Goal: Task Accomplishment & Management: Manage account settings

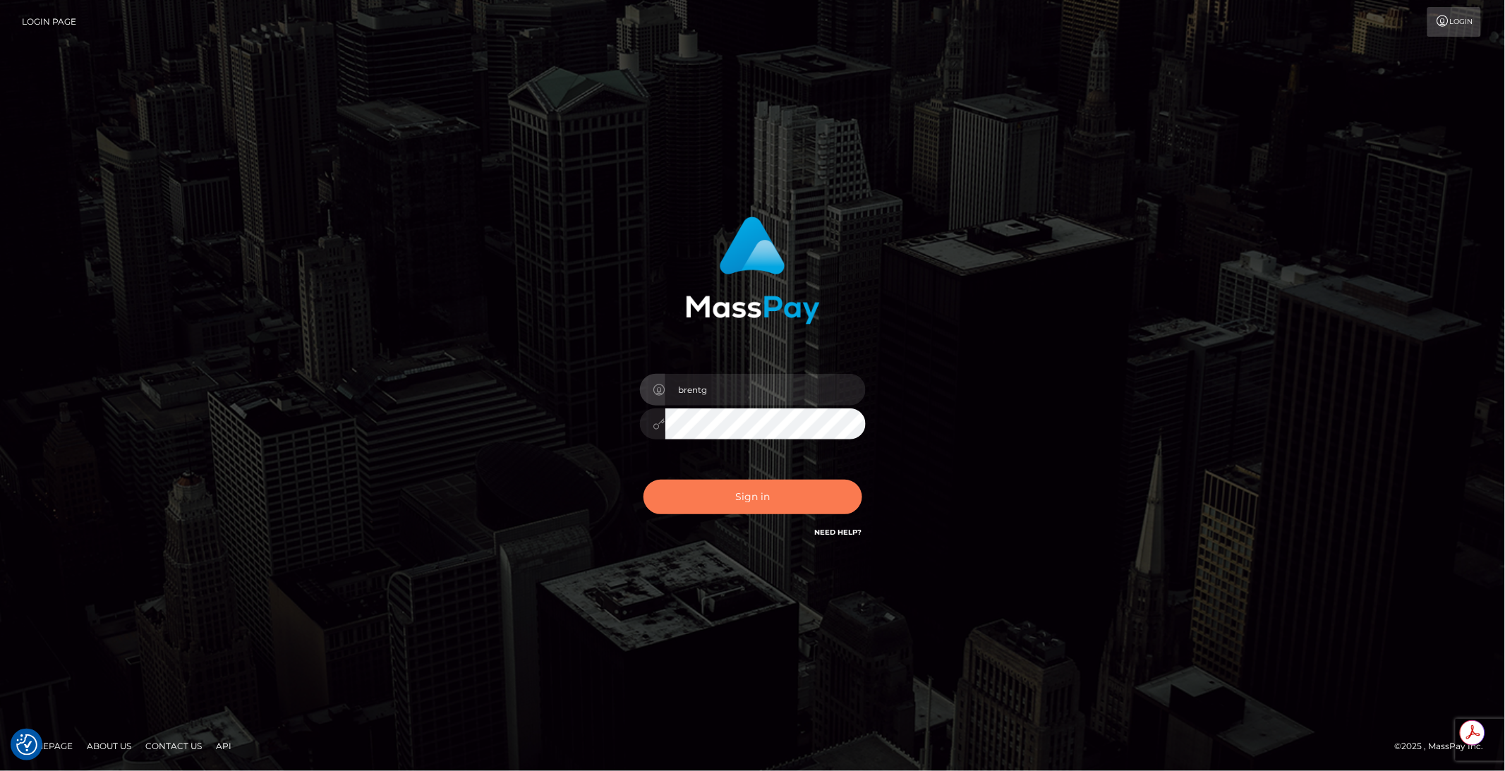
click at [727, 502] on button "Sign in" at bounding box center [753, 497] width 219 height 35
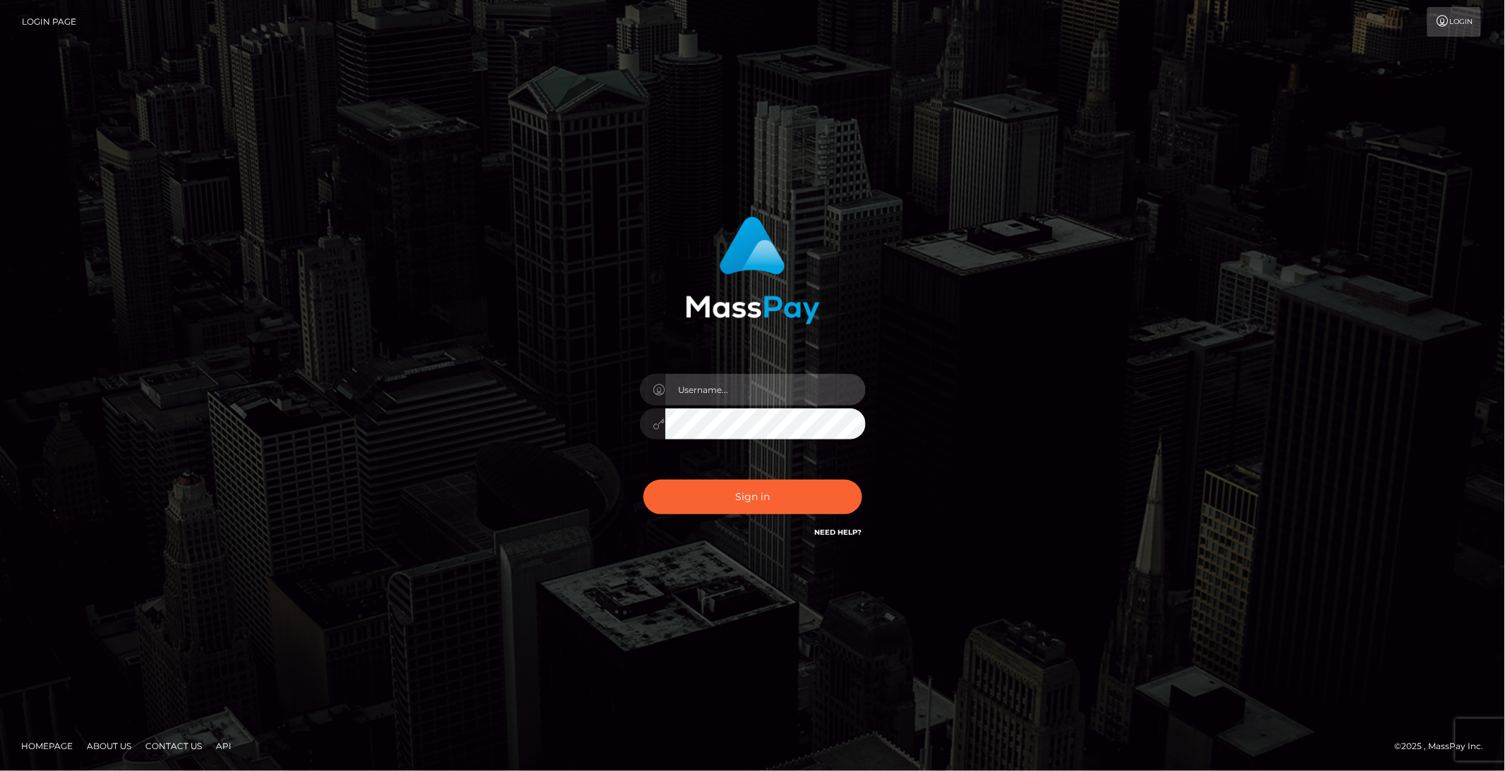
type input "brentg"
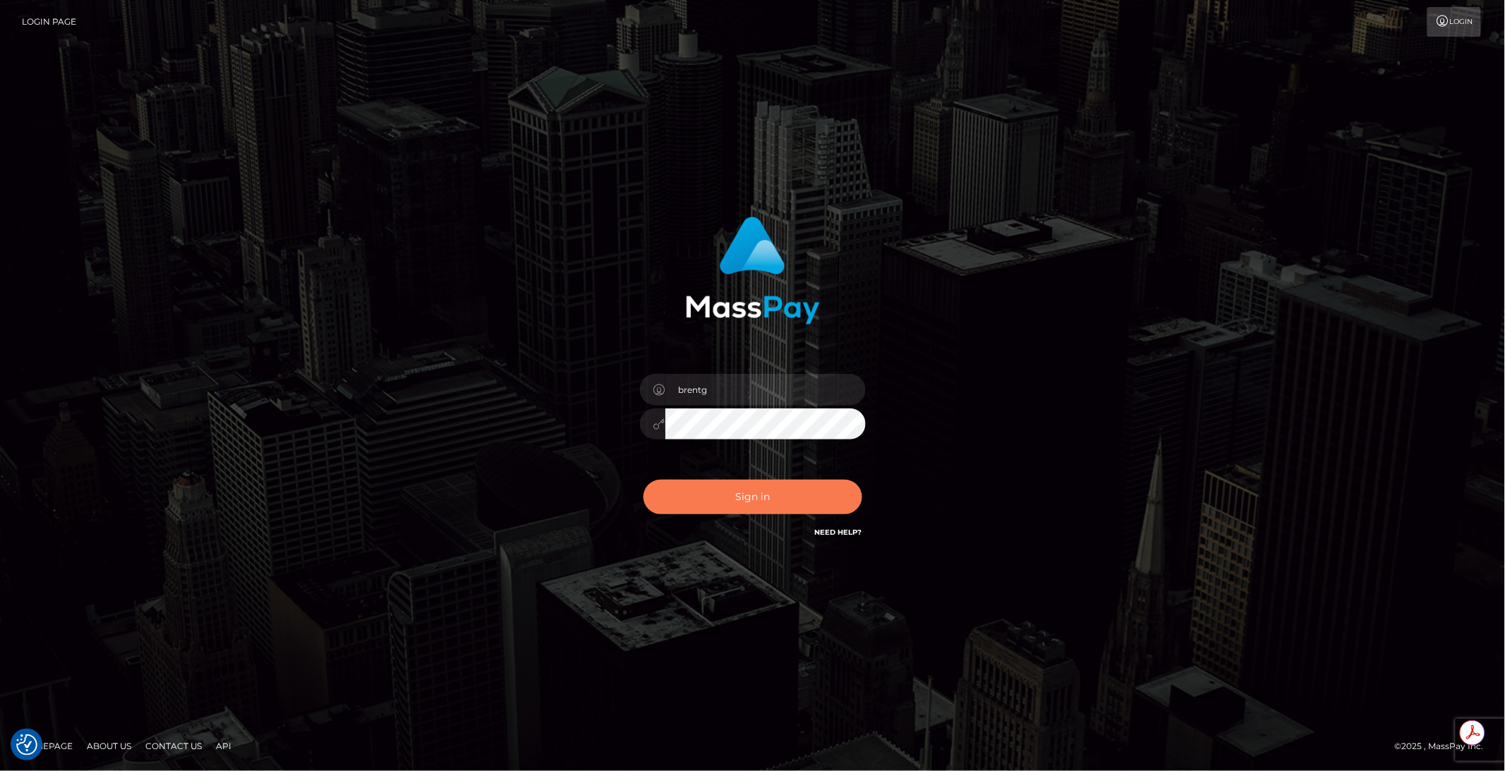
click at [754, 495] on button "Sign in" at bounding box center [753, 497] width 219 height 35
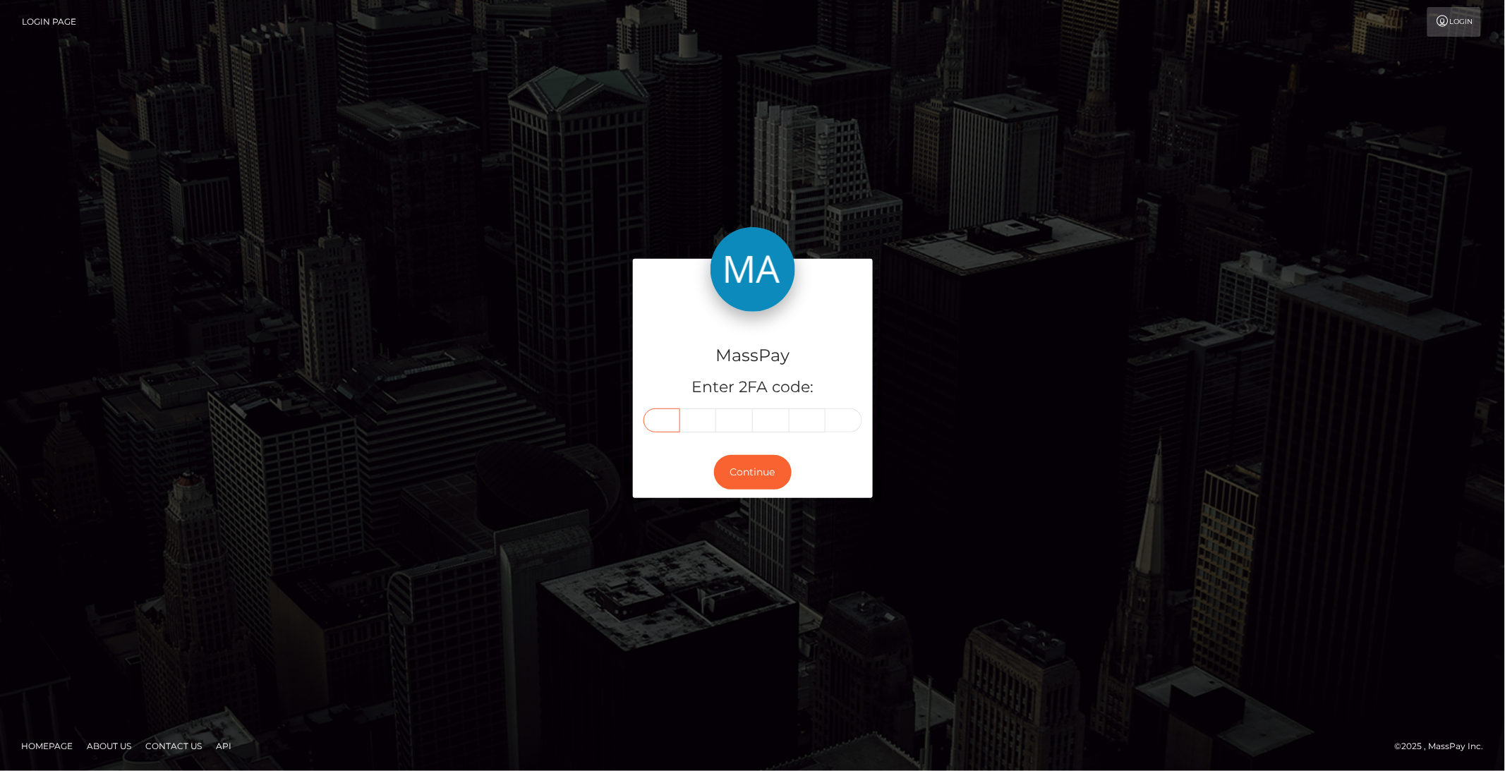
paste input "8"
type input "8"
type input "7"
type input "3"
type input "4"
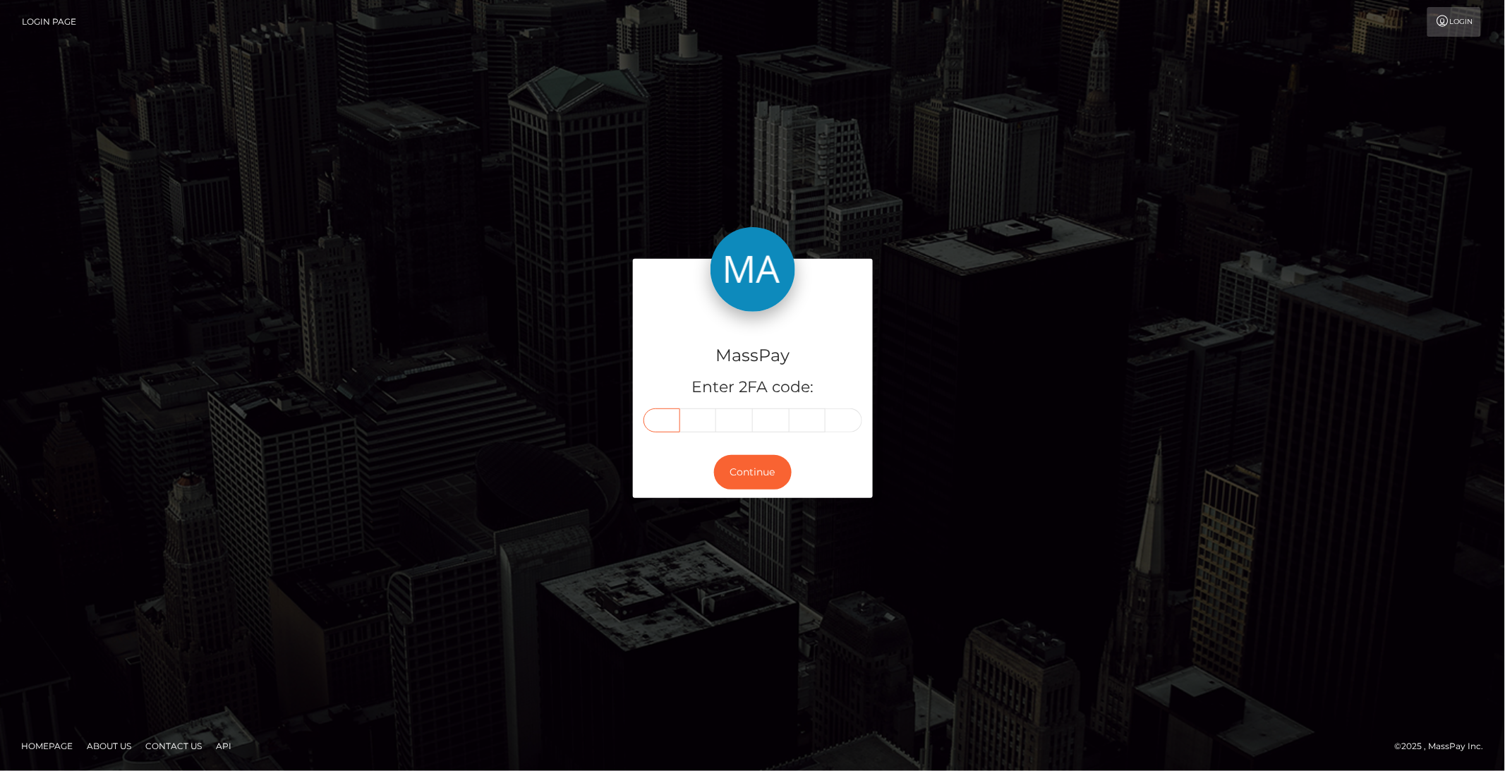
type input "5"
type input "2"
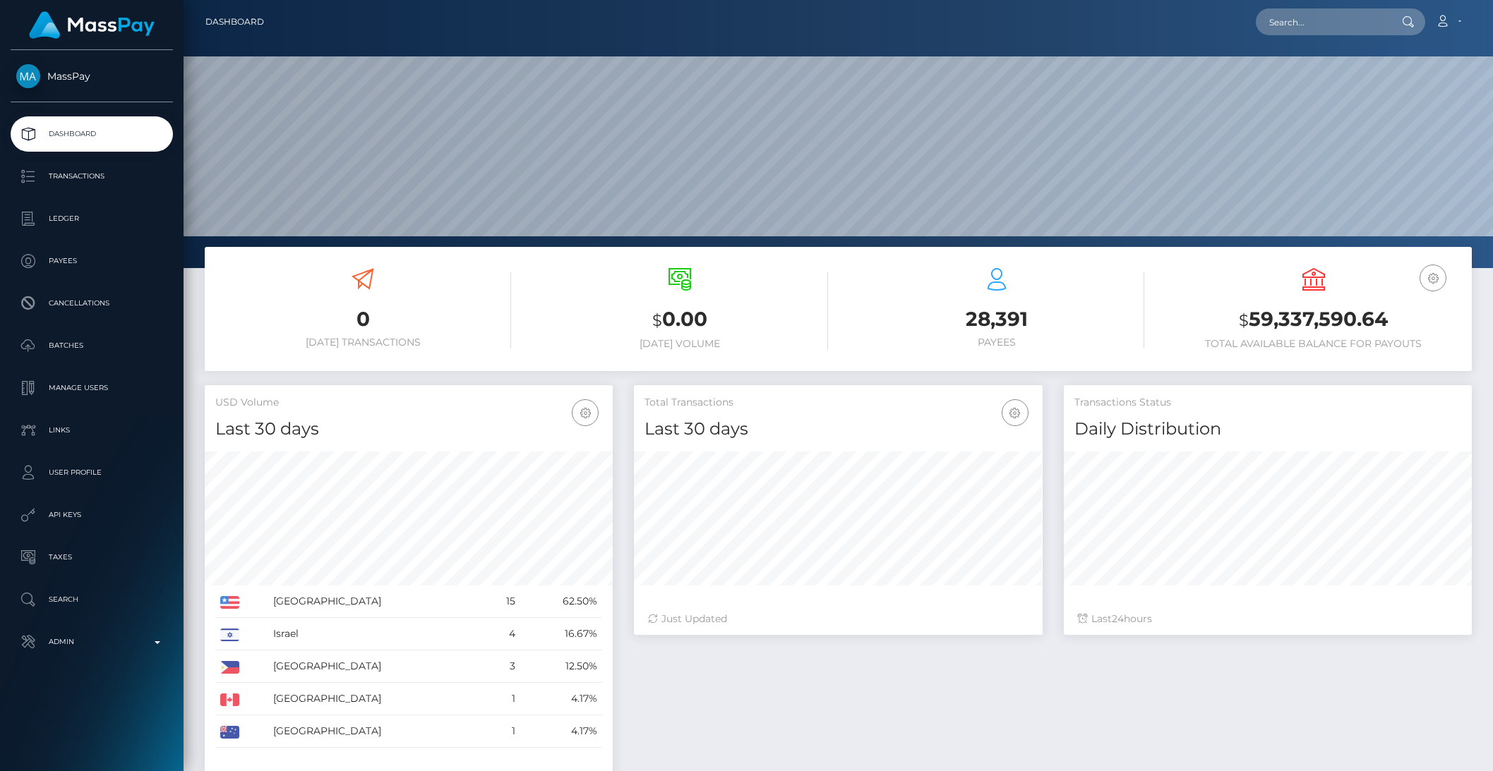
scroll to position [249, 407]
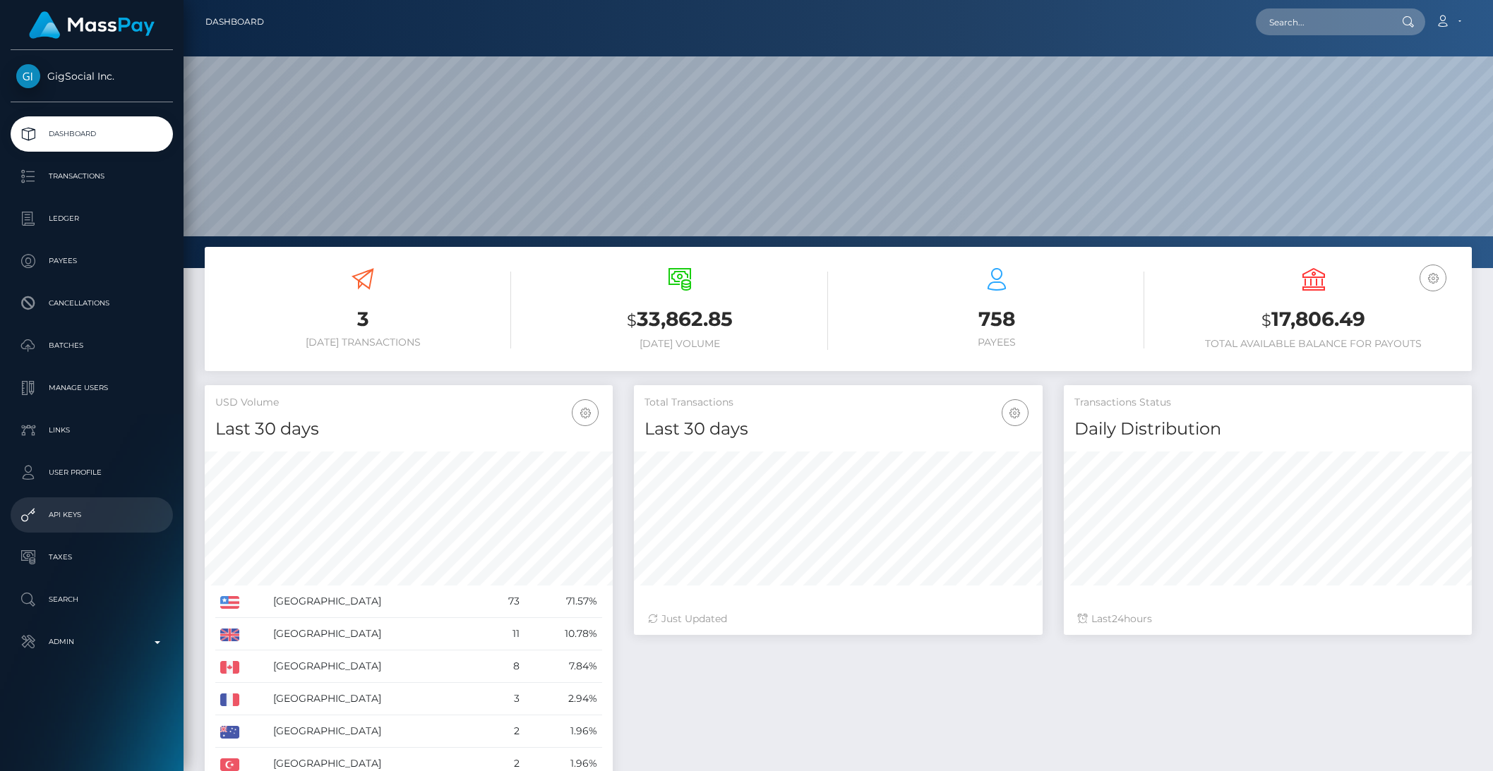
click at [53, 525] on p "API Keys" at bounding box center [91, 515] width 151 height 21
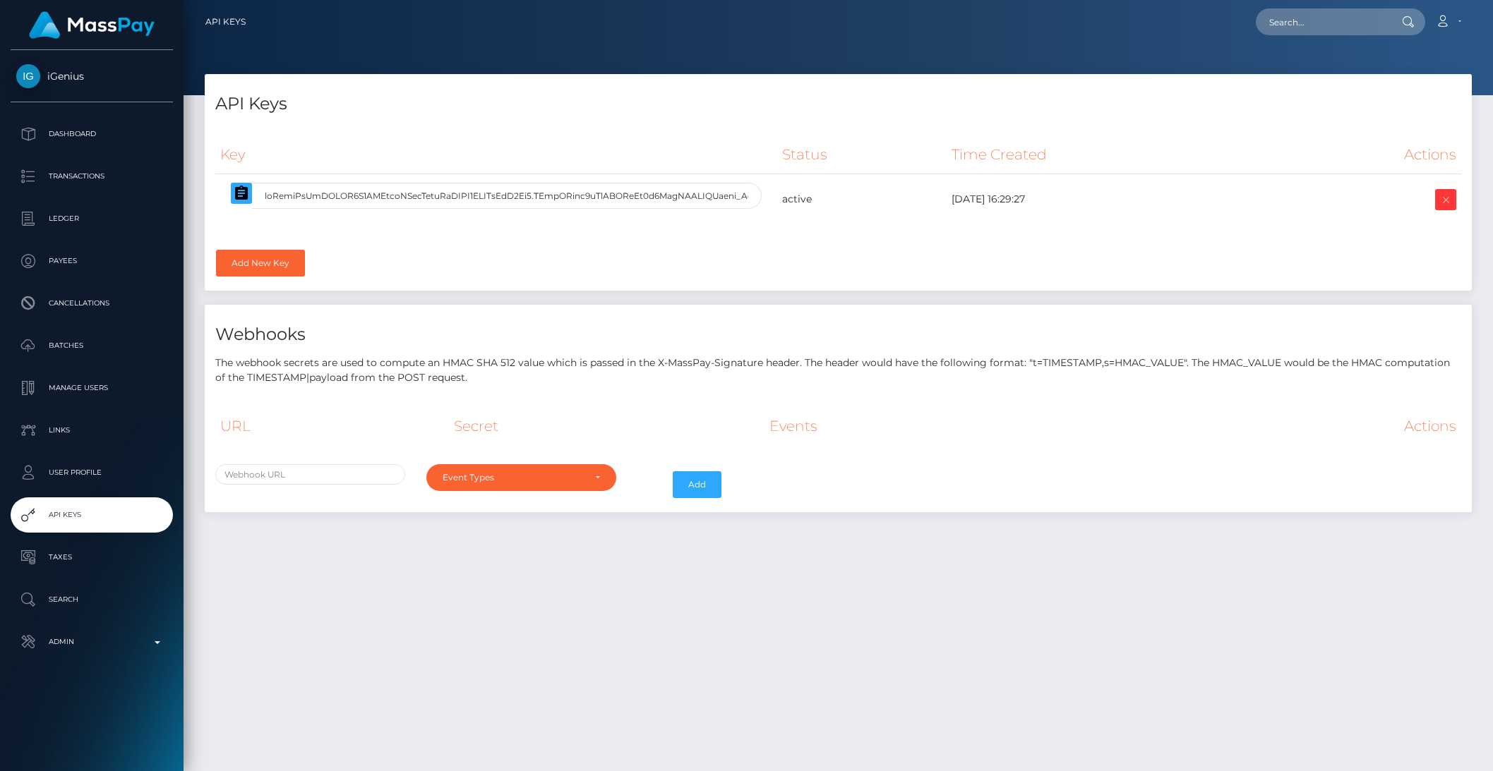
select select
click at [244, 196] on icon "button" at bounding box center [241, 193] width 13 height 14
click at [1306, 24] on input "text" at bounding box center [1321, 21] width 133 height 27
paste input "7262ad5d-9485-11ee-b85f-064ae76d60c1"
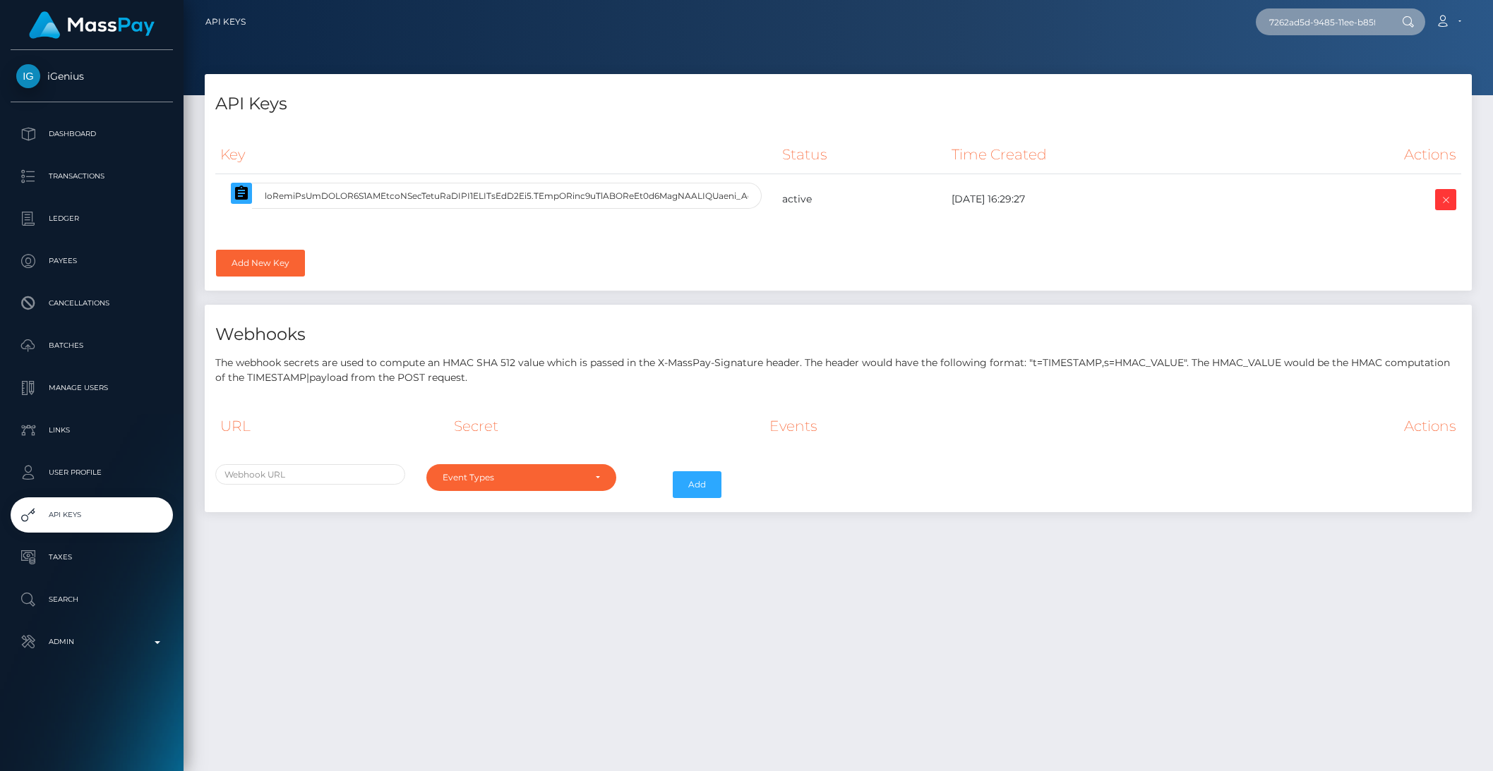
scroll to position [0, 74]
type input "7262ad5d-9485-11ee-b85f-064ae76d60c1"
click at [1345, 65] on link "Megan Lewis" at bounding box center [1311, 73] width 113 height 26
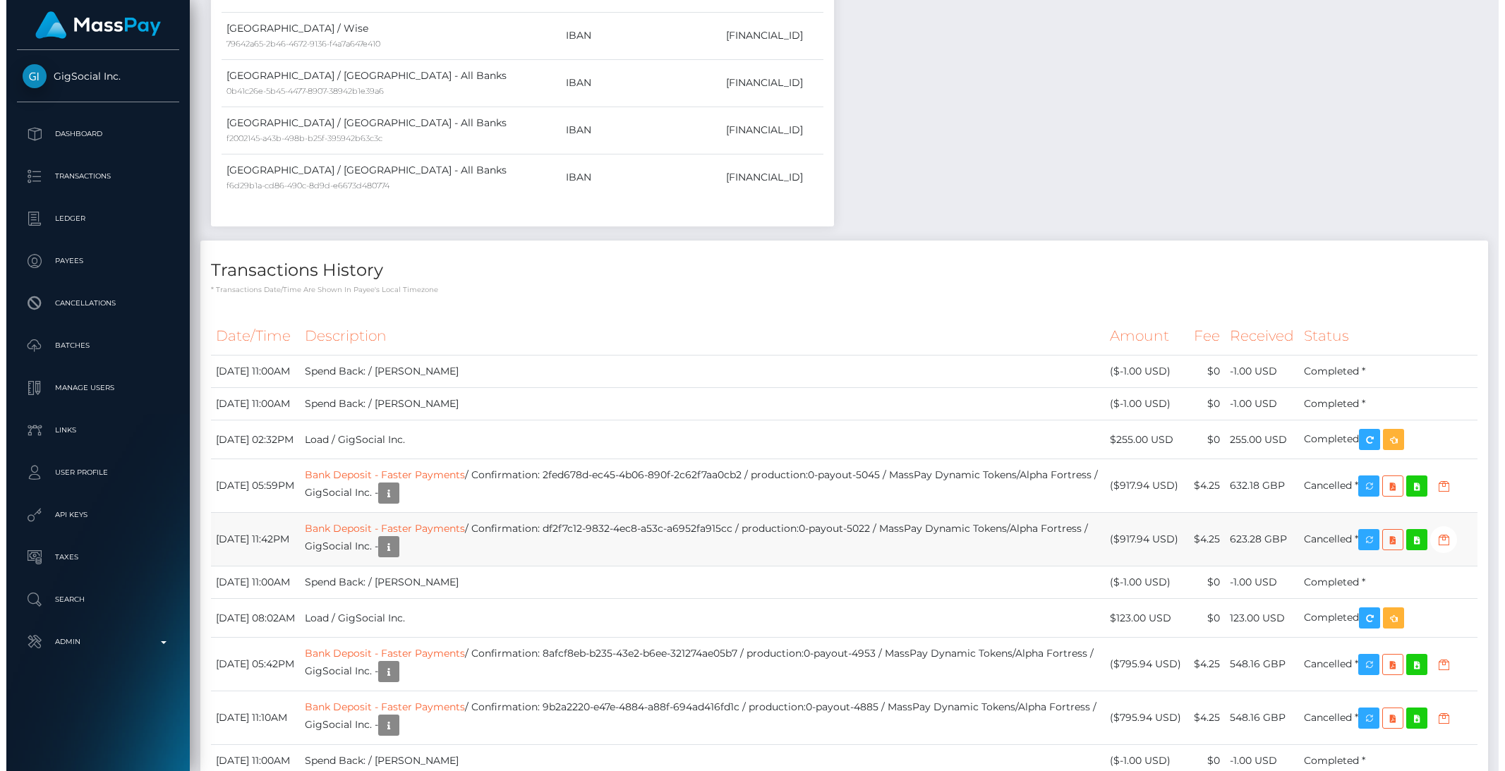
scroll to position [2814, 0]
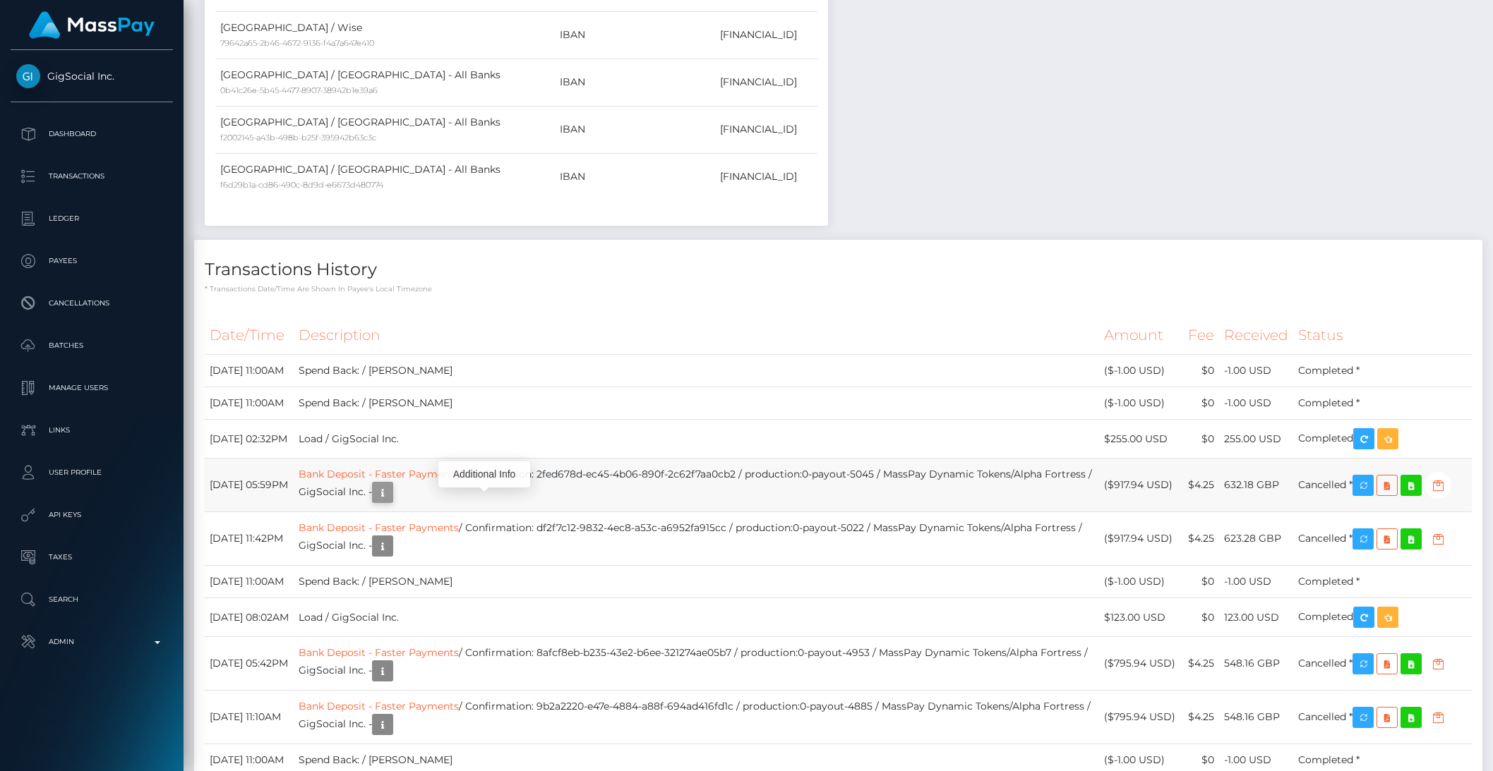
click at [391, 502] on icon "button" at bounding box center [382, 493] width 17 height 18
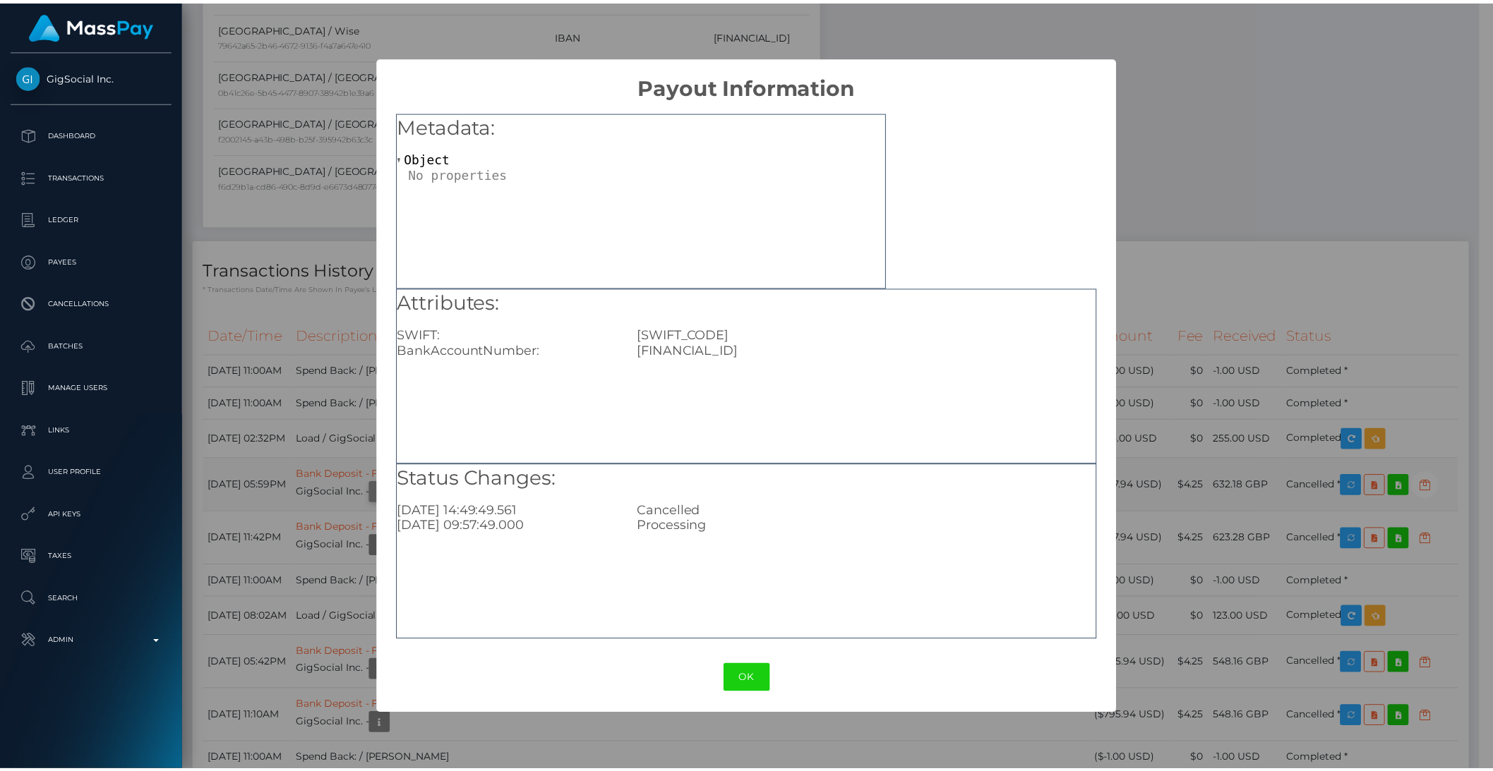
scroll to position [705508, 705269]
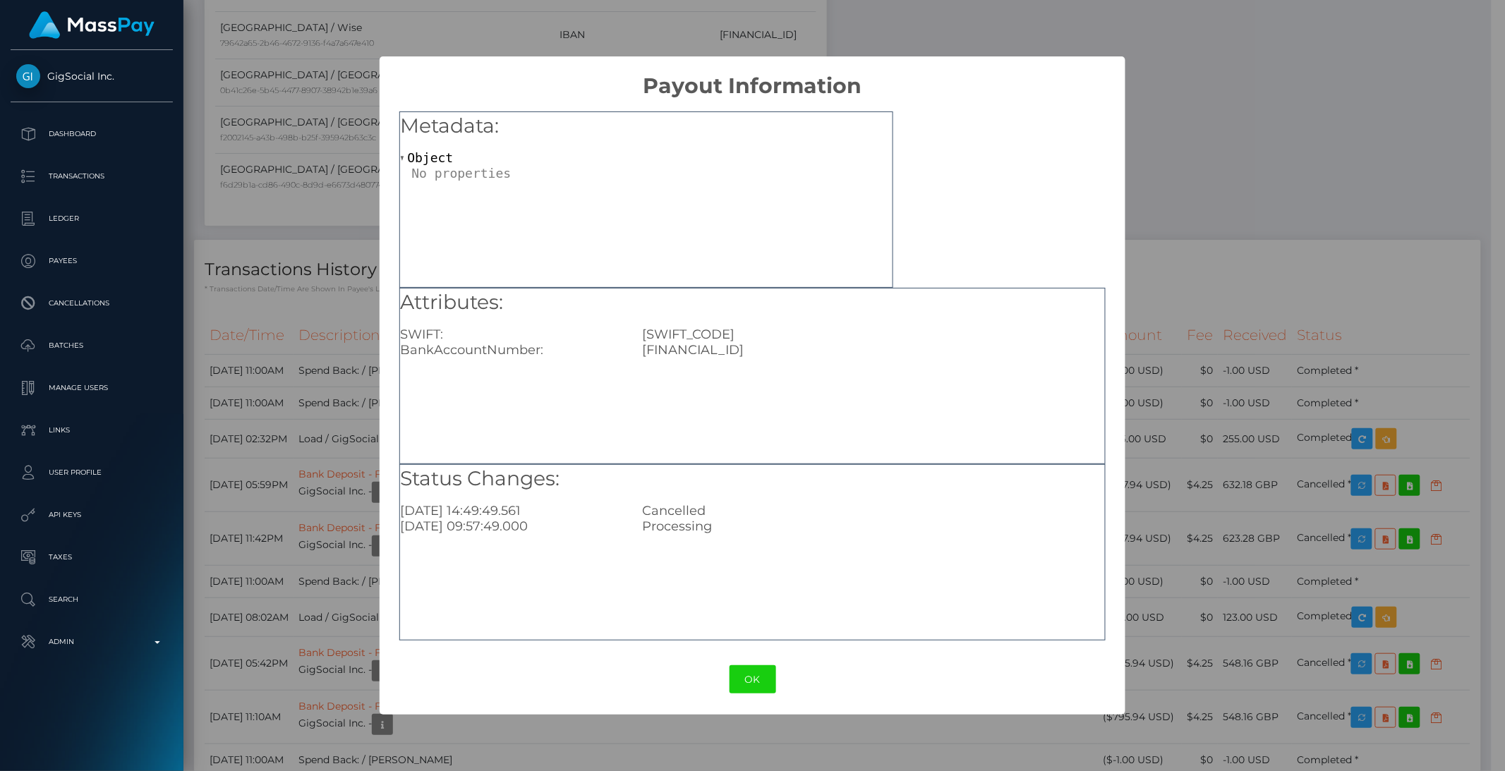
click at [718, 686] on div "OK No Cancel" at bounding box center [753, 679] width 747 height 43
click at [734, 683] on button "OK" at bounding box center [753, 679] width 47 height 29
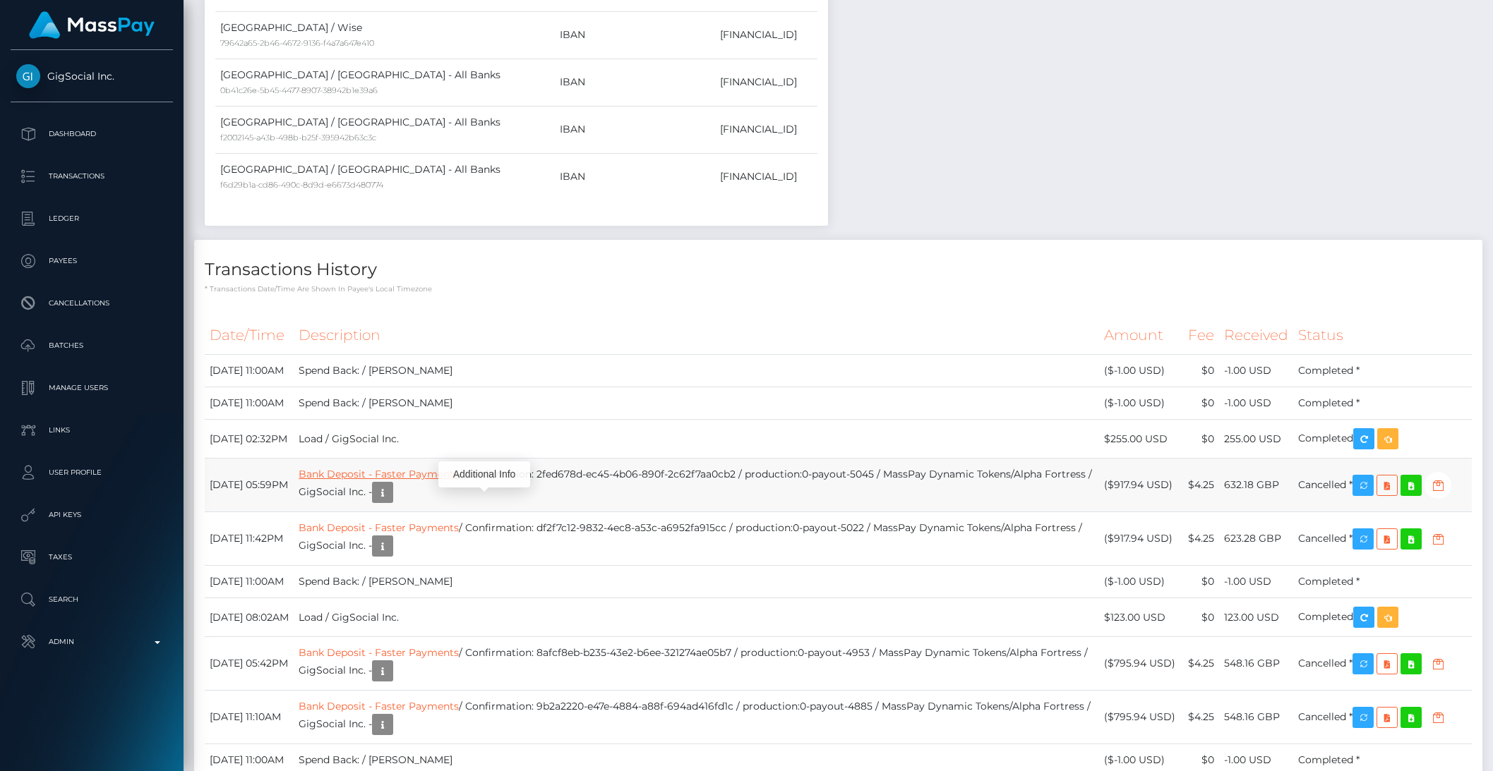
click at [385, 481] on link "Bank Deposit - Faster Payments" at bounding box center [379, 474] width 160 height 13
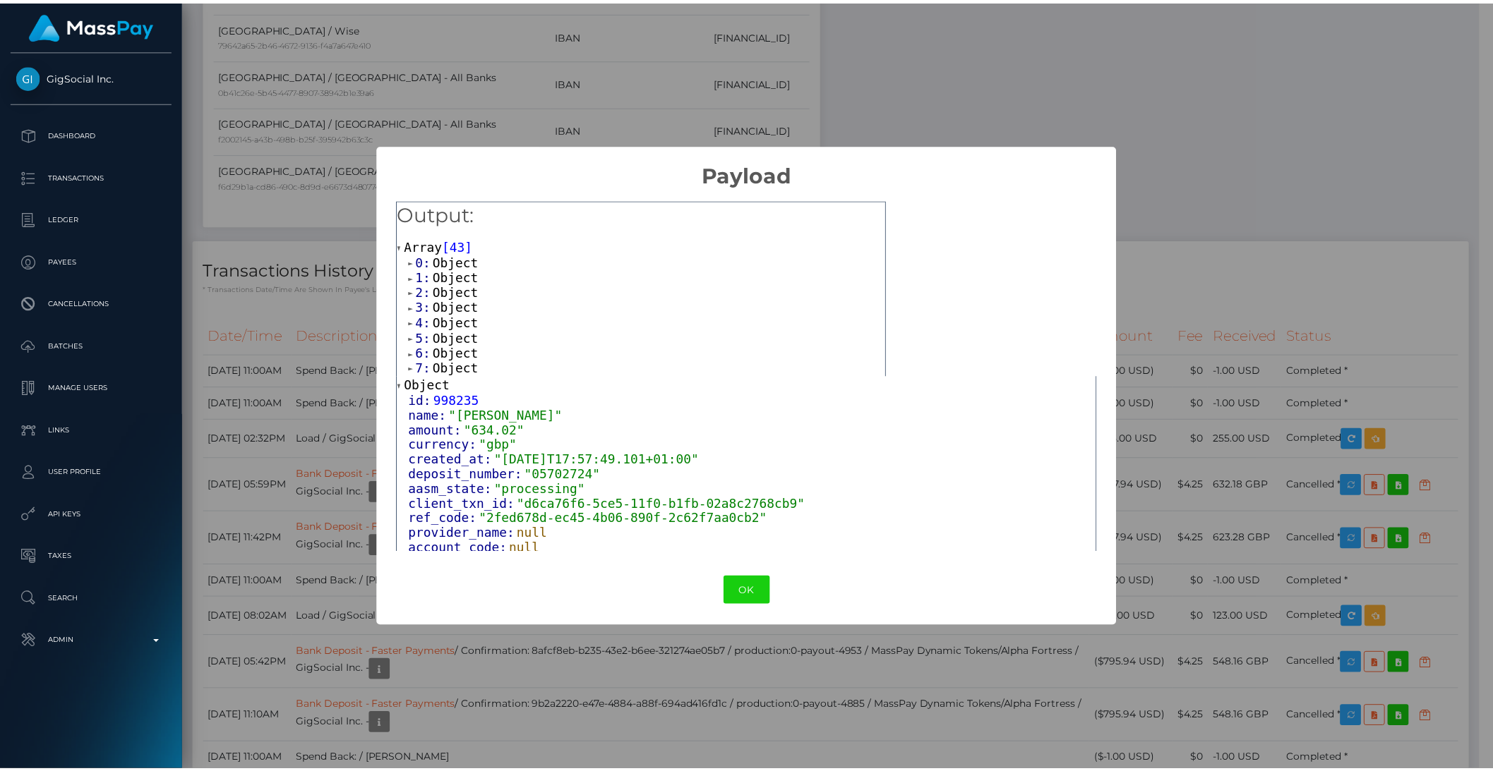
scroll to position [90, 0]
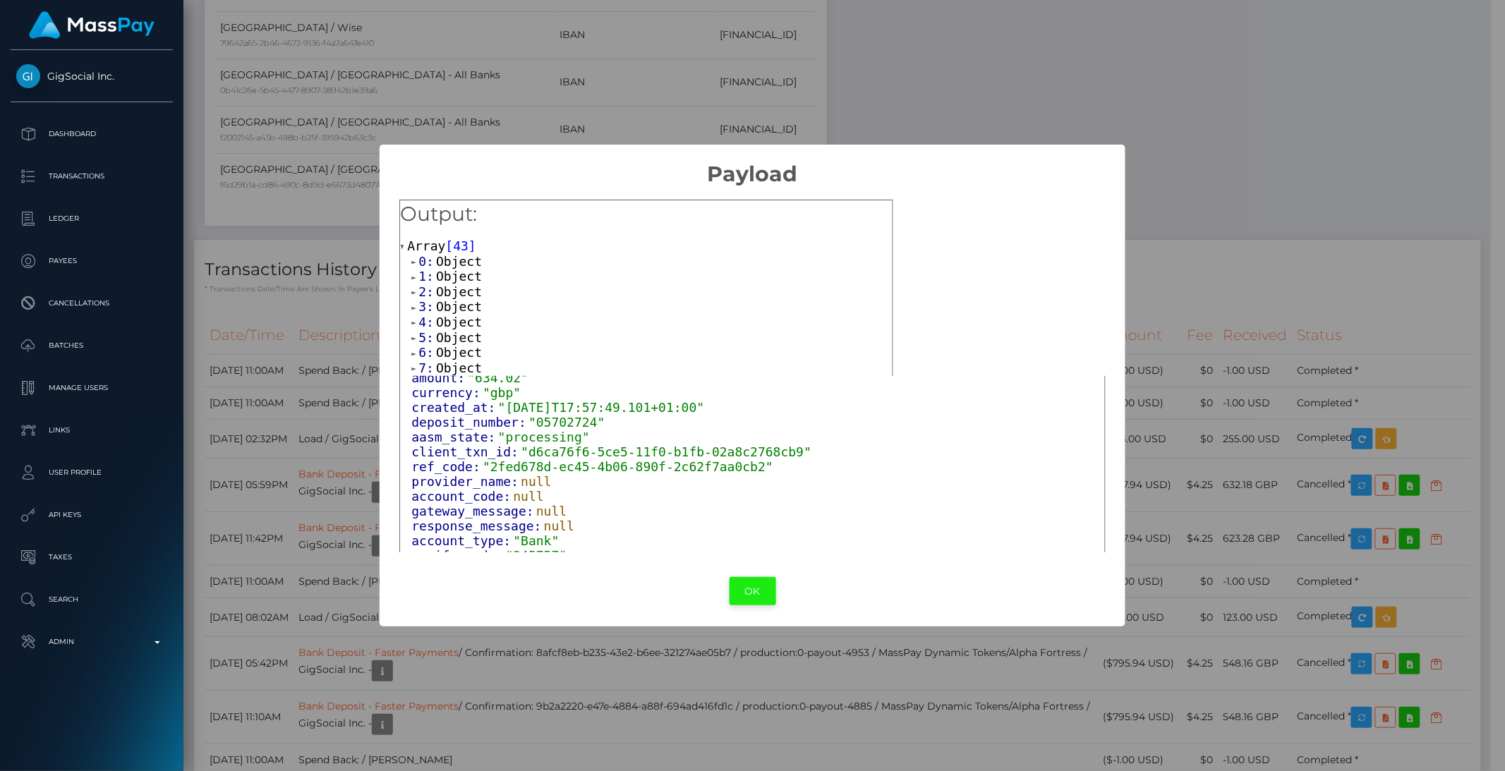
click at [765, 596] on button "OK" at bounding box center [753, 591] width 47 height 29
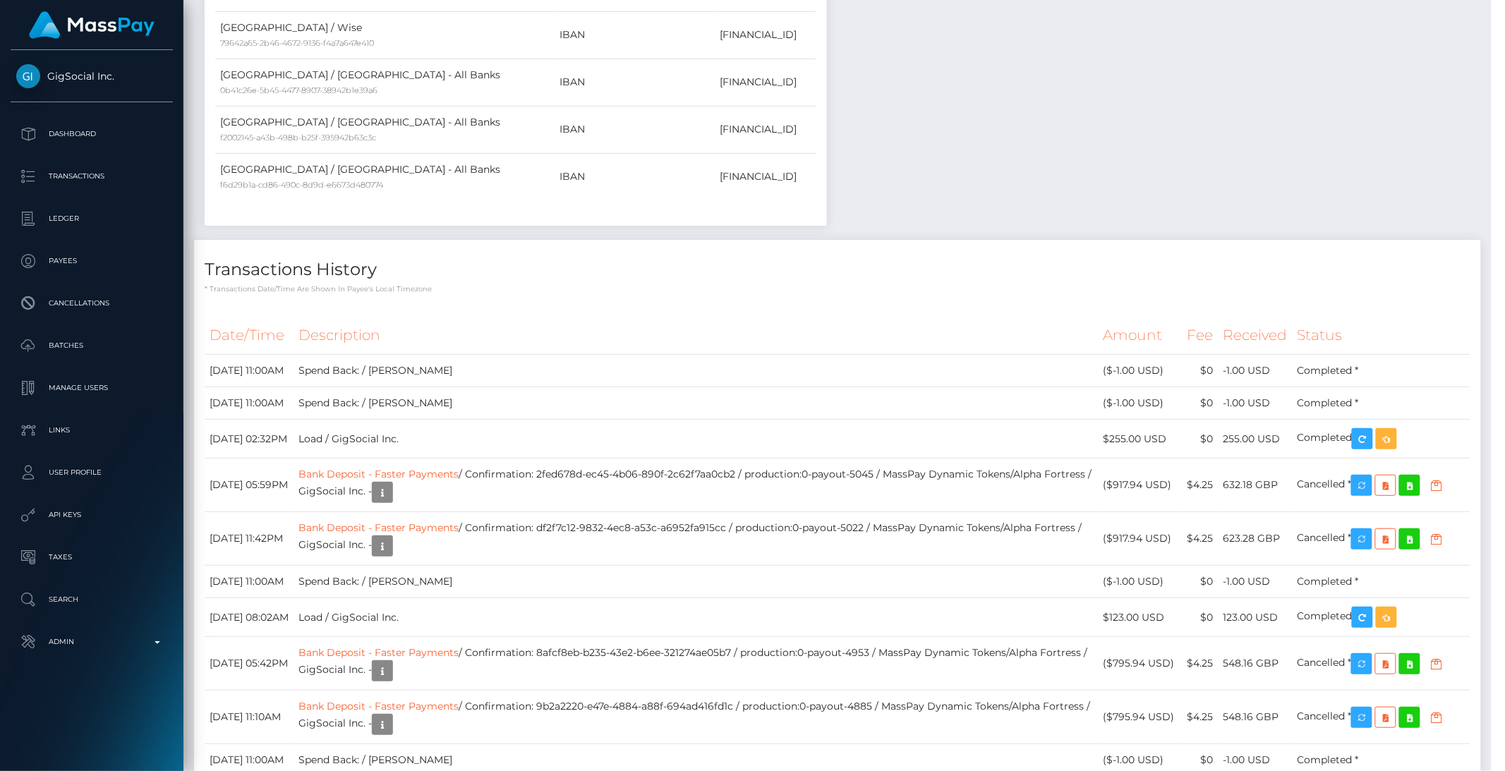
scroll to position [705508, 705269]
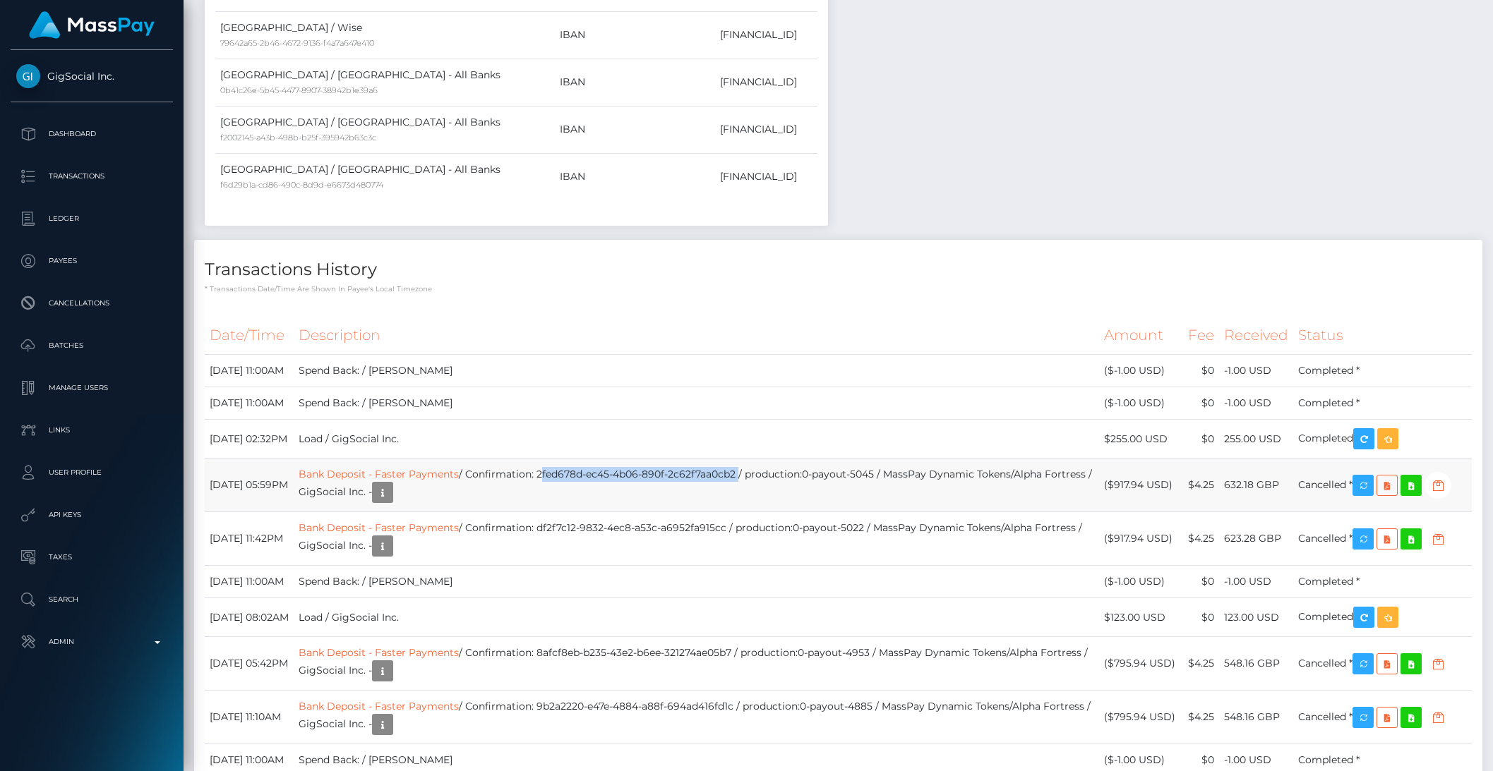
drag, startPoint x: 589, startPoint y: 485, endPoint x: 788, endPoint y: 484, distance: 198.3
click at [788, 484] on td "Bank Deposit - Faster Payments / Confirmation: 2fed678d-ec45-4b06-890f-2c62f7aa…" at bounding box center [696, 486] width 805 height 54
copy td "2fed678d-ec45-4b06-890f-2c62f7aa0cb2"
click at [391, 502] on icon "button" at bounding box center [382, 493] width 17 height 18
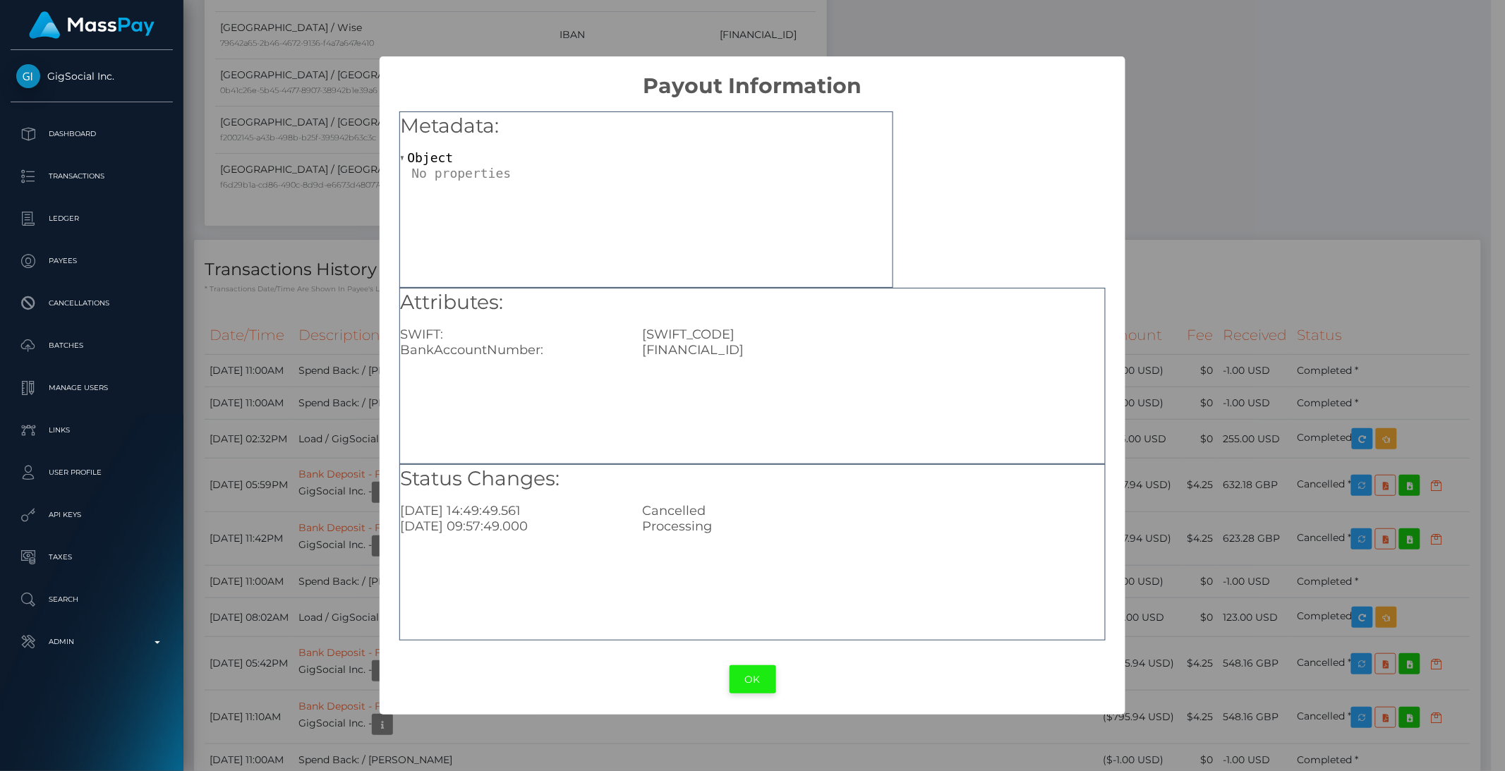
click at [750, 675] on button "OK" at bounding box center [753, 679] width 47 height 29
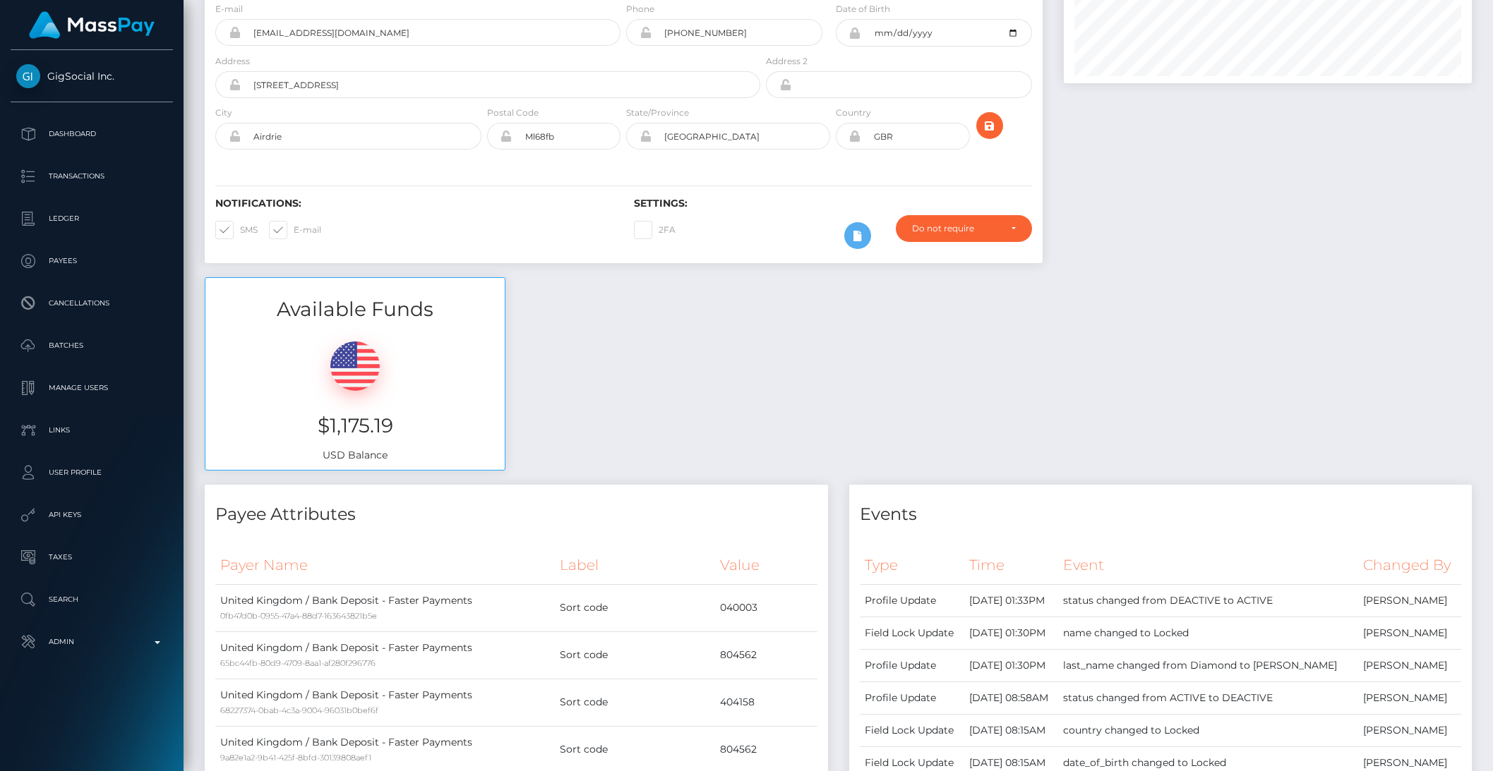
scroll to position [0, 0]
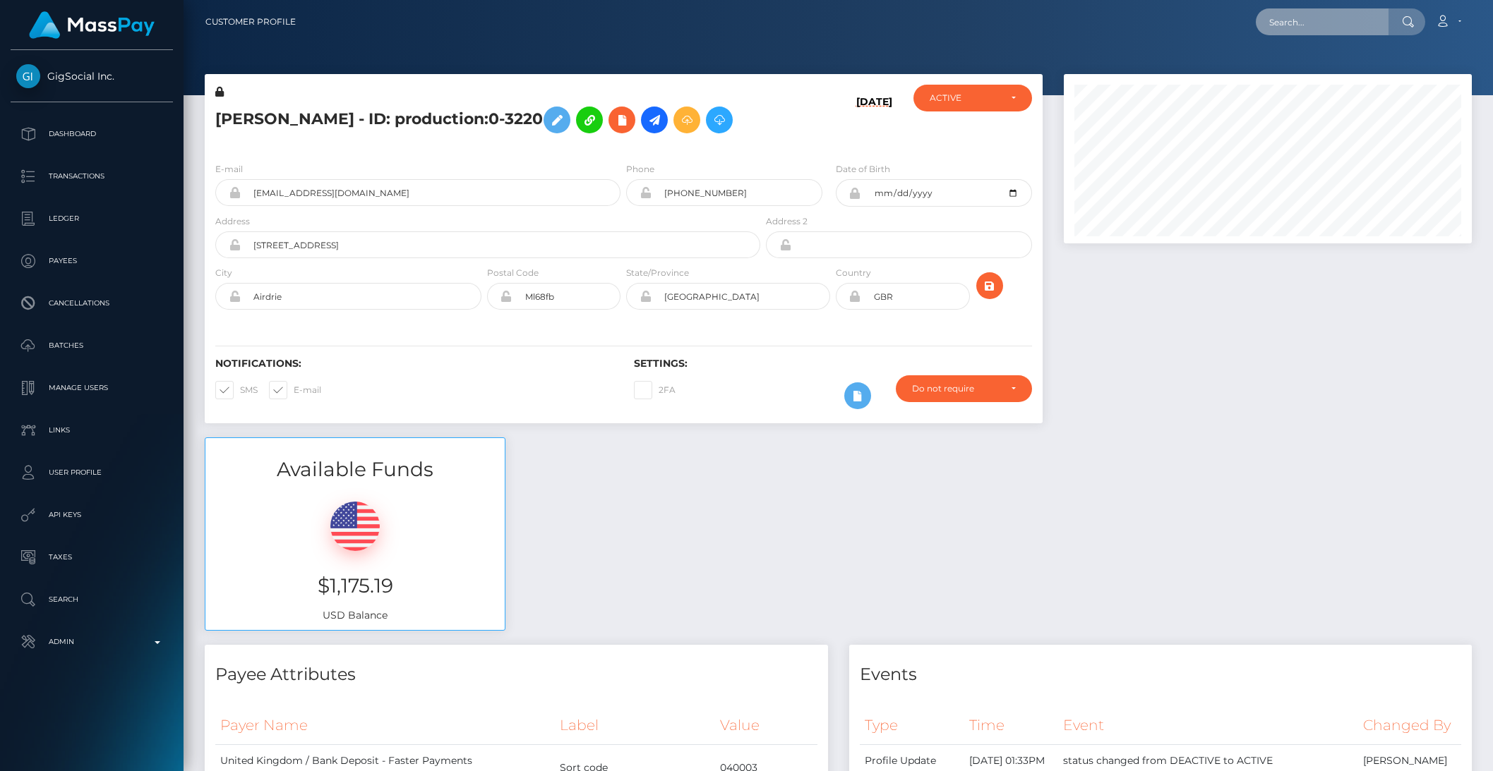
click at [1303, 24] on input "text" at bounding box center [1321, 21] width 133 height 27
paste input "67bf45c6-c8d6-4cac-86cf-b4a5763a5703"
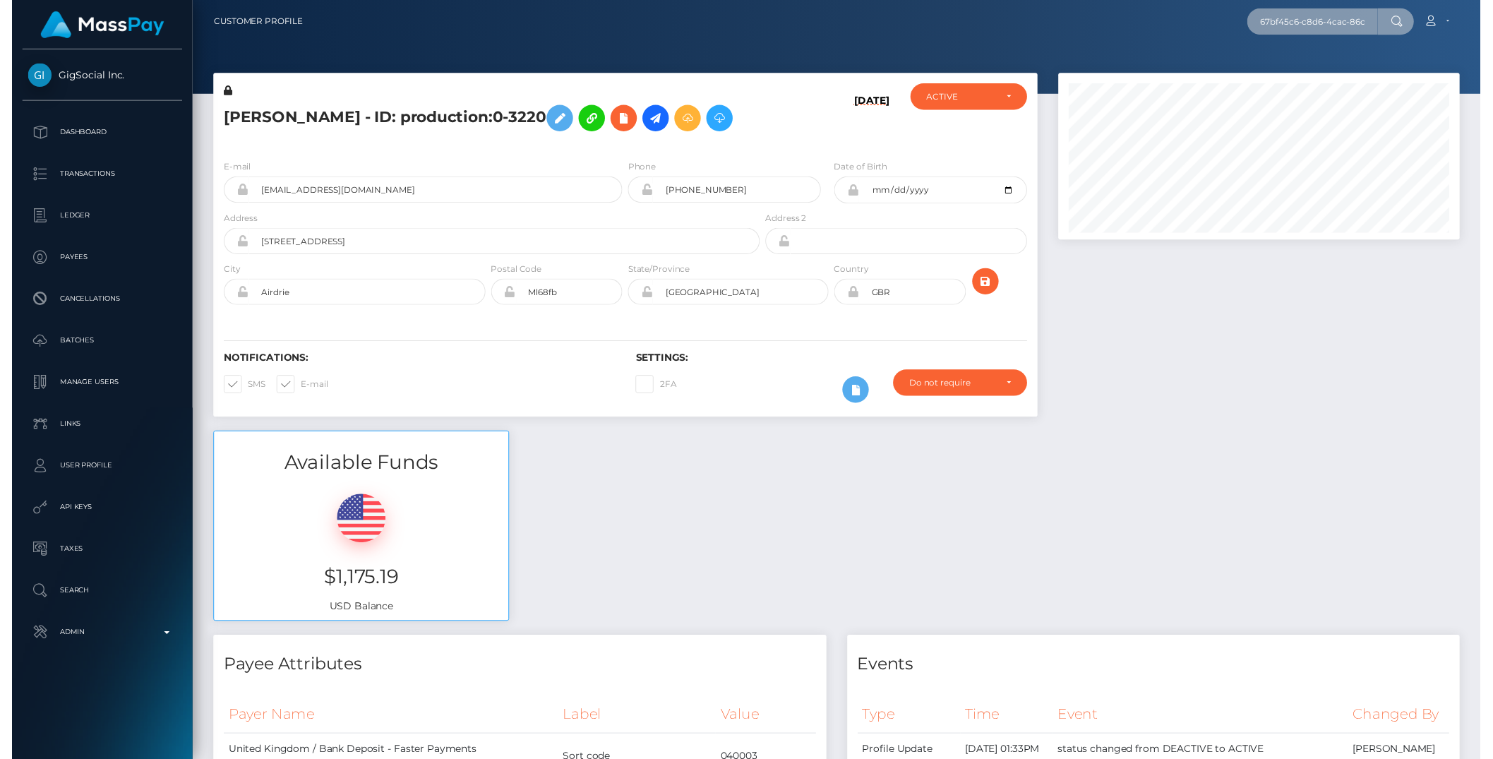
scroll to position [0, 76]
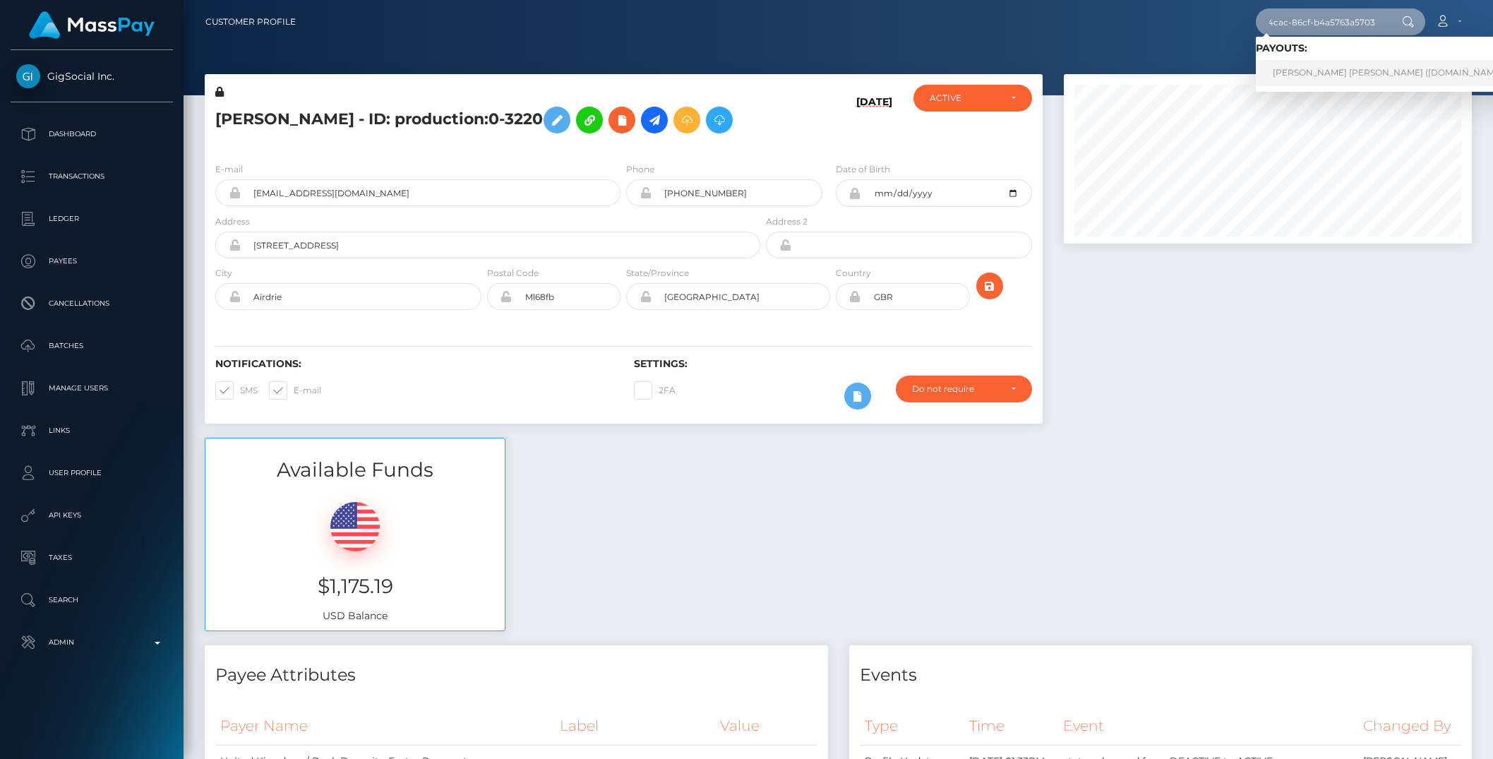
type input "67bf45c6-c8d6-4cac-86cf-b4a5763a5703"
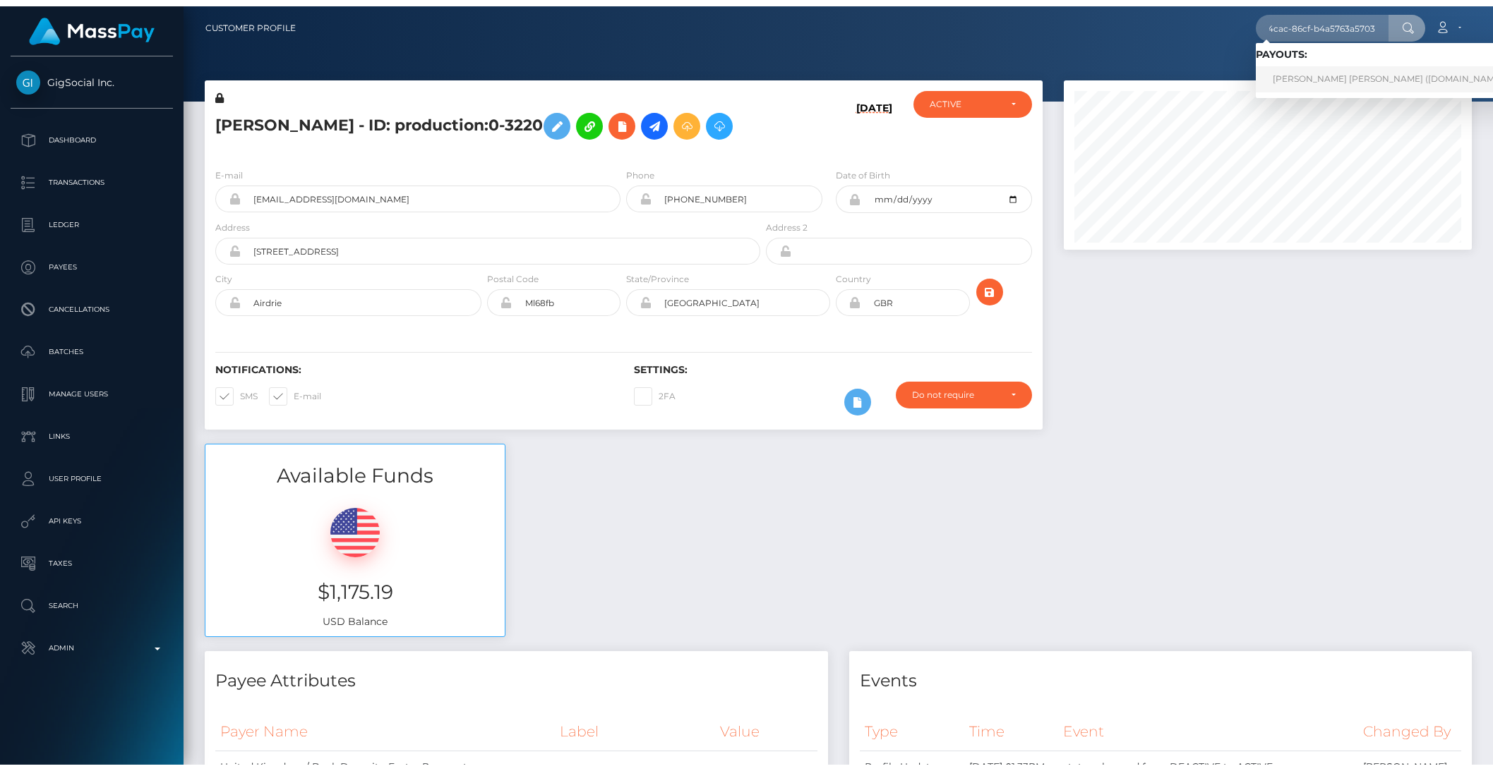
scroll to position [0, 0]
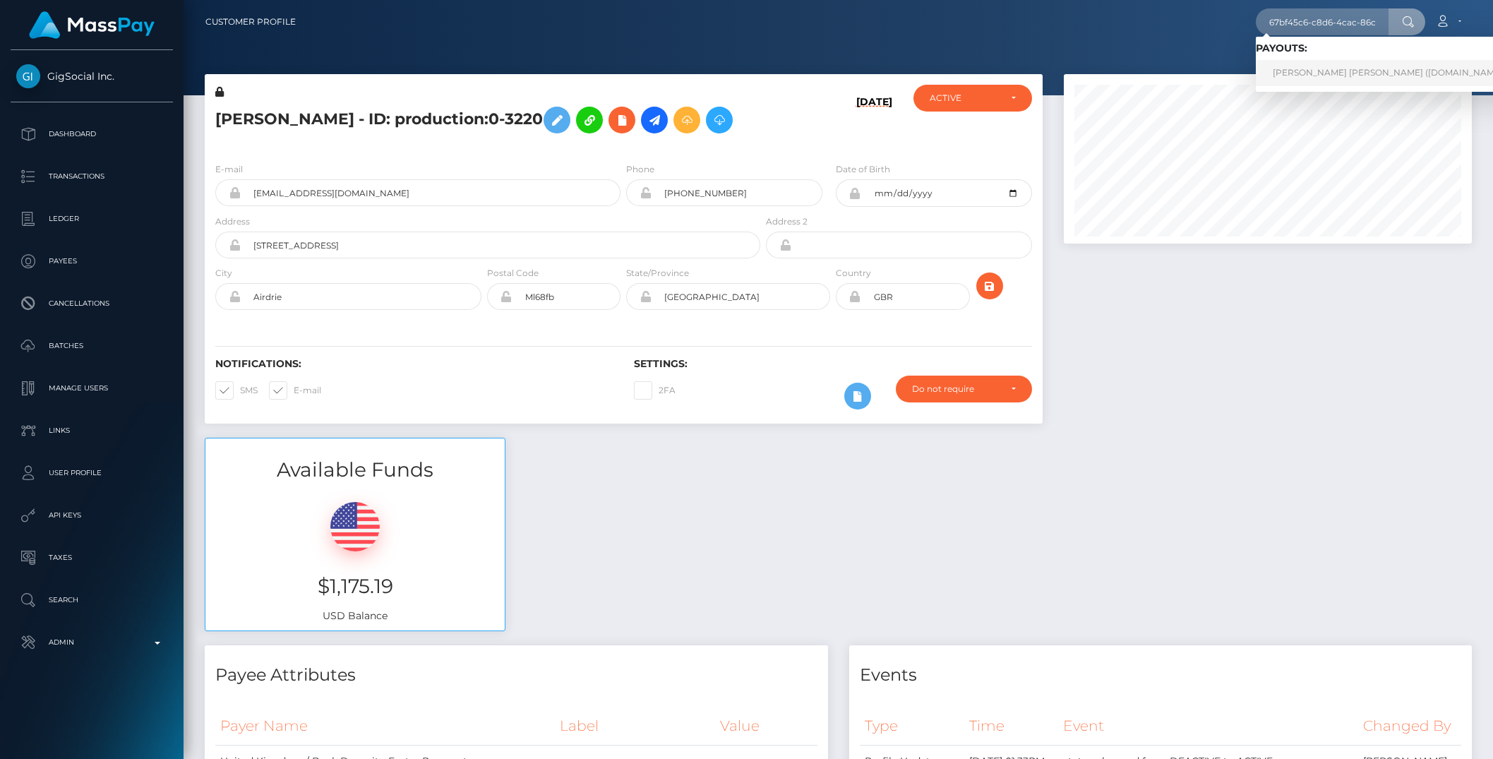
click at [1294, 76] on link "KAYLEIGH MAREE PATRICIA BROWN (Unlockt.me - )" at bounding box center [1392, 73] width 275 height 26
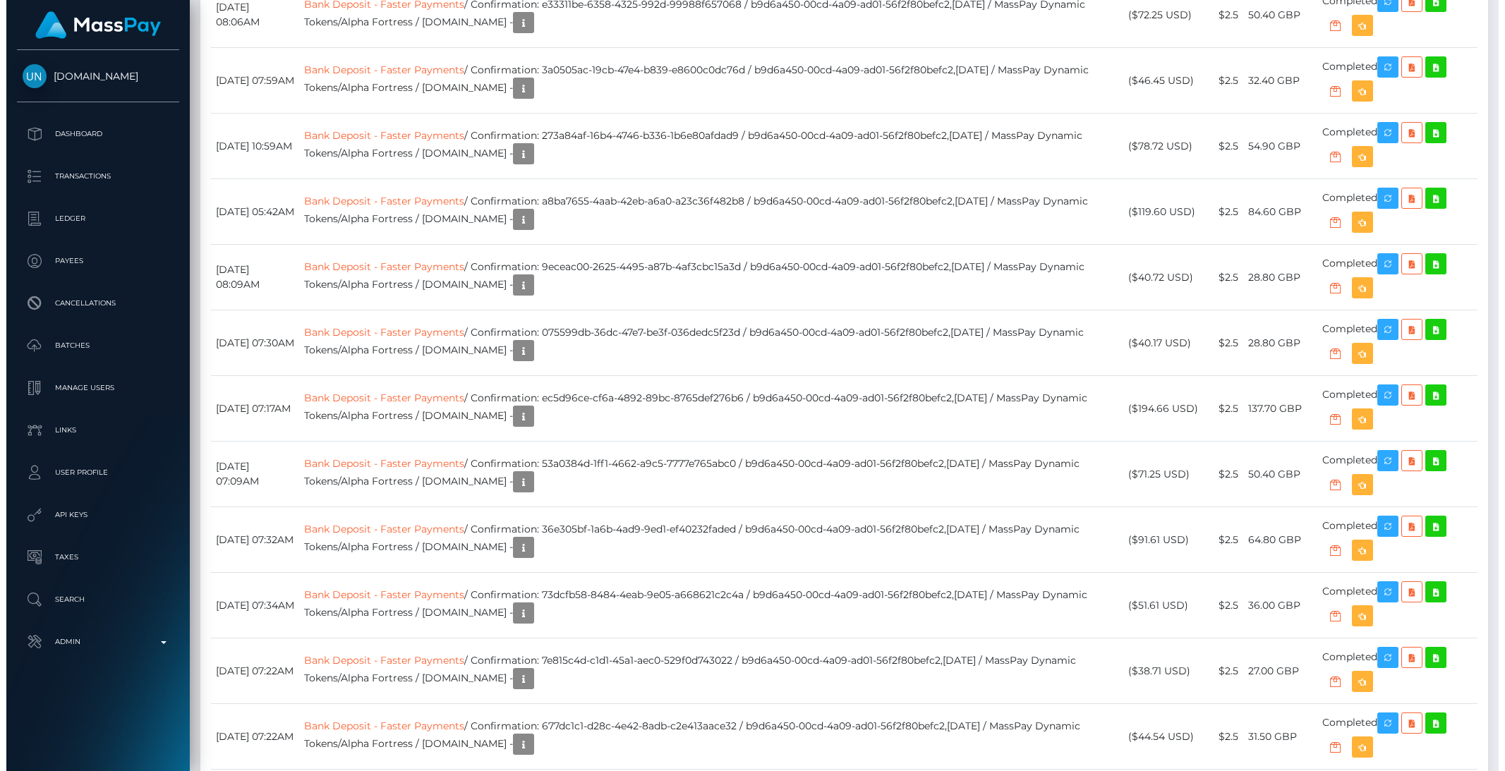
scroll to position [2704, 0]
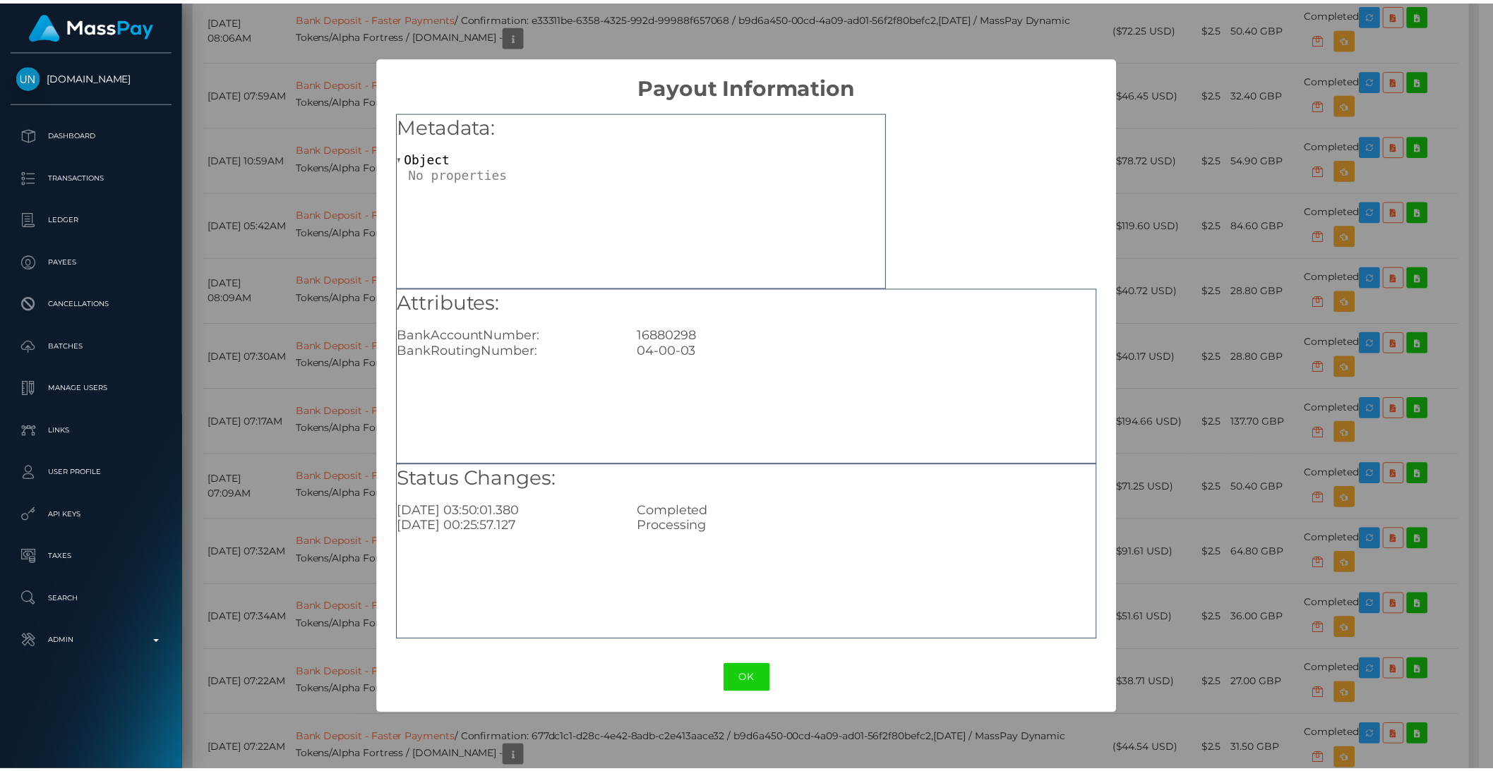
scroll to position [705508, 705269]
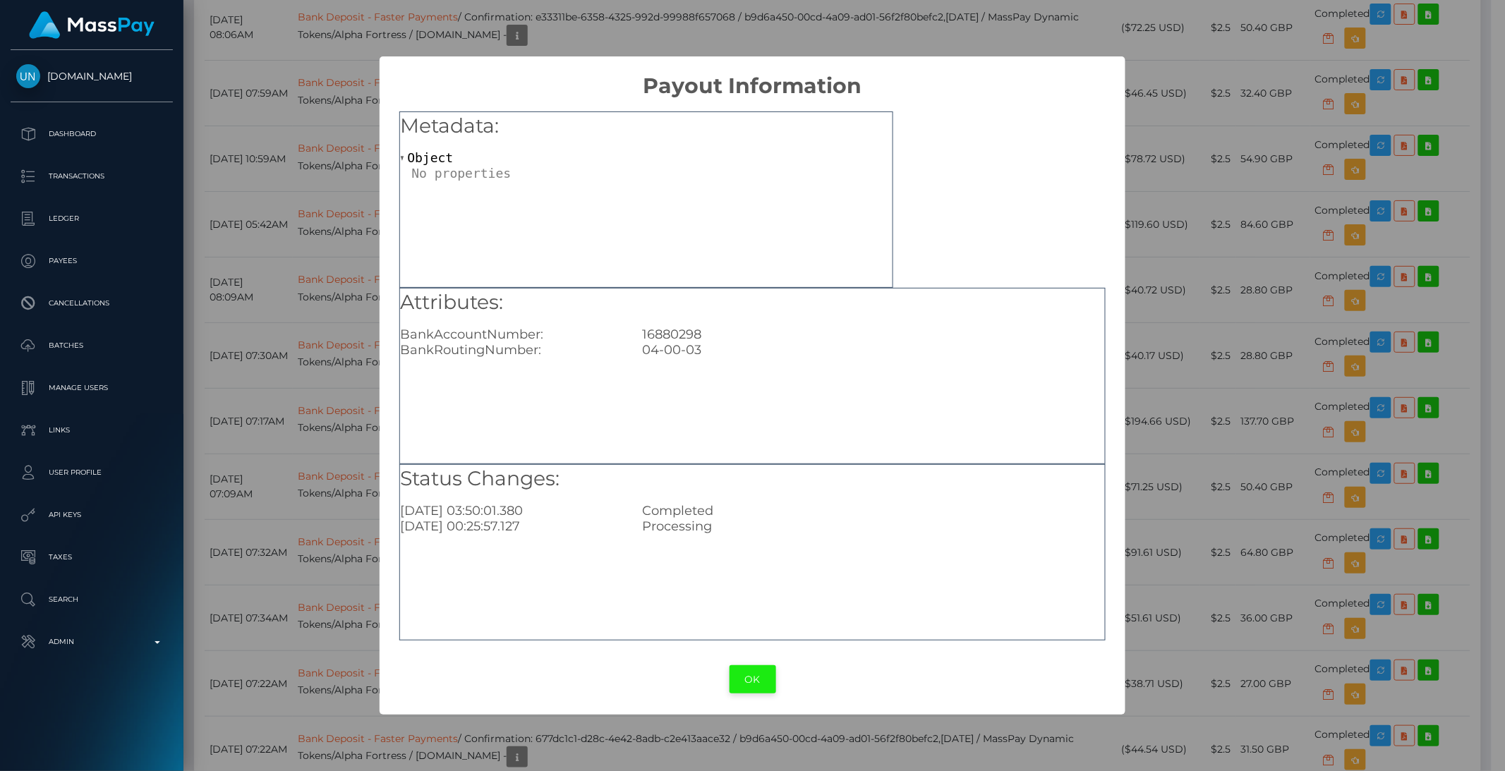
click at [751, 677] on button "OK" at bounding box center [753, 679] width 47 height 29
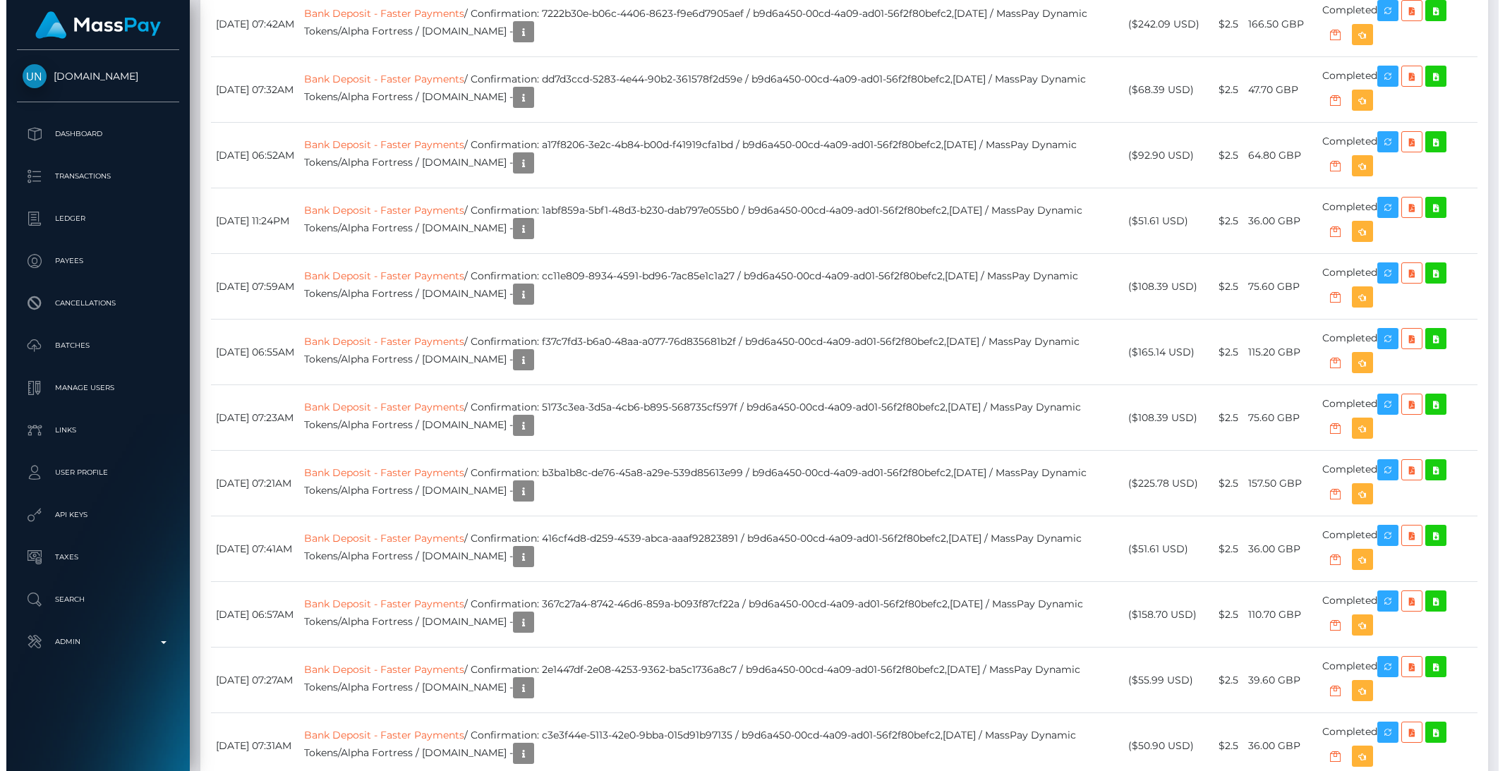
scroll to position [4289, 0]
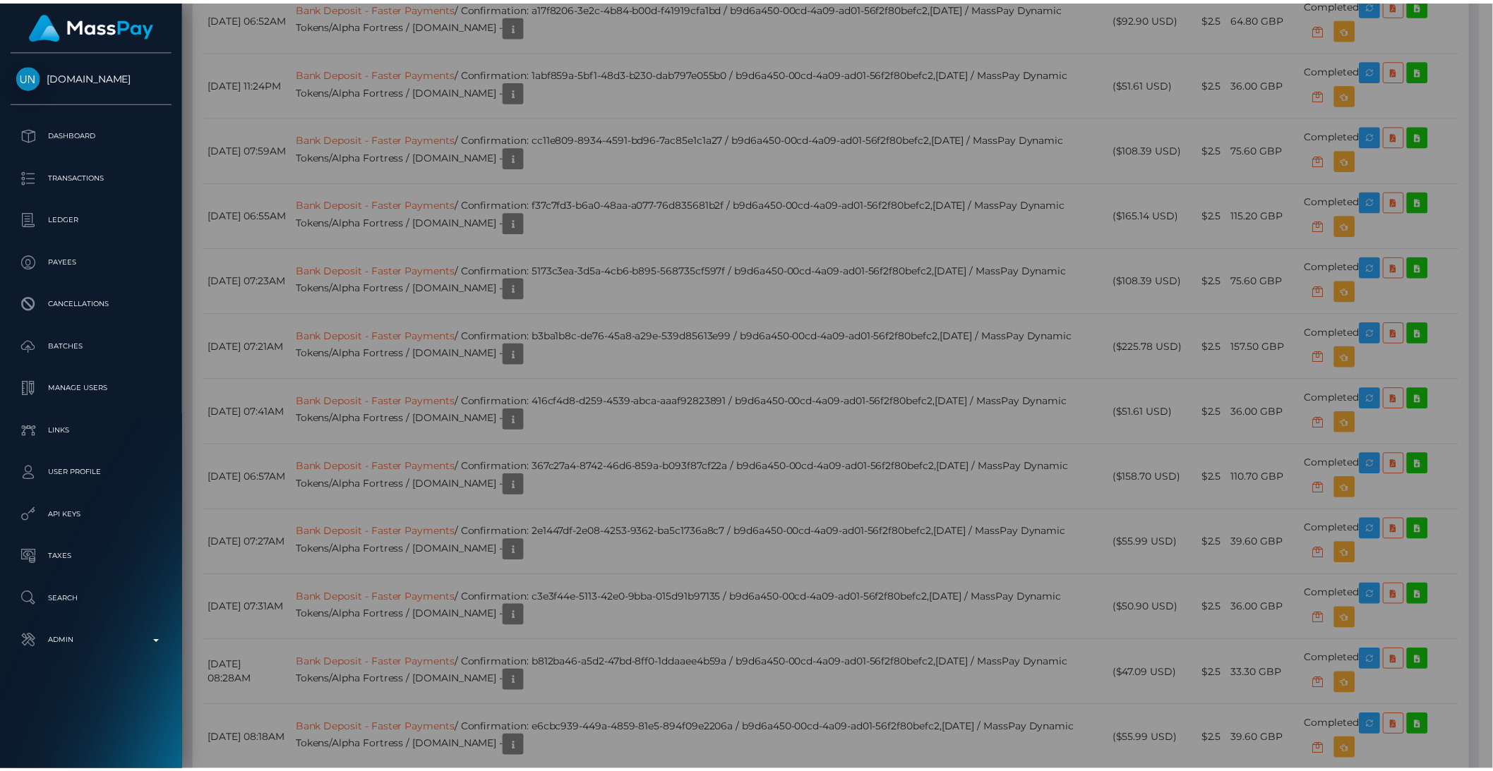
scroll to position [705508, 705269]
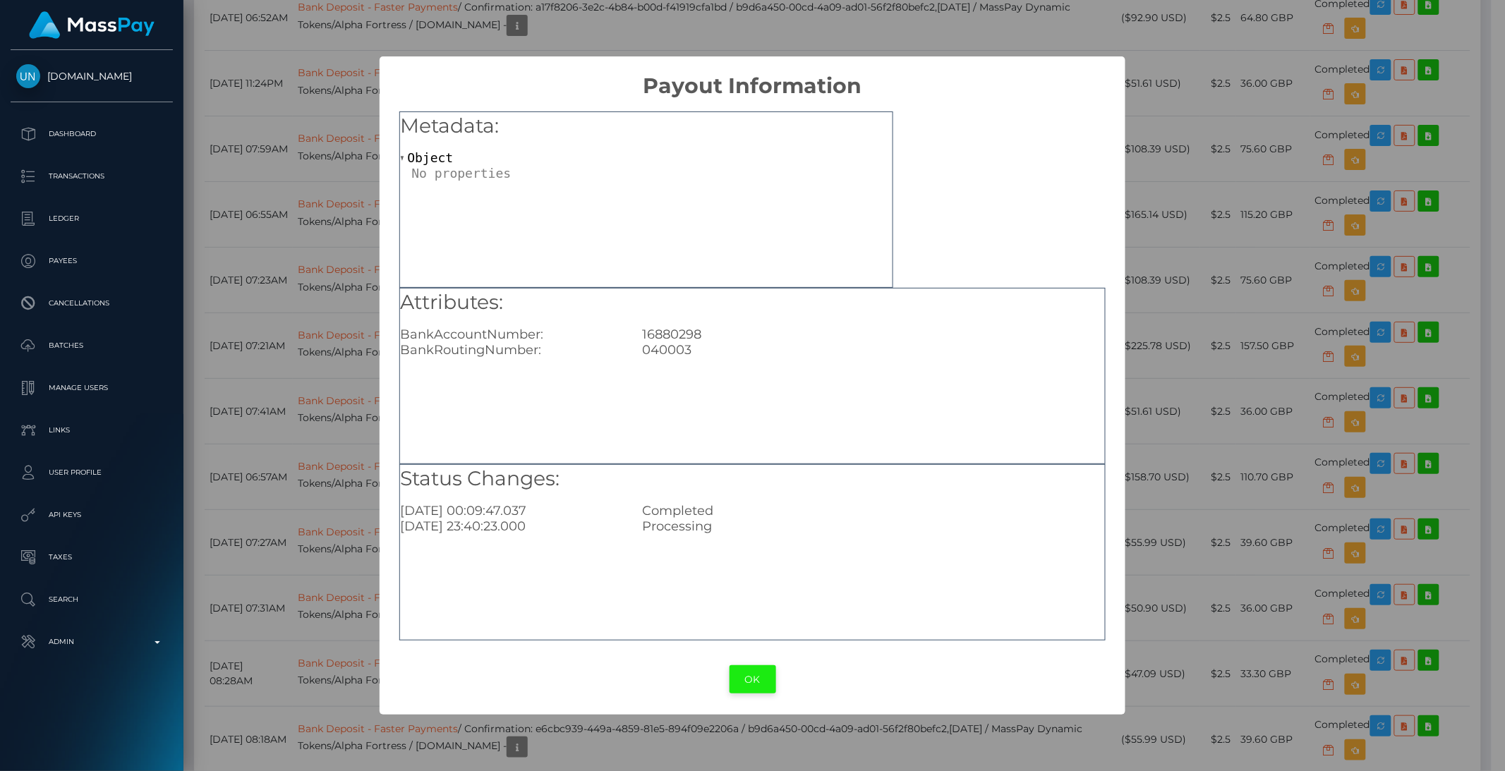
click at [759, 679] on button "OK" at bounding box center [753, 679] width 47 height 29
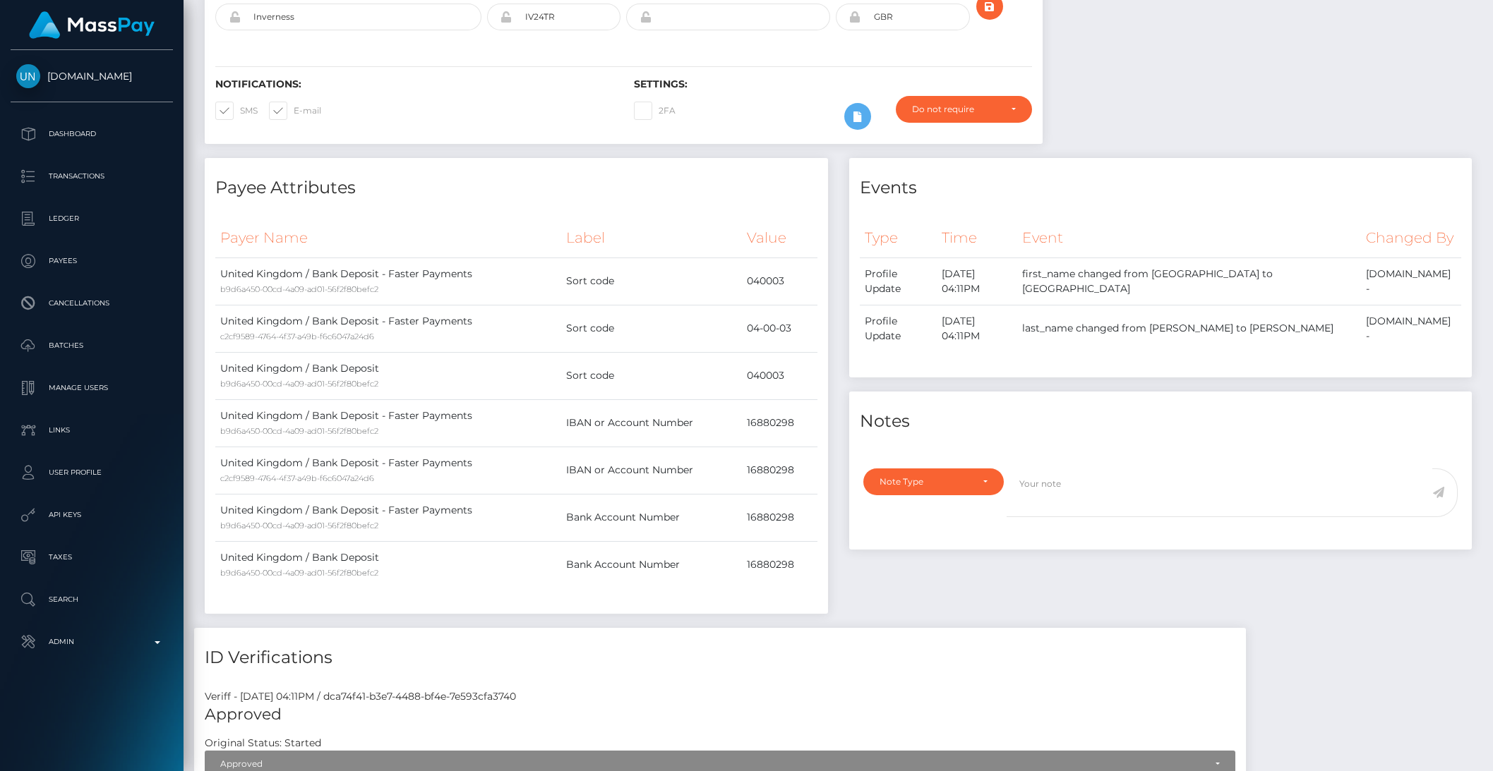
scroll to position [0, 0]
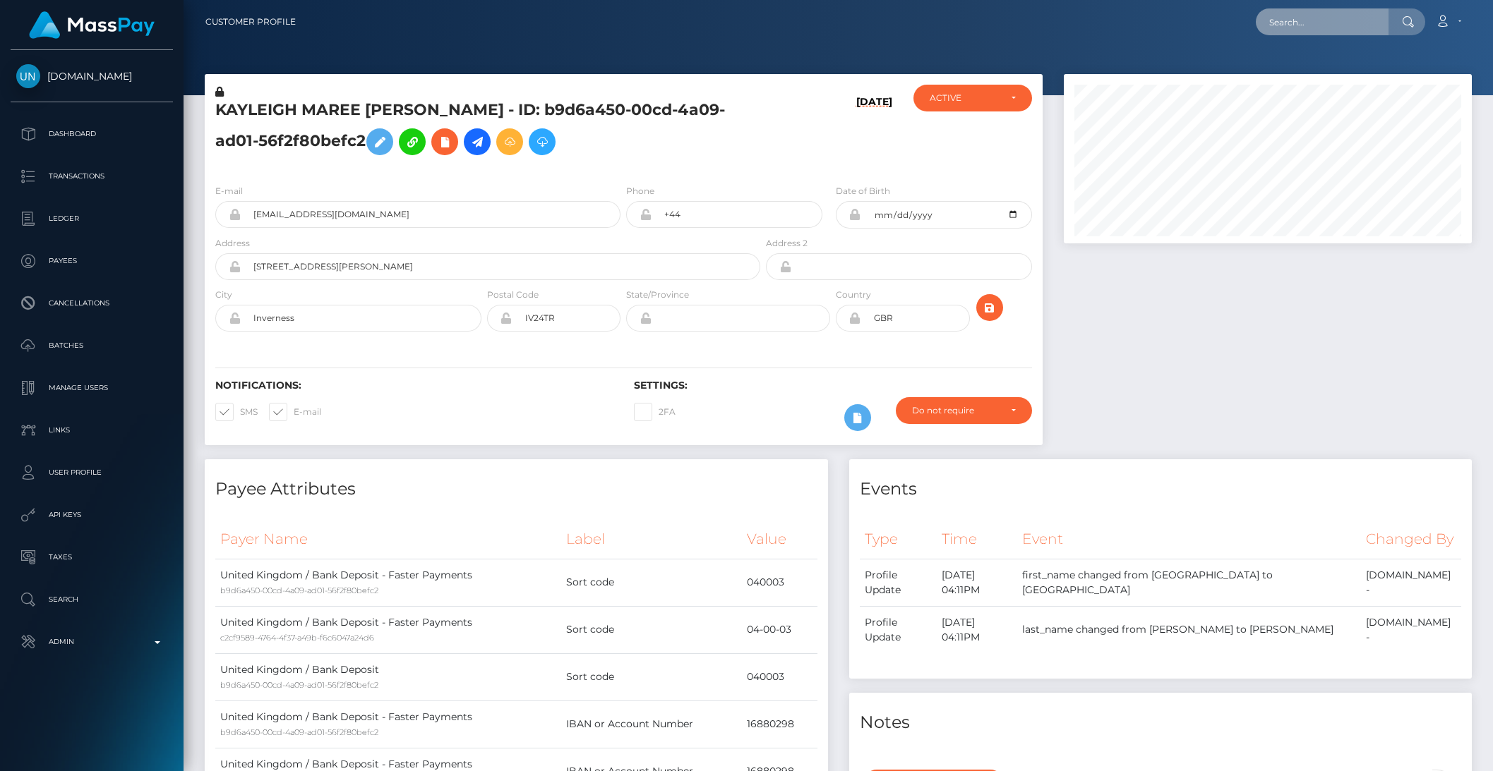
click at [1307, 19] on input "text" at bounding box center [1321, 21] width 133 height 27
paste input "0eab5f4f-eb0b-4f31-869f-c932f4109aec"
type input "0eab5f4f-eb0b-4f31-869f-c932f4109aec"
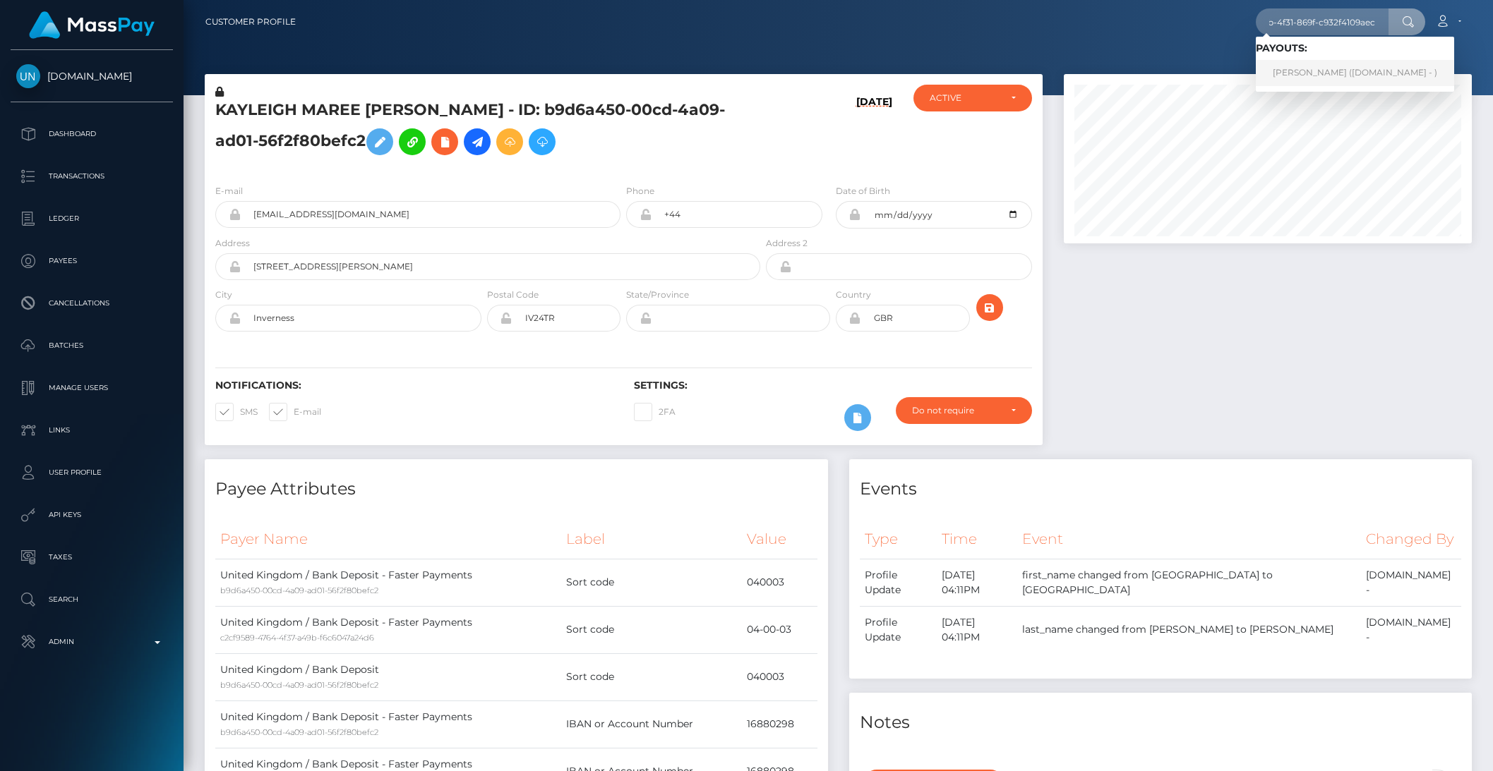
click at [1318, 65] on link "SOPHIE JAY HARLAND (Unlockt.me - )" at bounding box center [1354, 73] width 198 height 26
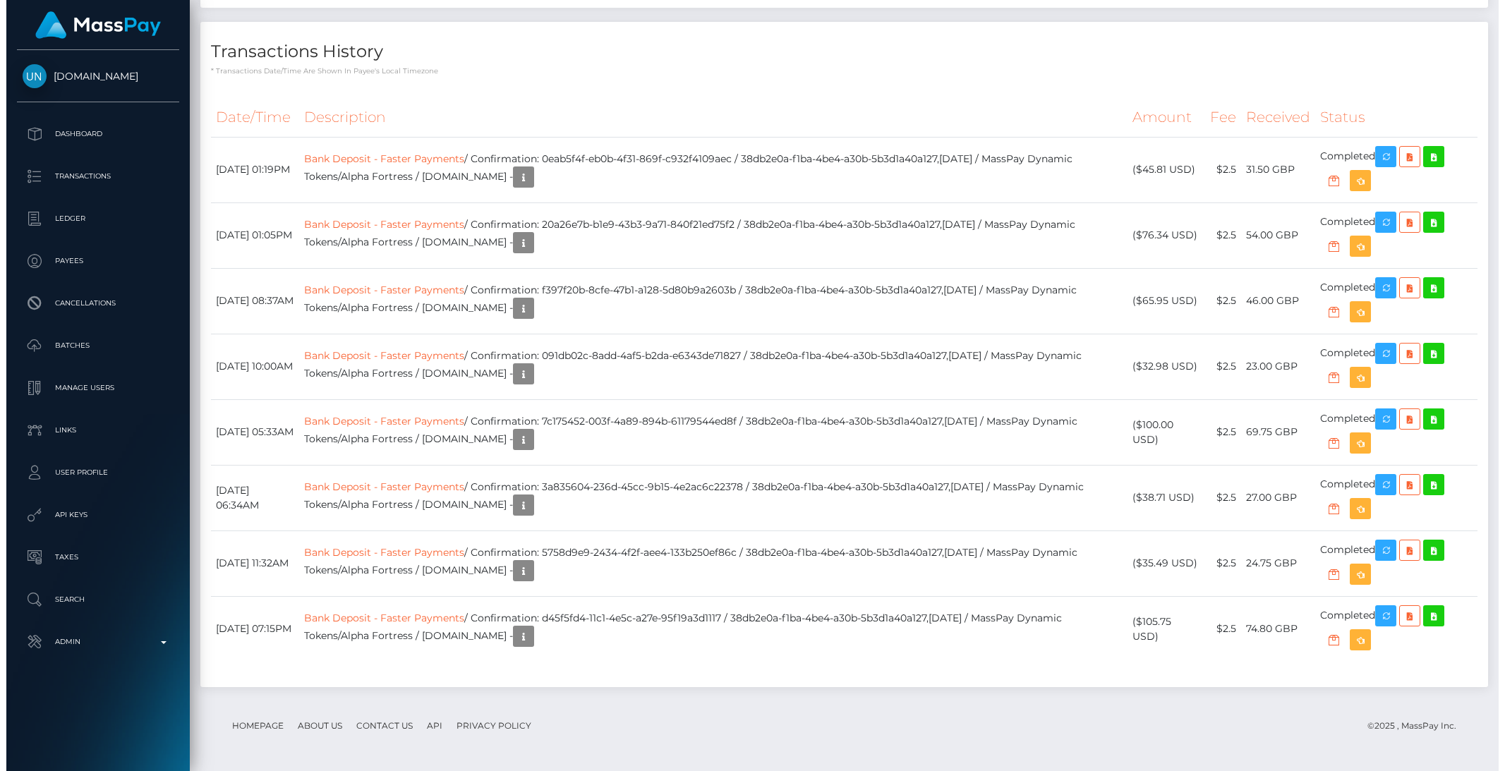
scroll to position [2890, 0]
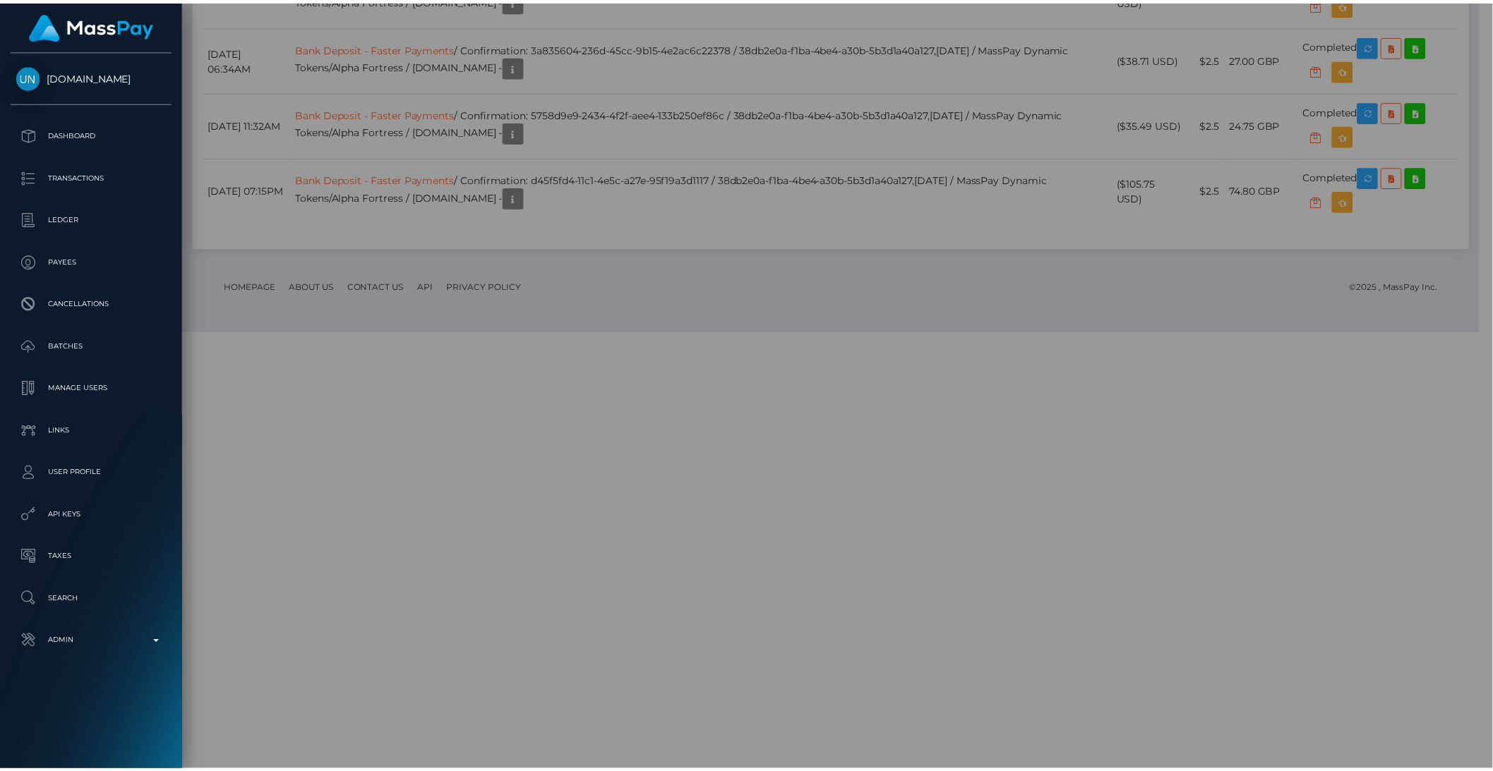
scroll to position [705508, 705269]
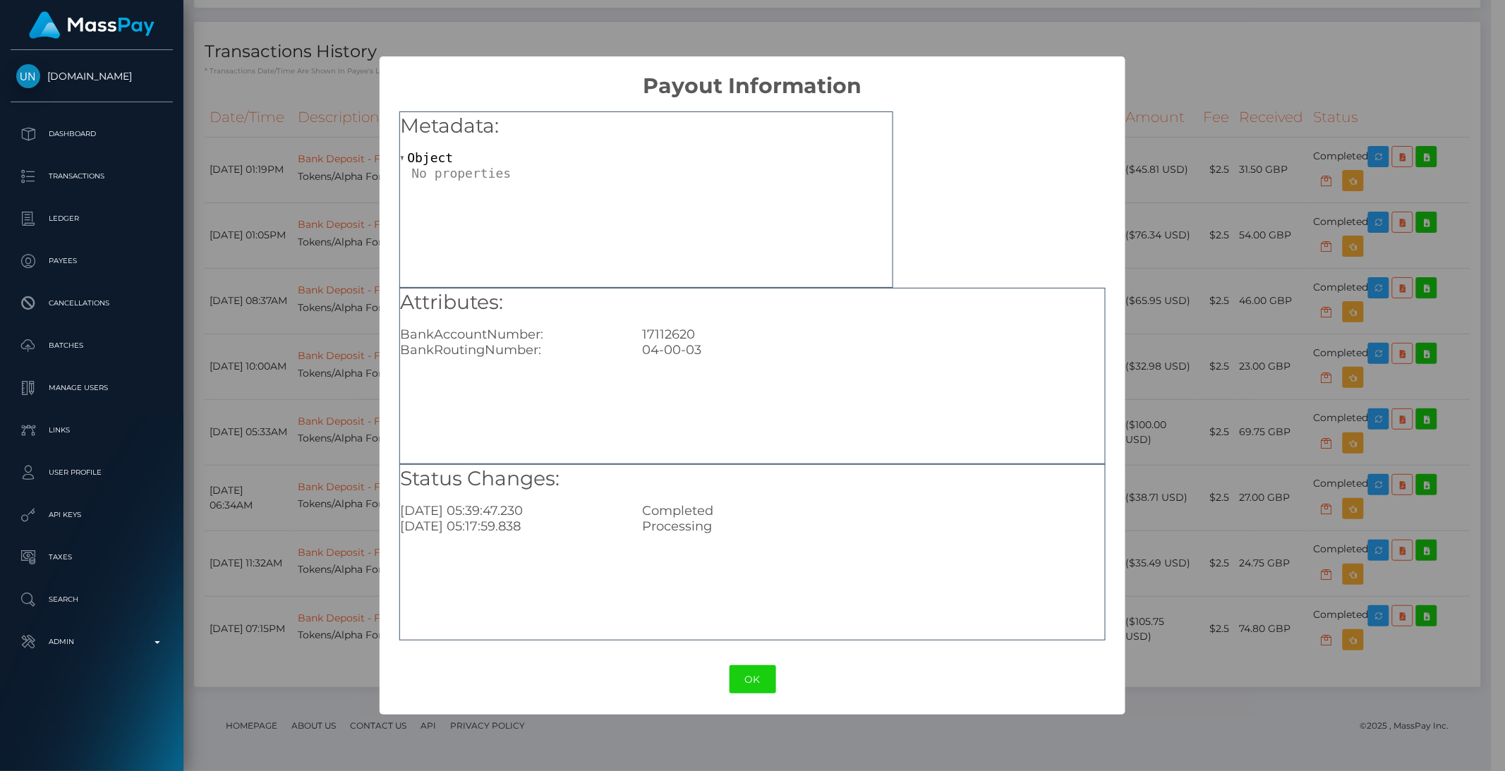
click at [1164, 164] on div "× Payout Information Metadata: Object Attributes: BankAccountNumber: 17112620 B…" at bounding box center [752, 385] width 1505 height 771
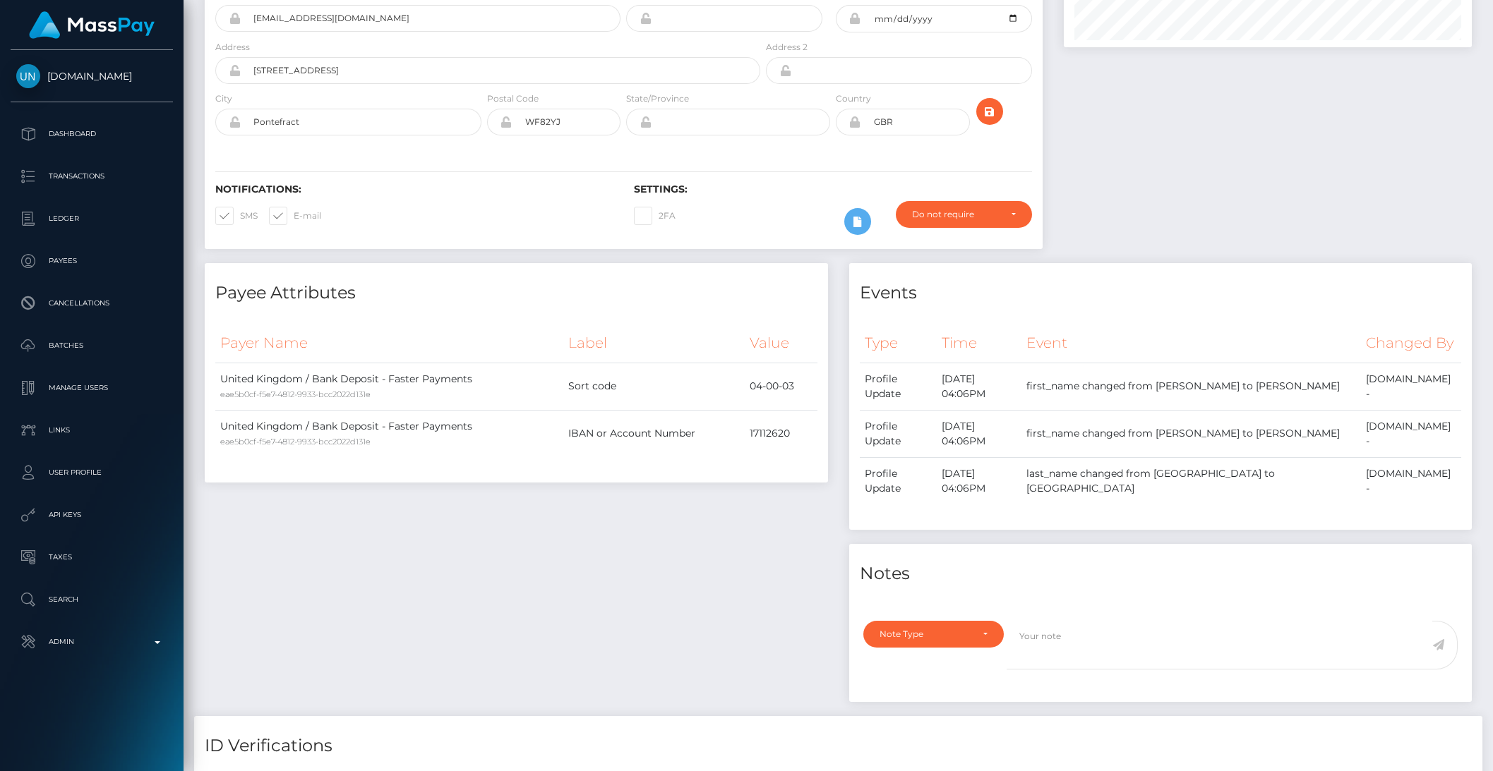
scroll to position [0, 0]
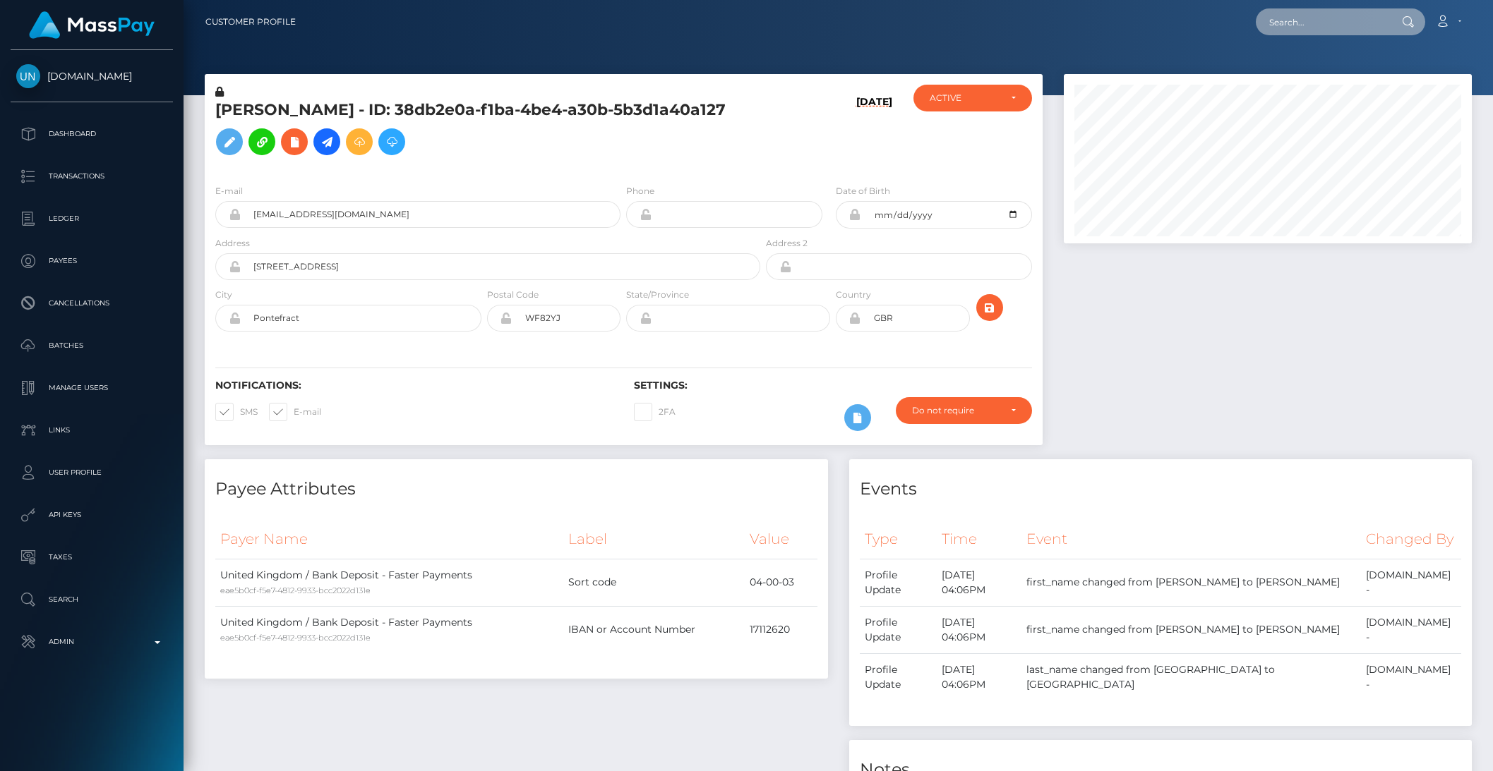
drag, startPoint x: 1274, startPoint y: 30, endPoint x: 1282, endPoint y: 29, distance: 7.9
click at [1274, 30] on input "text" at bounding box center [1321, 21] width 133 height 27
click at [1283, 29] on input "text" at bounding box center [1321, 21] width 133 height 27
paste input "7262ad5d-9485-11ee-b85f-064ae76d60c1"
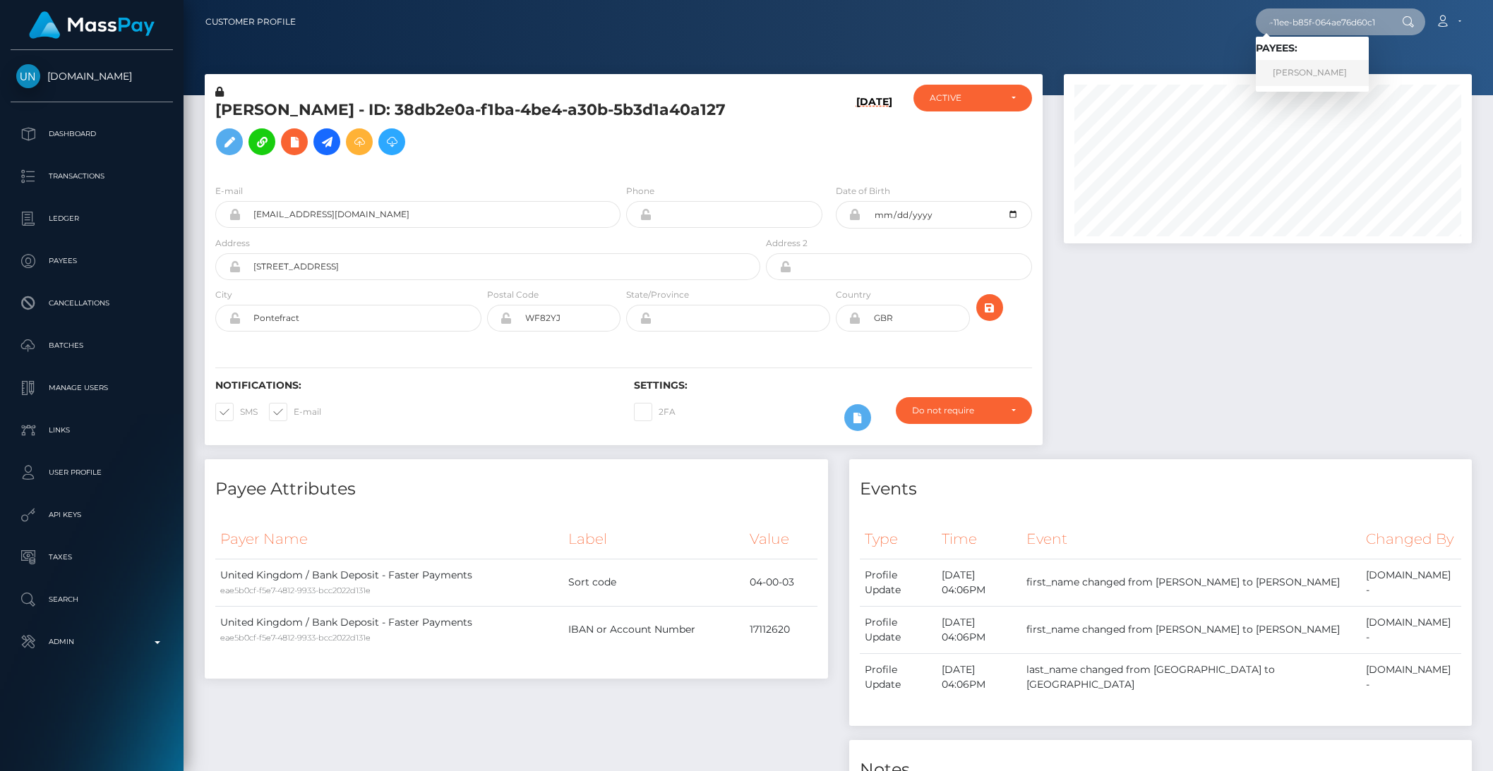
type input "7262ad5d-9485-11ee-b85f-064ae76d60c1"
click at [1307, 68] on link "Megan Lewis" at bounding box center [1311, 73] width 113 height 26
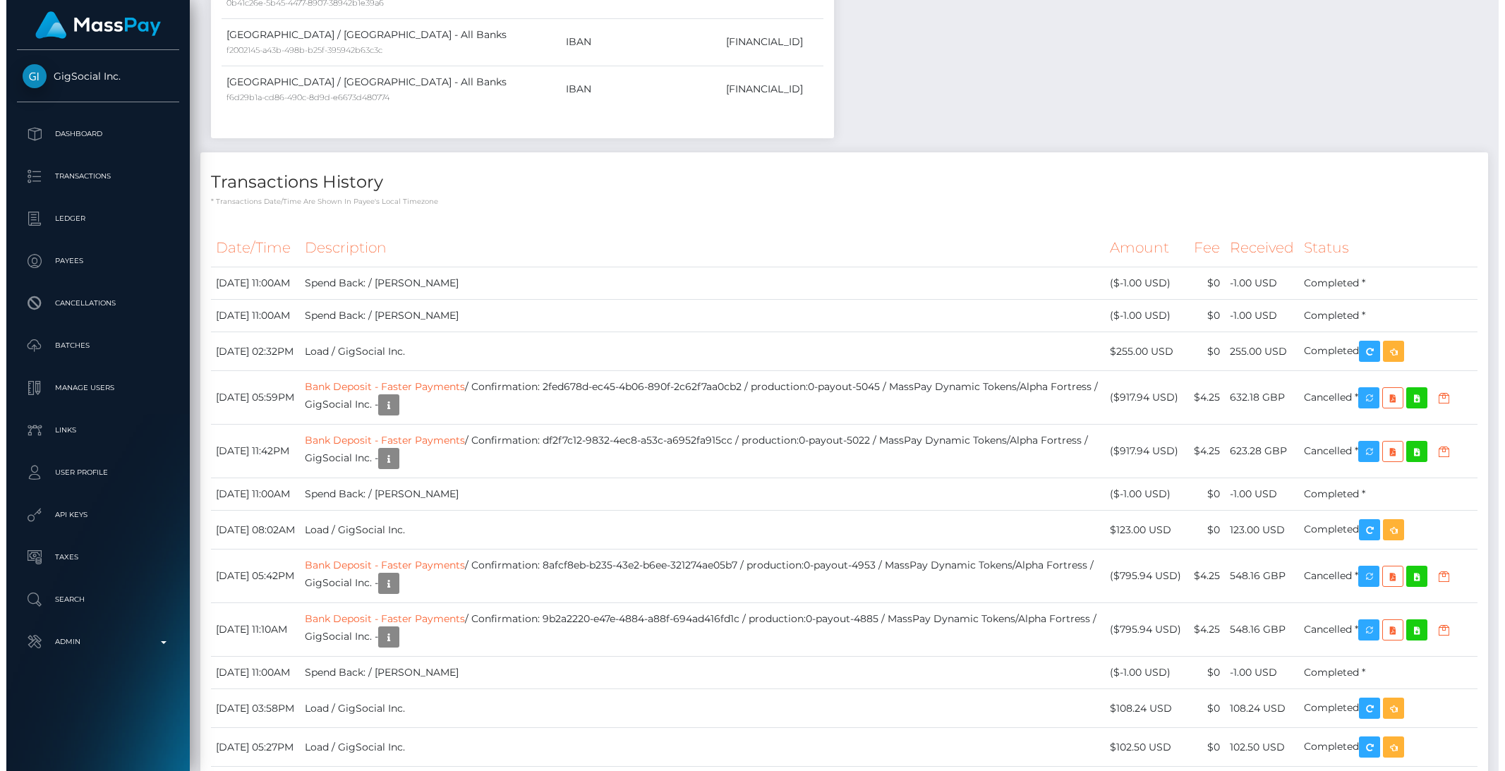
scroll to position [2910, 0]
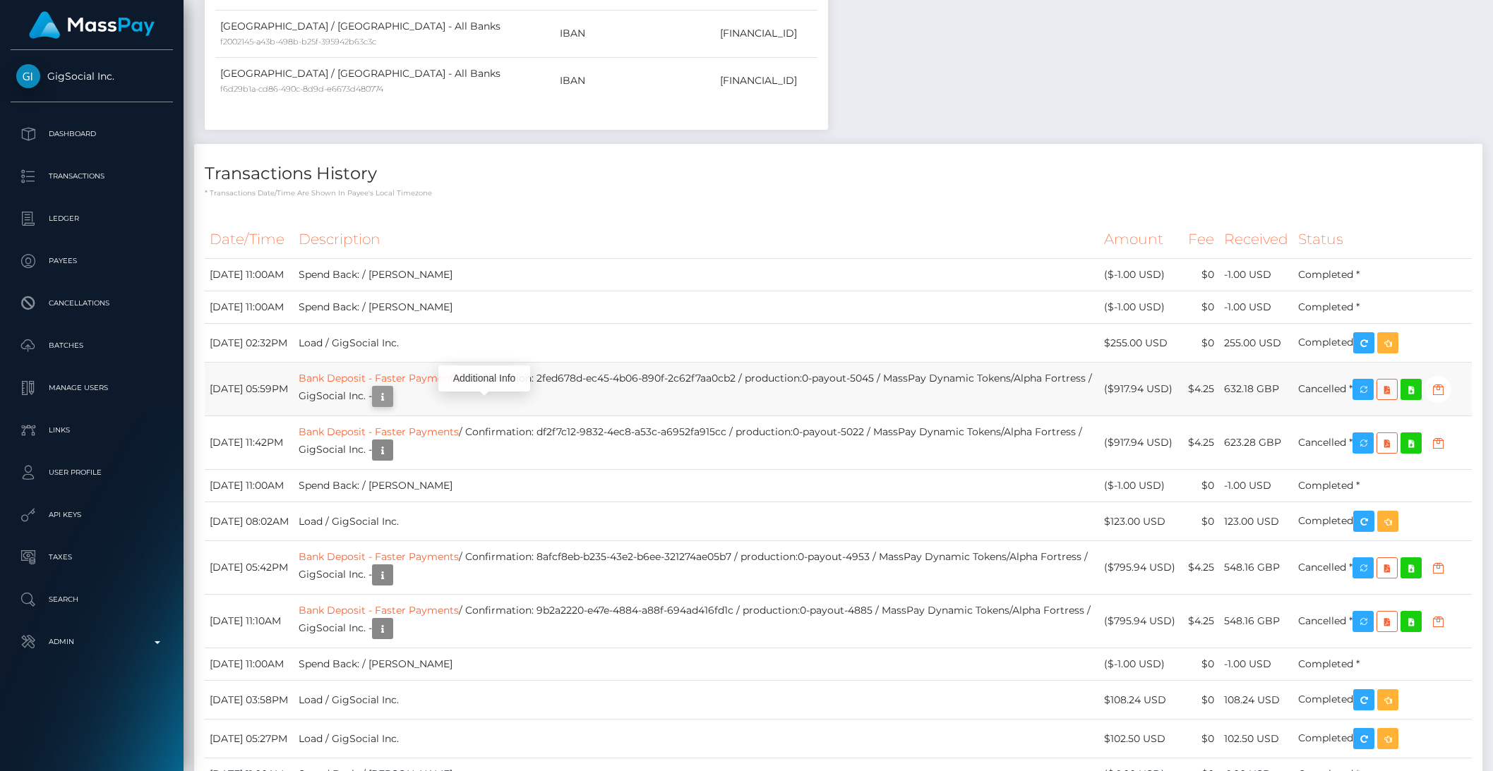
click at [391, 406] on icon "button" at bounding box center [382, 397] width 17 height 18
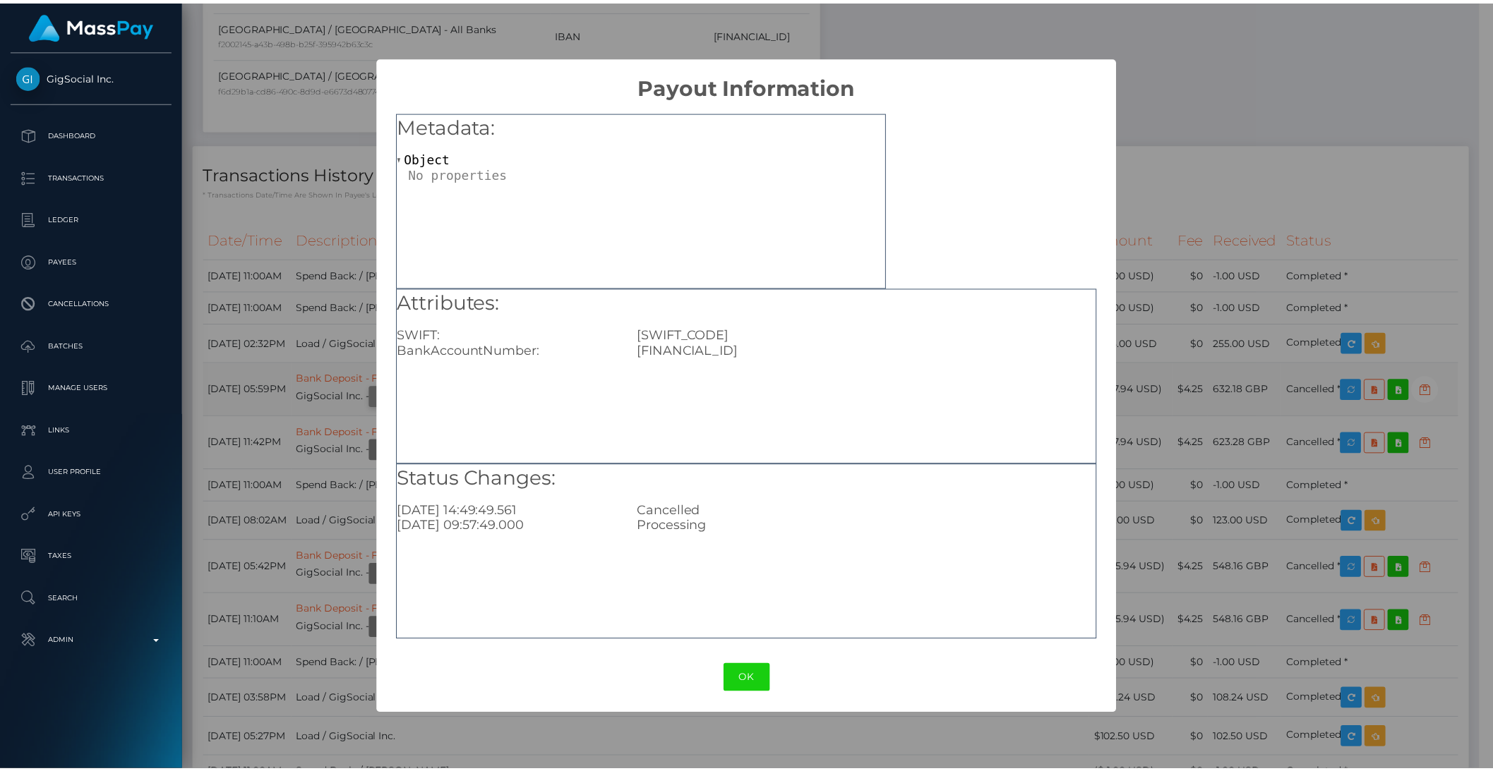
scroll to position [705508, 705269]
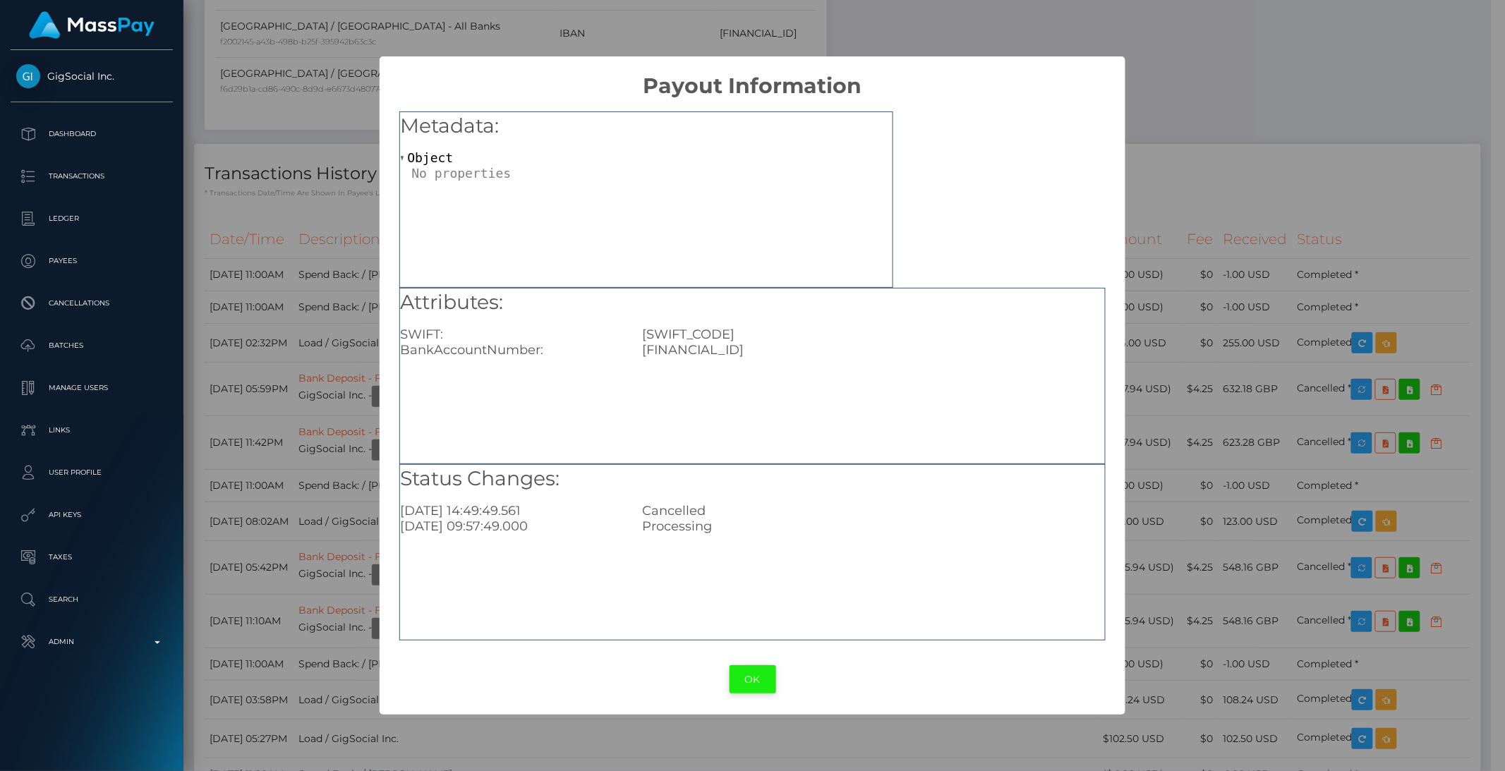
click at [743, 686] on button "OK" at bounding box center [753, 679] width 47 height 29
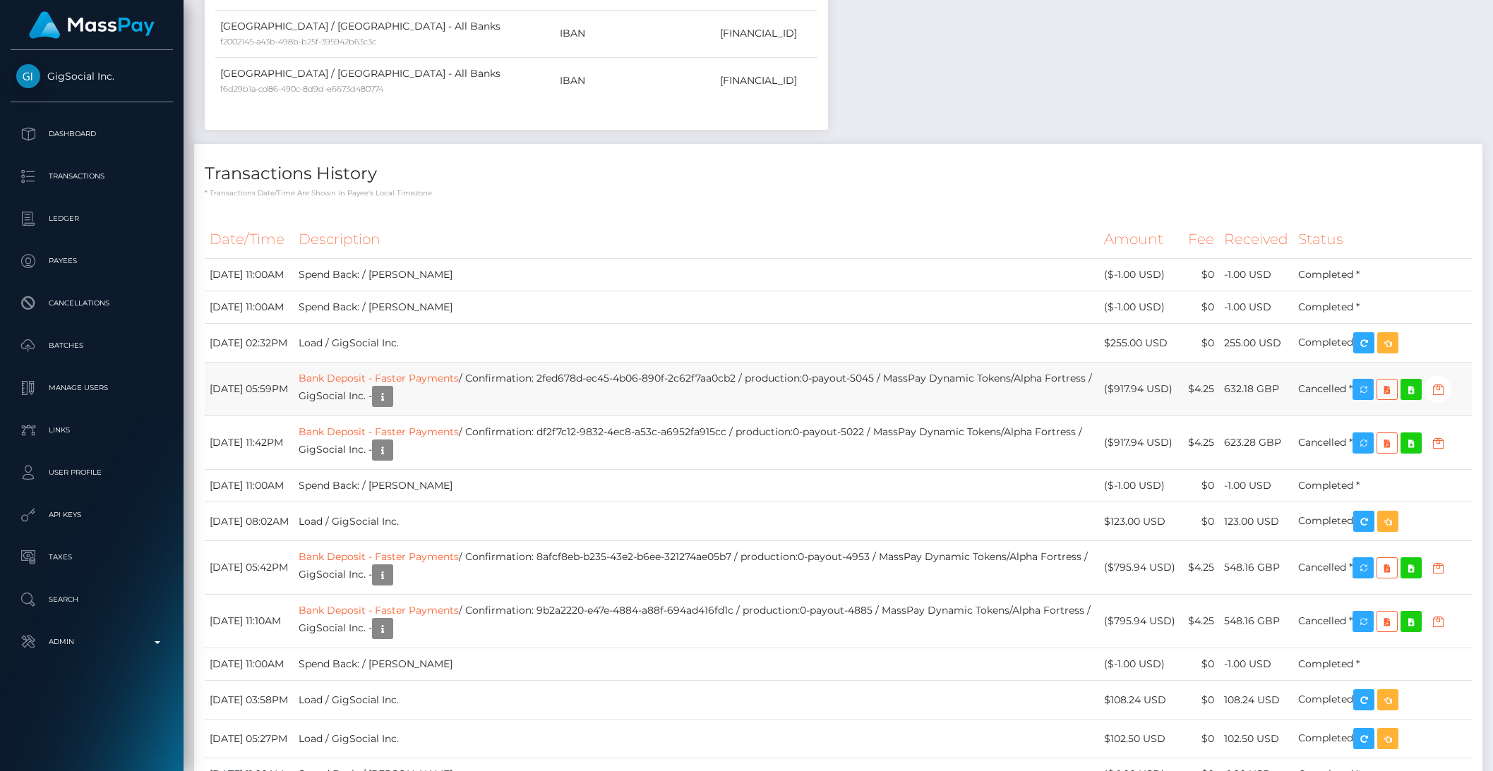
click at [668, 416] on td "Bank Deposit - Faster Payments / Confirmation: 2fed678d-ec45-4b06-890f-2c62f7aa…" at bounding box center [696, 390] width 805 height 54
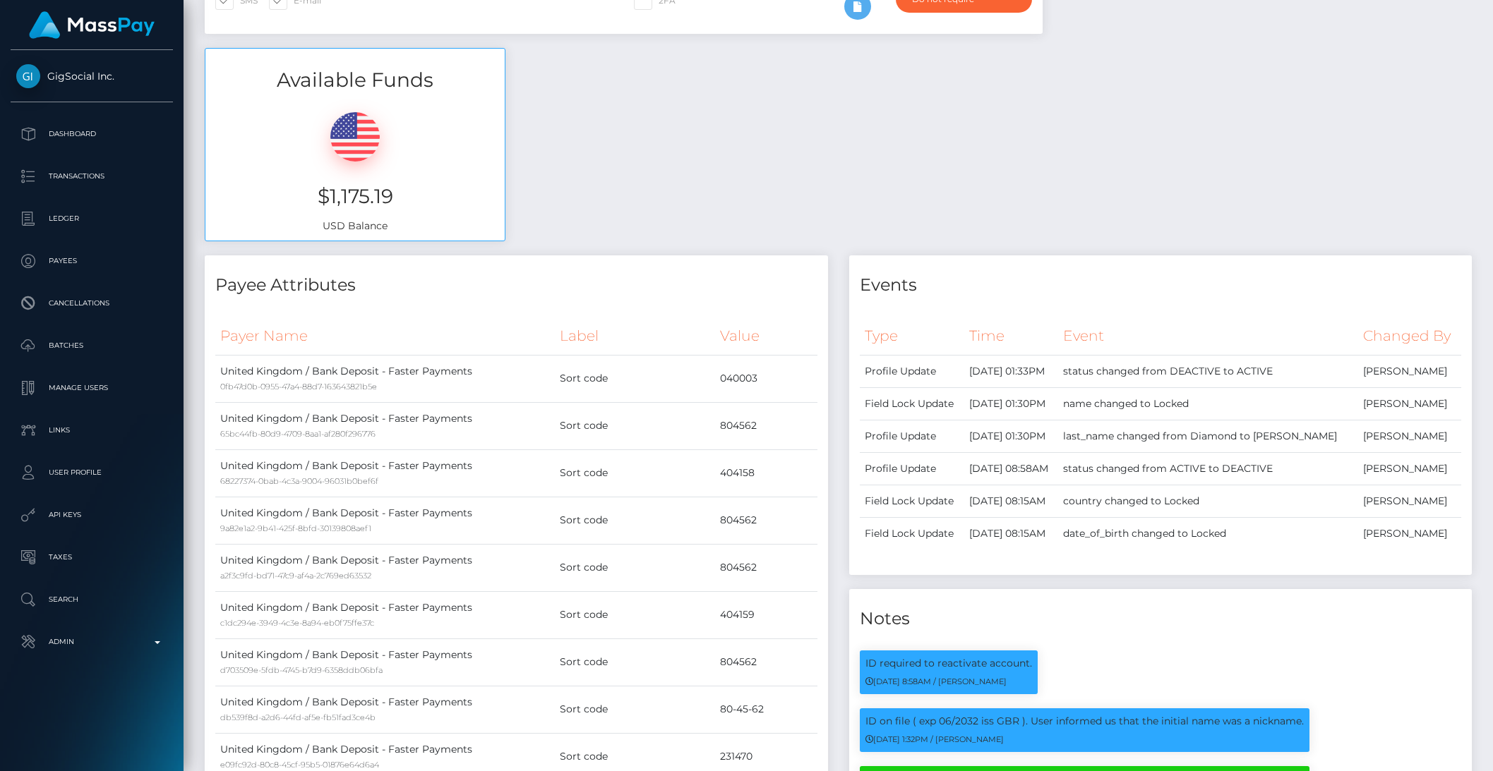
scroll to position [0, 0]
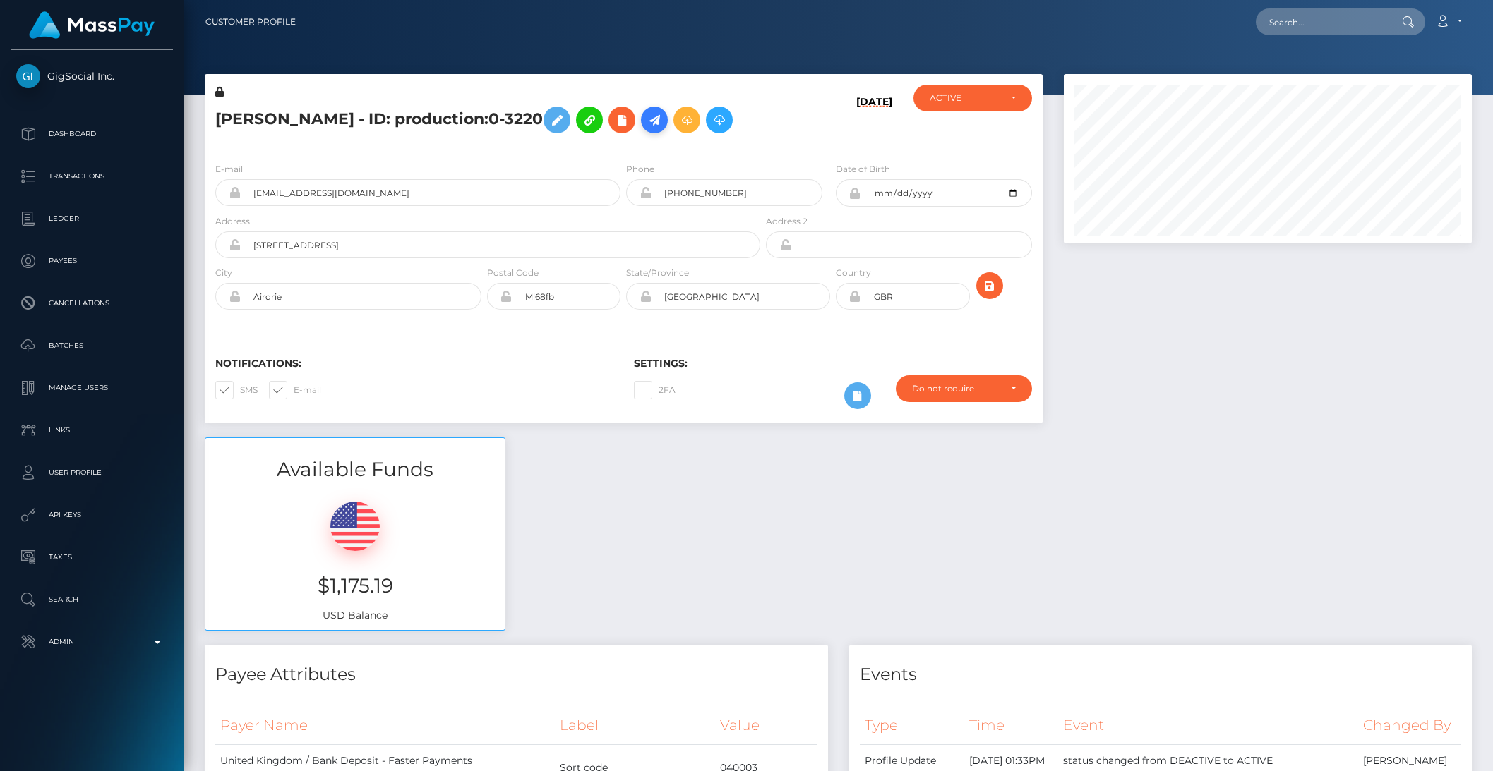
click at [646, 127] on icon at bounding box center [654, 120] width 17 height 18
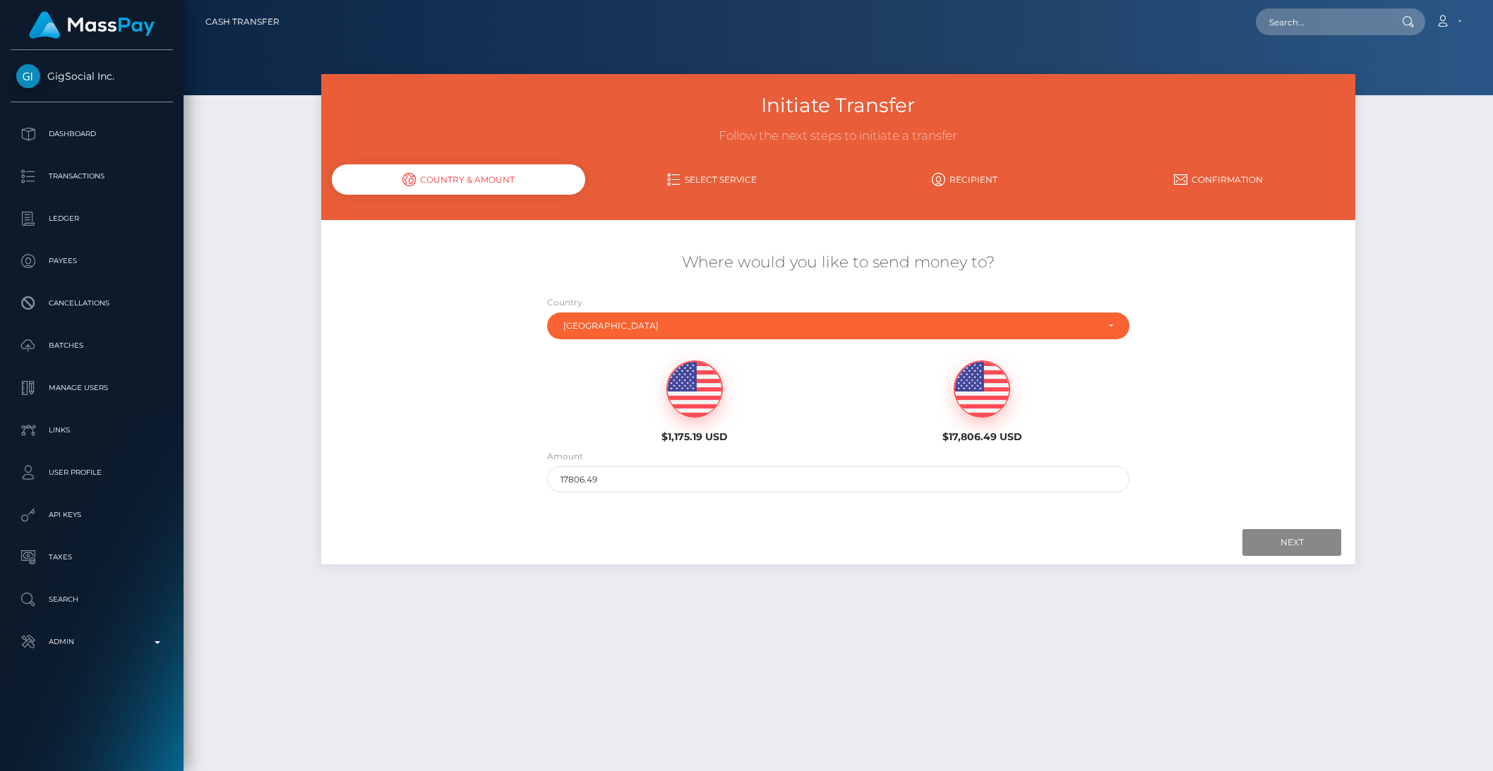
click at [704, 400] on img at bounding box center [694, 389] width 55 height 56
type input "1175.19"
click at [1303, 551] on input "Next" at bounding box center [1291, 542] width 99 height 27
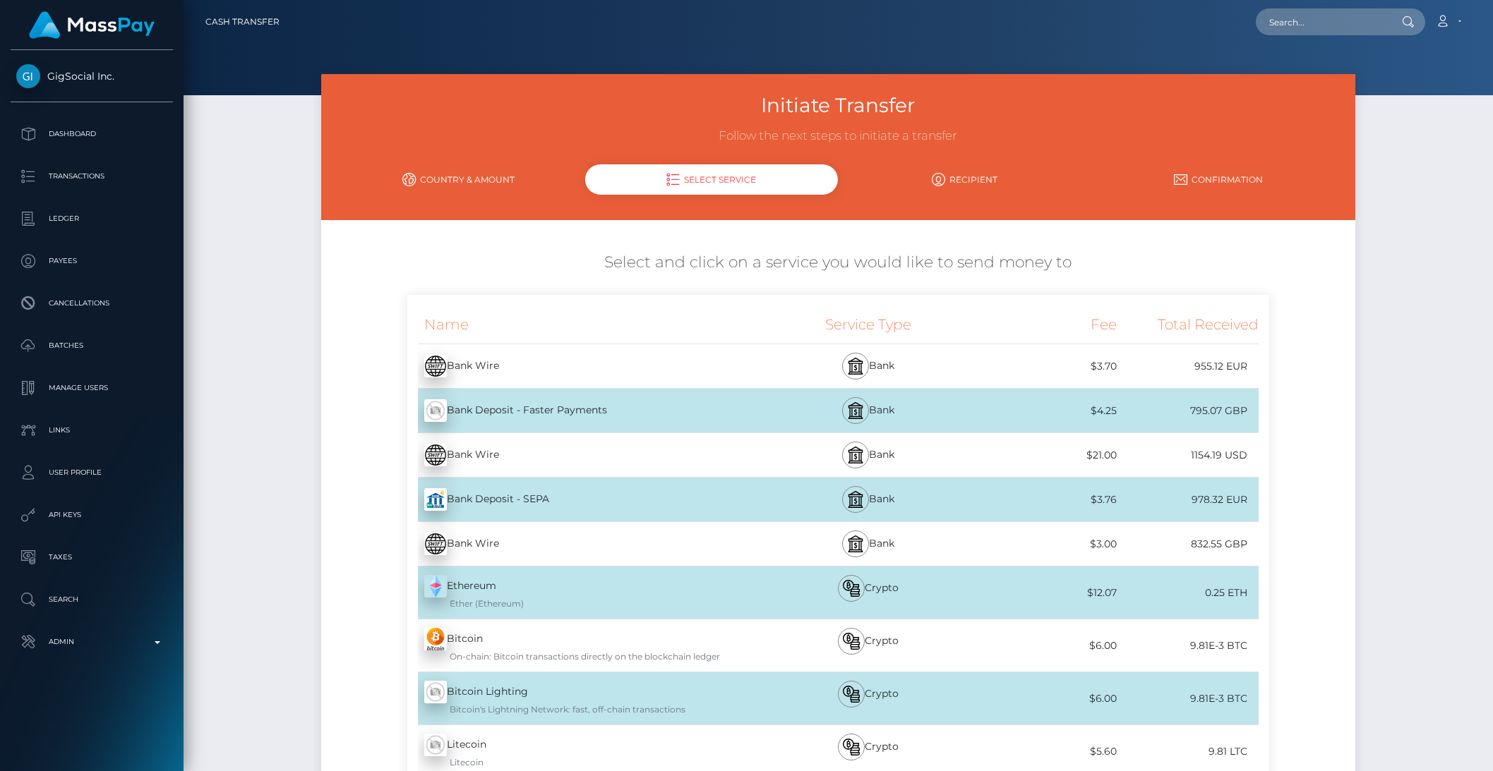
click at [665, 412] on div "Bank Deposit - Faster Payments - GBP" at bounding box center [584, 411] width 355 height 40
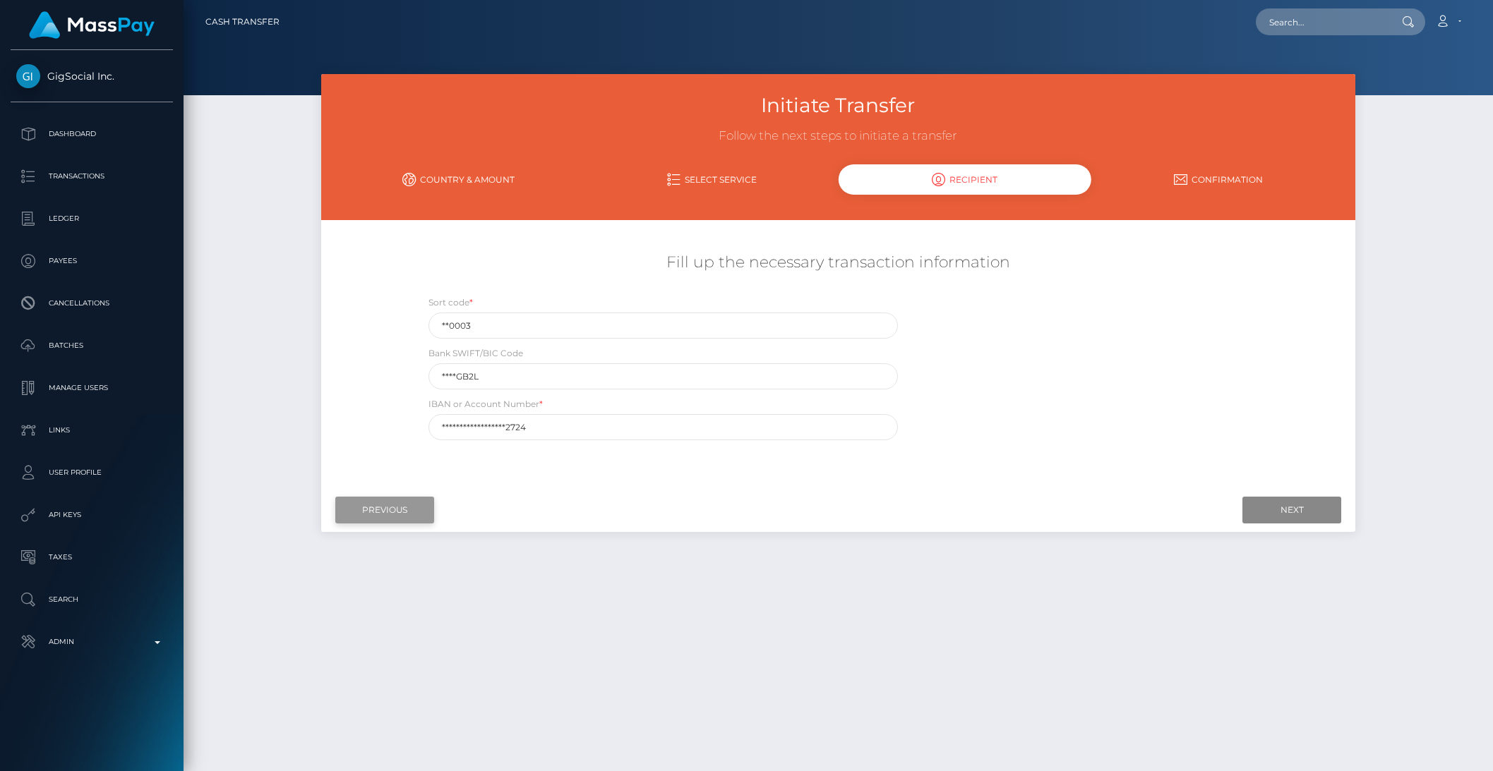
click at [382, 507] on input "Previous" at bounding box center [384, 510] width 99 height 27
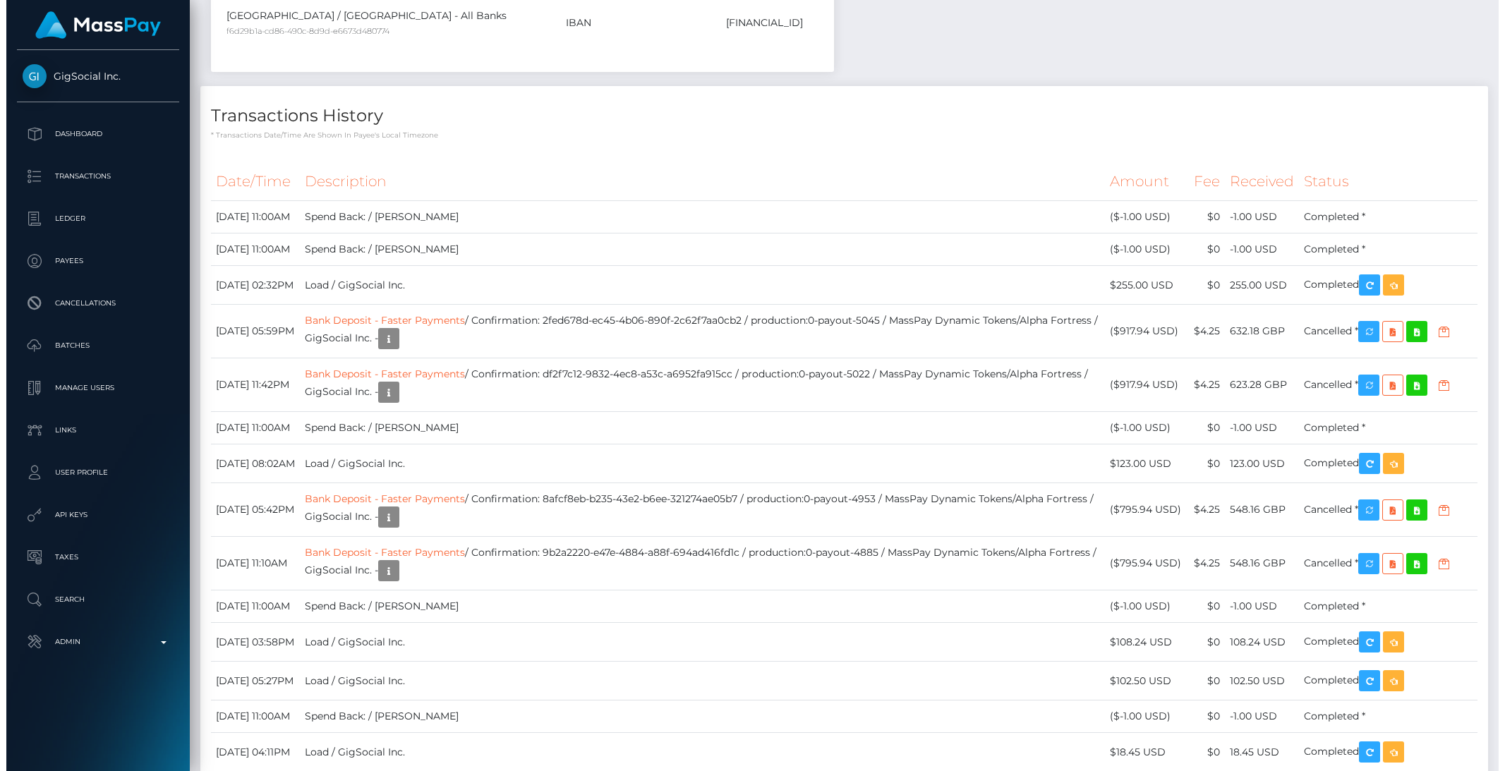
scroll to position [2968, 0]
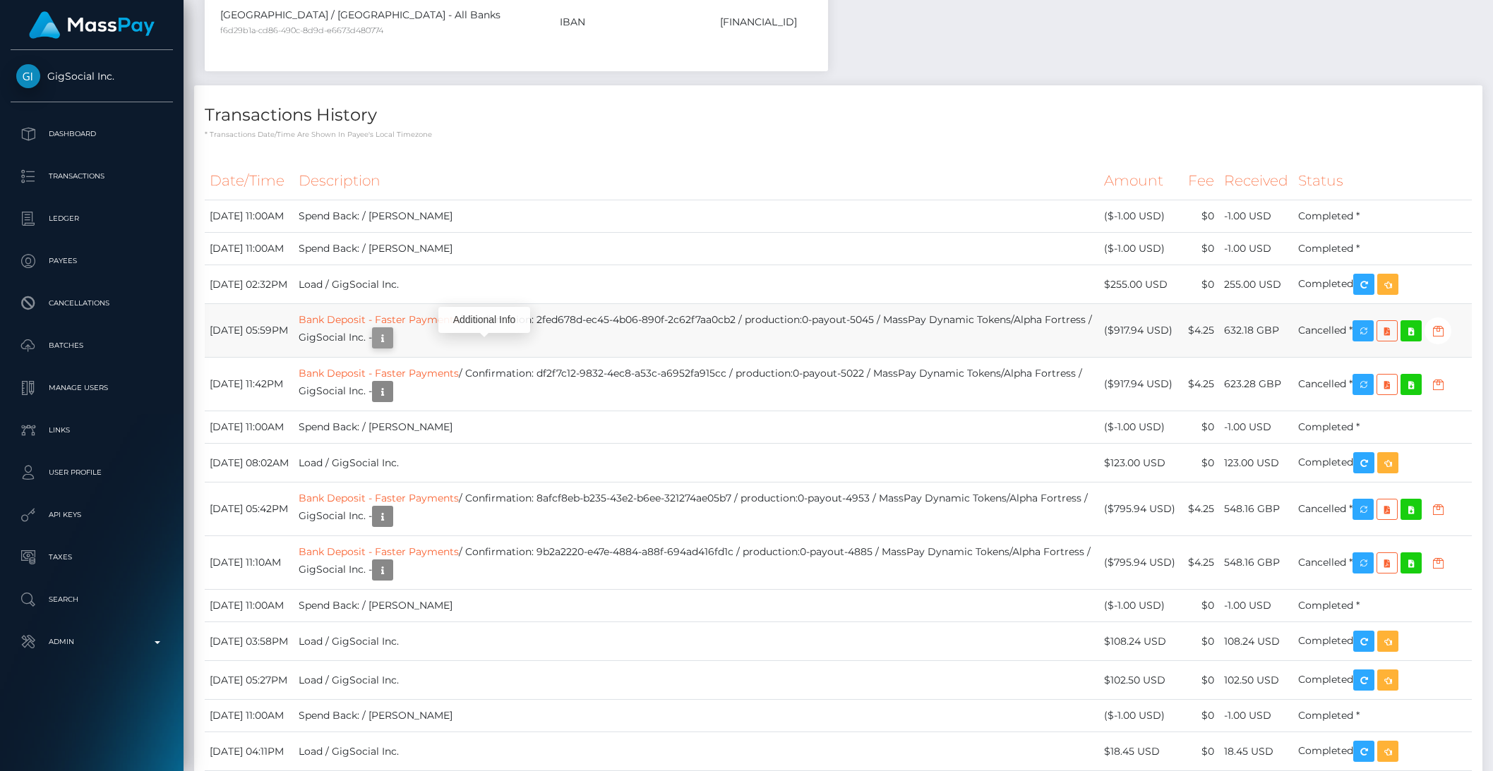
click at [391, 347] on icon "button" at bounding box center [382, 339] width 17 height 18
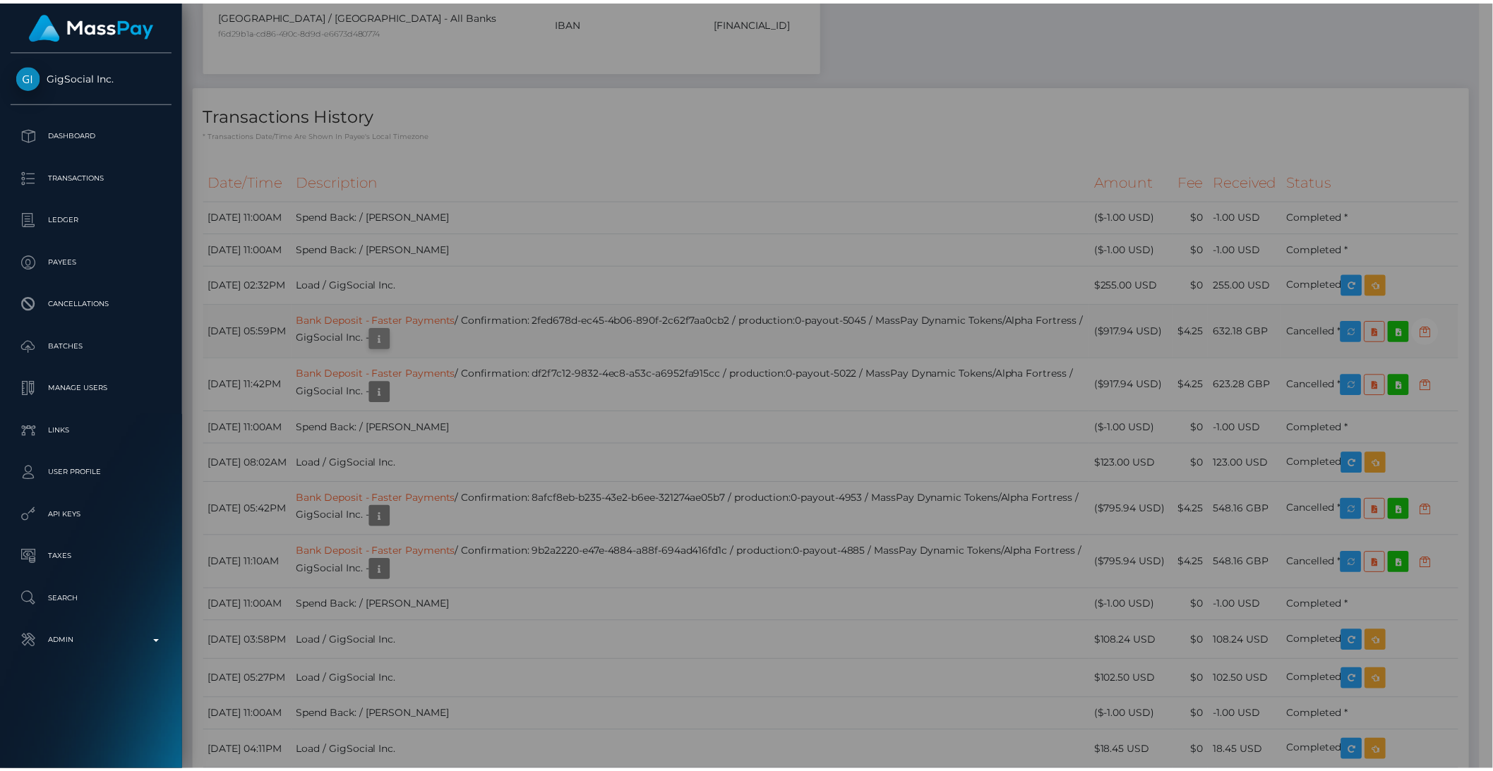
scroll to position [705508, 705269]
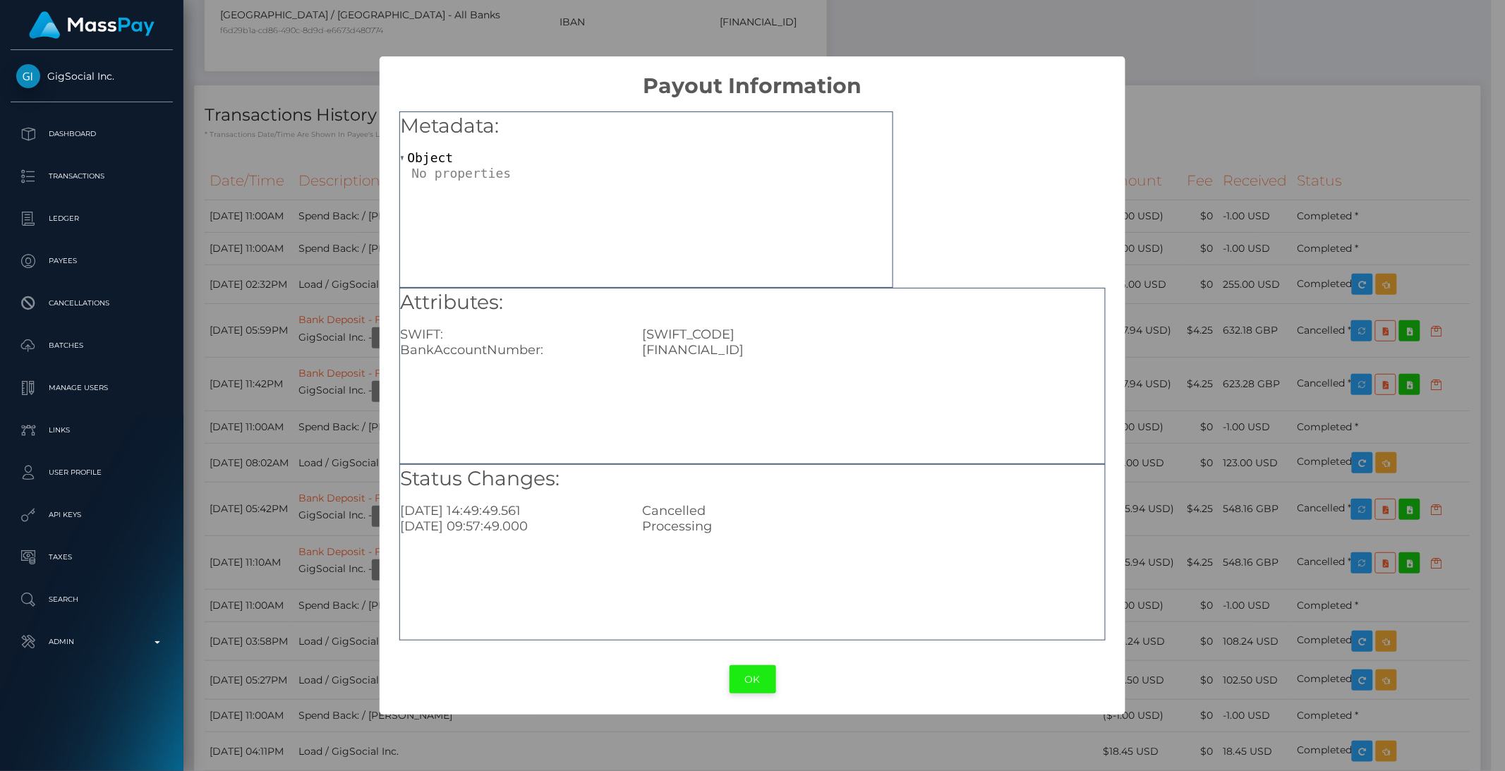
click at [749, 689] on button "OK" at bounding box center [753, 679] width 47 height 29
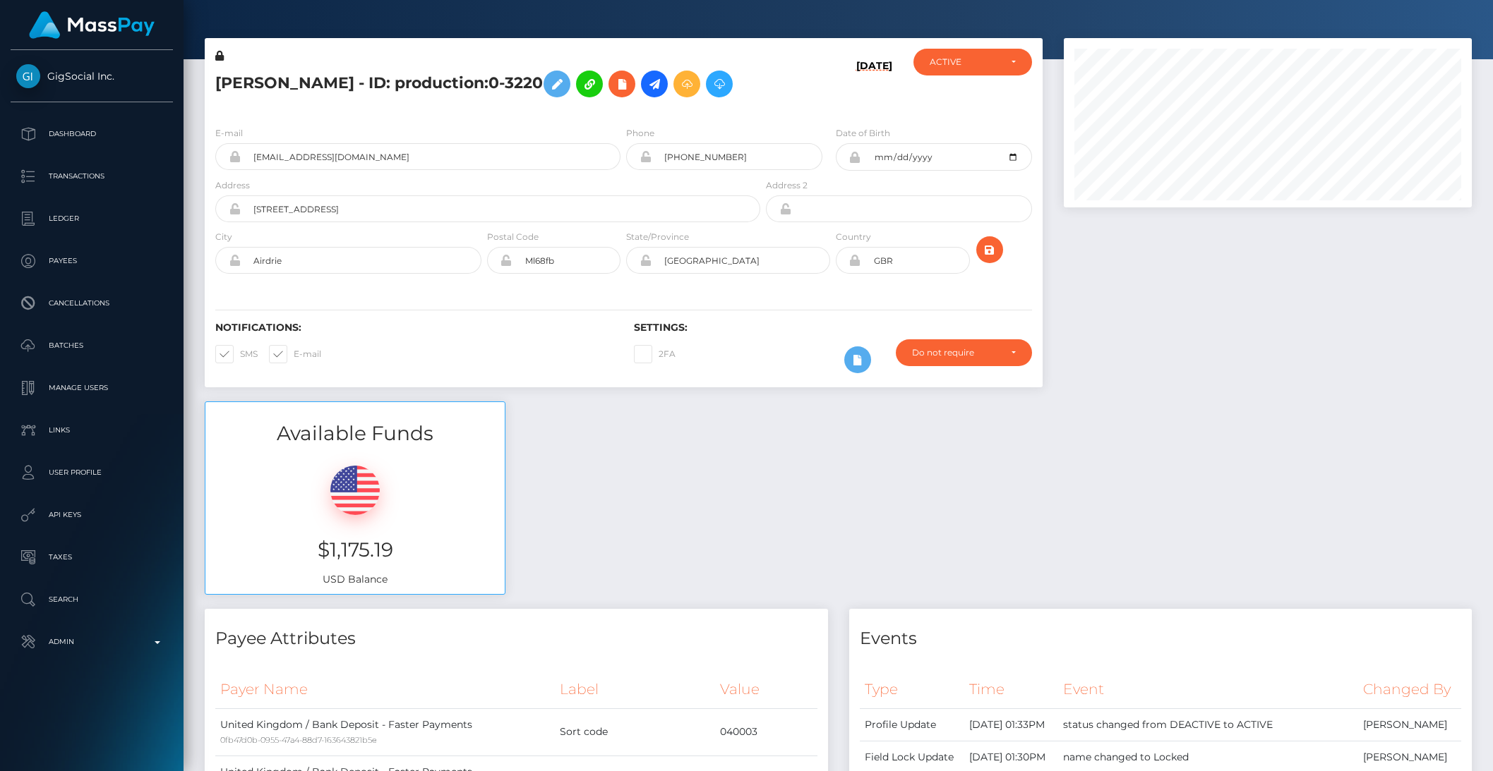
scroll to position [0, 0]
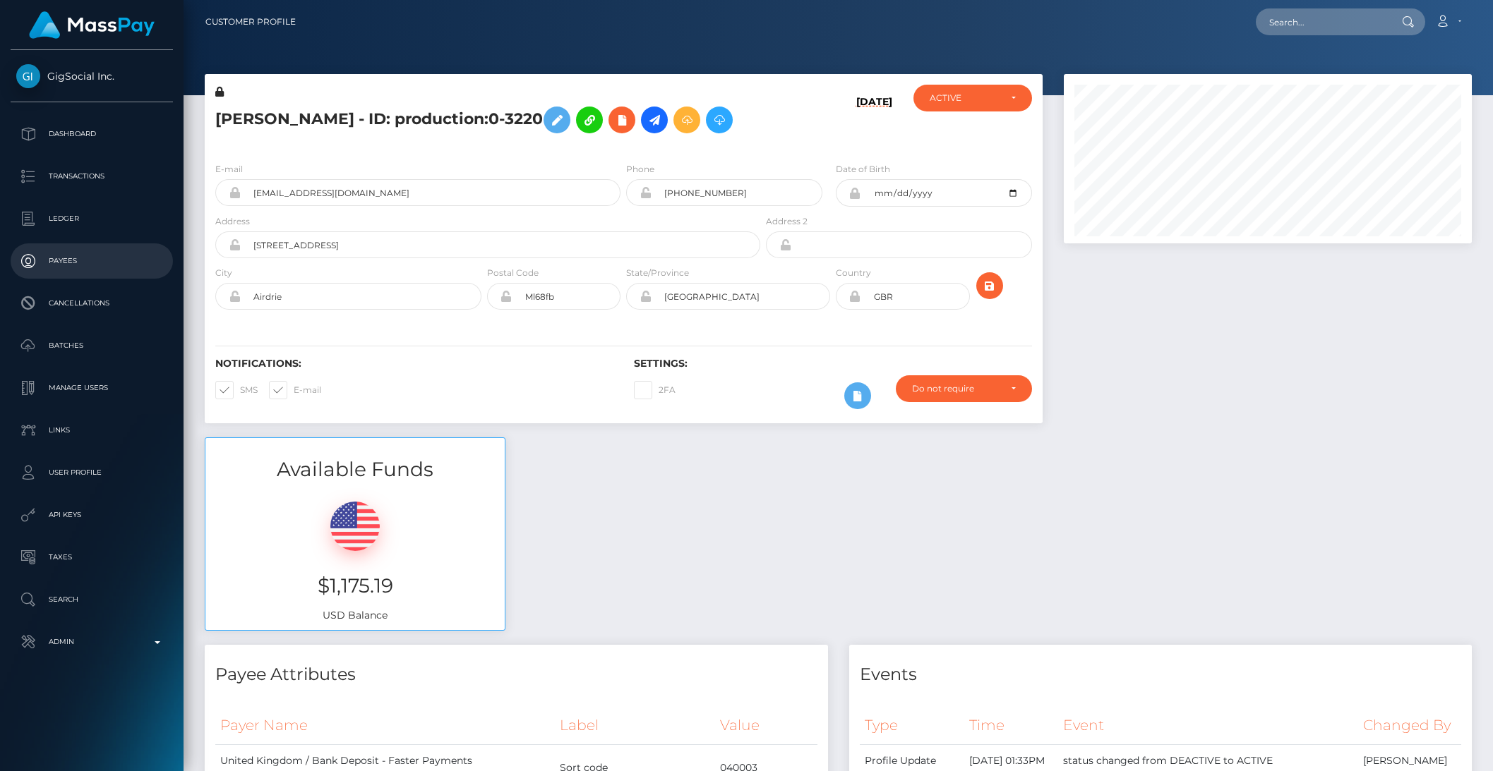
click at [61, 260] on p "Payees" at bounding box center [91, 261] width 151 height 21
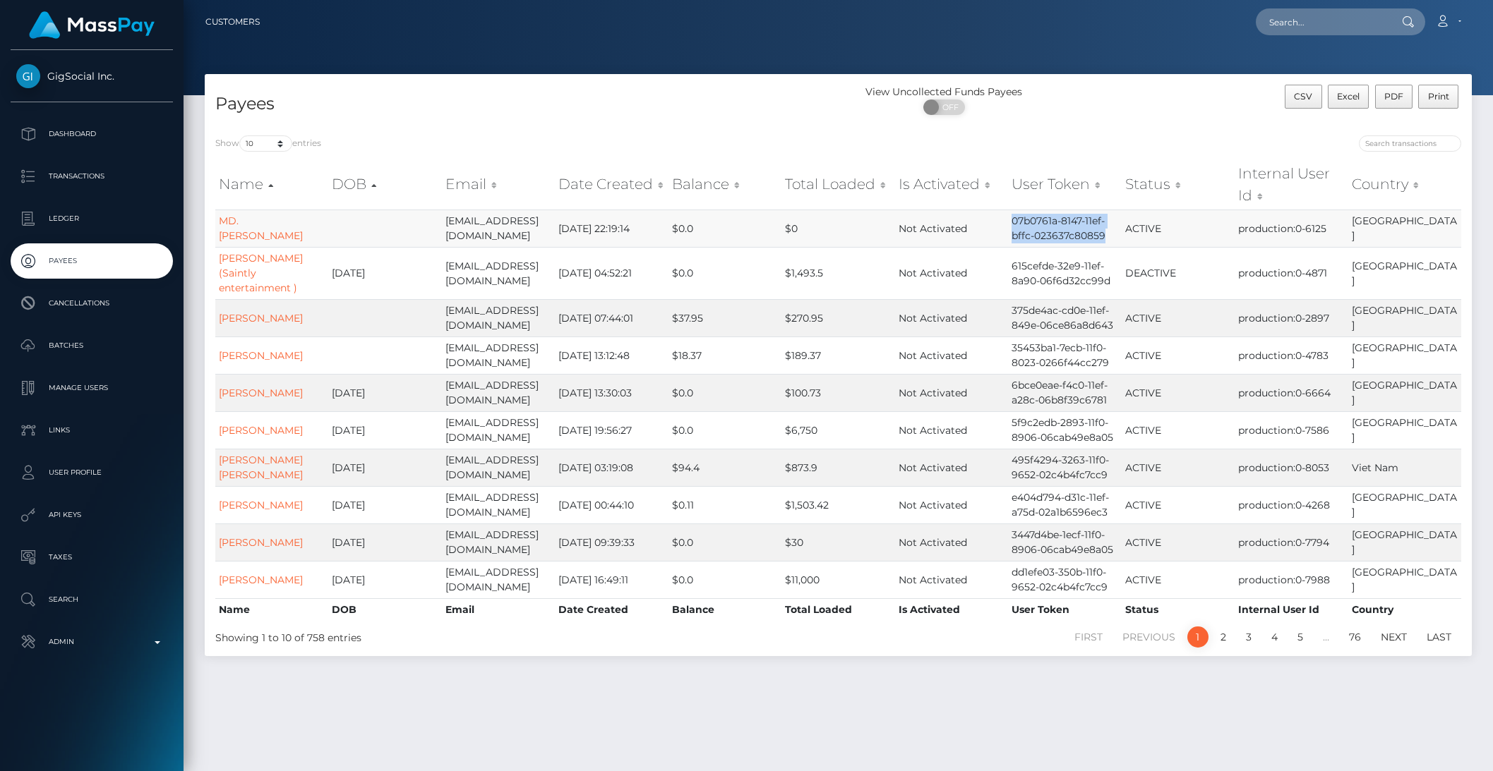
drag, startPoint x: 1012, startPoint y: 222, endPoint x: 1107, endPoint y: 236, distance: 95.7
click at [1107, 236] on td "07b0761a-8147-11ef-bffc-023637c80859" at bounding box center [1064, 228] width 113 height 37
copy td "07b0761a-8147-11ef-bffc-023637c80859"
click at [263, 231] on link "MD. LAL MIA" at bounding box center [261, 229] width 84 height 28
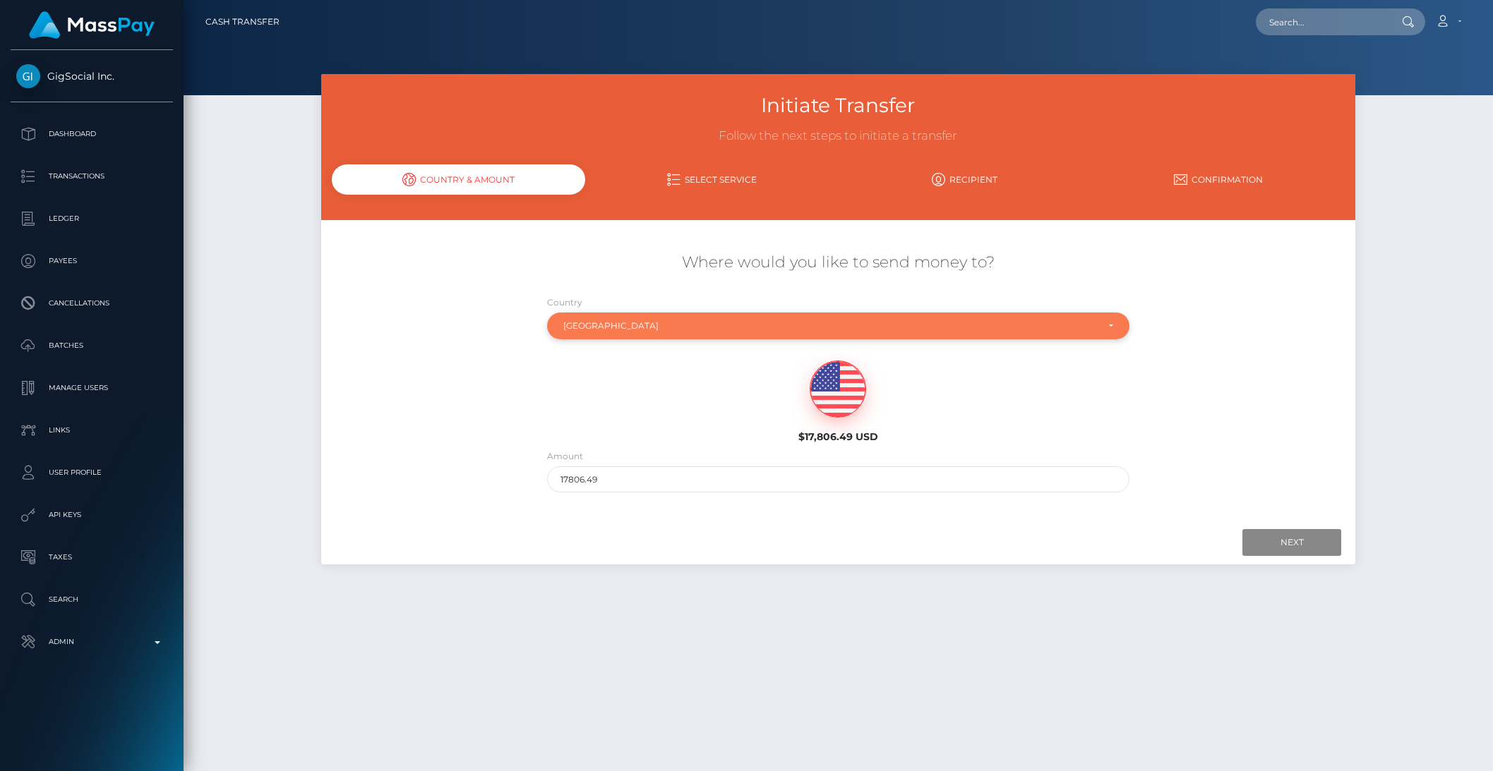
click at [633, 326] on div "[GEOGRAPHIC_DATA]" at bounding box center [829, 325] width 533 height 11
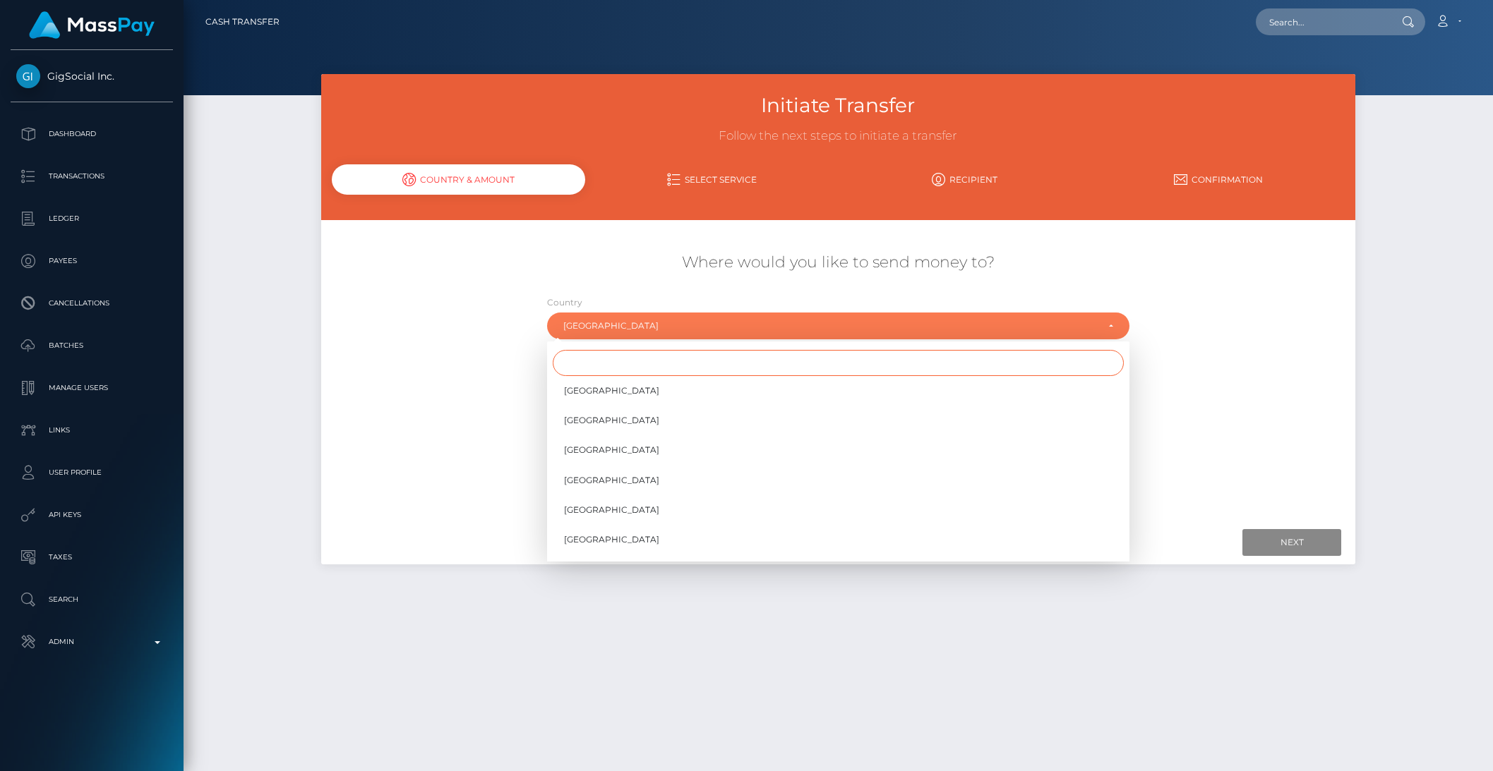
click at [606, 359] on input "Search" at bounding box center [838, 363] width 571 height 26
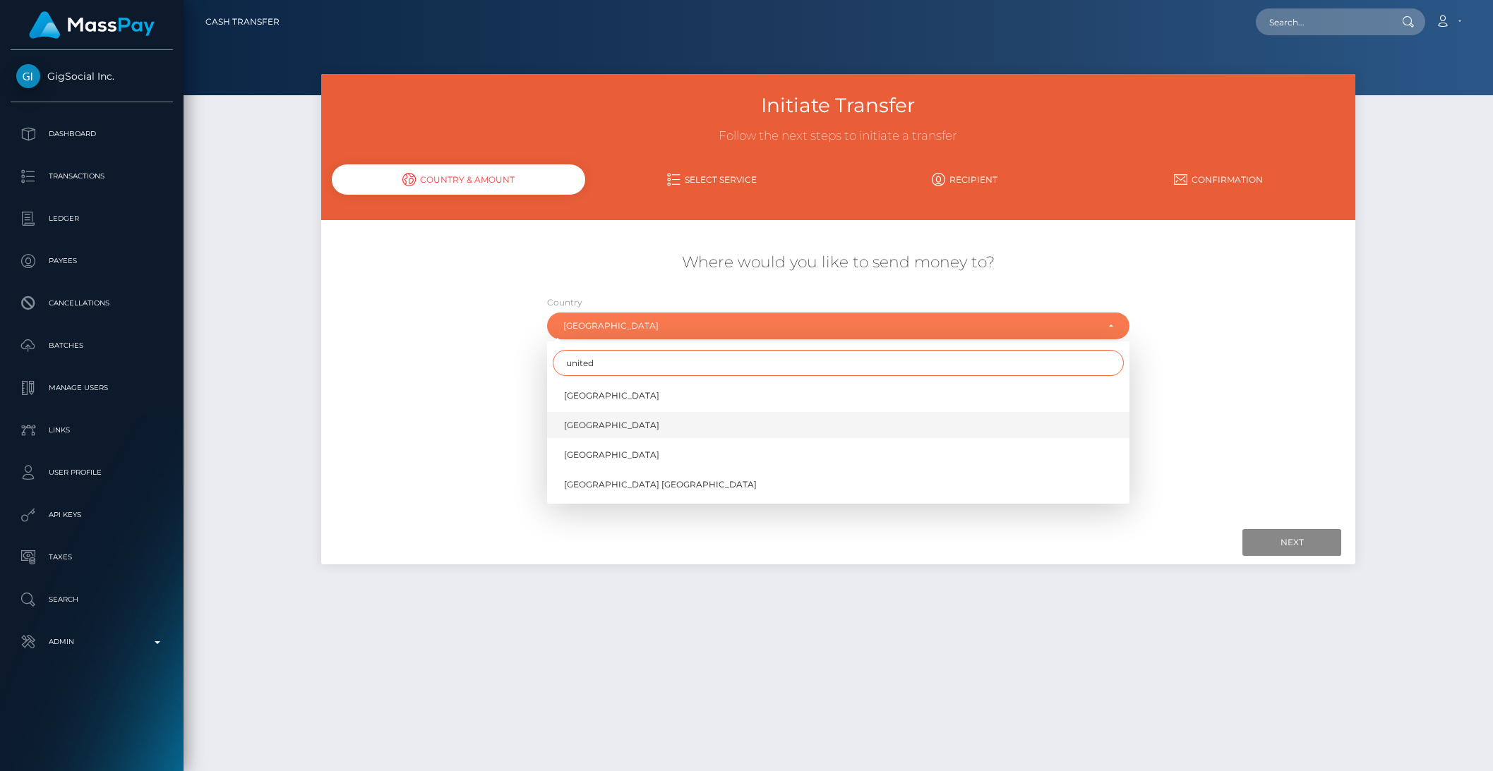
type input "united"
click at [597, 417] on link "United Kingdom" at bounding box center [838, 425] width 582 height 26
select select "GBR"
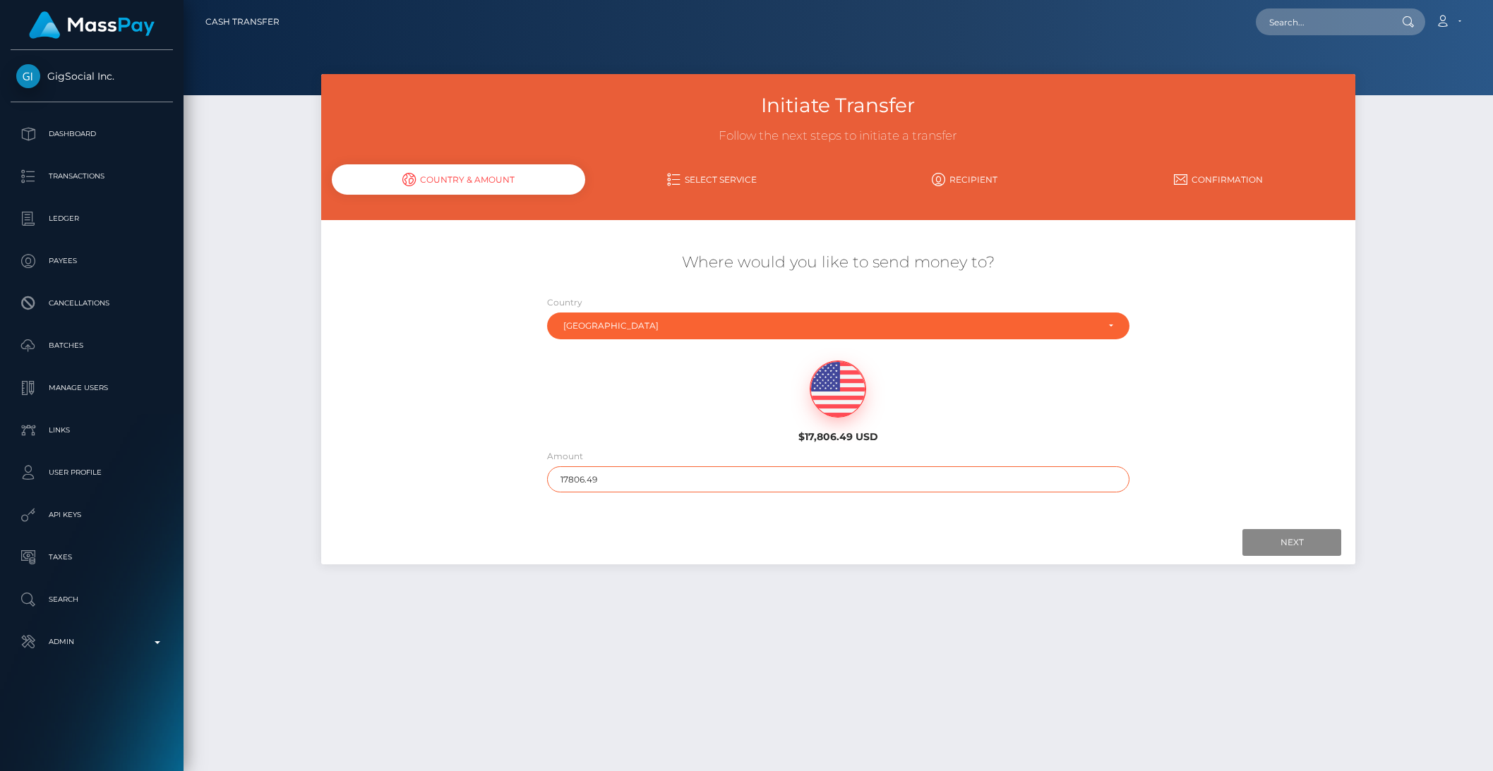
drag, startPoint x: 577, startPoint y: 479, endPoint x: 643, endPoint y: 475, distance: 66.5
click at [643, 475] on input "17806.49" at bounding box center [838, 479] width 582 height 26
type input "178"
click at [1292, 541] on input "Next" at bounding box center [1291, 542] width 99 height 27
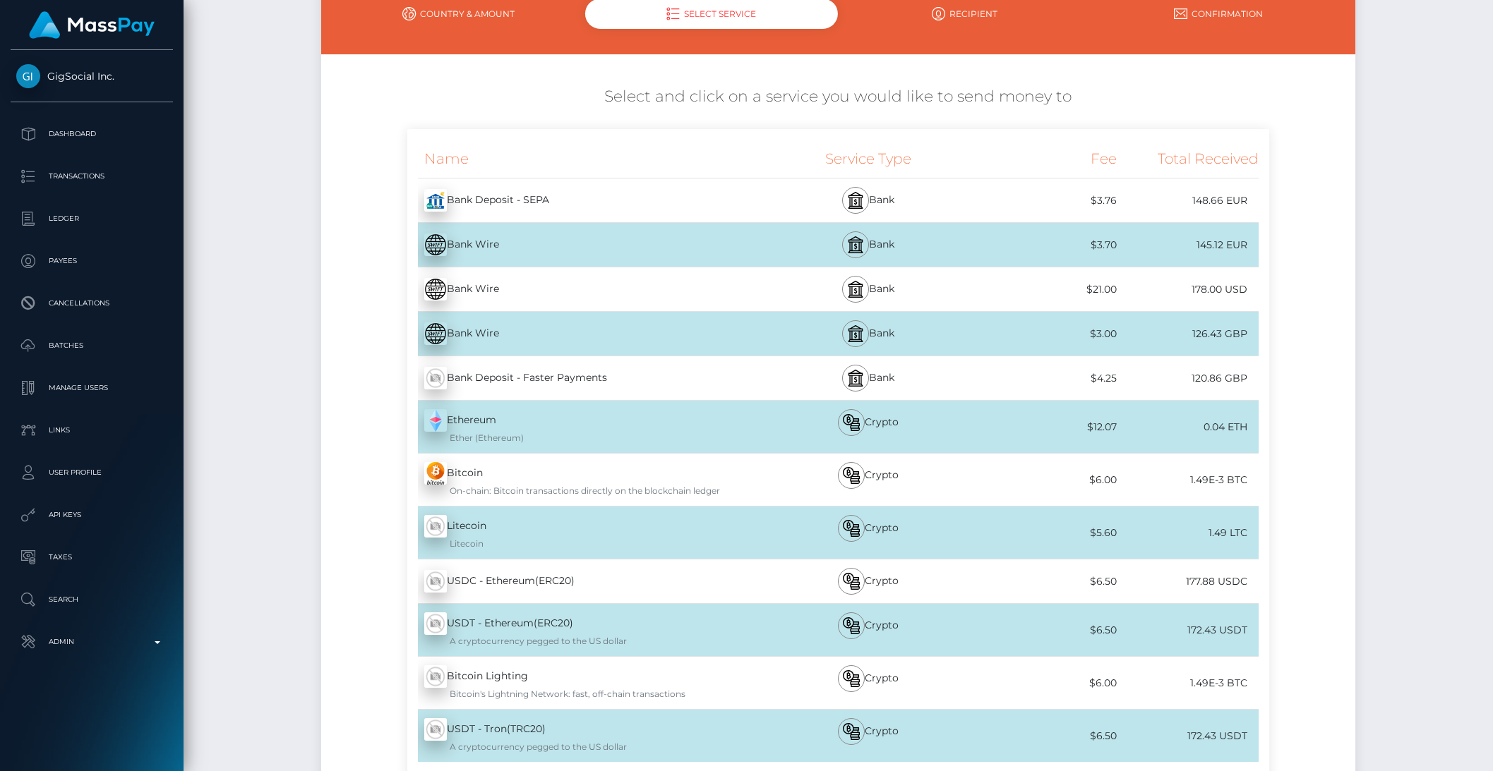
scroll to position [164, 0]
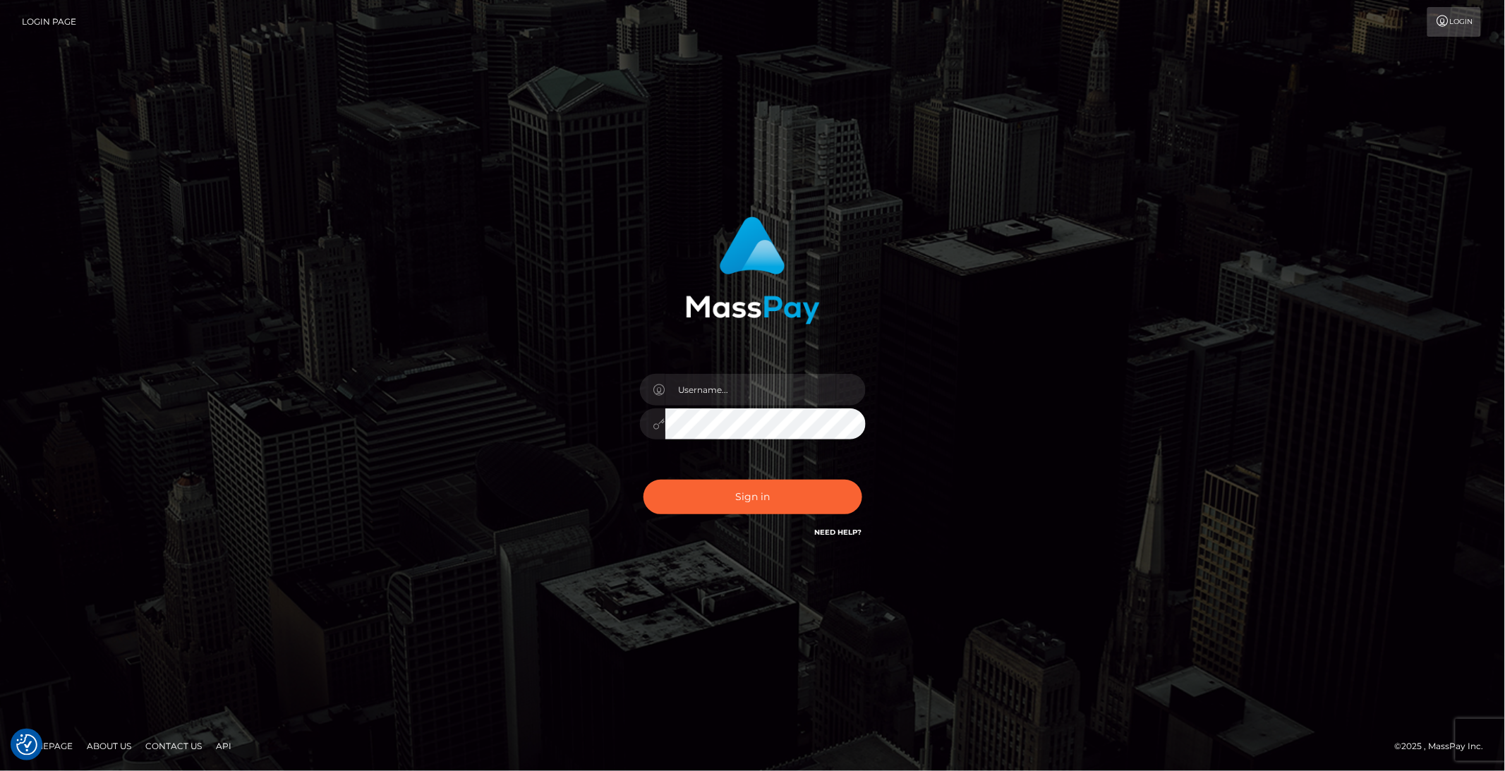
type input "brentg"
click at [682, 466] on div "brentg" at bounding box center [752, 417] width 247 height 108
click at [693, 490] on button "Sign in" at bounding box center [753, 497] width 219 height 35
type input "brentg"
click at [693, 490] on button "Sign in" at bounding box center [753, 497] width 219 height 35
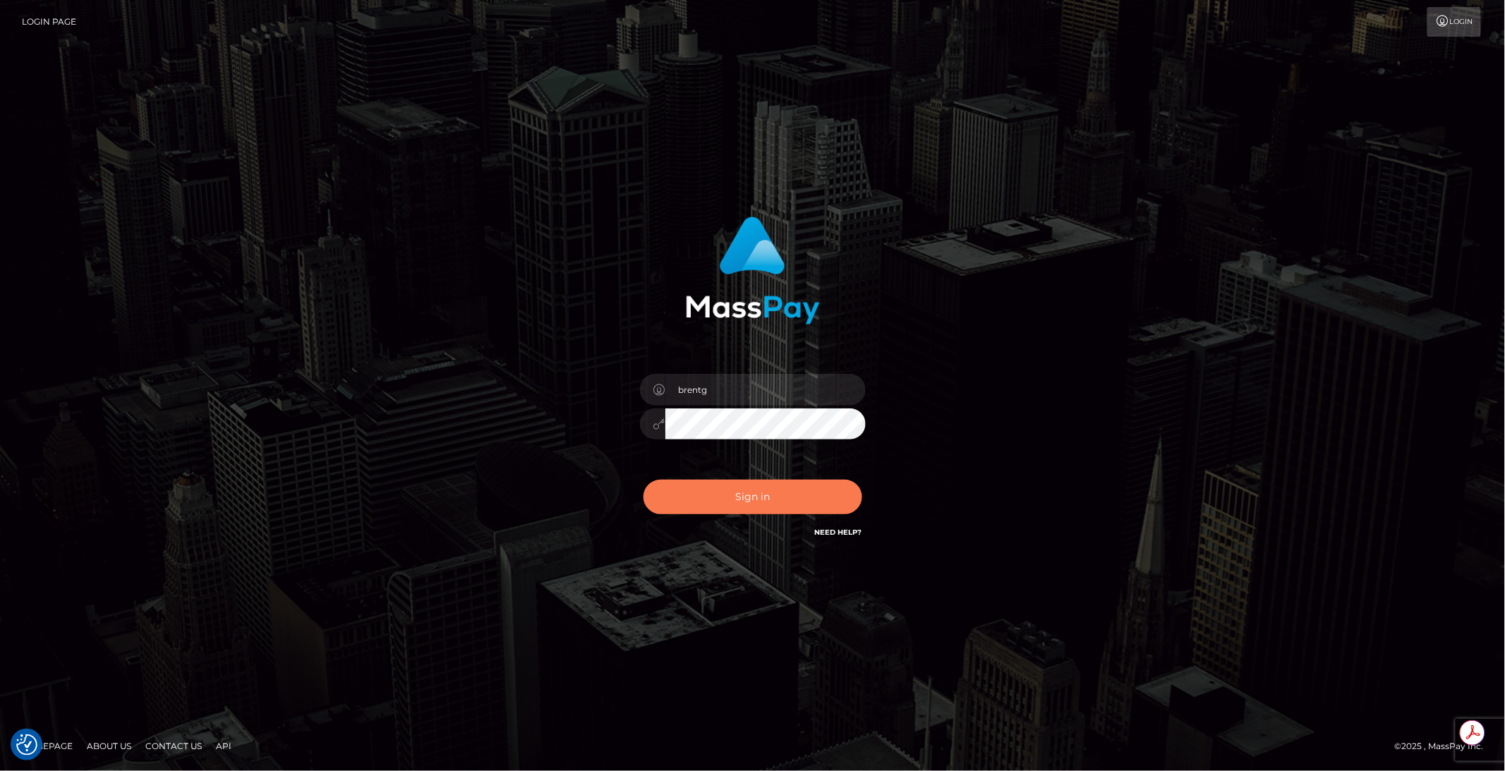
click at [693, 490] on button "Sign in" at bounding box center [753, 497] width 219 height 35
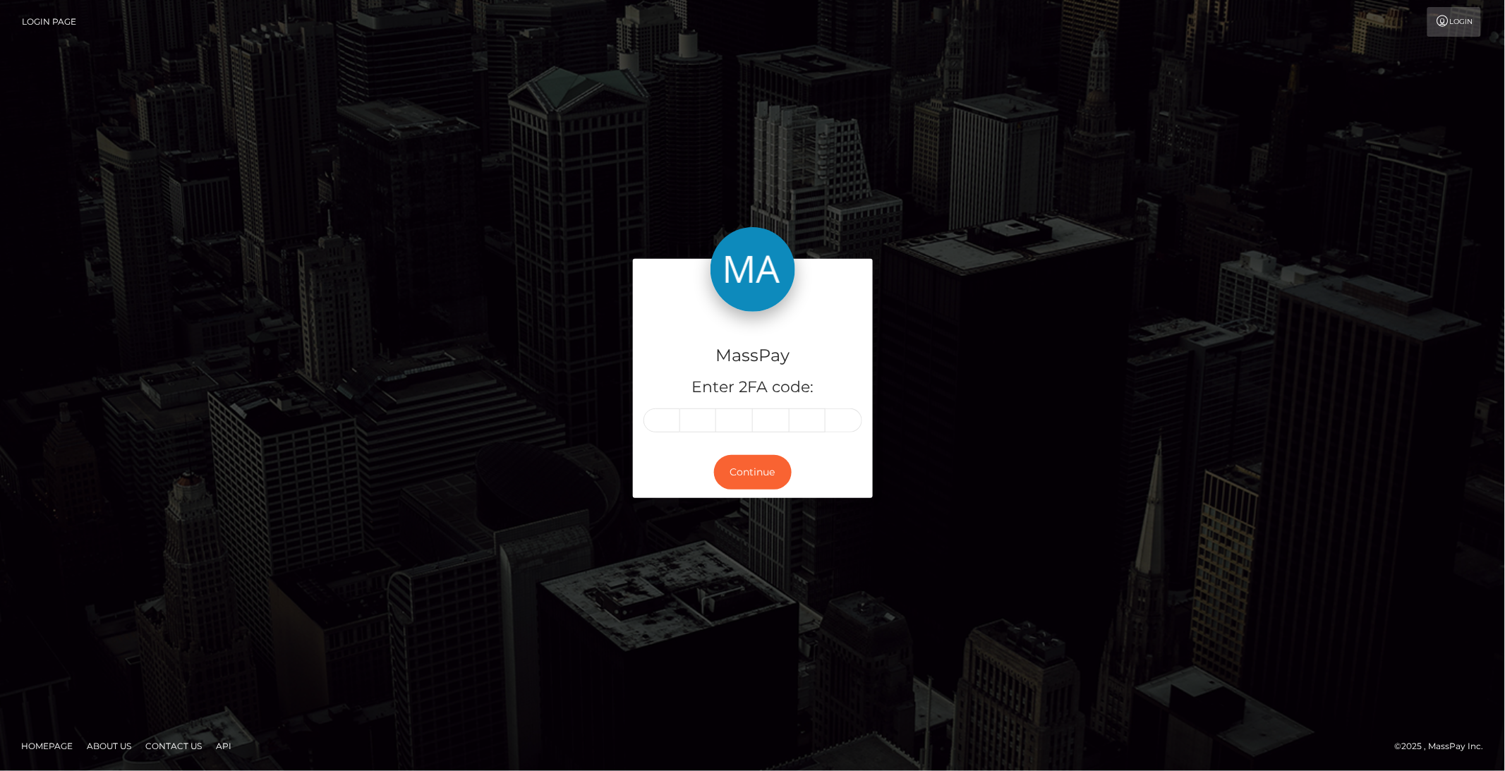
type input "7"
type input "0"
type input "4"
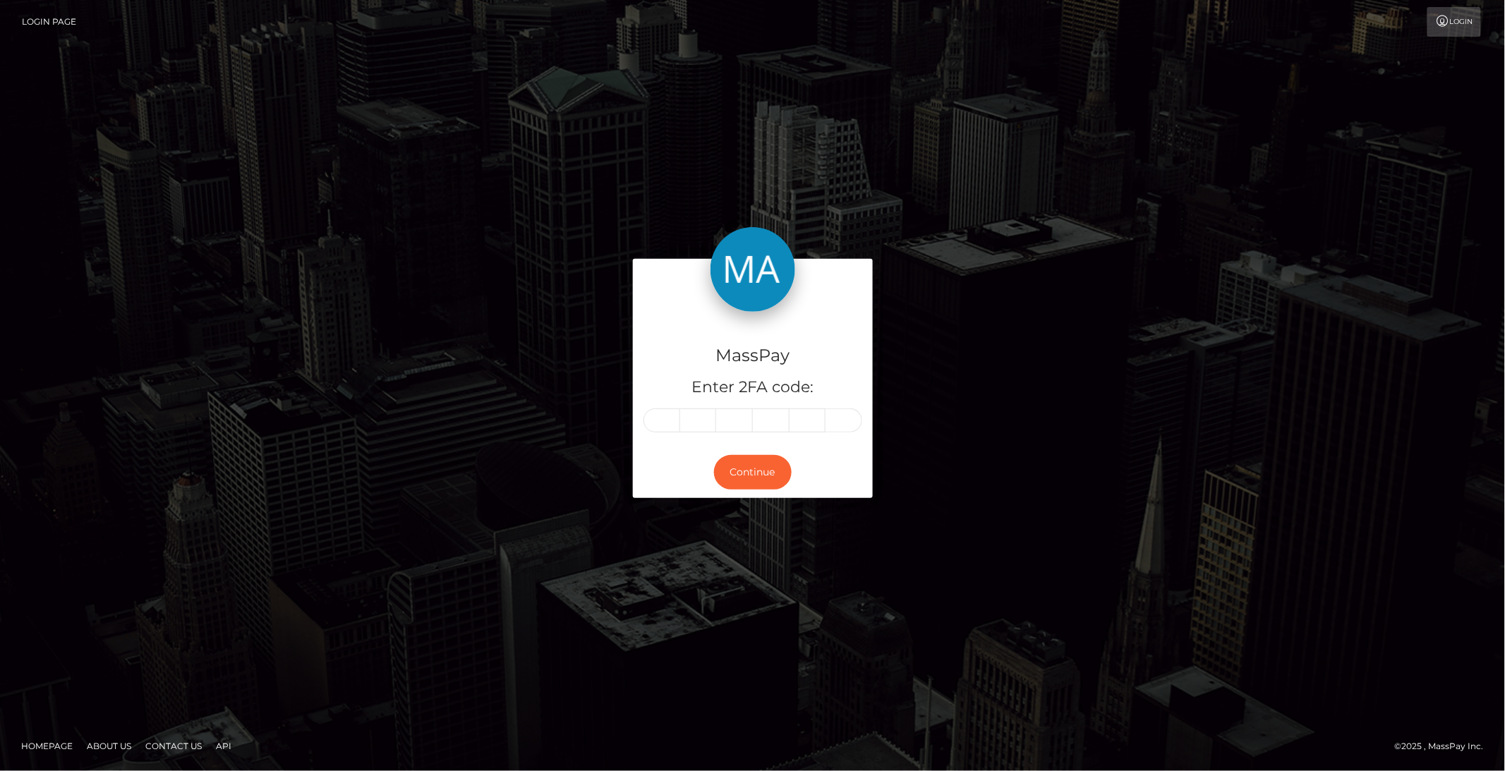
type input "3"
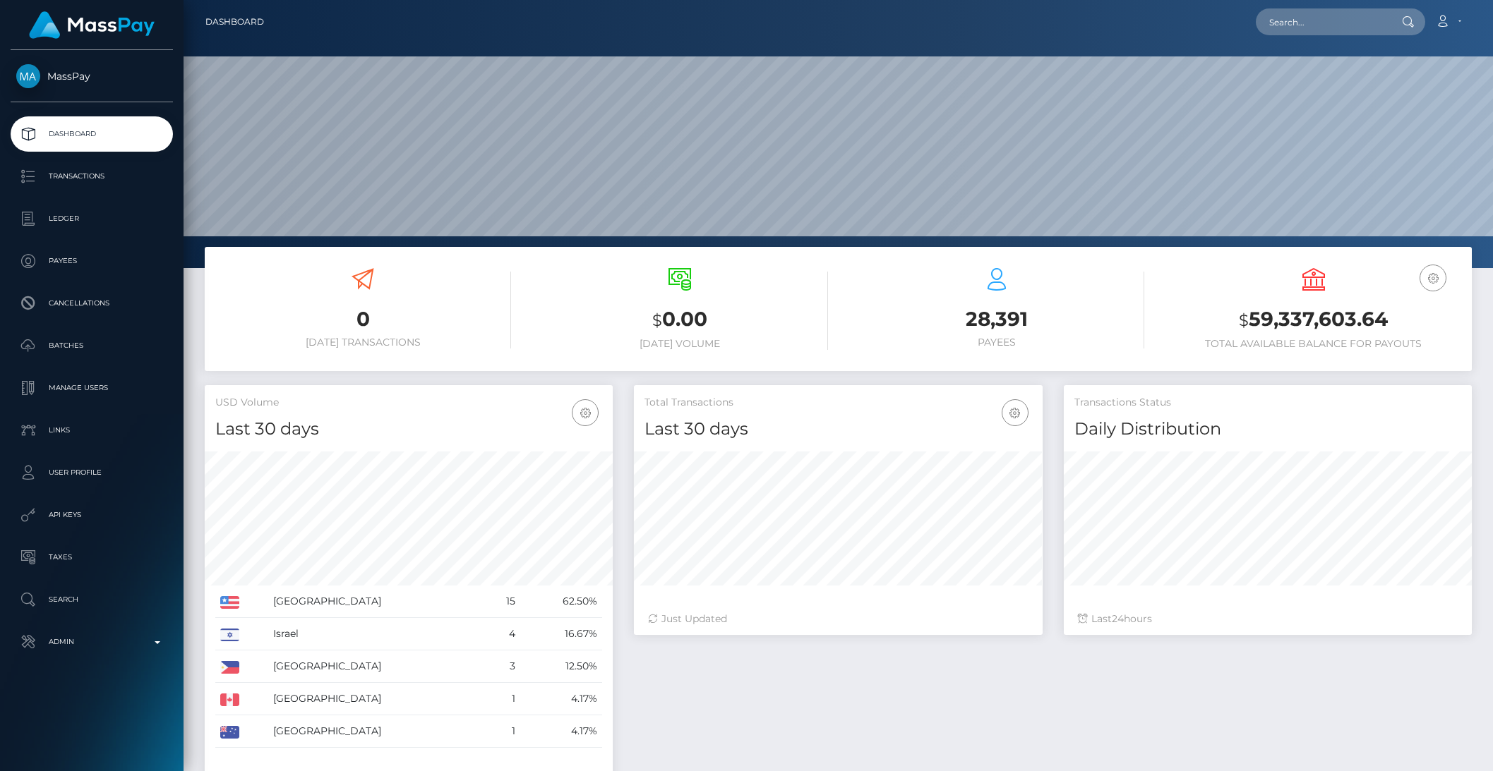
scroll to position [249, 407]
click at [1301, 30] on input "text" at bounding box center [1321, 21] width 133 height 27
paste input "821828356545736705_2"
type input "821828356545736705_2"
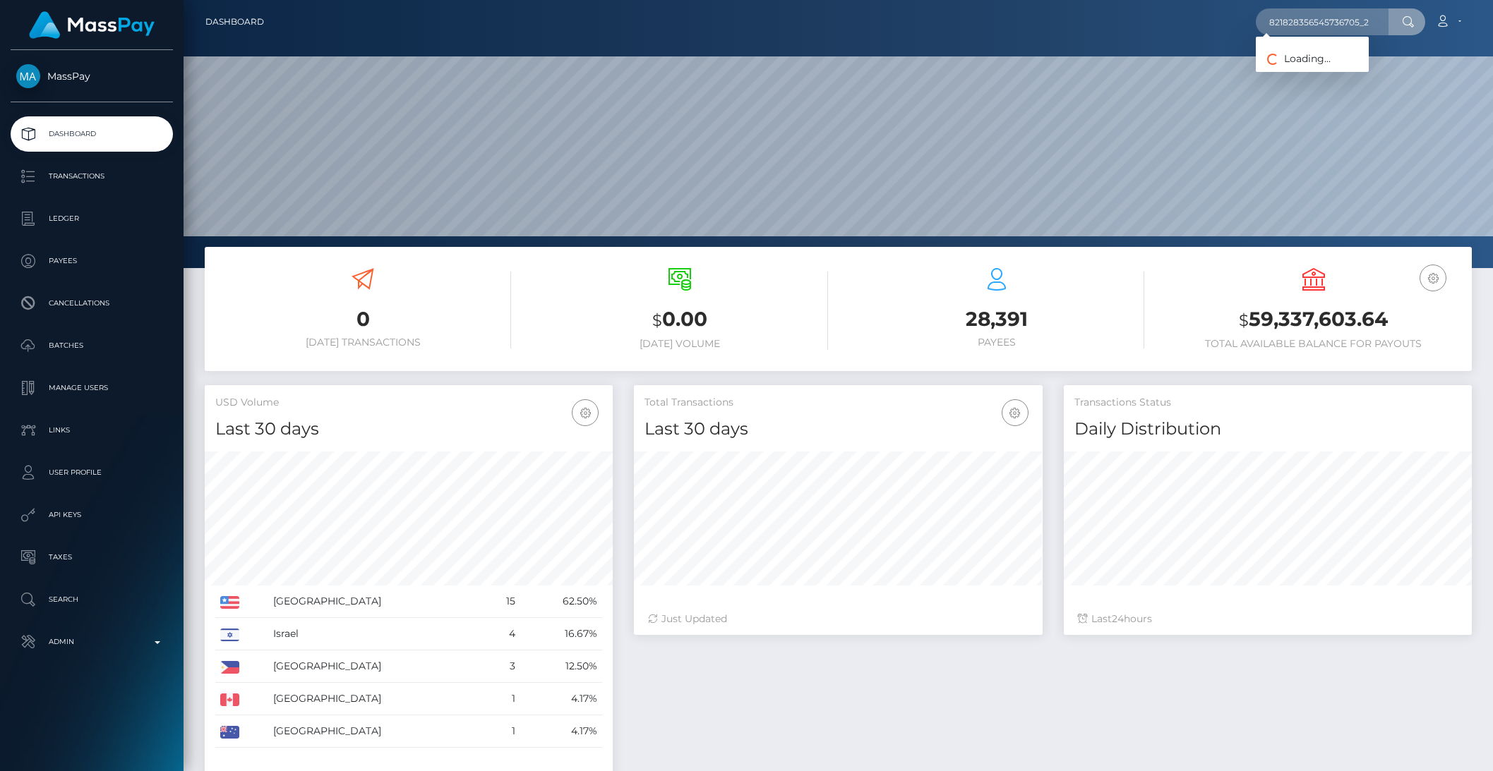
scroll to position [0, 0]
click at [1346, 76] on link "ANGEL TASHELL DAVIS (Select Media LLC - )" at bounding box center [1352, 73] width 195 height 26
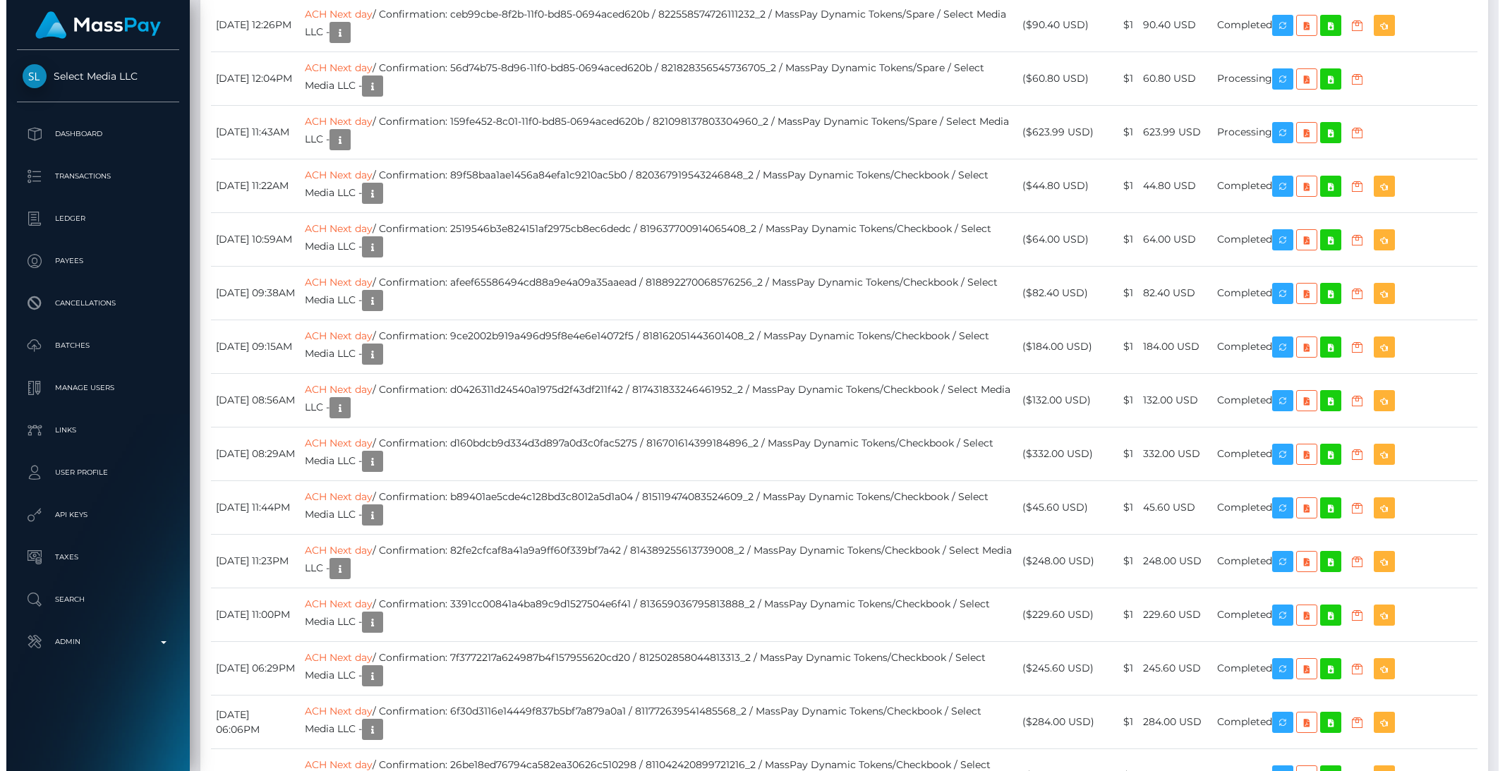
scroll to position [4655, 0]
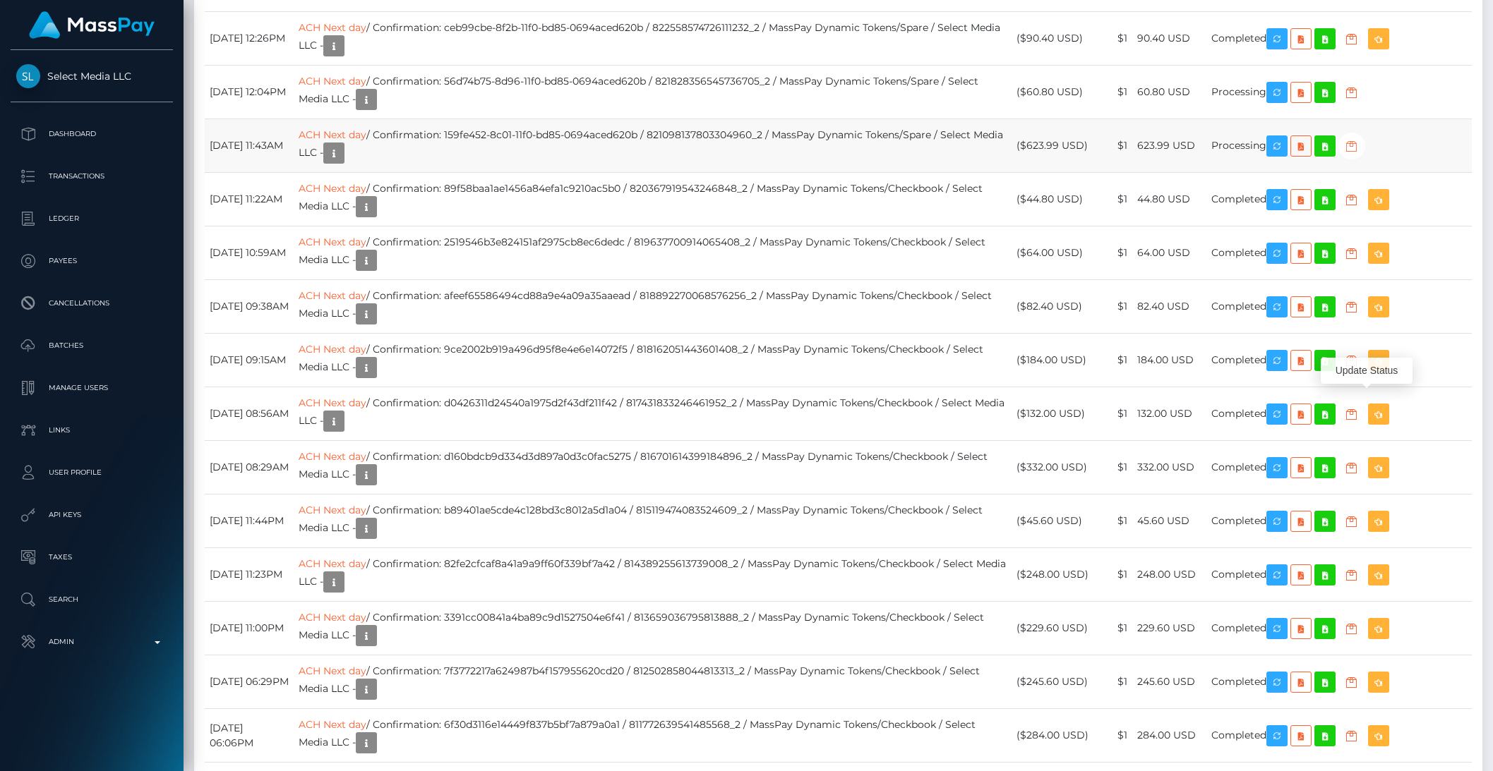
click at [1360, 155] on icon "button" at bounding box center [1351, 147] width 17 height 18
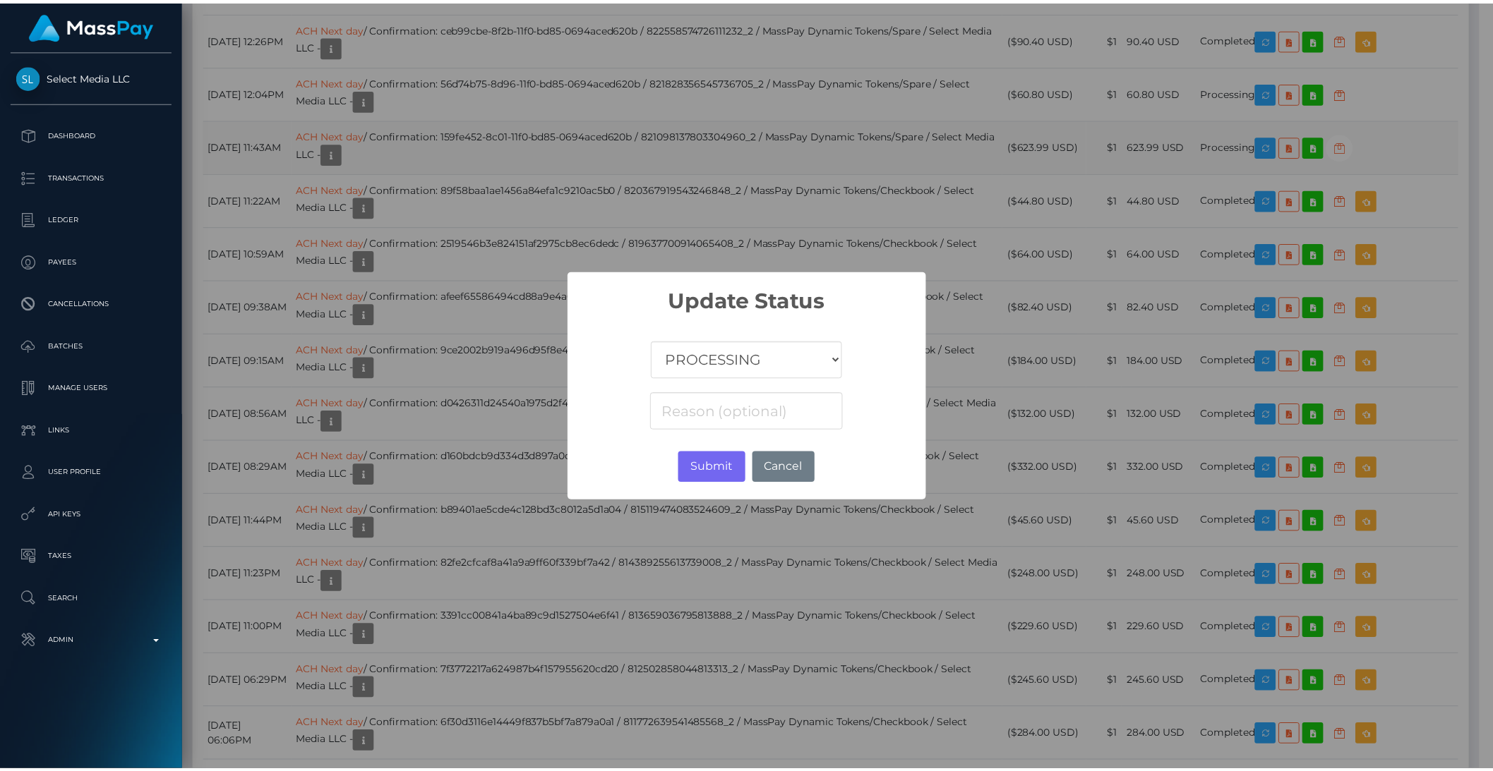
scroll to position [705508, 705269]
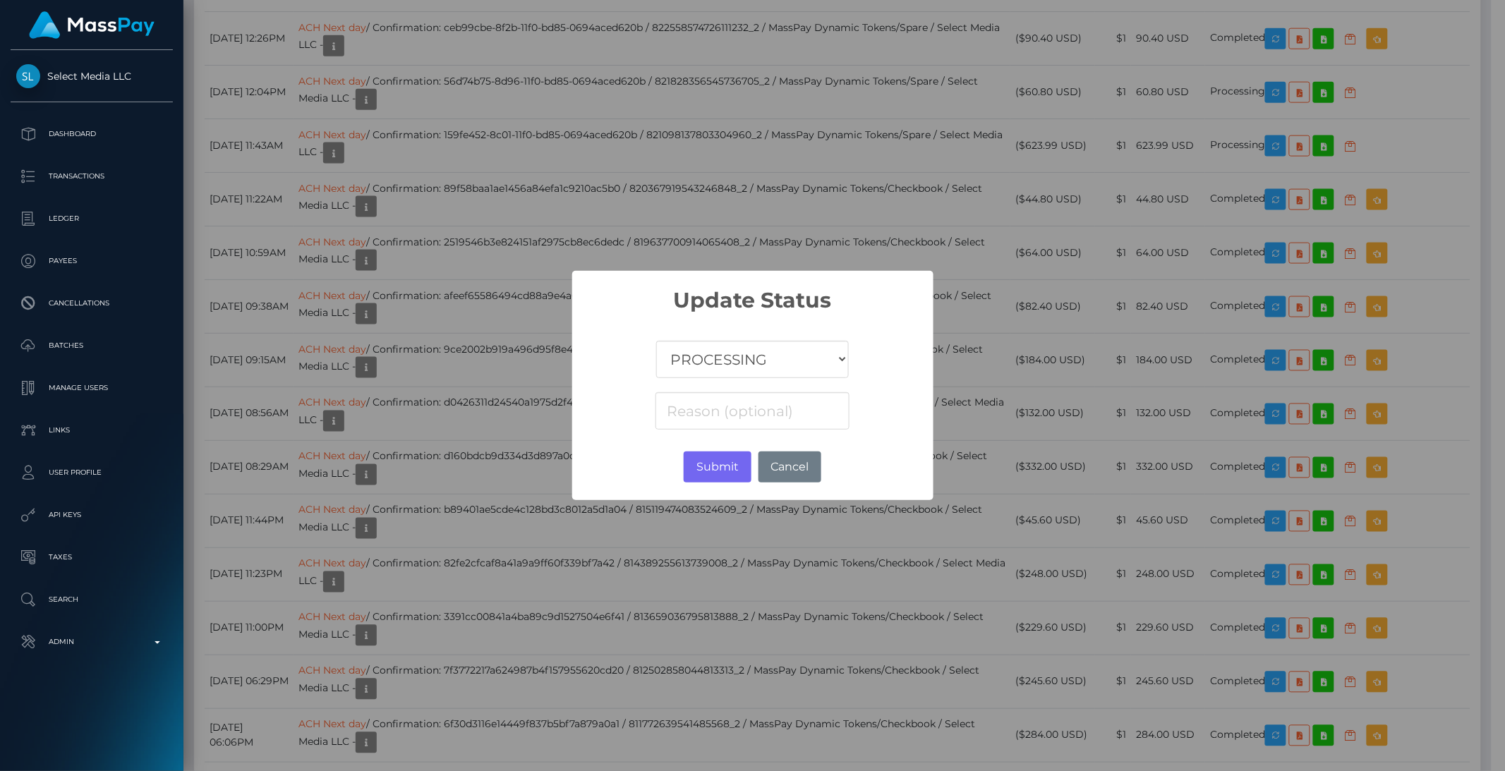
click at [746, 363] on select "COMPLETED CANCELLED READY_FOR_PICKUP PROCESSING" at bounding box center [752, 359] width 192 height 37
select select "CANCELLED"
click at [656, 341] on select "COMPLETED CANCELLED READY_FOR_PICKUP PROCESSING" at bounding box center [752, 359] width 192 height 37
click at [720, 459] on button "Submit" at bounding box center [717, 467] width 67 height 31
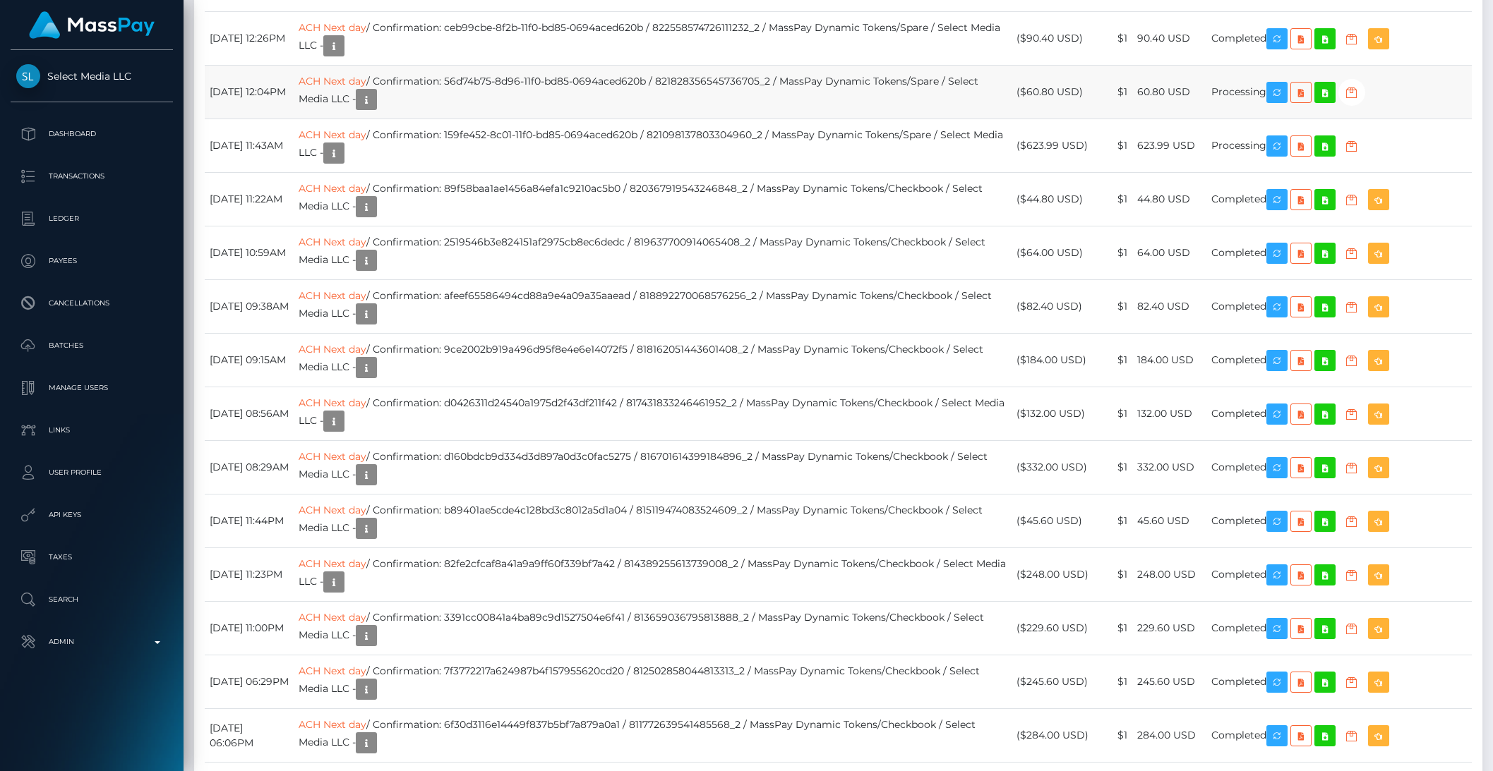
click at [1407, 119] on td "Processing" at bounding box center [1338, 93] width 265 height 54
click at [1360, 102] on icon "button" at bounding box center [1351, 93] width 17 height 18
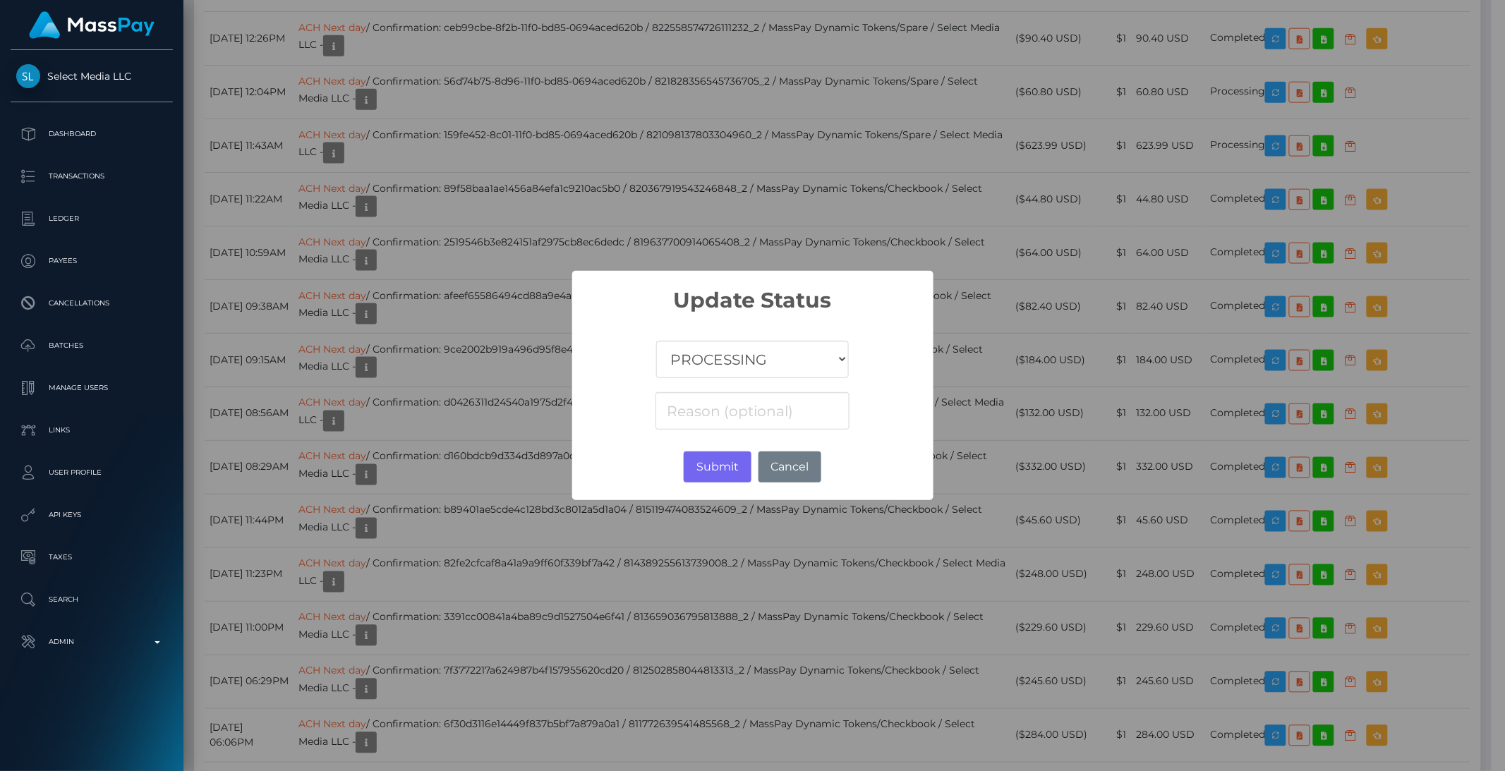
click at [778, 373] on select "COMPLETED CANCELLED READY_FOR_PICKUP PROCESSING" at bounding box center [752, 359] width 192 height 37
select select "CANCELLED"
click at [656, 341] on select "COMPLETED CANCELLED READY_FOR_PICKUP PROCESSING" at bounding box center [752, 359] width 192 height 37
click at [699, 474] on button "Submit" at bounding box center [717, 467] width 67 height 31
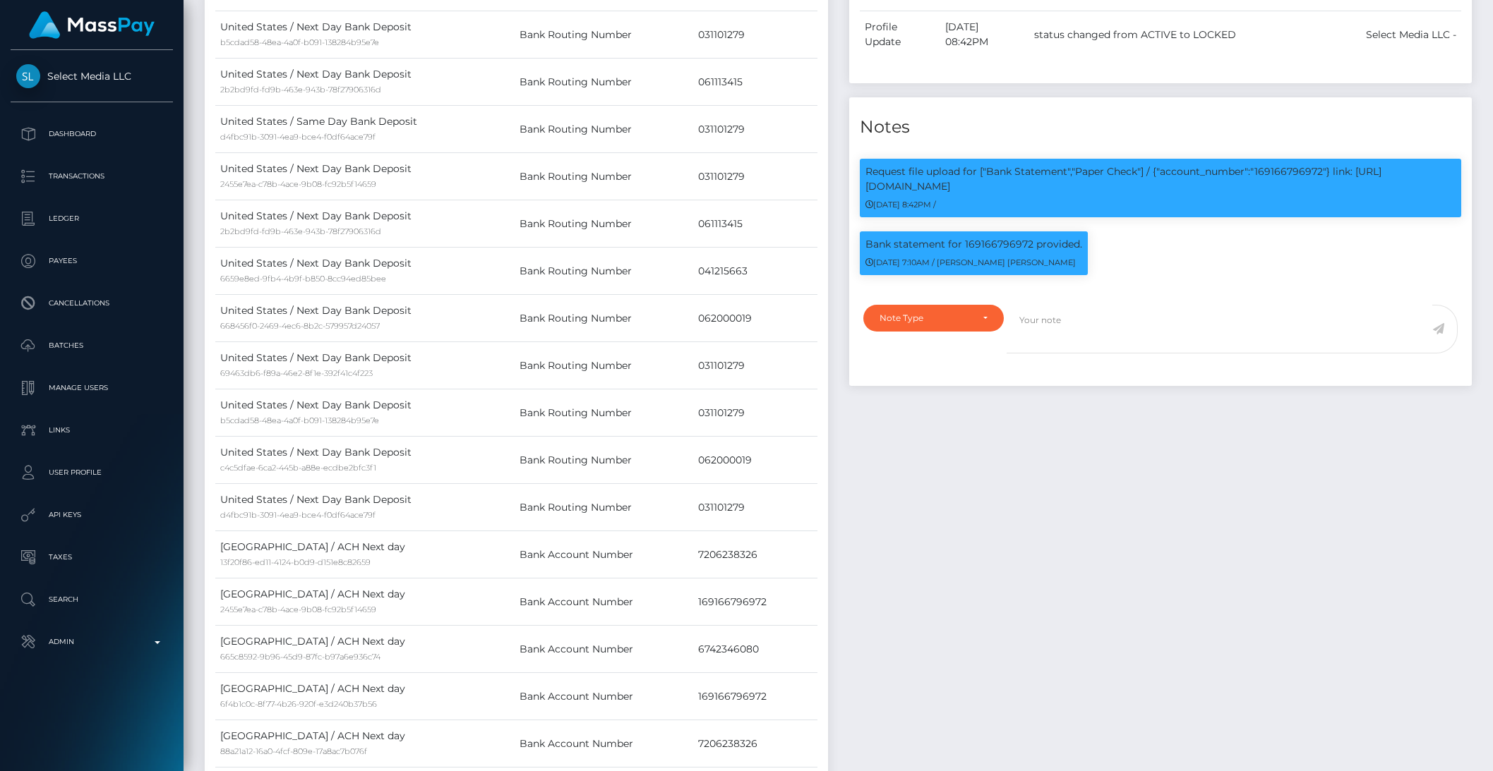
scroll to position [0, 0]
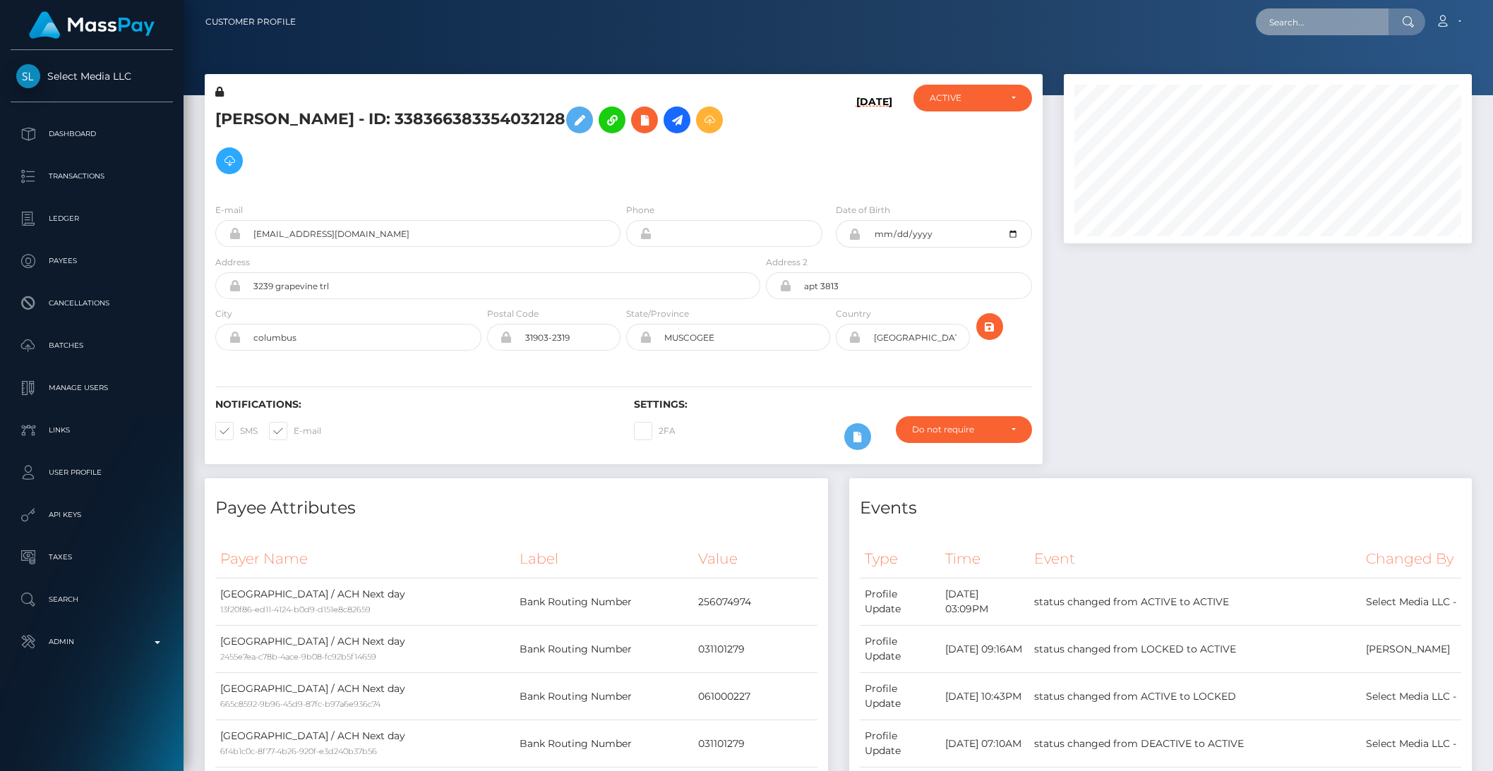
click at [1328, 30] on input "text" at bounding box center [1321, 21] width 133 height 27
paste input "486083815970713602"
type input "486083815970713602"
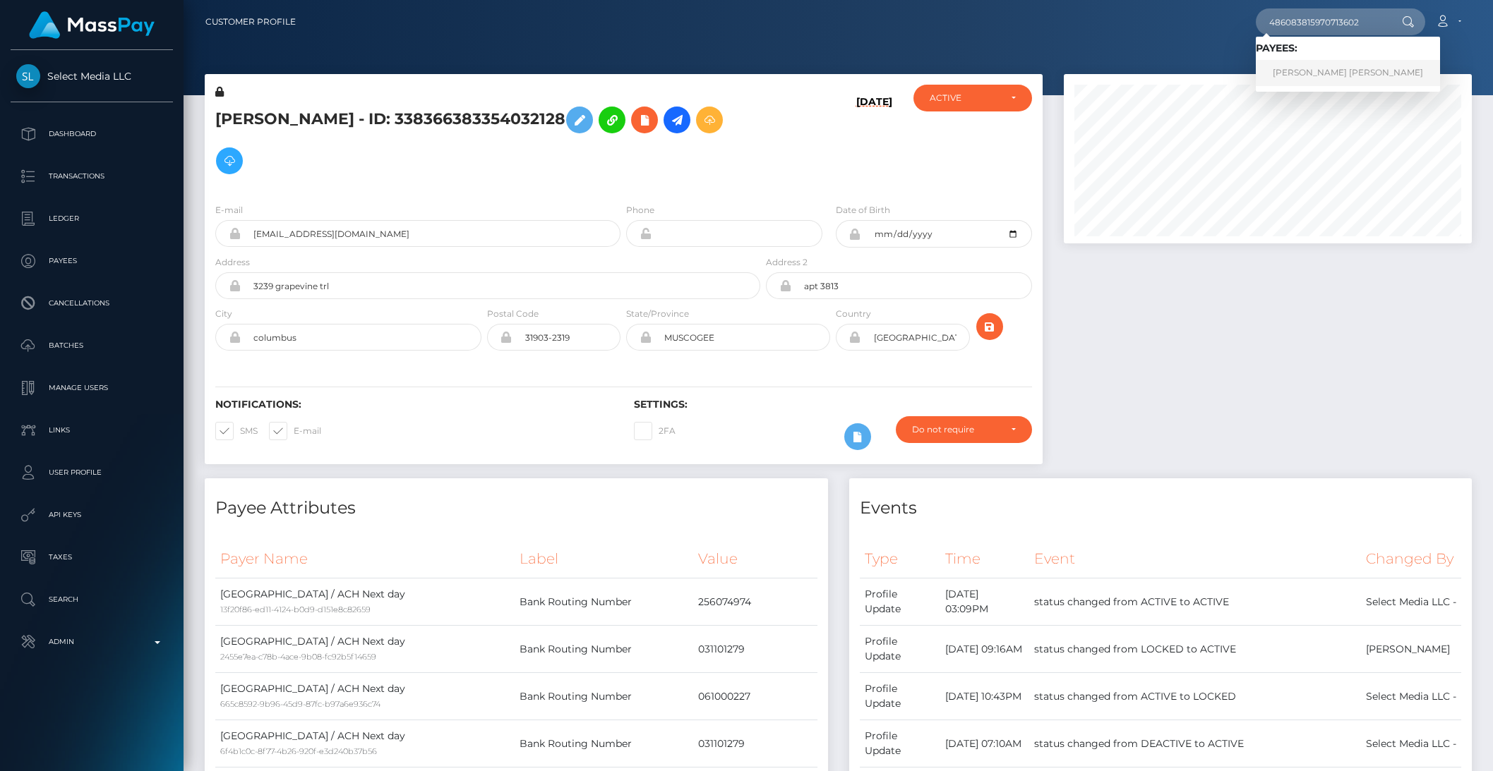
click at [1296, 63] on link "LEAH MARIE MAE BROWN" at bounding box center [1347, 73] width 184 height 26
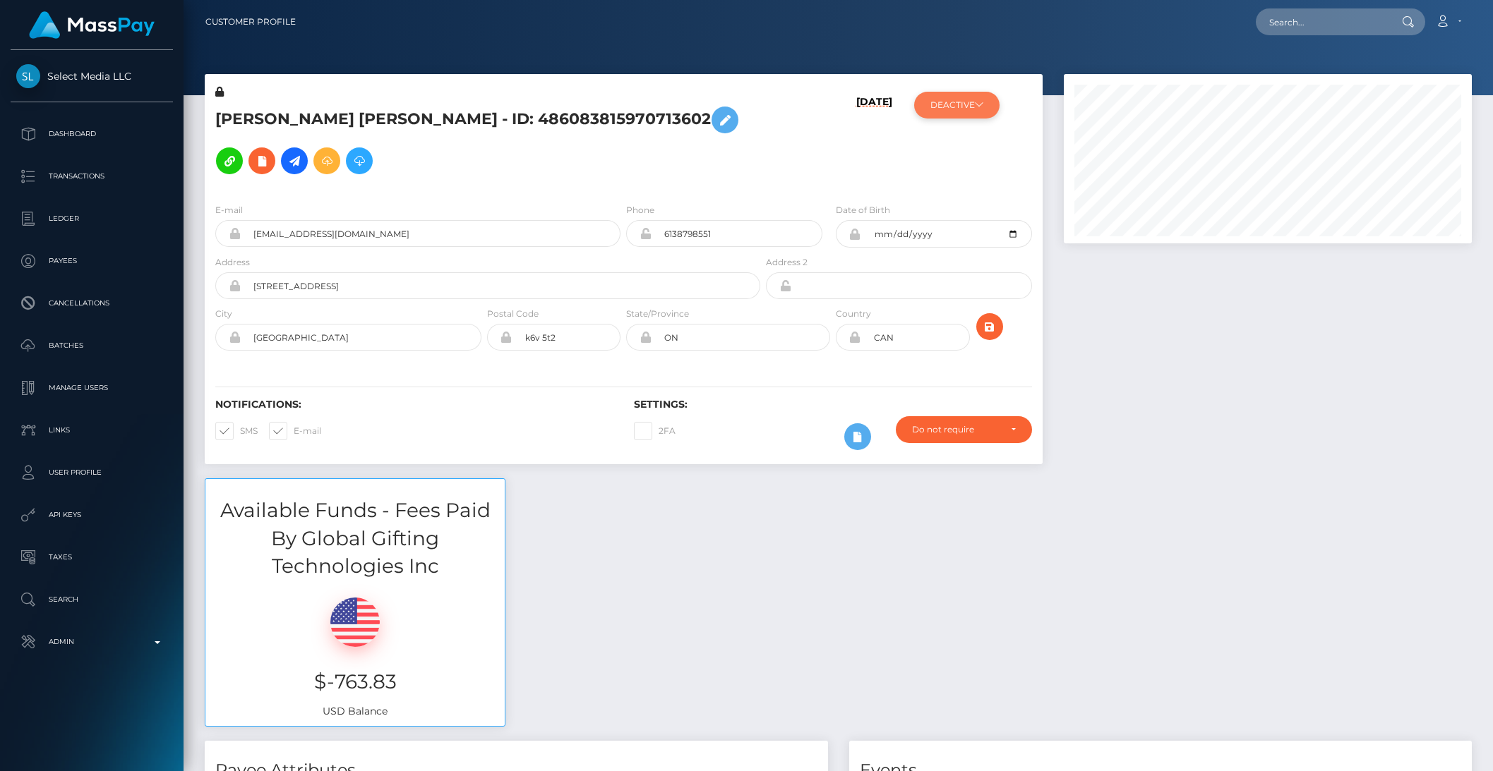
click at [958, 113] on button "DEACTIVE" at bounding box center [956, 105] width 85 height 27
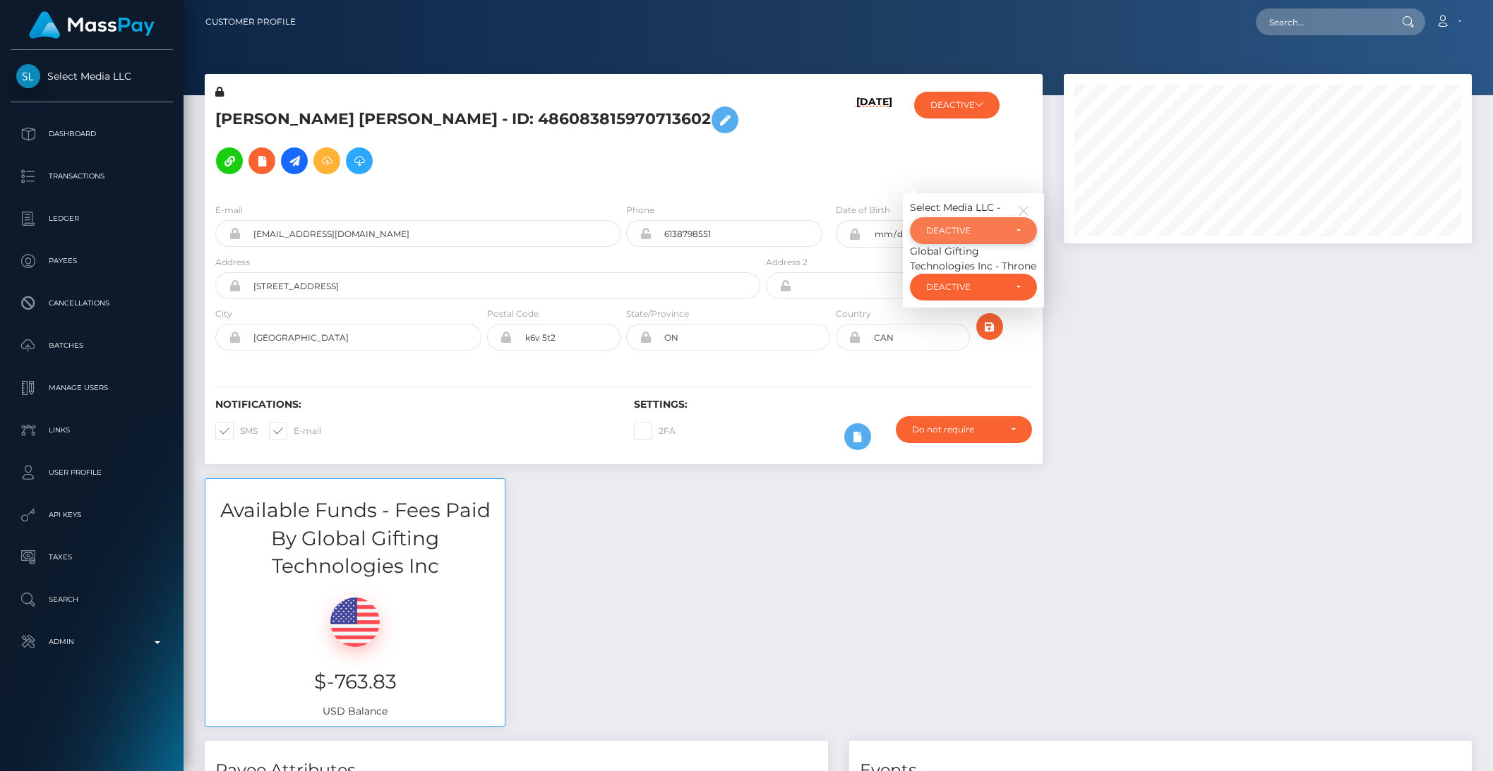
click at [991, 234] on div "DEACTIVE" at bounding box center [965, 230] width 78 height 11
click at [956, 265] on span "ACTIVE" at bounding box center [943, 269] width 32 height 13
select select "ACTIVE"
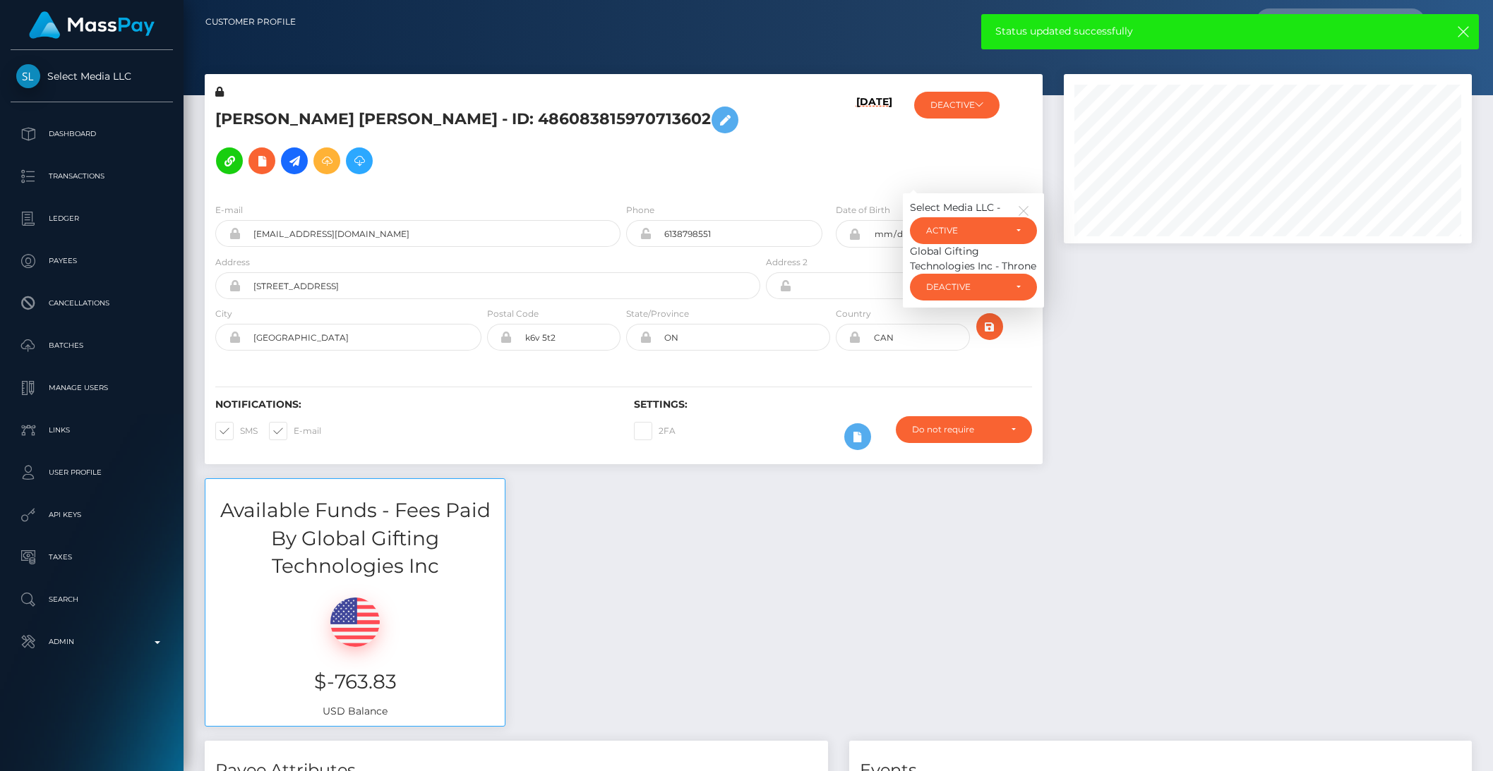
click at [1156, 330] on div at bounding box center [1267, 276] width 429 height 404
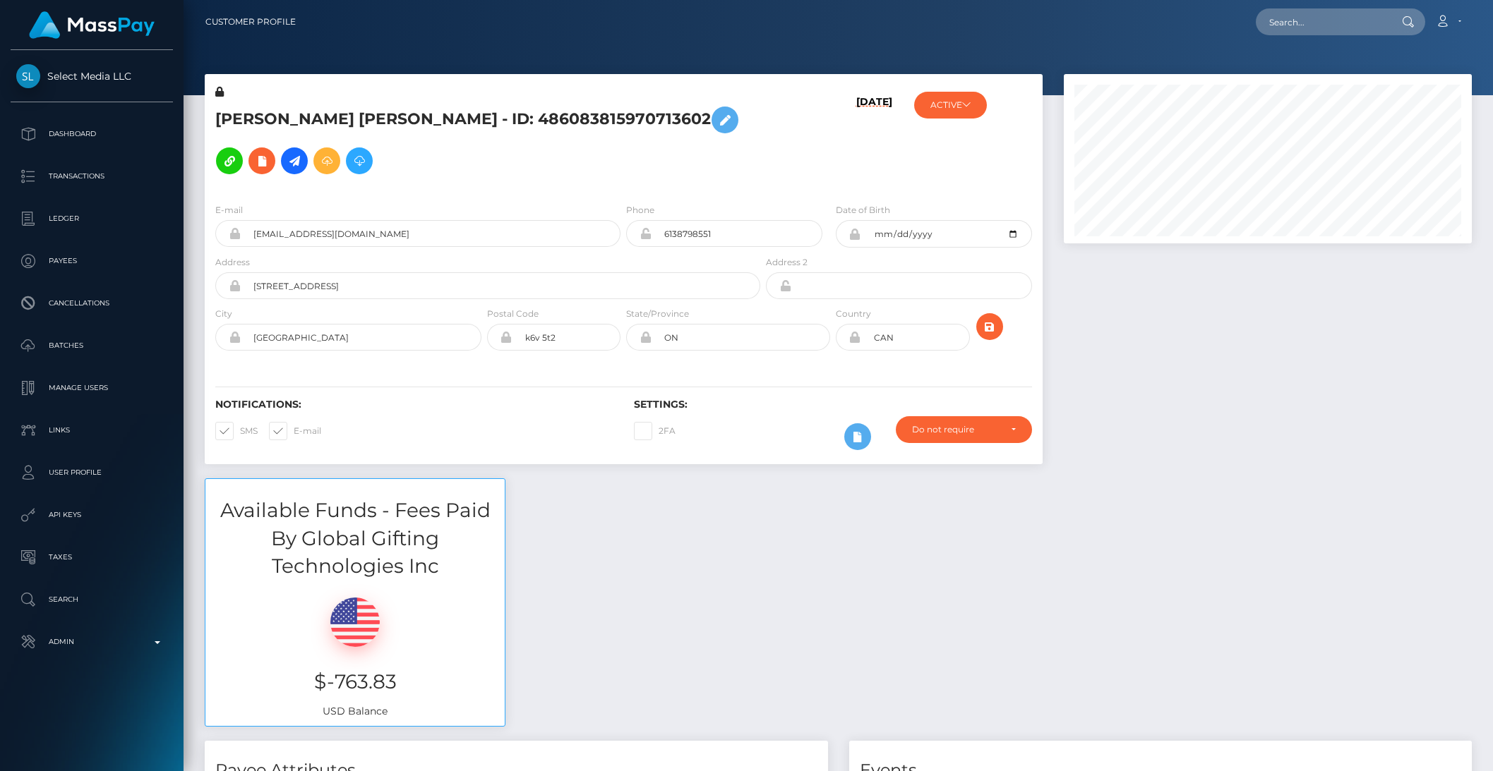
scroll to position [169, 407]
click at [1316, 30] on input "text" at bounding box center [1321, 21] width 133 height 27
paste input "c856f3c-ae23-11ef-93c4-02378e9ea7b9"
click at [1290, 20] on input "c856f3c-ae23-11ef-93c4-02378e9ea7b9" at bounding box center [1321, 21] width 133 height 27
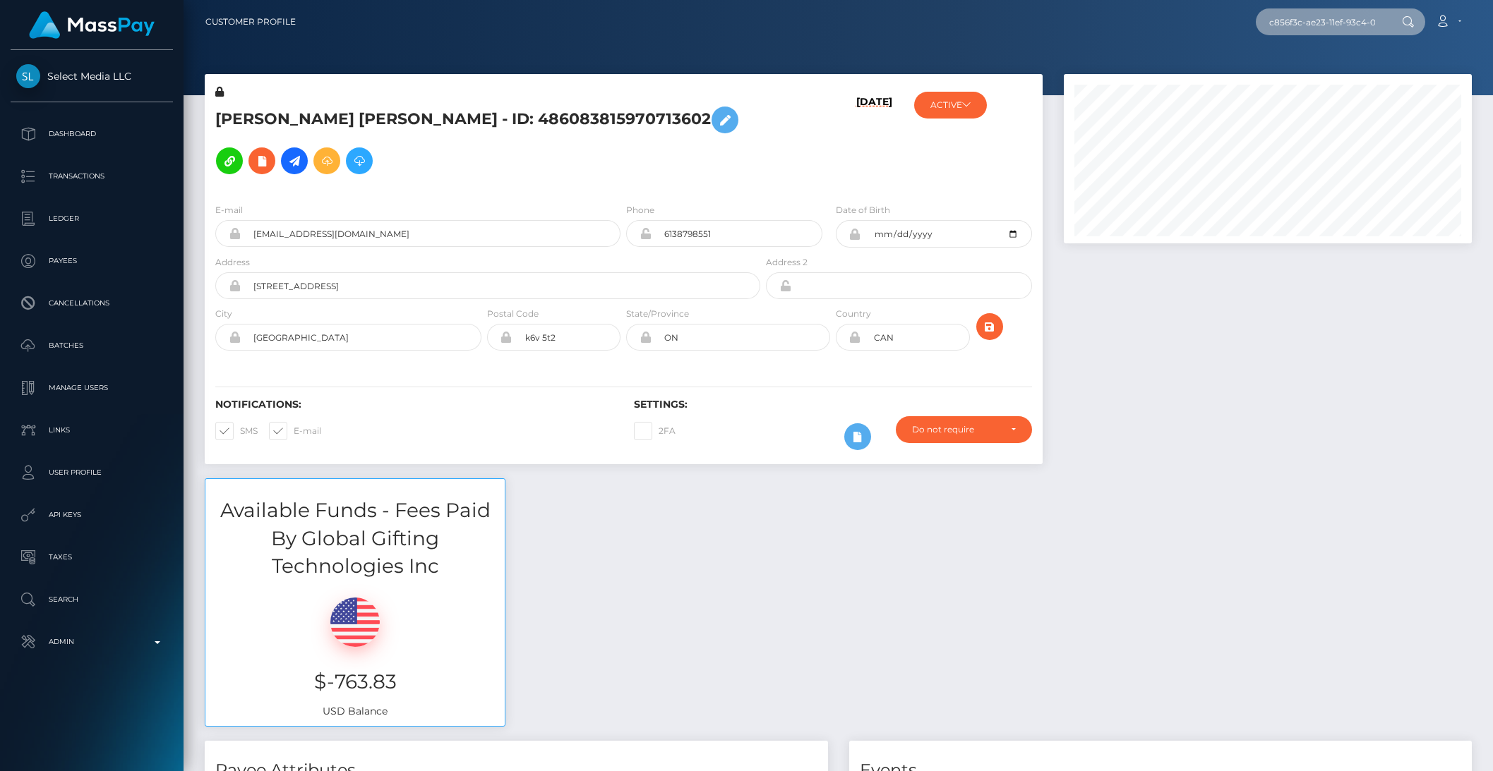
click at [1286, 23] on input "c856f3c-ae23-11ef-93c4-02378e9ea7b9" at bounding box center [1321, 21] width 133 height 27
type input "cc856f3c-ae23-11ef-93c4-02378e9ea7b9"
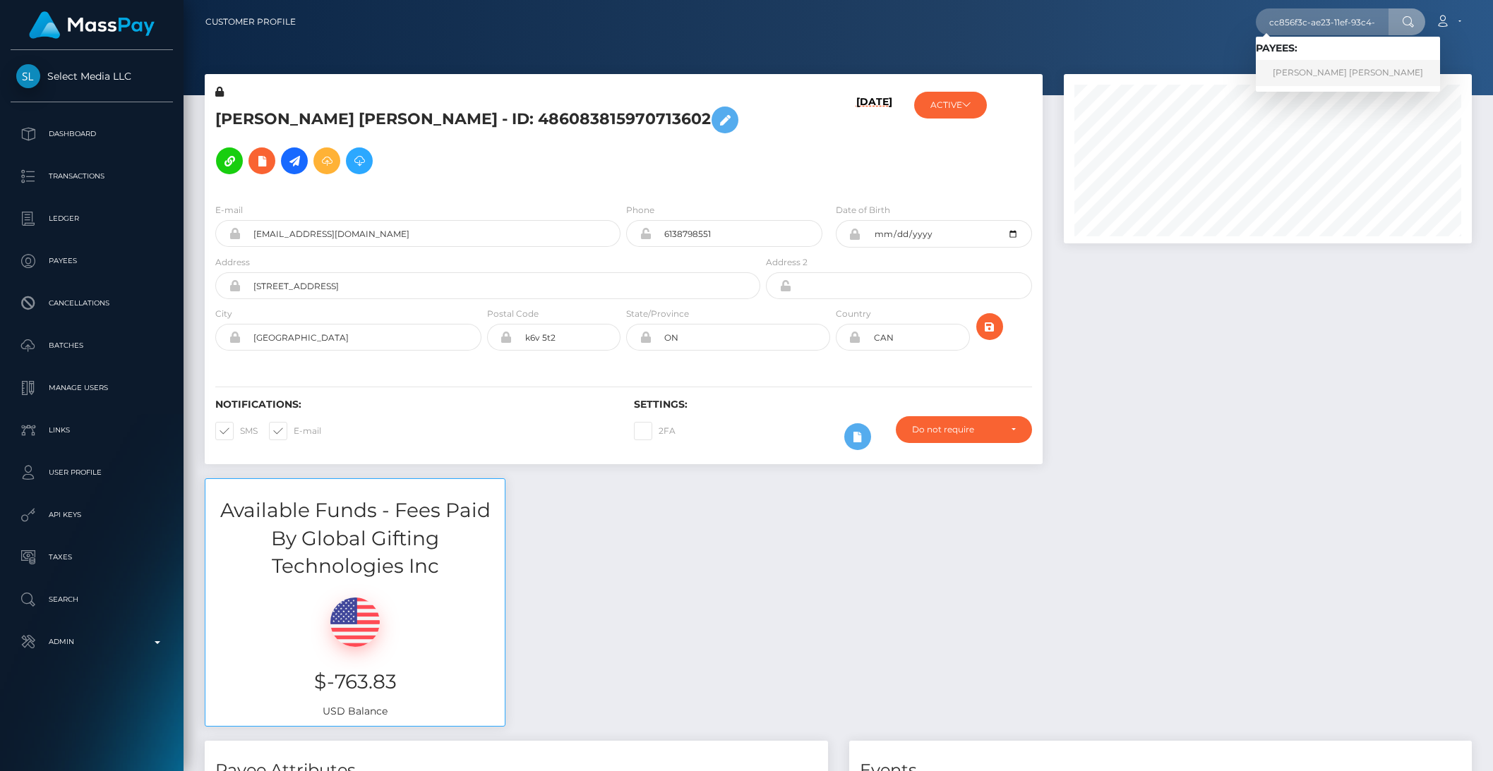
click at [1340, 66] on link "LEAH MARIE MAE BROWN" at bounding box center [1347, 73] width 184 height 26
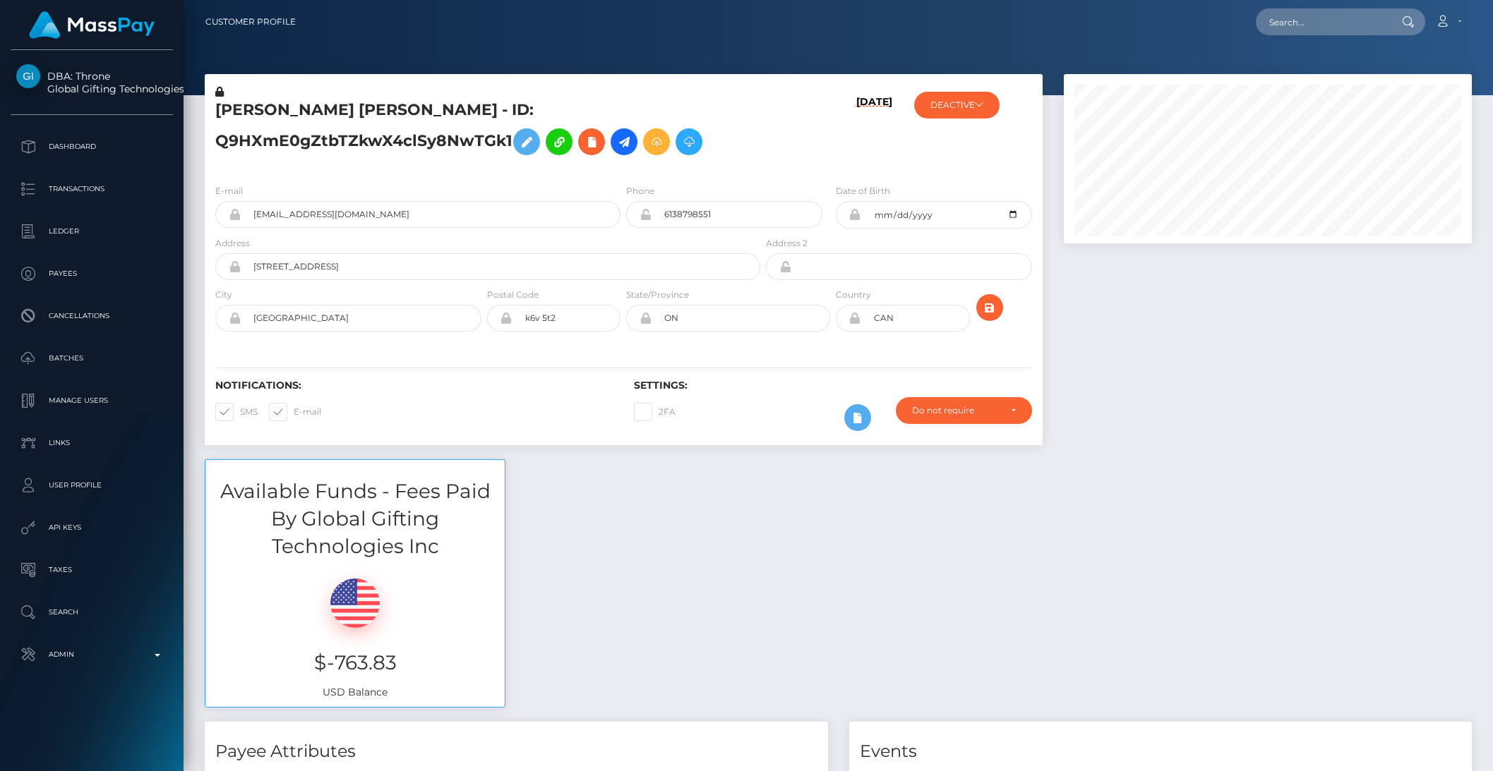
click at [1301, 33] on div "Loading... Loading... Account Edit Profile Logout" at bounding box center [889, 22] width 1164 height 30
drag, startPoint x: 1301, startPoint y: 40, endPoint x: 1298, endPoint y: 26, distance: 14.4
click at [1300, 39] on nav "Customer Profile Loading... Loading... Account" at bounding box center [837, 22] width 1309 height 44
click at [1298, 25] on input "text" at bounding box center [1321, 21] width 133 height 27
paste input "24232022"
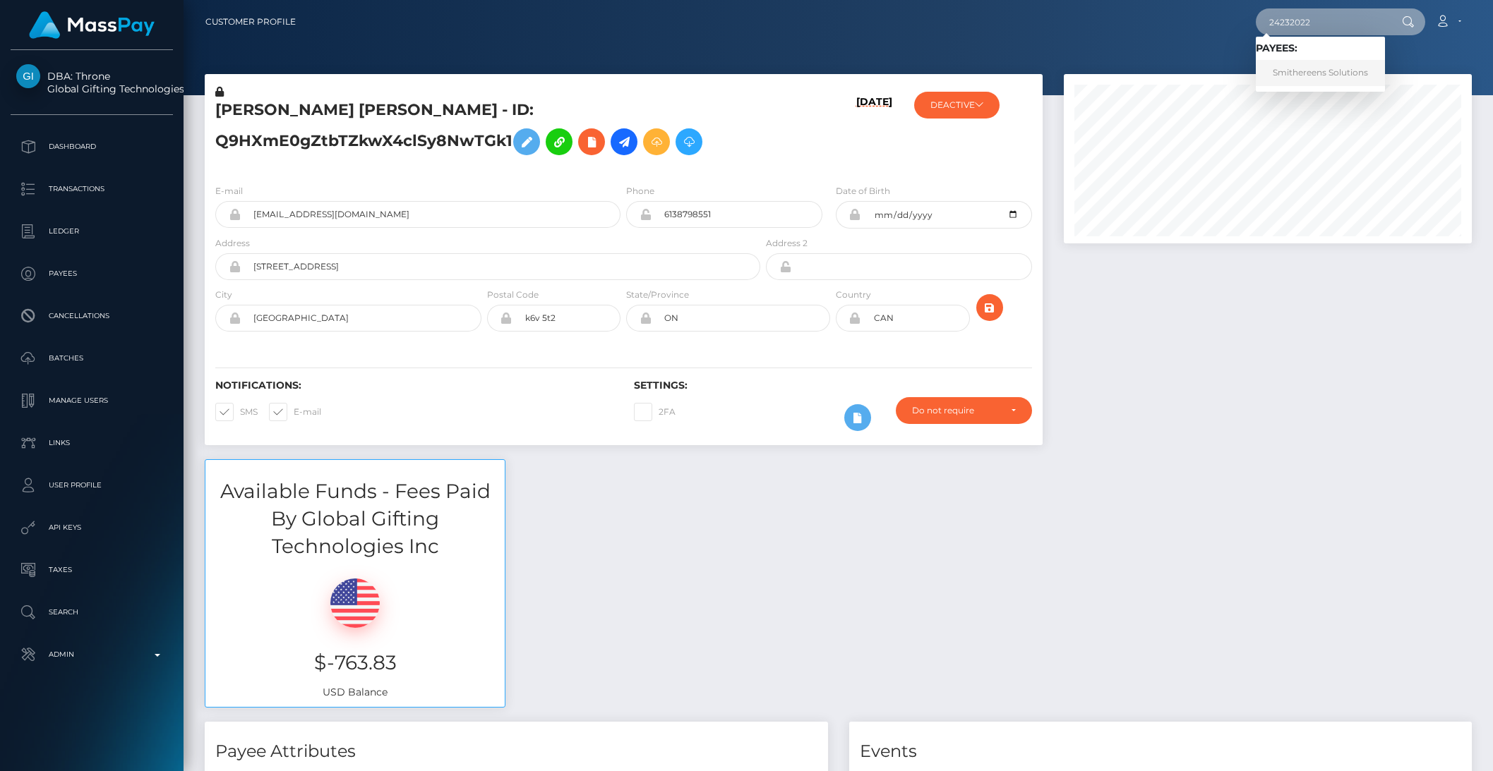
type input "24232022"
click at [1297, 75] on link "Smithereens Solutions" at bounding box center [1319, 73] width 129 height 26
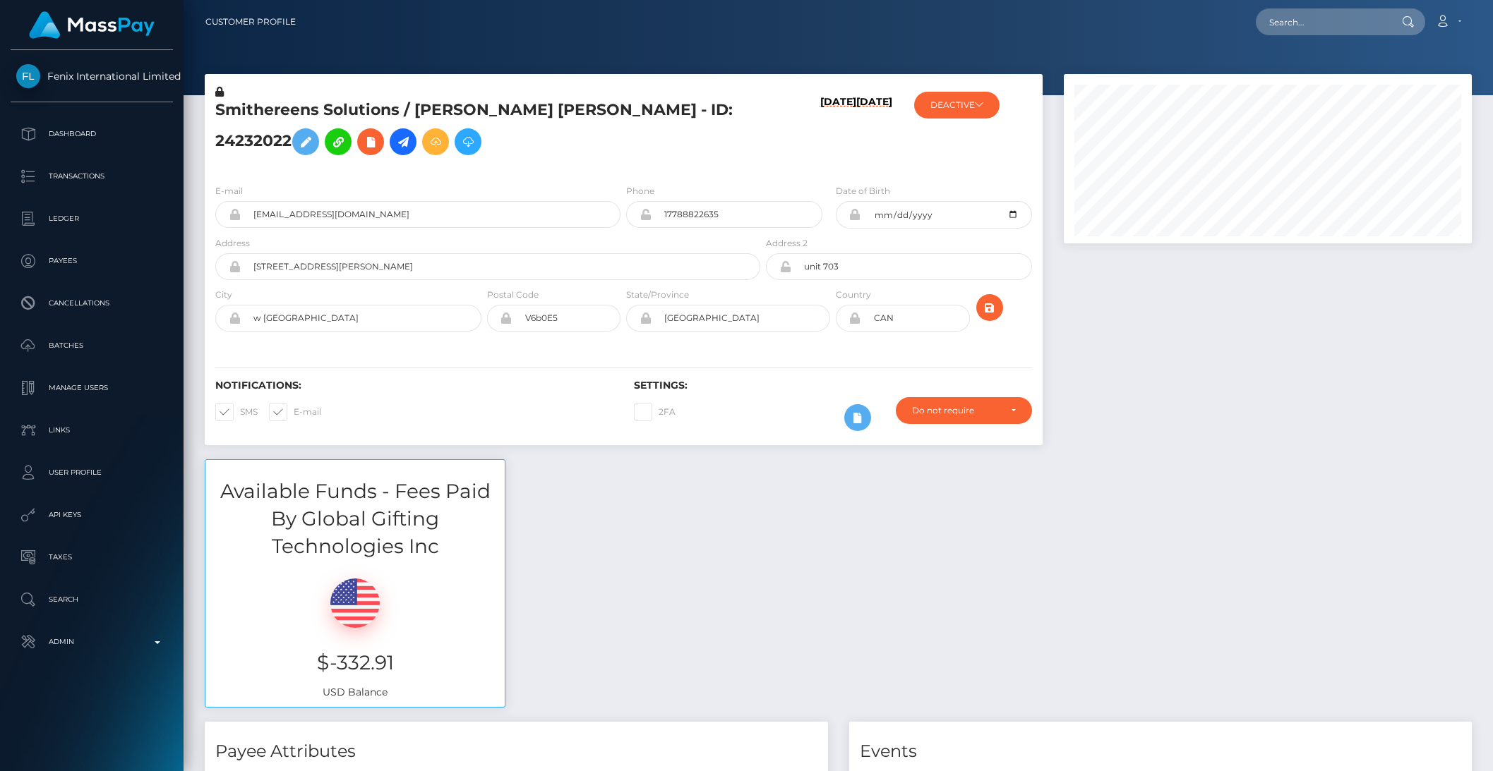
scroll to position [169, 407]
click at [983, 104] on icon at bounding box center [979, 104] width 8 height 8
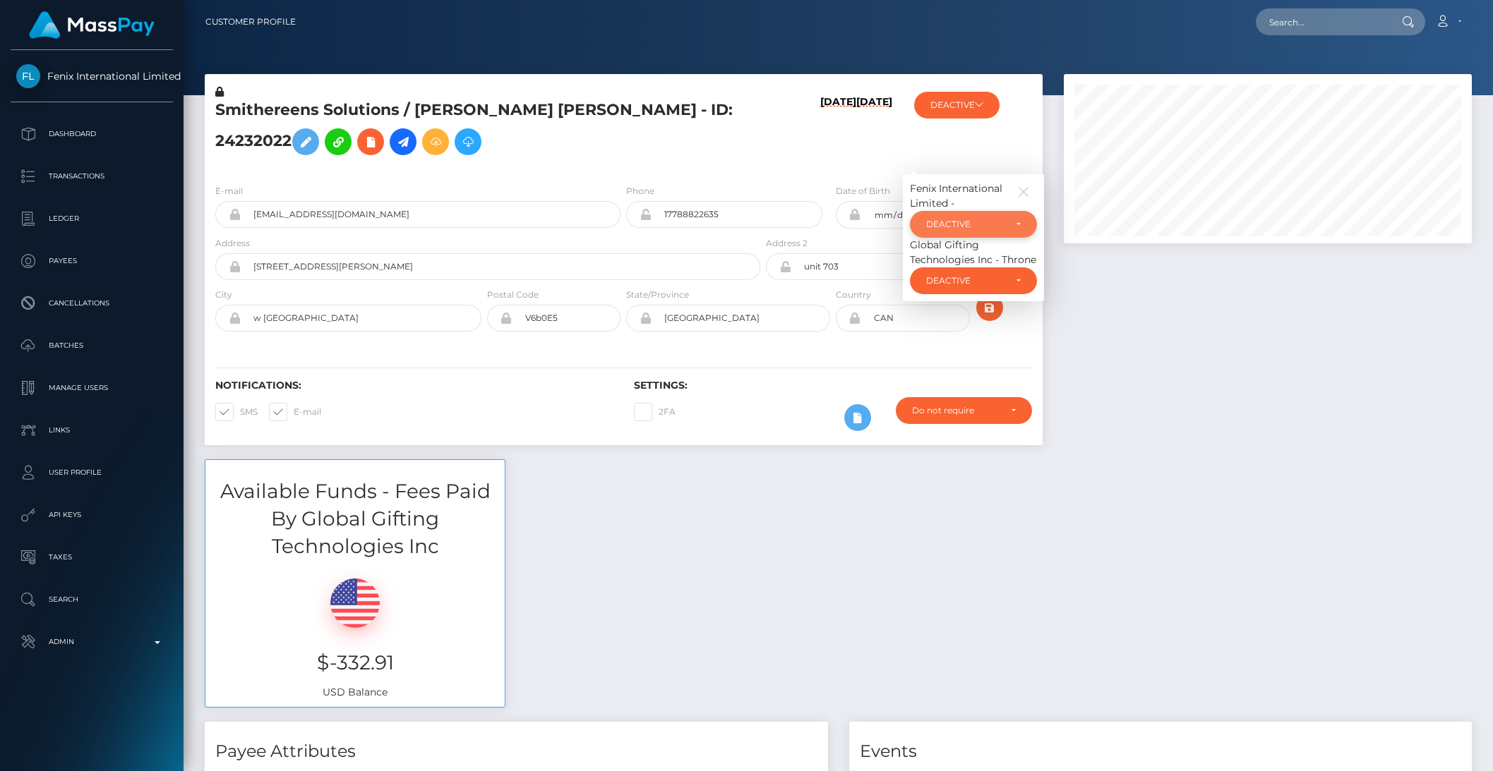
click at [982, 219] on div "DEACTIVE" at bounding box center [965, 224] width 78 height 11
click at [948, 254] on link "ACTIVE" at bounding box center [973, 262] width 127 height 26
select select "ACTIVE"
click at [1321, 32] on input "text" at bounding box center [1321, 21] width 133 height 27
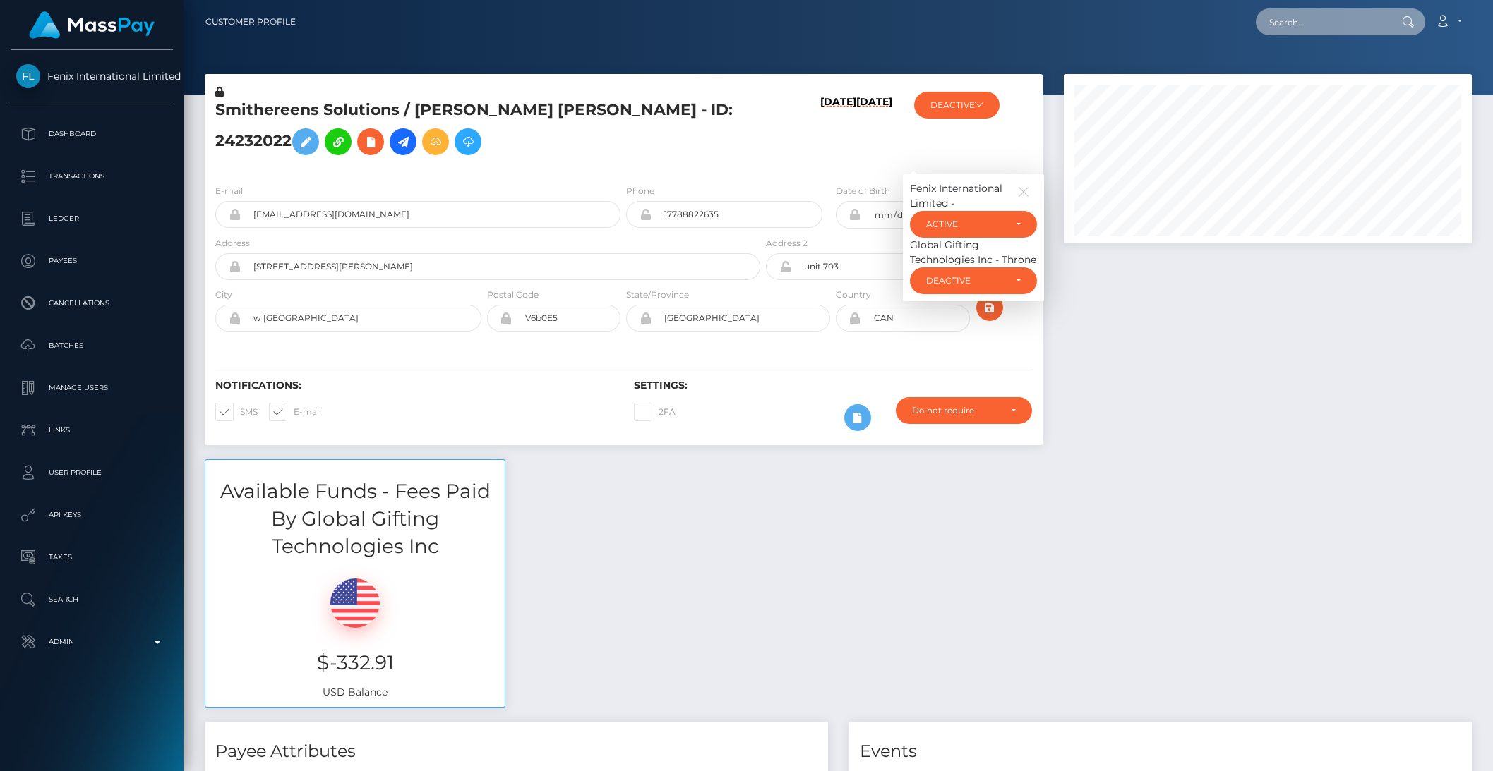
paste input "pout_KyP1gHOehJfCQ"
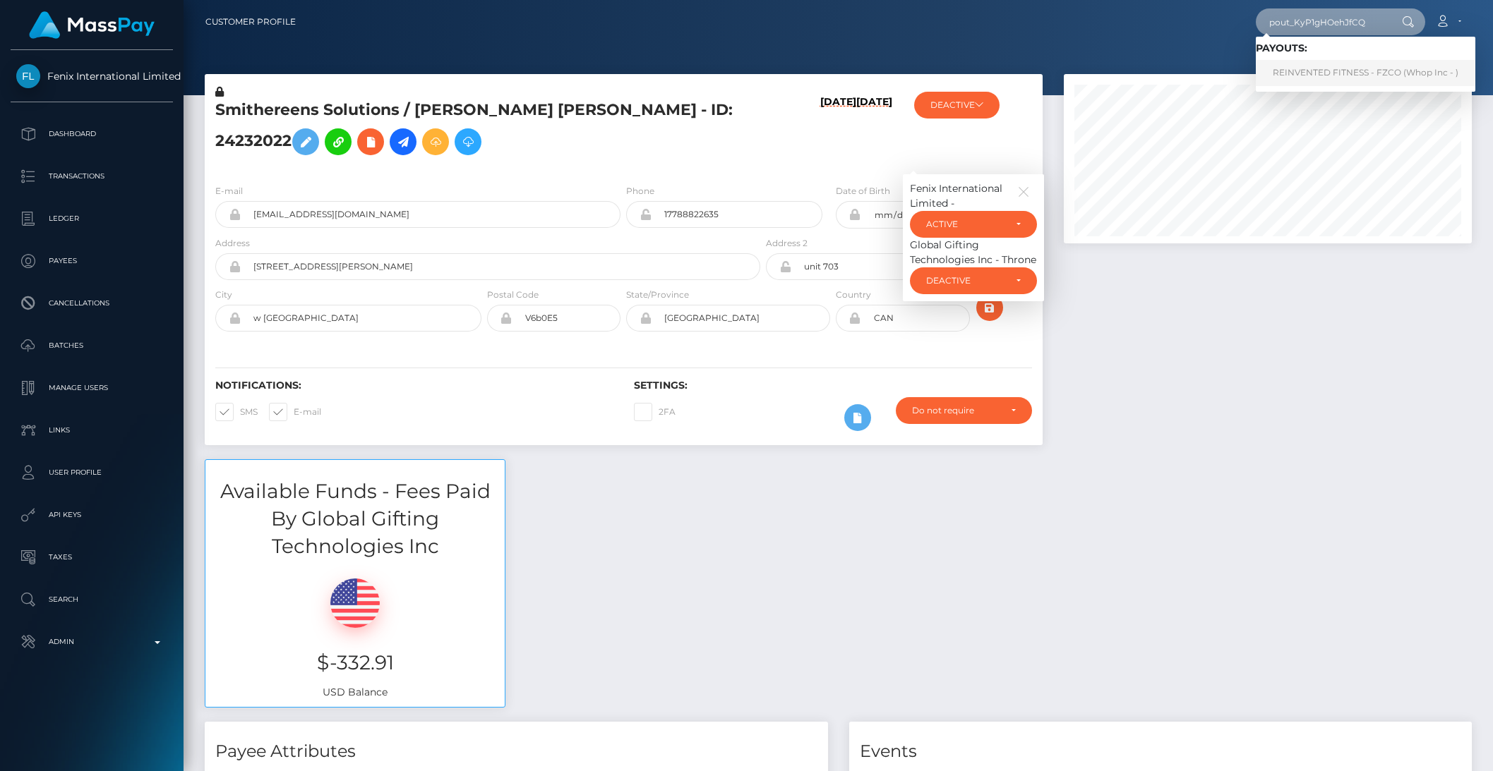
type input "pout_KyP1gHOehJfCQ"
click at [1296, 69] on link "REINVENTED FITNESS - FZCO (Whop Inc - )" at bounding box center [1364, 73] width 219 height 26
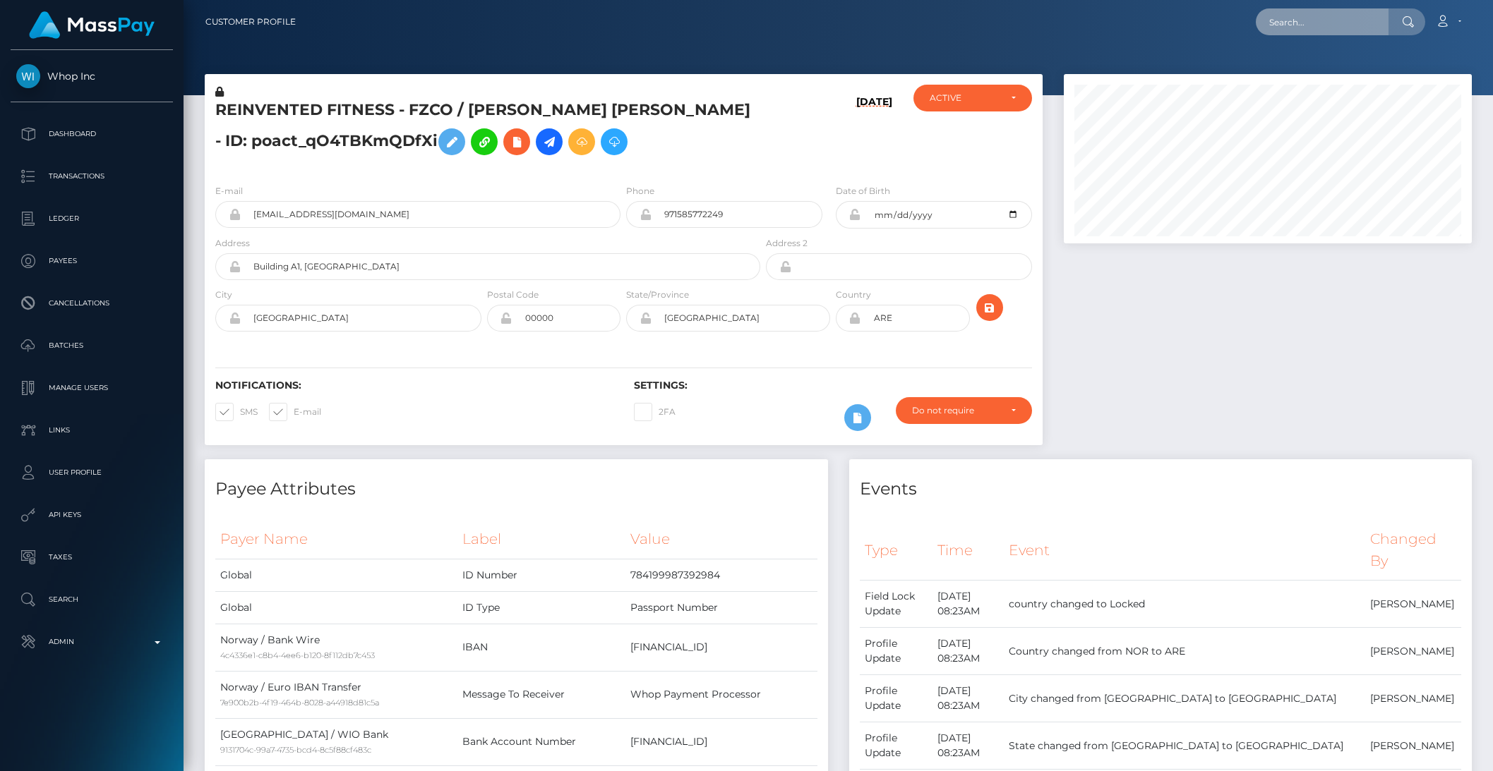
click at [1298, 29] on input "text" at bounding box center [1321, 21] width 133 height 27
paste input "pout_jvdTrvOJFbk2V"
type input "pout_jvdTrvOJFbk2V"
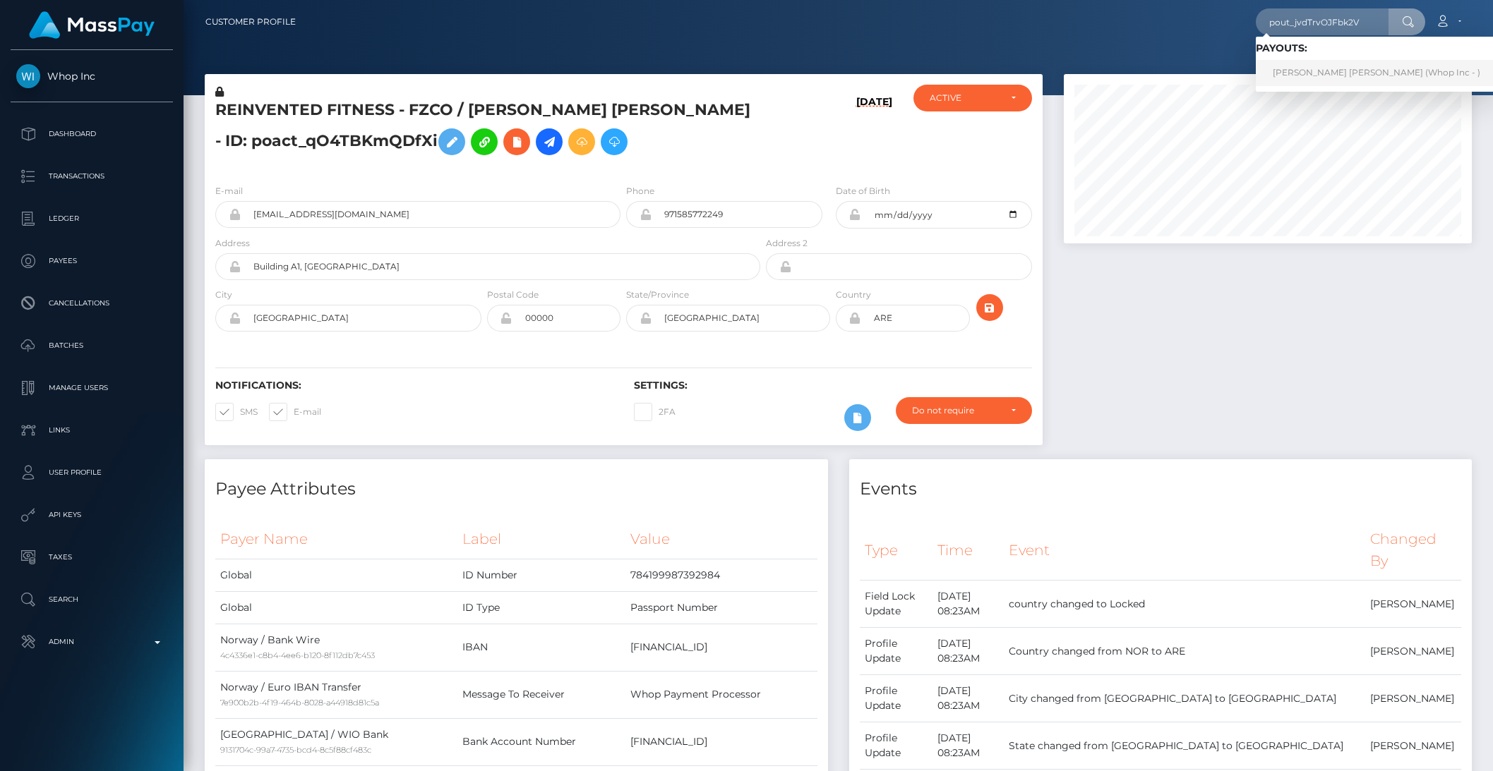
click at [1320, 72] on link "DANIEL ALEXIO PIMENTEL (Whop Inc - )" at bounding box center [1375, 73] width 241 height 26
click at [1320, 72] on div at bounding box center [837, 47] width 1309 height 95
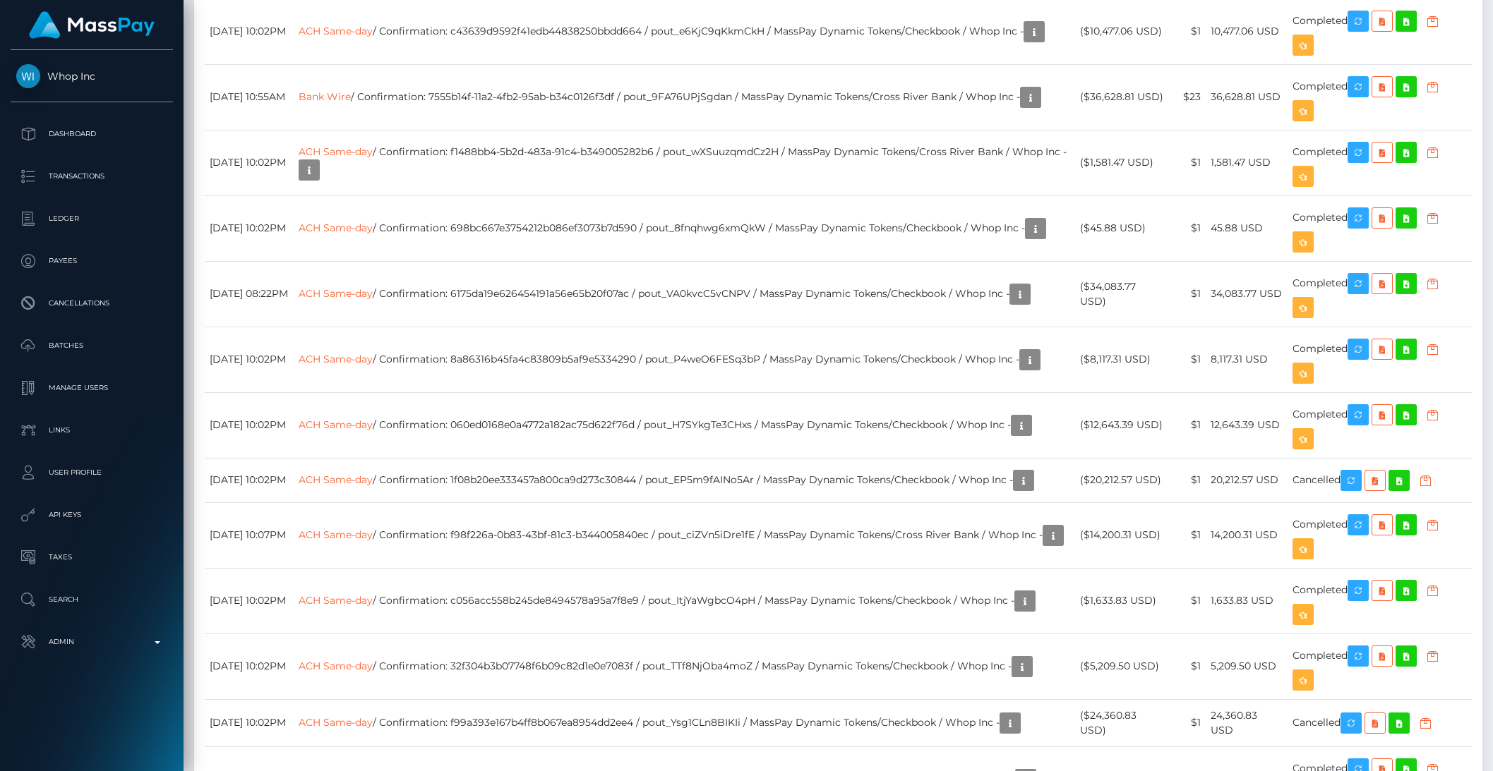
scroll to position [2157, 0]
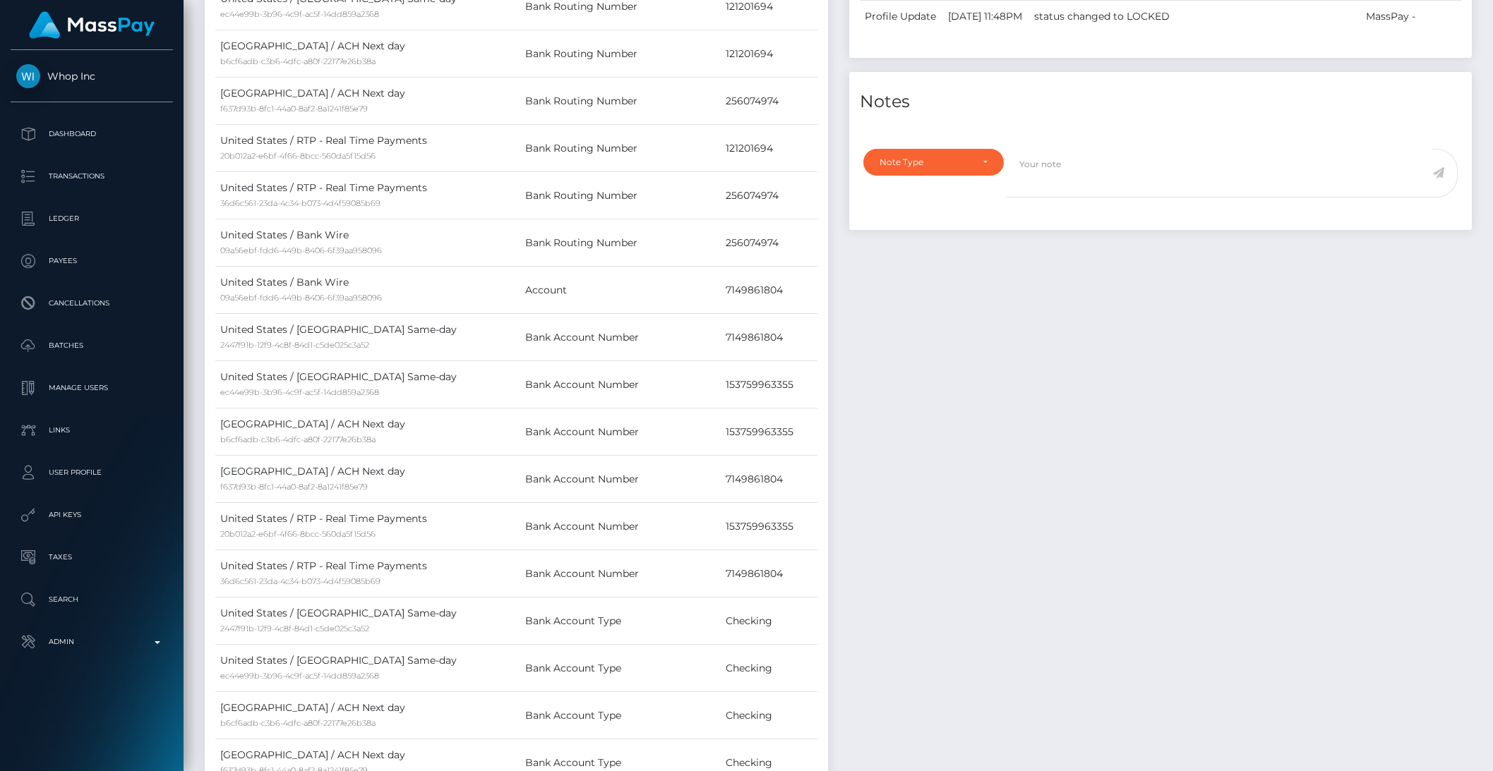
scroll to position [0, 0]
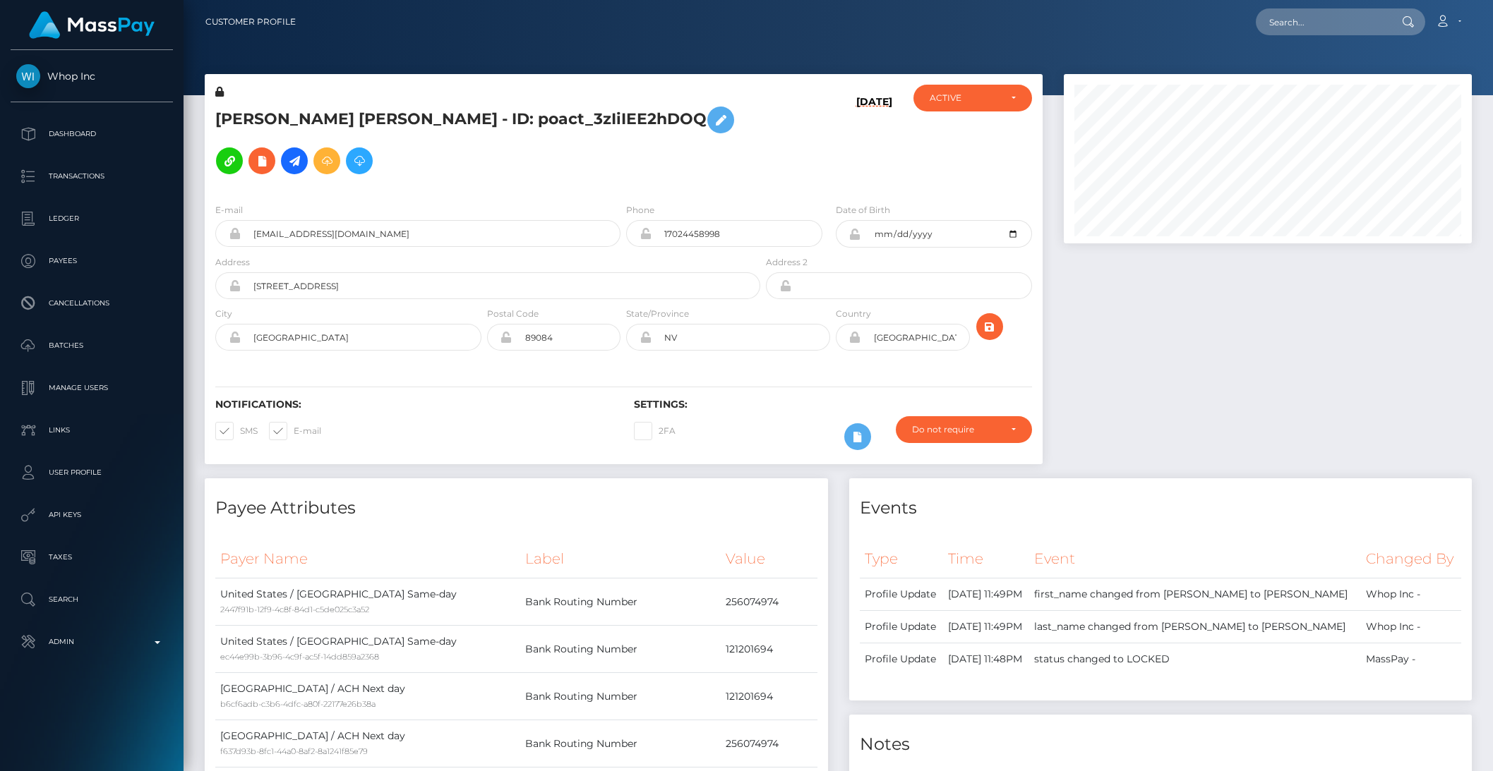
click at [1301, 39] on nav "Customer Profile Loading... Loading... Account" at bounding box center [837, 22] width 1309 height 44
click at [1300, 30] on input "text" at bounding box center [1321, 21] width 133 height 27
paste input "payout_9772c38c-7952-11f0-9703-0266f44cc279"
click at [1292, 26] on input "payout_9772c38c-7952-11f0-9703-0266f44cc279" at bounding box center [1321, 21] width 133 height 27
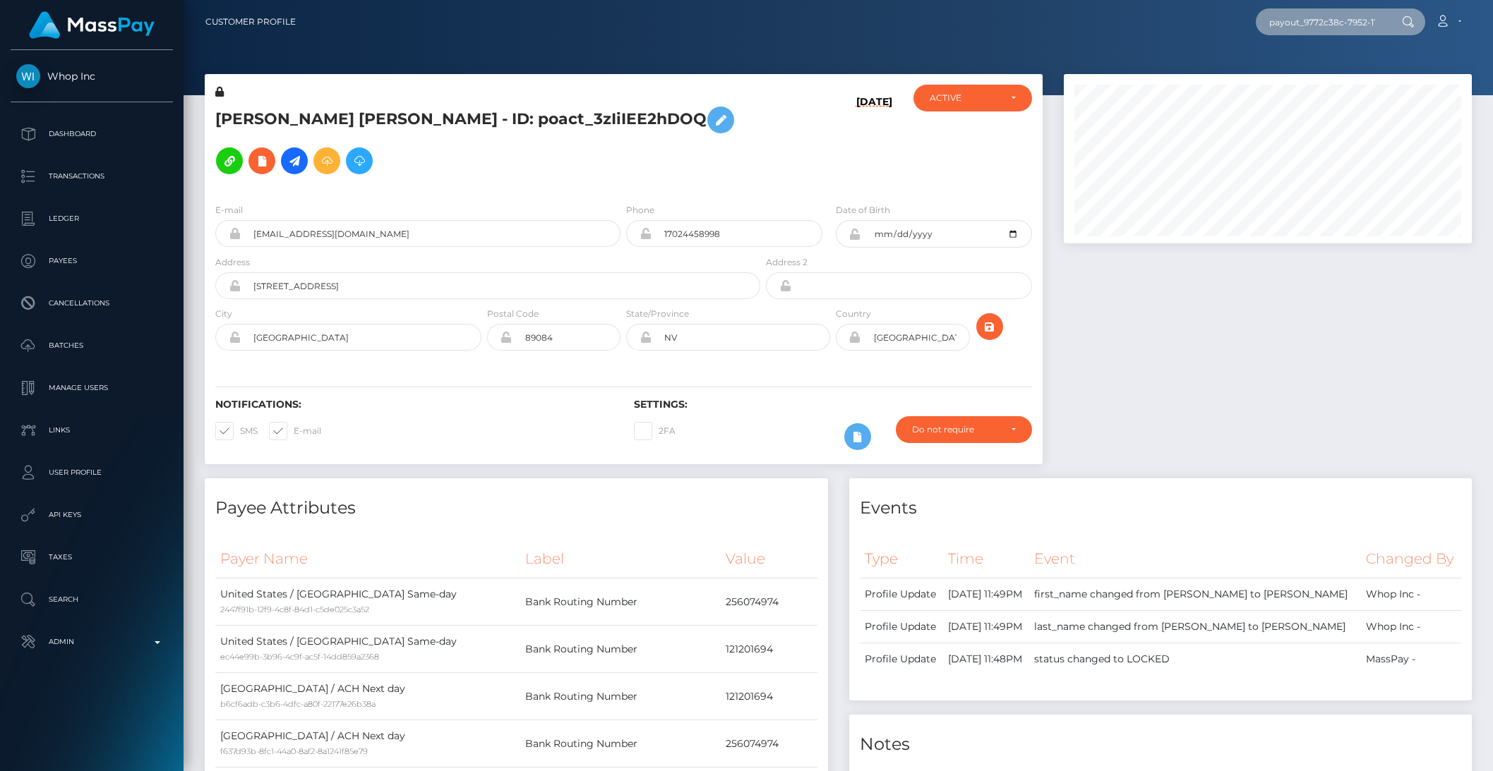
click at [1292, 26] on input "payout_9772c38c-7952-11f0-9703-0266f44cc279" at bounding box center [1321, 21] width 133 height 27
paste input "wdrl_OHHnr8juKusEB"
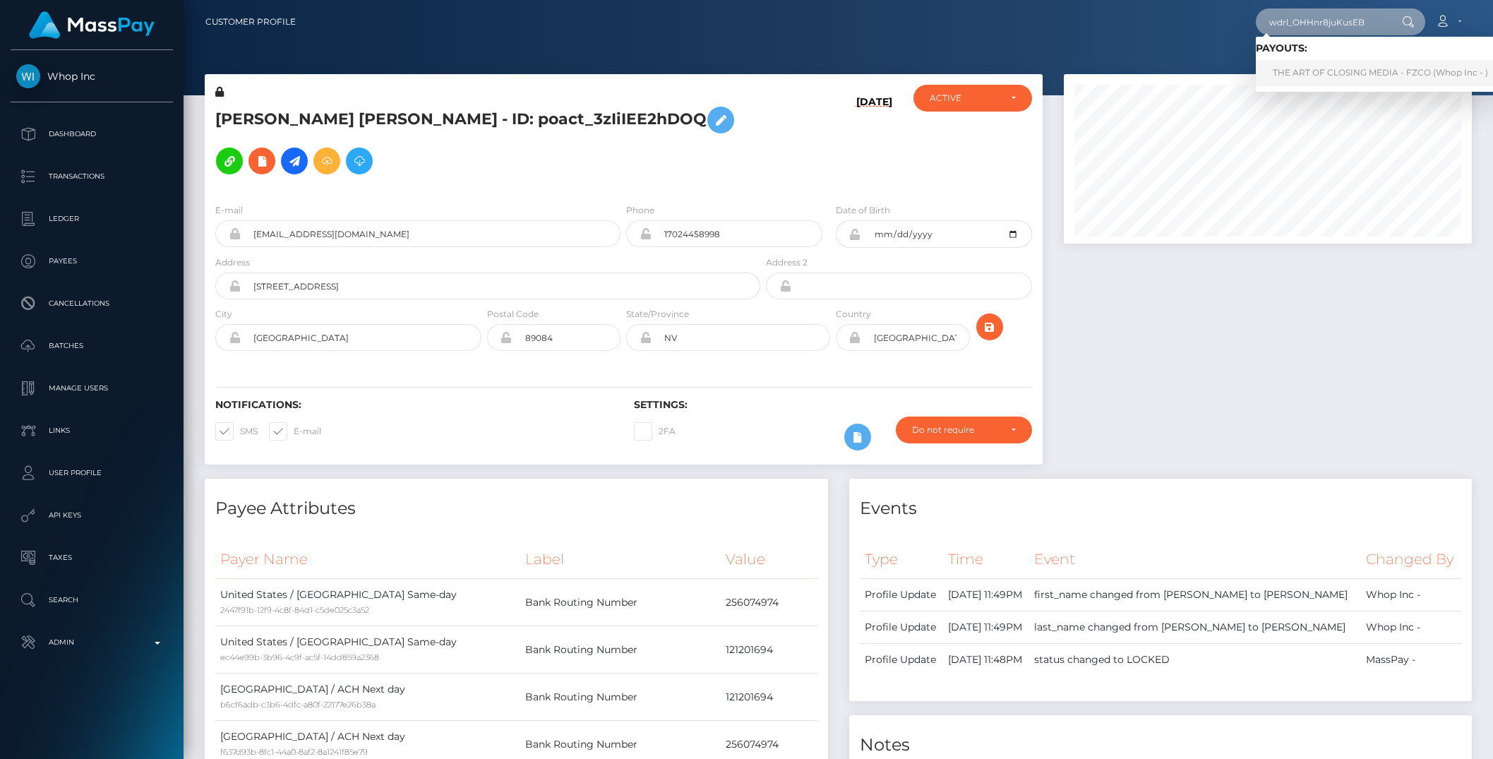
type input "wdrl_OHHnr8juKusEB"
click at [1304, 65] on link "THE ART OF CLOSING MEDIA - FZCO (Whop Inc - )" at bounding box center [1379, 73] width 249 height 26
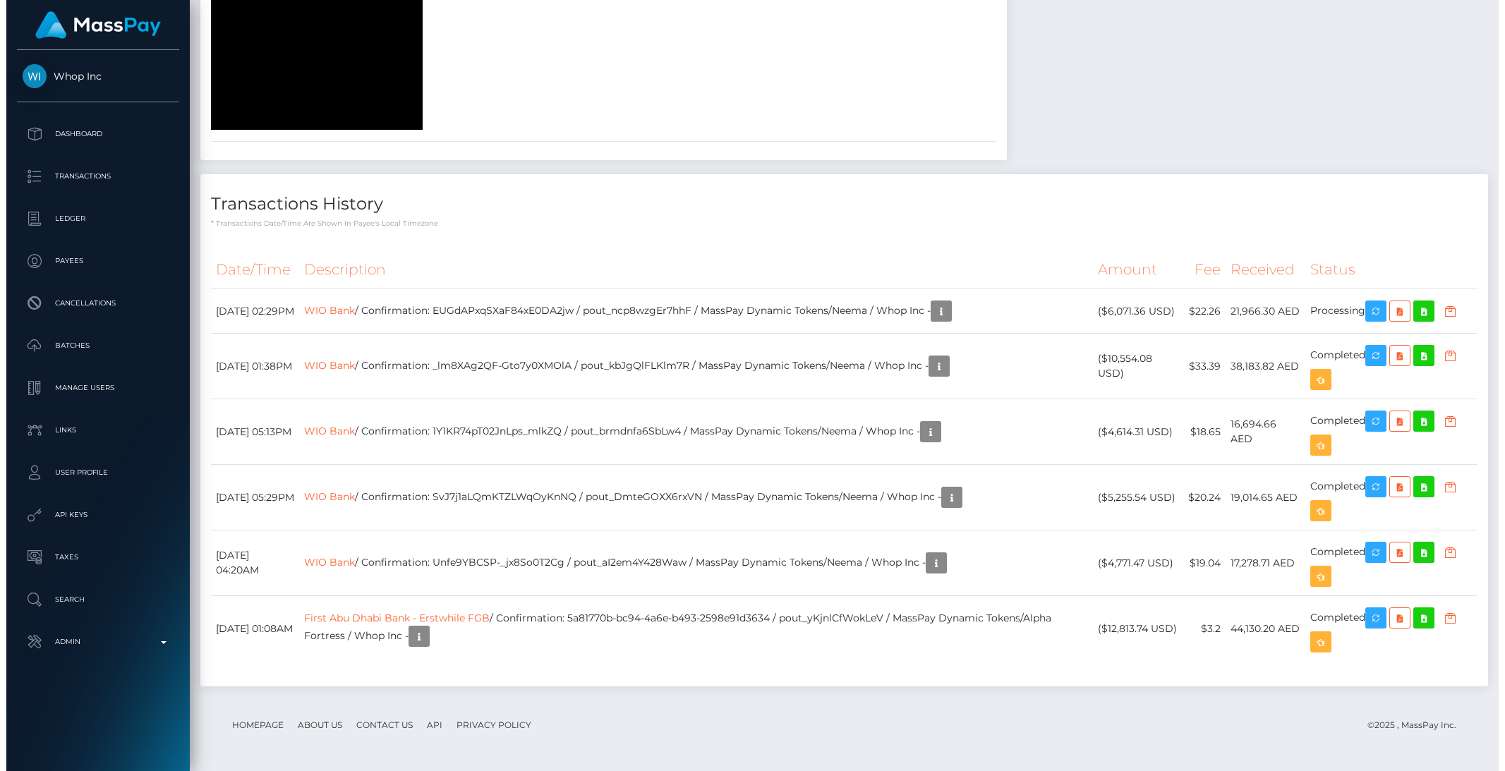
scroll to position [2473, 0]
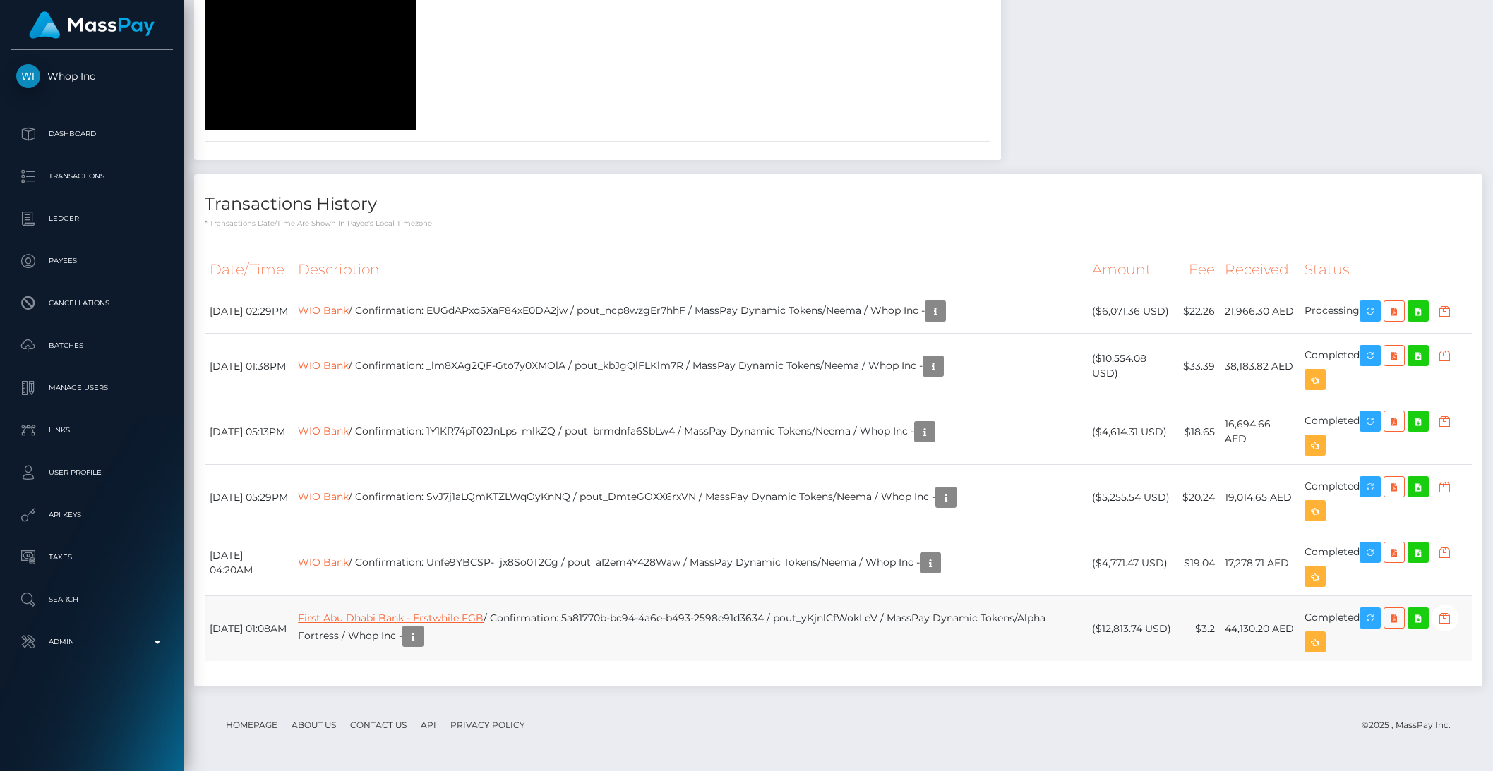
click at [394, 625] on link "First Abu Dhabi Bank - Erstwhile FGB" at bounding box center [391, 618] width 186 height 13
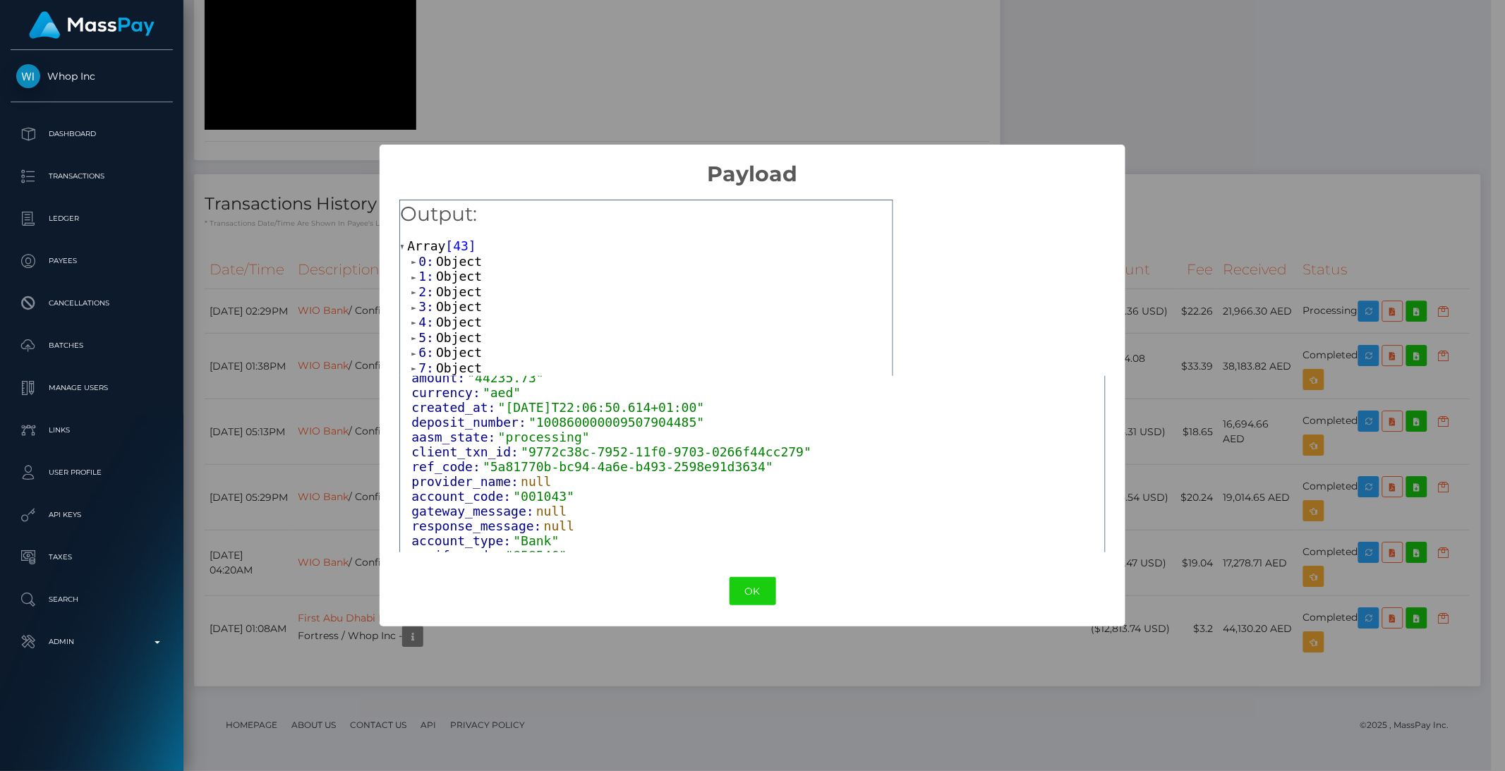
scroll to position [0, 0]
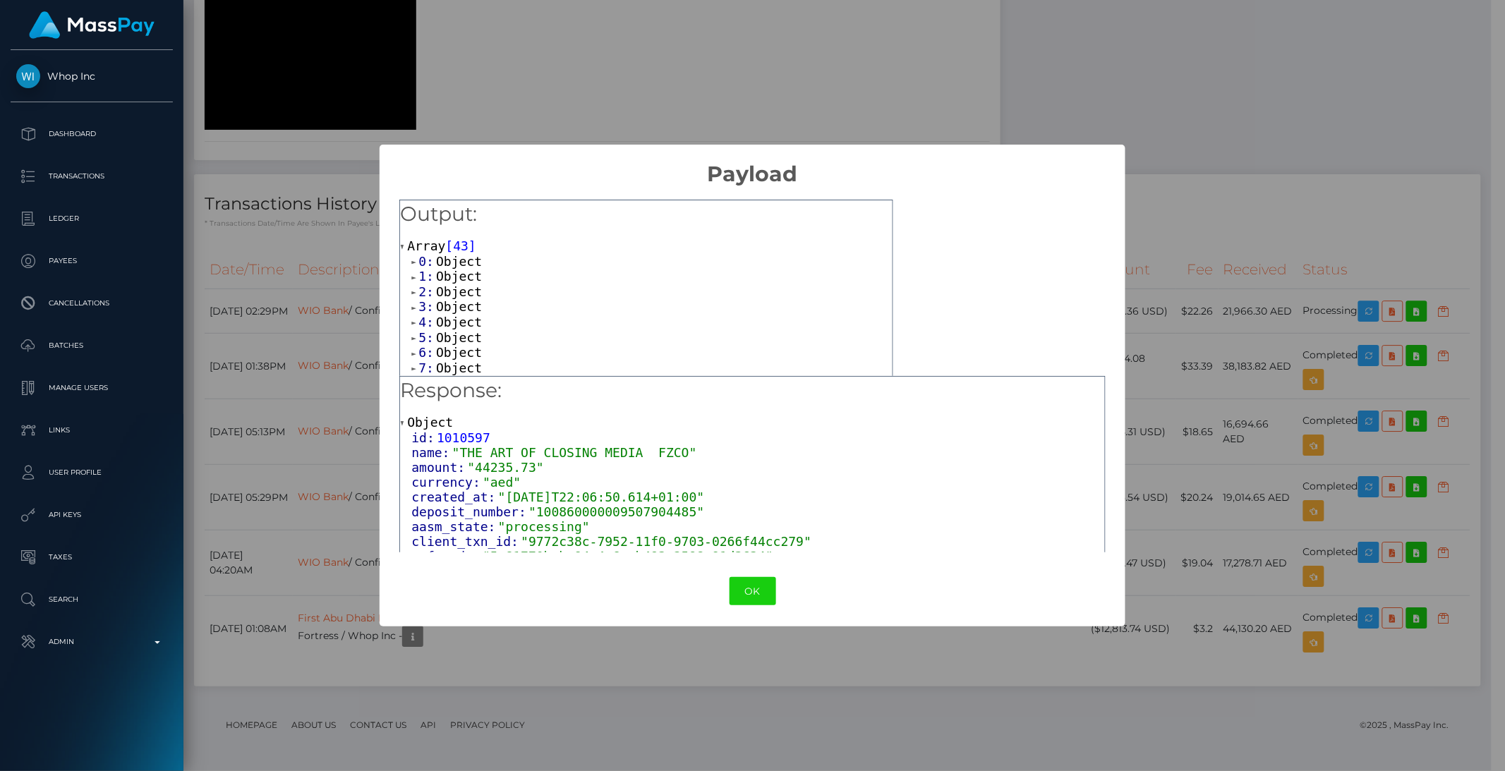
click at [641, 506] on span ""100860000009507904485"" at bounding box center [617, 512] width 176 height 15
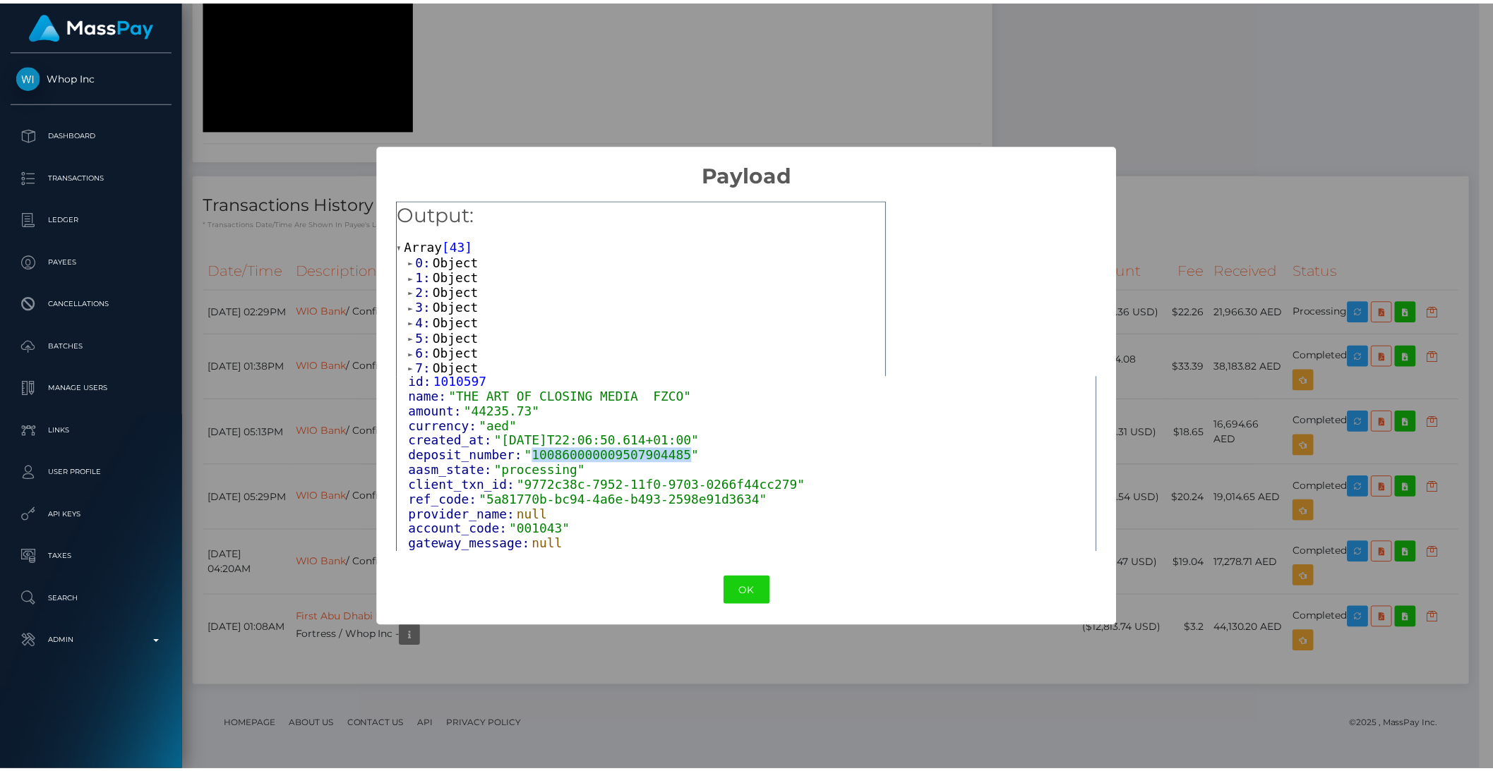
scroll to position [90, 0]
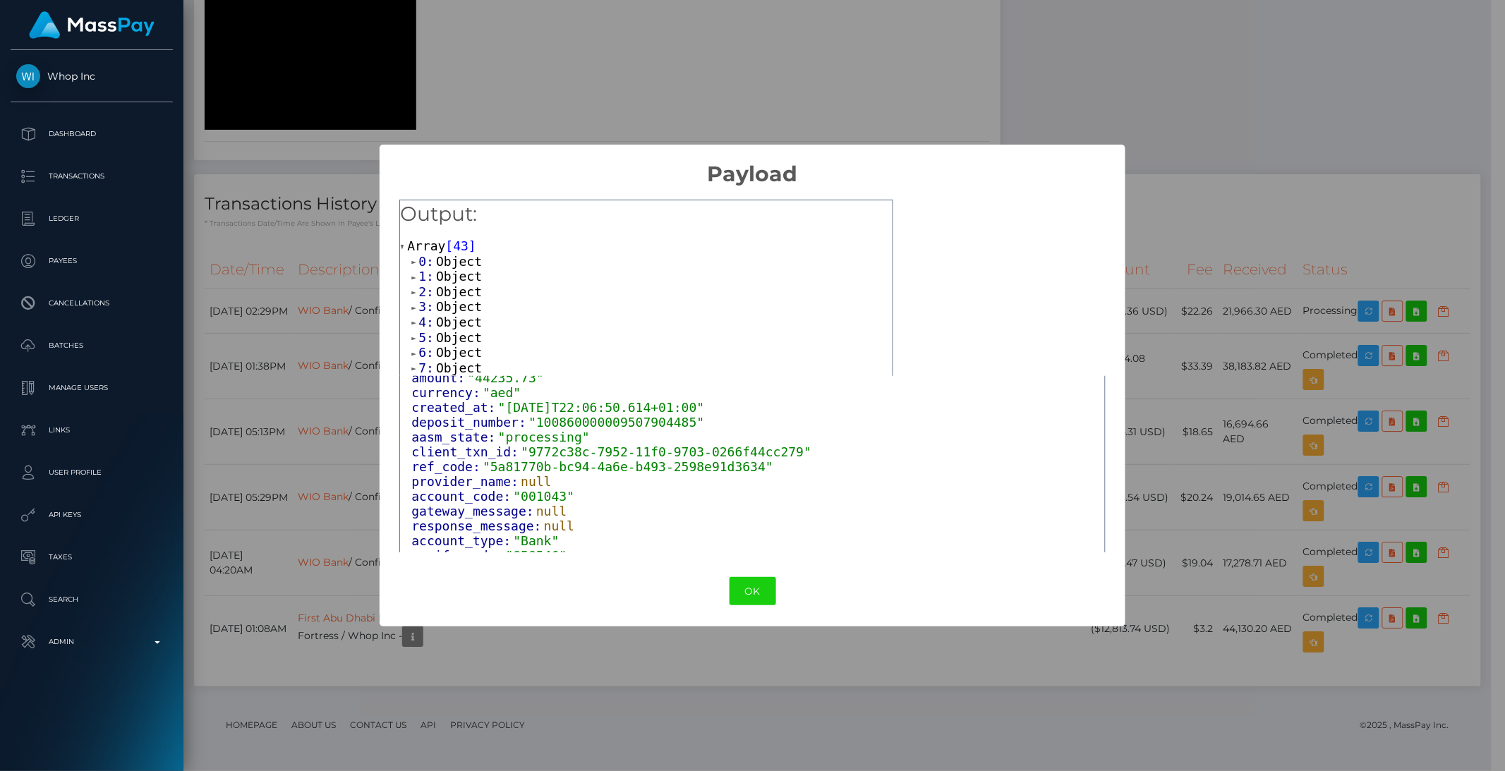
click at [1284, 119] on div "× Payload Output: Array [ 43 ] 0: Object 1: Object 2: Object 3: Object 4: Objec…" at bounding box center [752, 385] width 1505 height 771
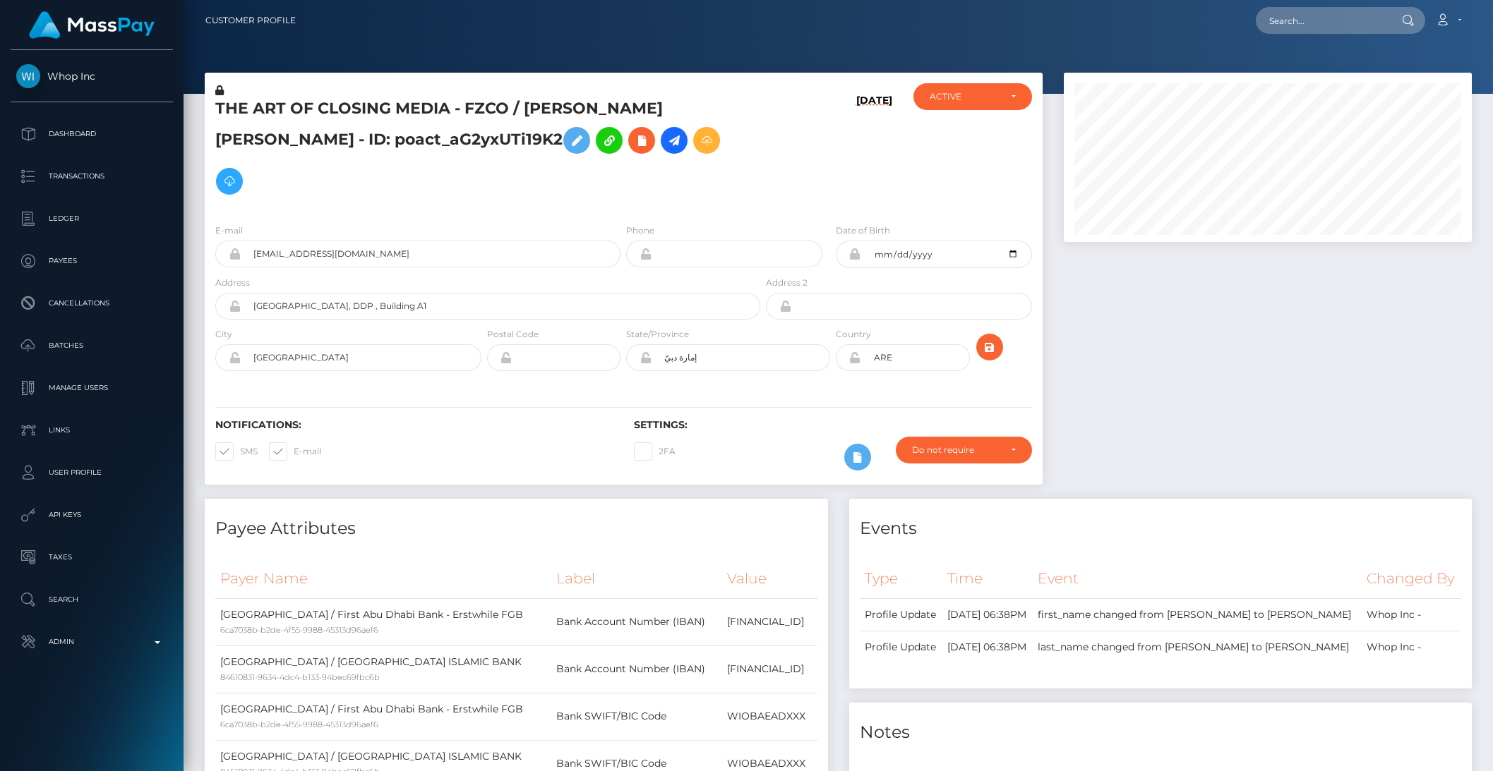
scroll to position [0, 0]
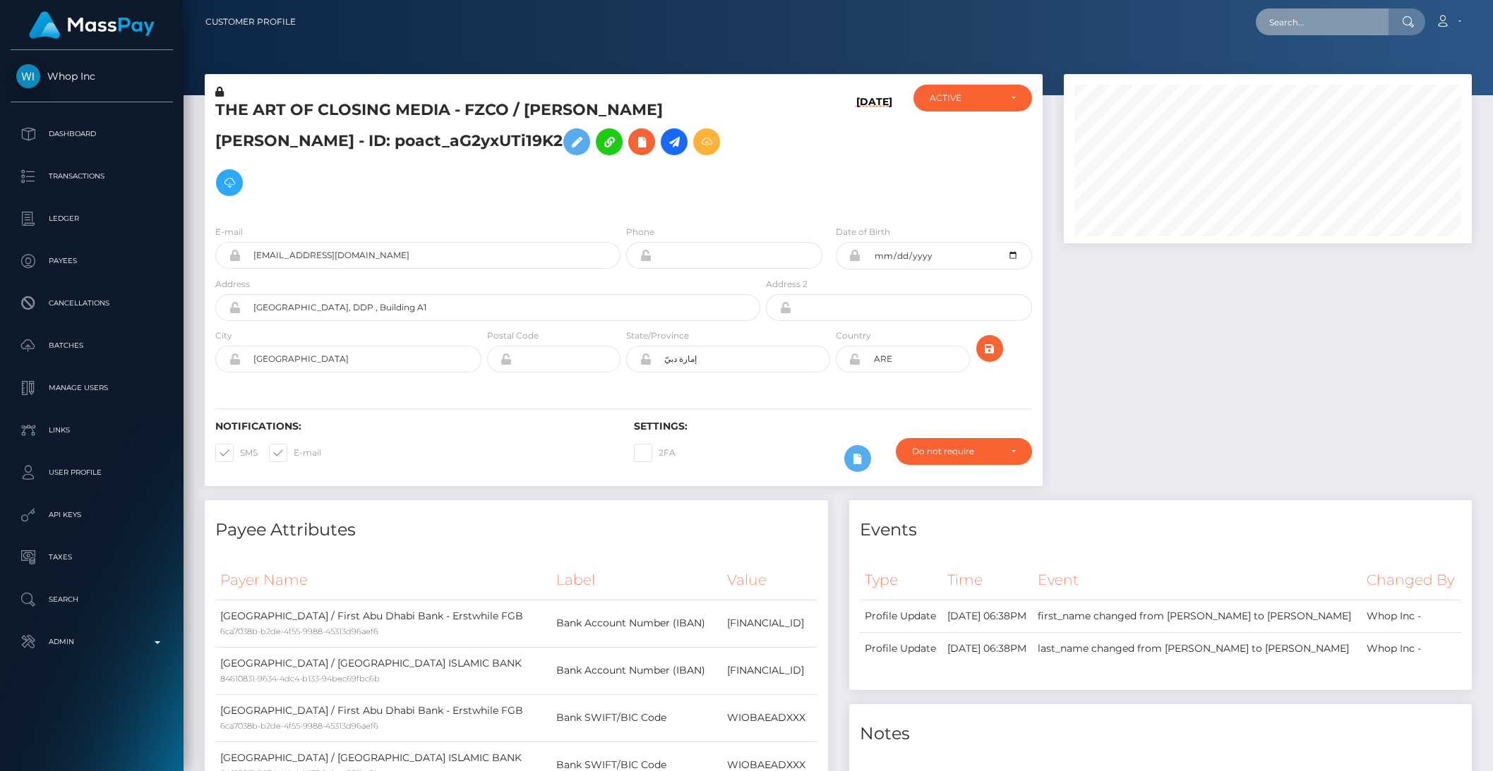
click at [1298, 27] on input "text" at bounding box center [1321, 21] width 133 height 27
paste input "X2ehaCAD7zaBVz2AxfSUXev9zGo1"
type input "X2ehaCAD7zaBVz2AxfSUXev9zGo1"
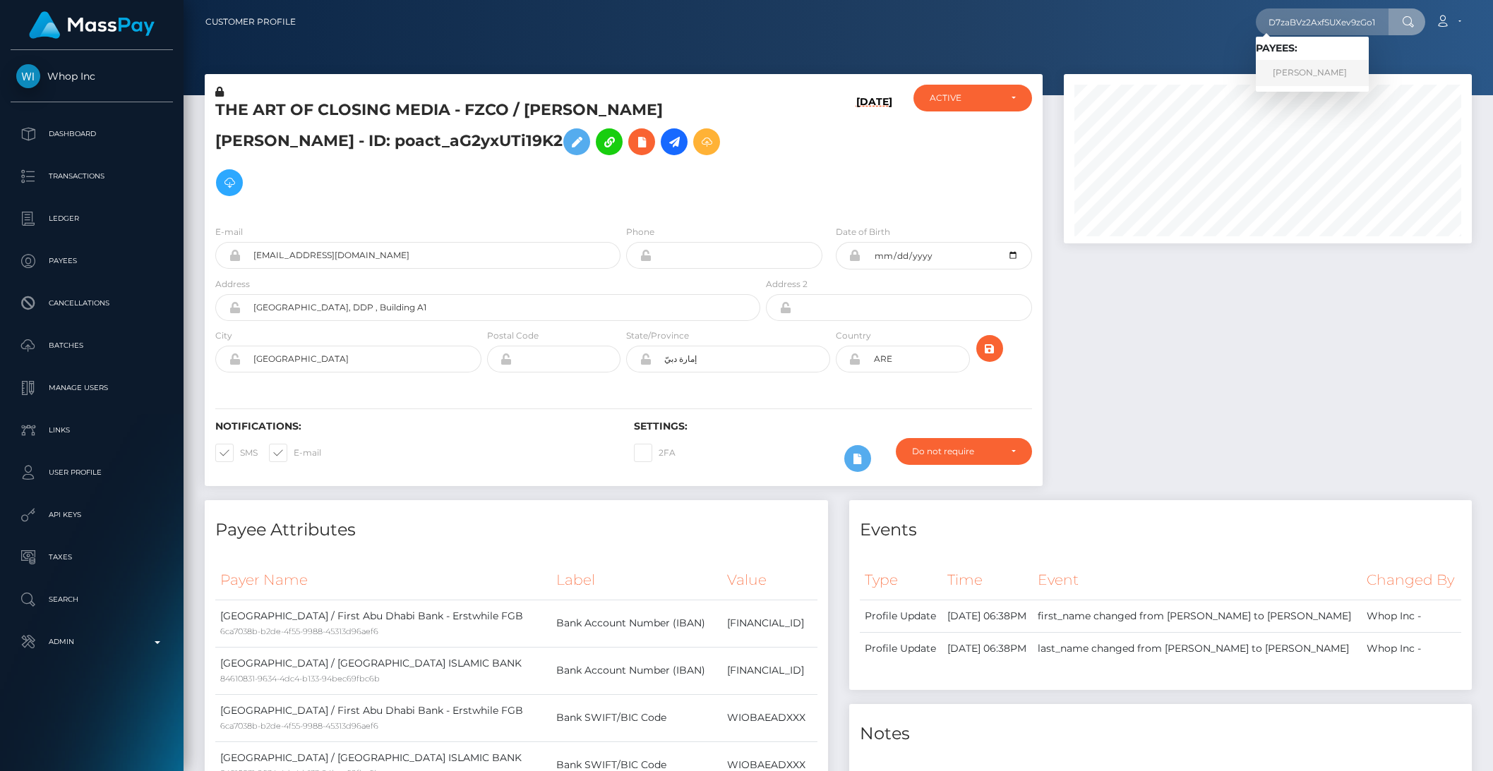
click at [1310, 66] on link "MATTHEW MASTROIANNI" at bounding box center [1311, 73] width 113 height 26
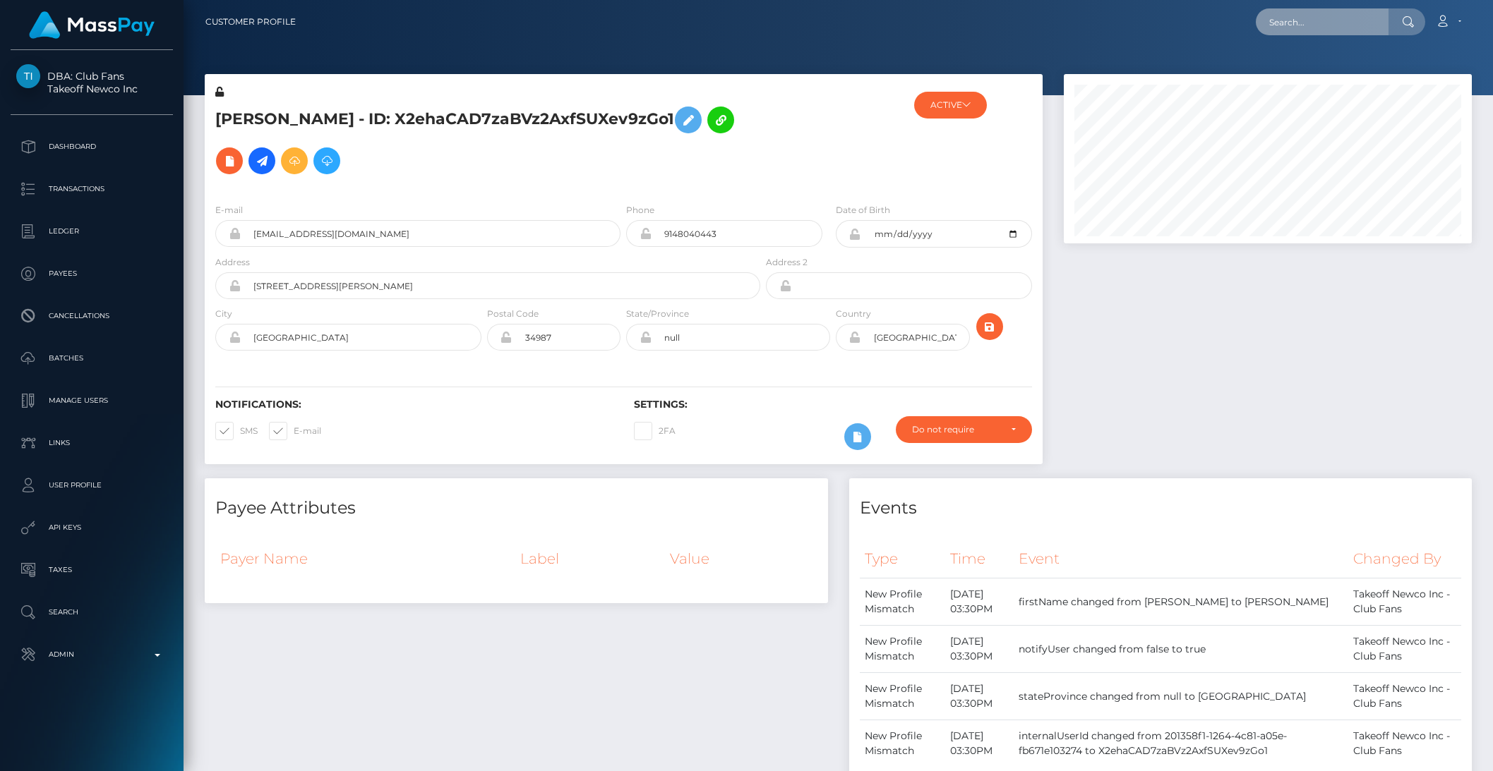
click at [1322, 23] on input "text" at bounding box center [1321, 21] width 133 height 27
paste input "mVUsLmXM5qUEfwZ9VG7vCwxID1C2"
type input "mVUsLmXM5qUEfwZ9VG7vCwxID1C2"
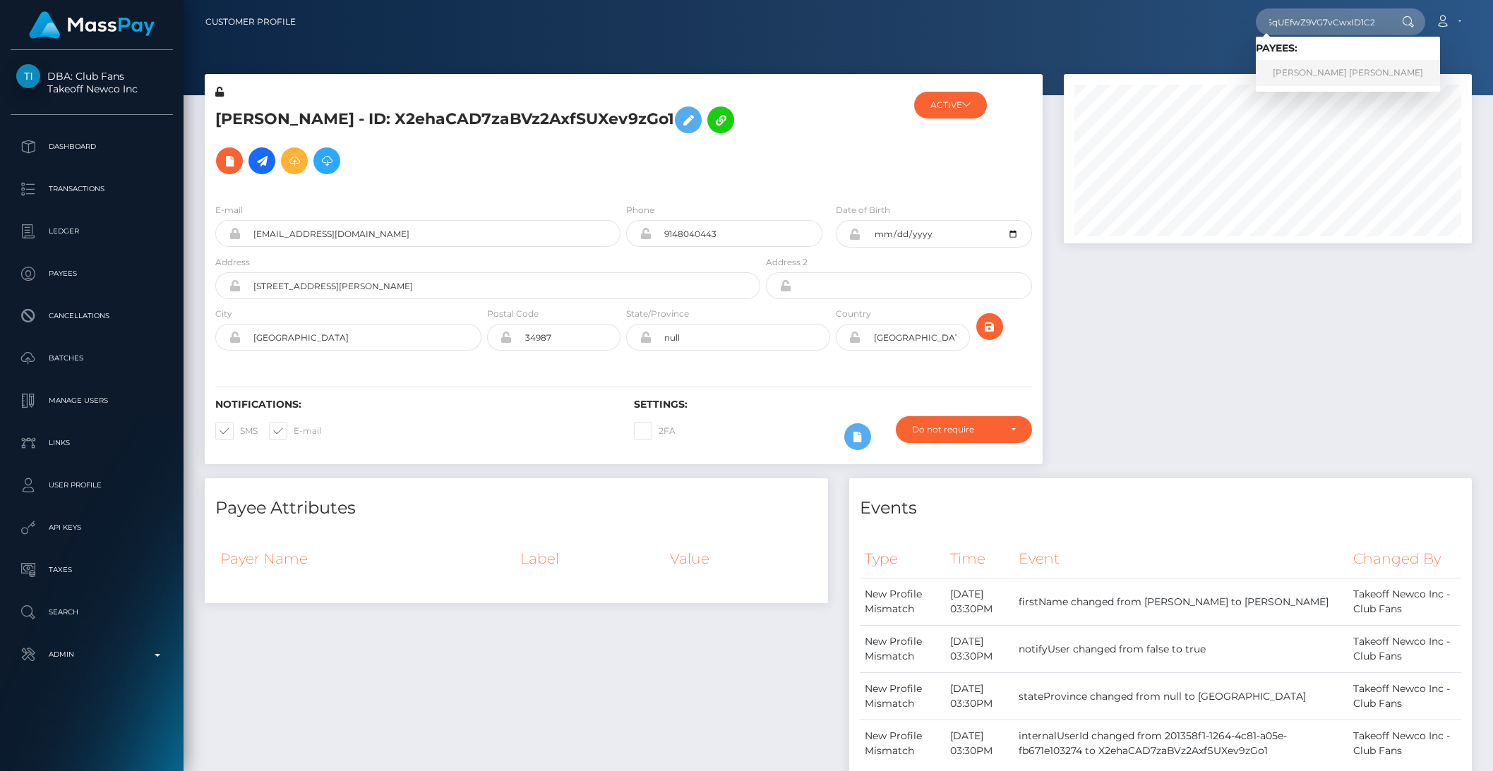
click at [1284, 78] on link "[PERSON_NAME] [PERSON_NAME]" at bounding box center [1347, 73] width 184 height 26
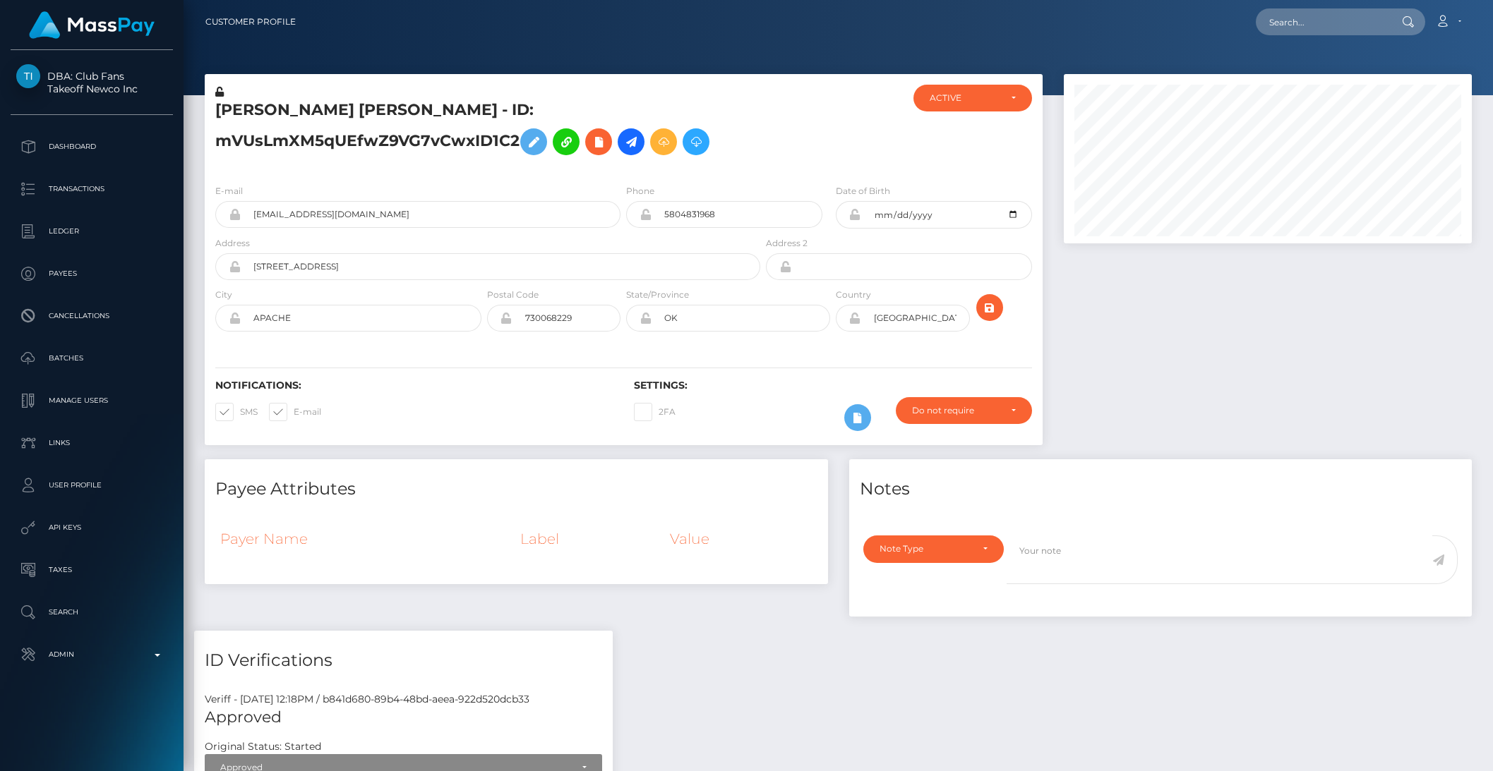
scroll to position [169, 407]
click at [1313, 26] on input "text" at bounding box center [1321, 21] width 133 height 27
paste input "3bbuRyVoqxgA7yva8swo0RUuyKA3"
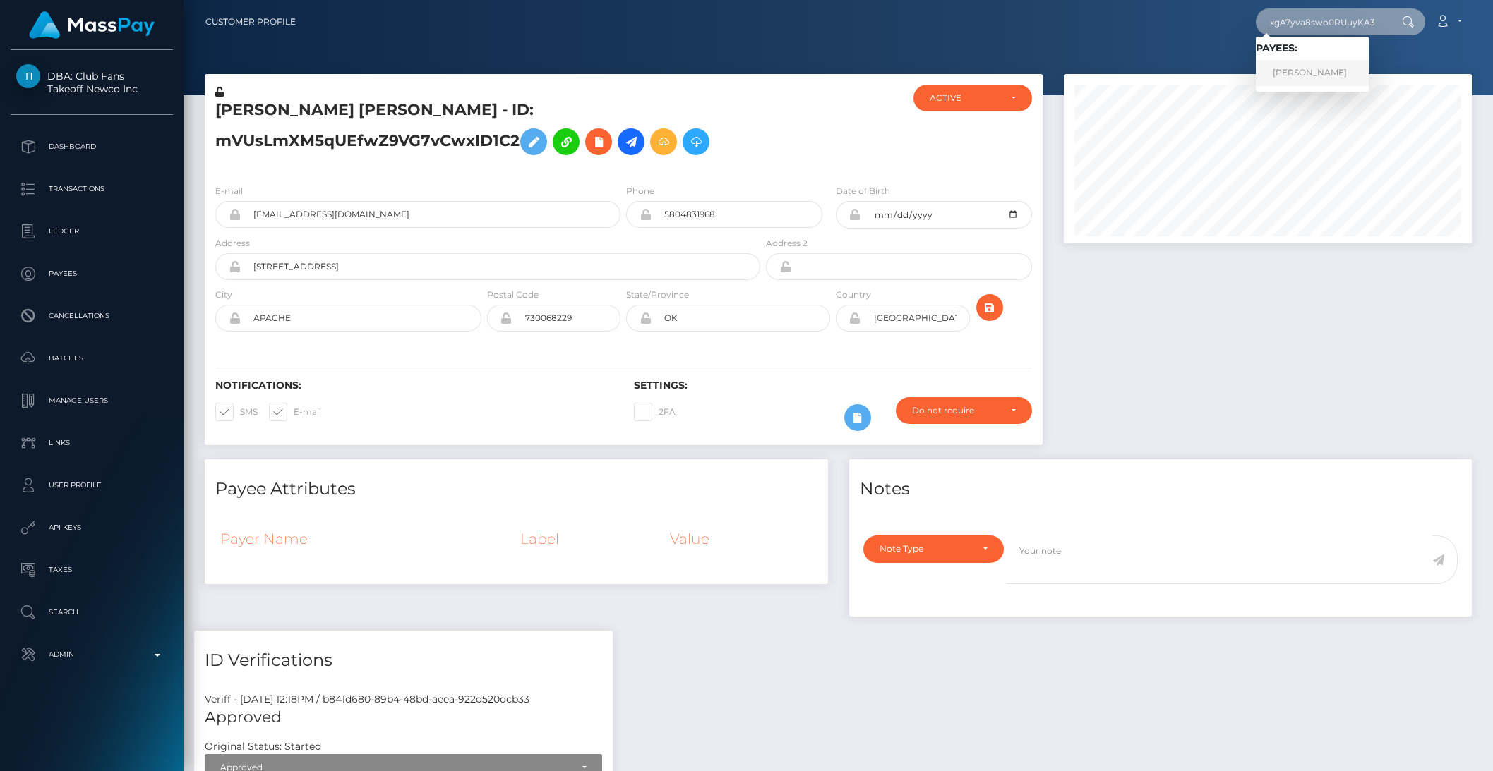
type input "3bbuRyVoqxgA7yva8swo0RUuyKA3"
click at [1318, 68] on link "Julia Mayo" at bounding box center [1311, 73] width 113 height 26
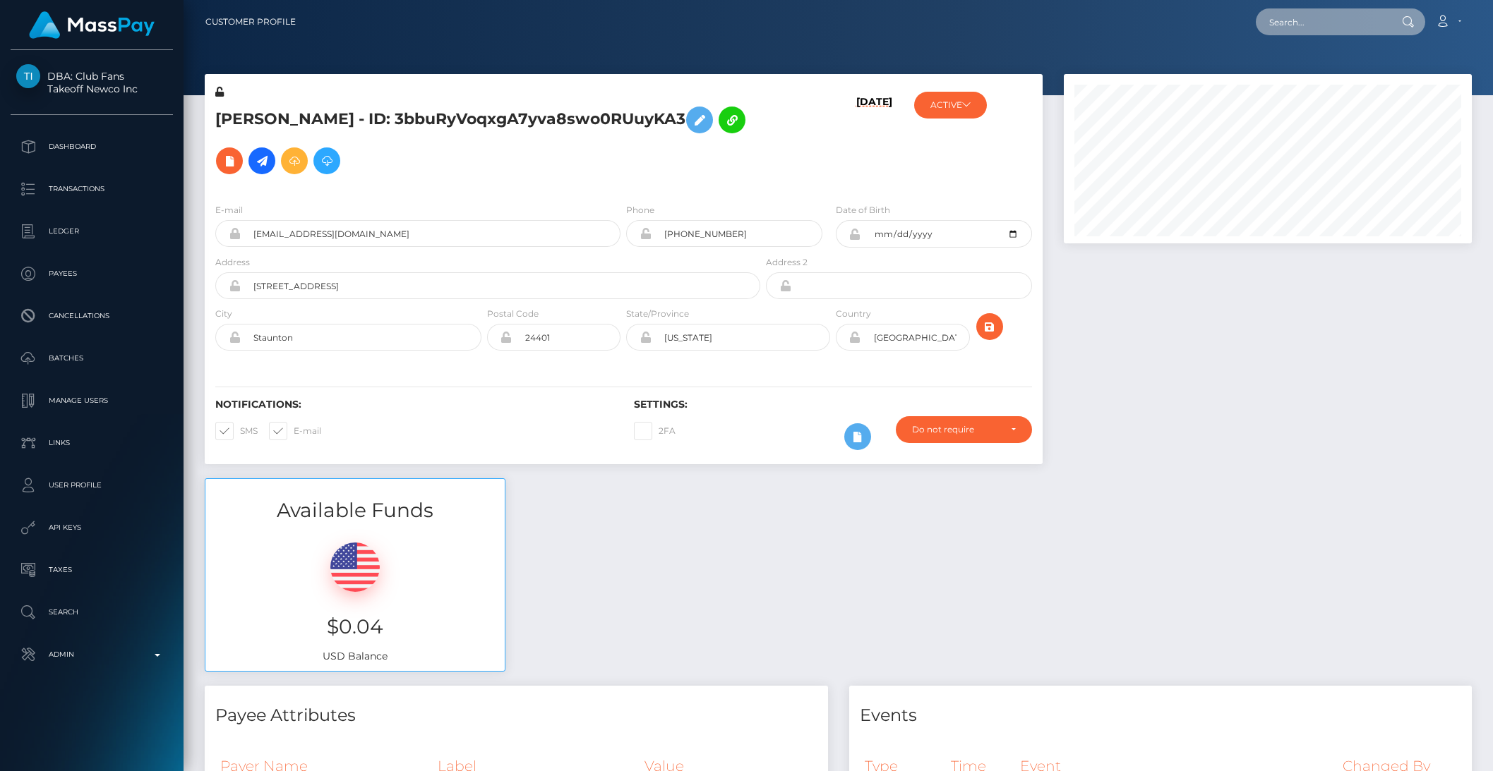
click at [1321, 16] on input "text" at bounding box center [1321, 21] width 133 height 27
paste input "A76QopJu4mTKjCrIXng2eckOkhM2"
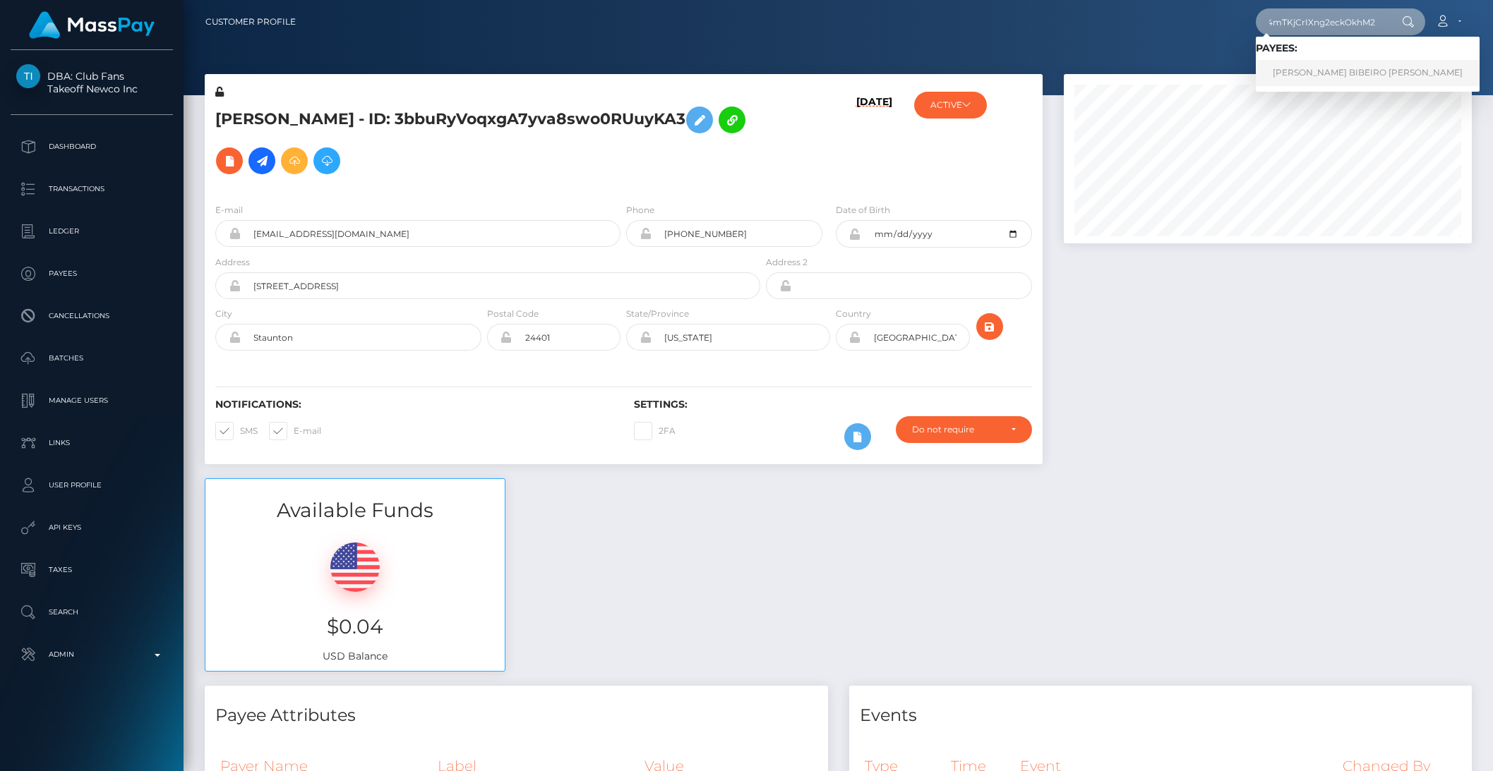
type input "A76QopJu4mTKjCrIXng2eckOkhM2"
click at [1312, 71] on link "ALYSSA LILLY BIBEIRO PEREZ" at bounding box center [1367, 73] width 224 height 26
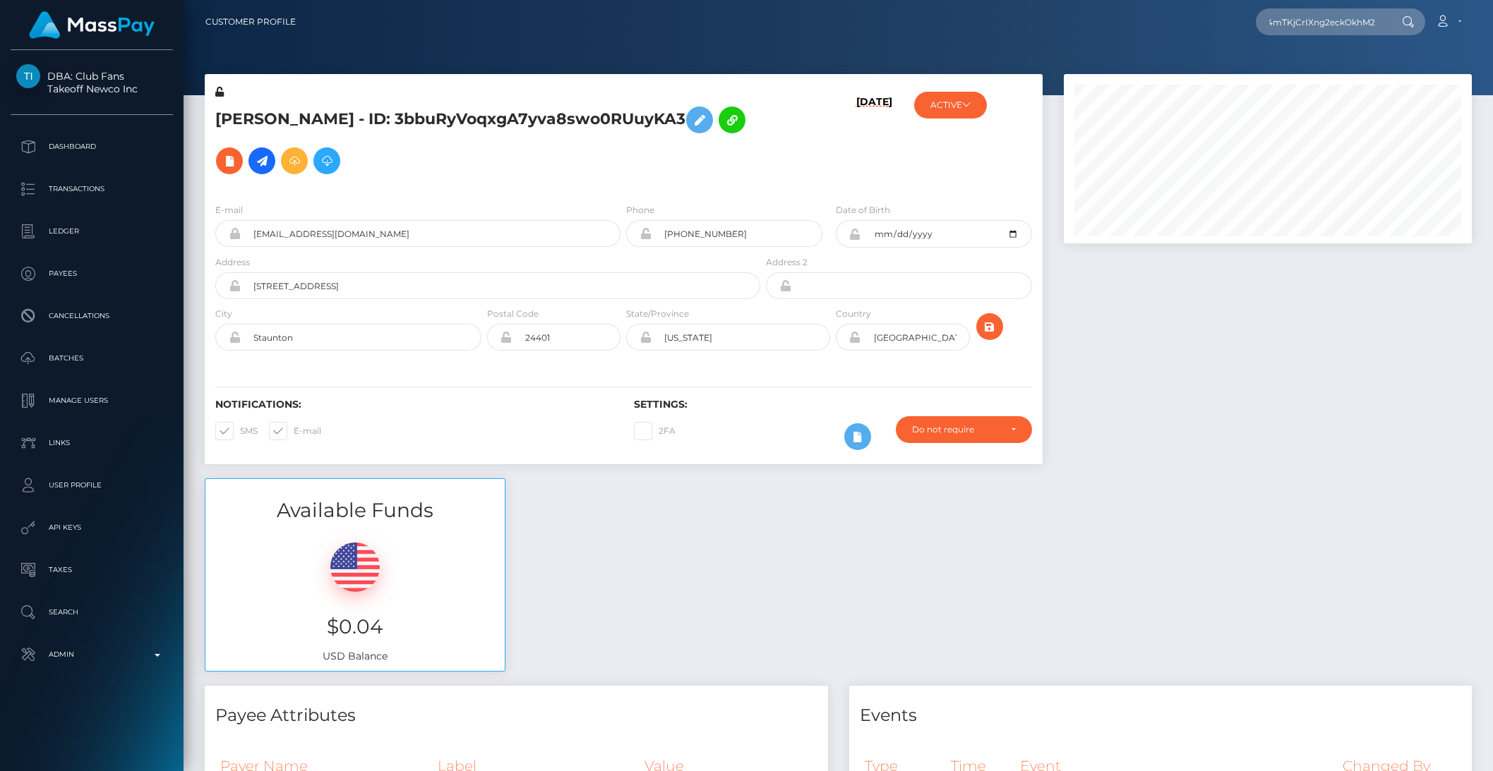
scroll to position [0, 0]
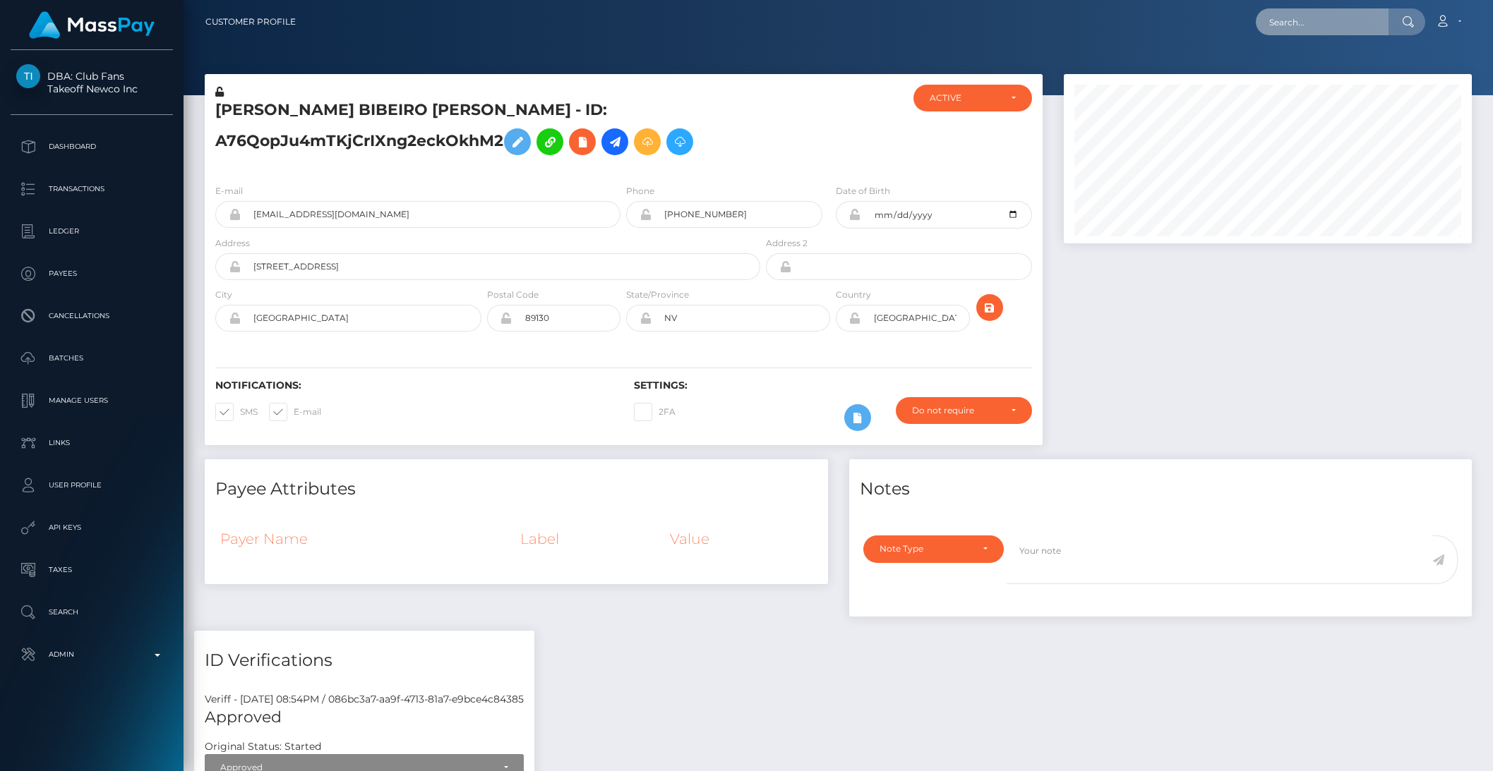
click at [1292, 28] on input "text" at bounding box center [1321, 21] width 133 height 27
paste input "3bbuRyVoqxgA7yva8swo0RUuyKA3"
type input "3bbuRyVoqxgA7yva8swo0RUuyKA3"
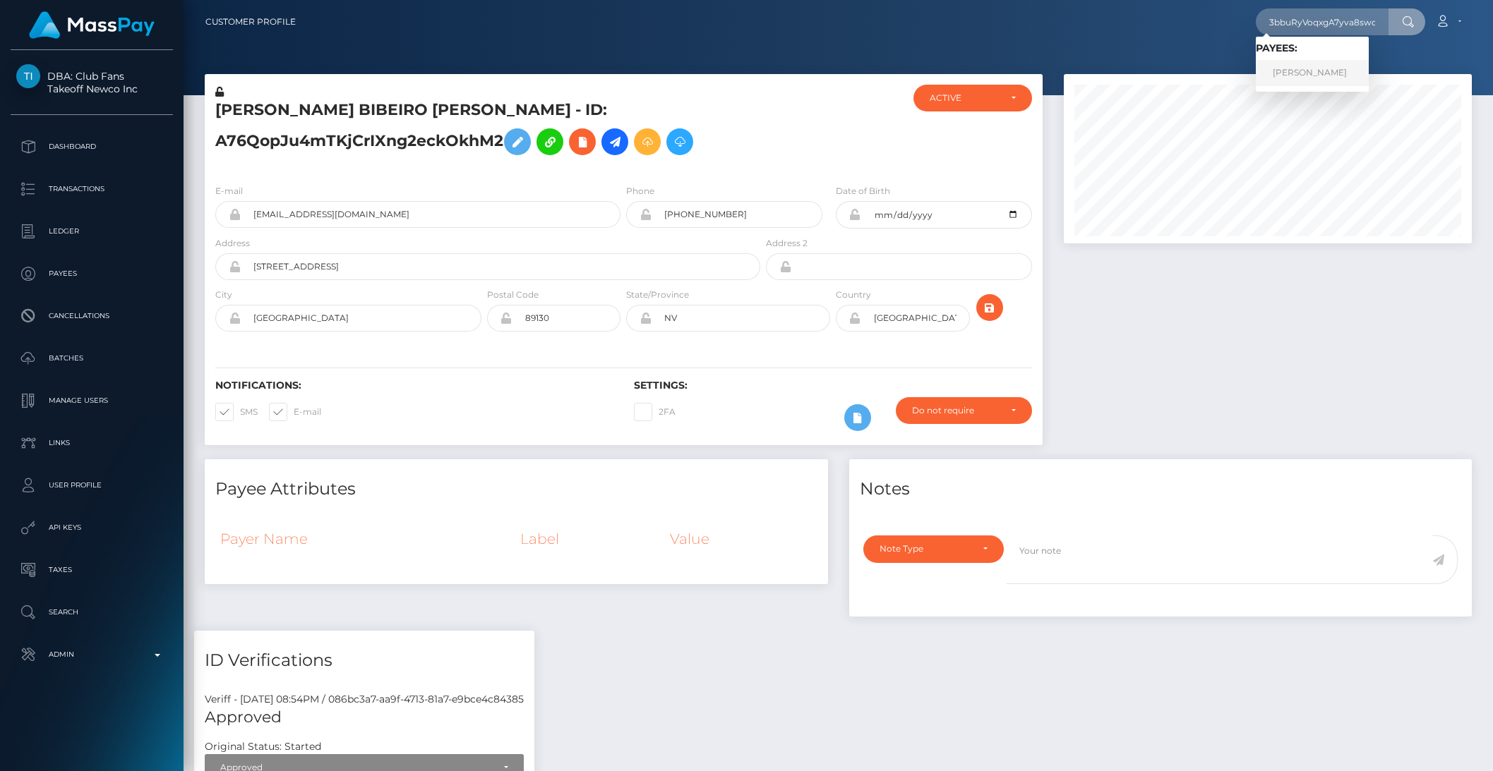
click at [1301, 71] on link "Julia Mayo" at bounding box center [1311, 73] width 113 height 26
click at [1301, 71] on div at bounding box center [837, 47] width 1309 height 95
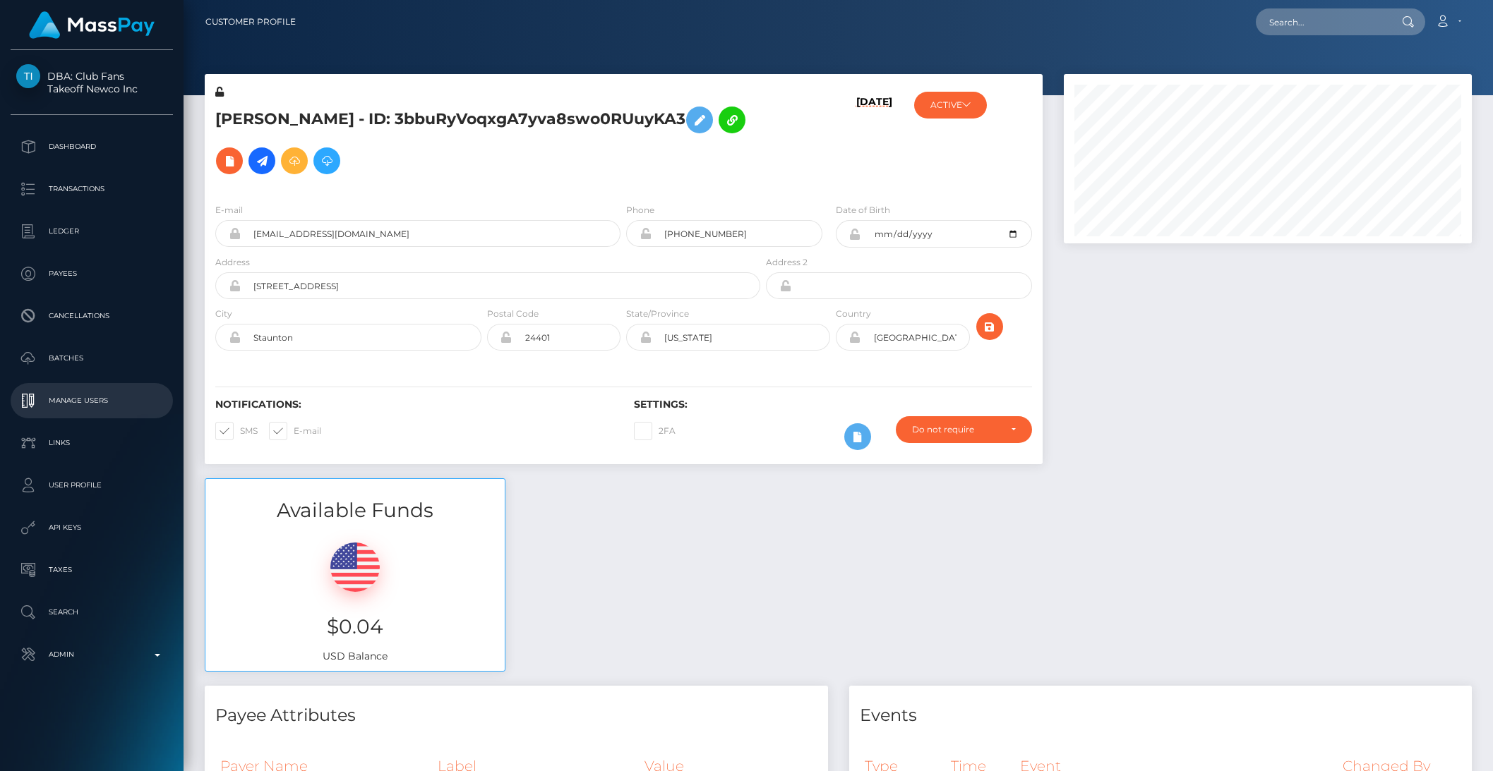
click at [64, 398] on p "Manage Users" at bounding box center [91, 400] width 151 height 21
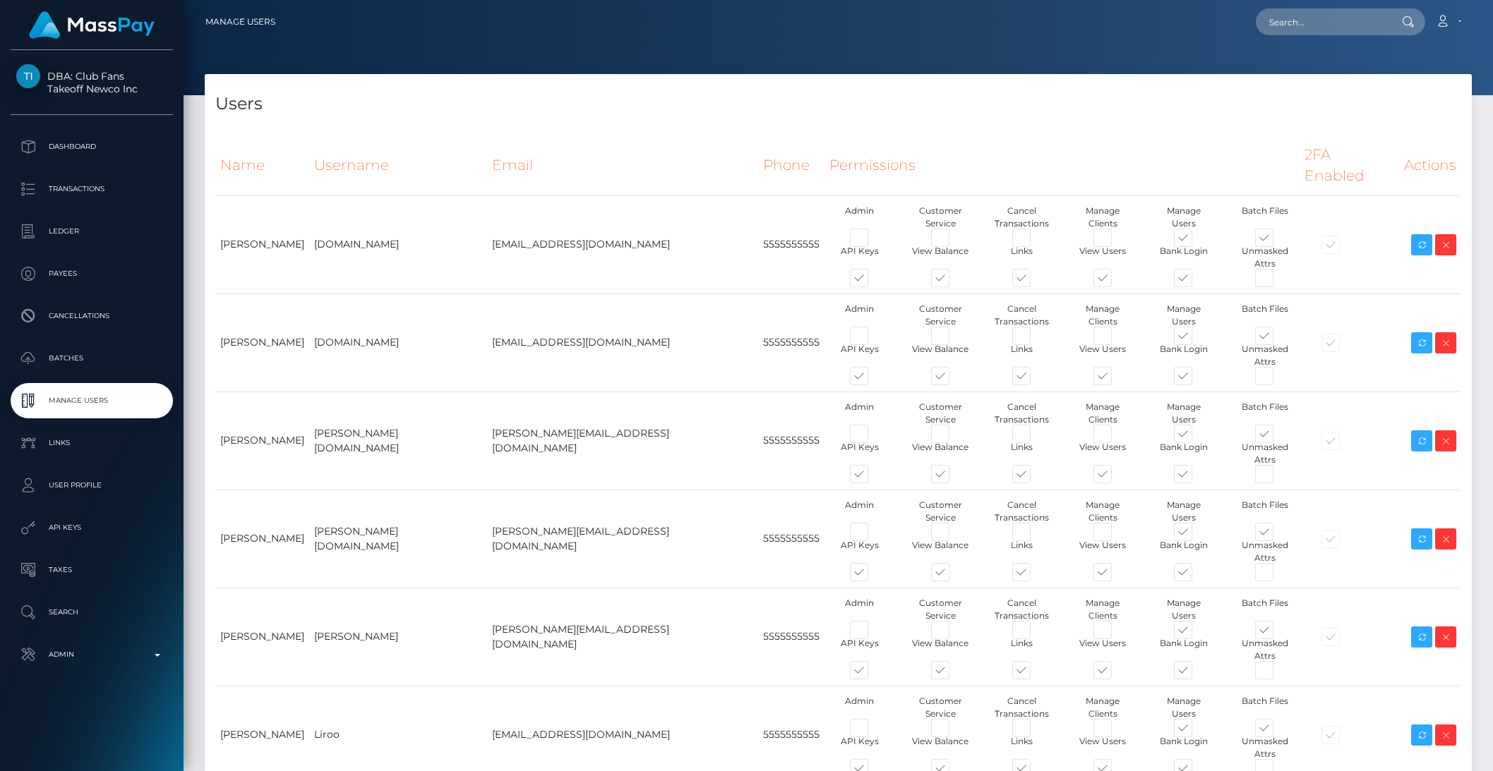
type input "brentg"
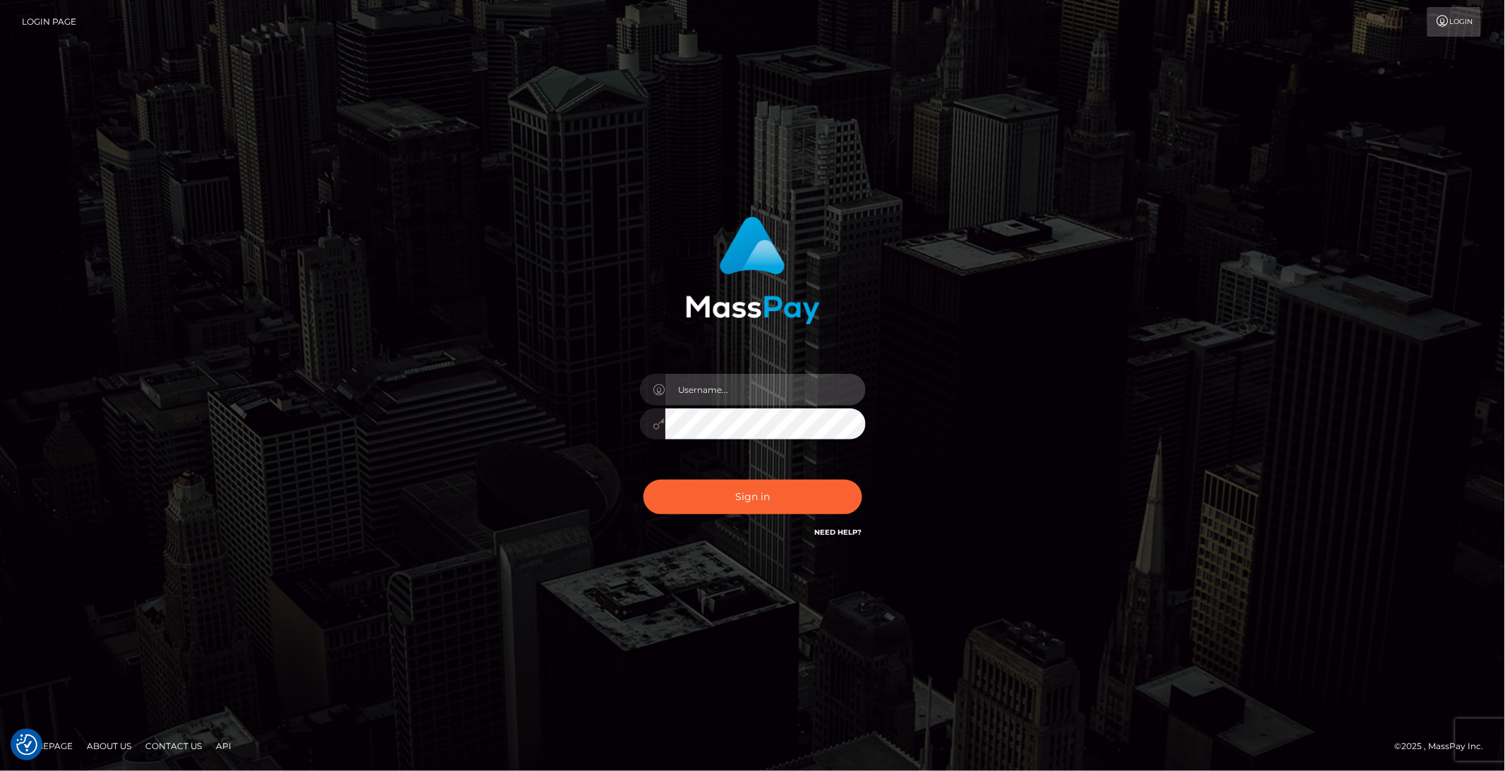
type input "brentg"
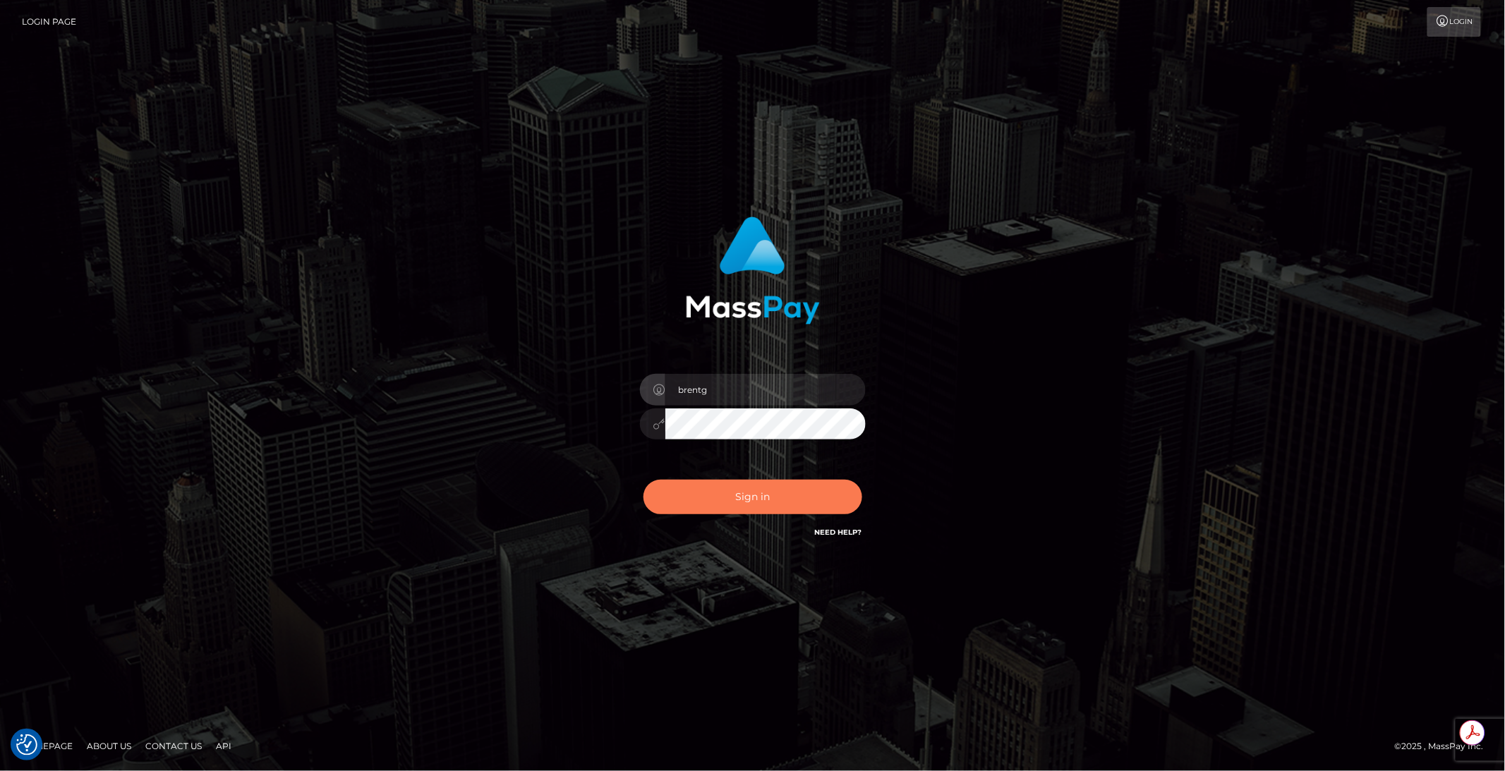
click at [764, 498] on button "Sign in" at bounding box center [753, 497] width 219 height 35
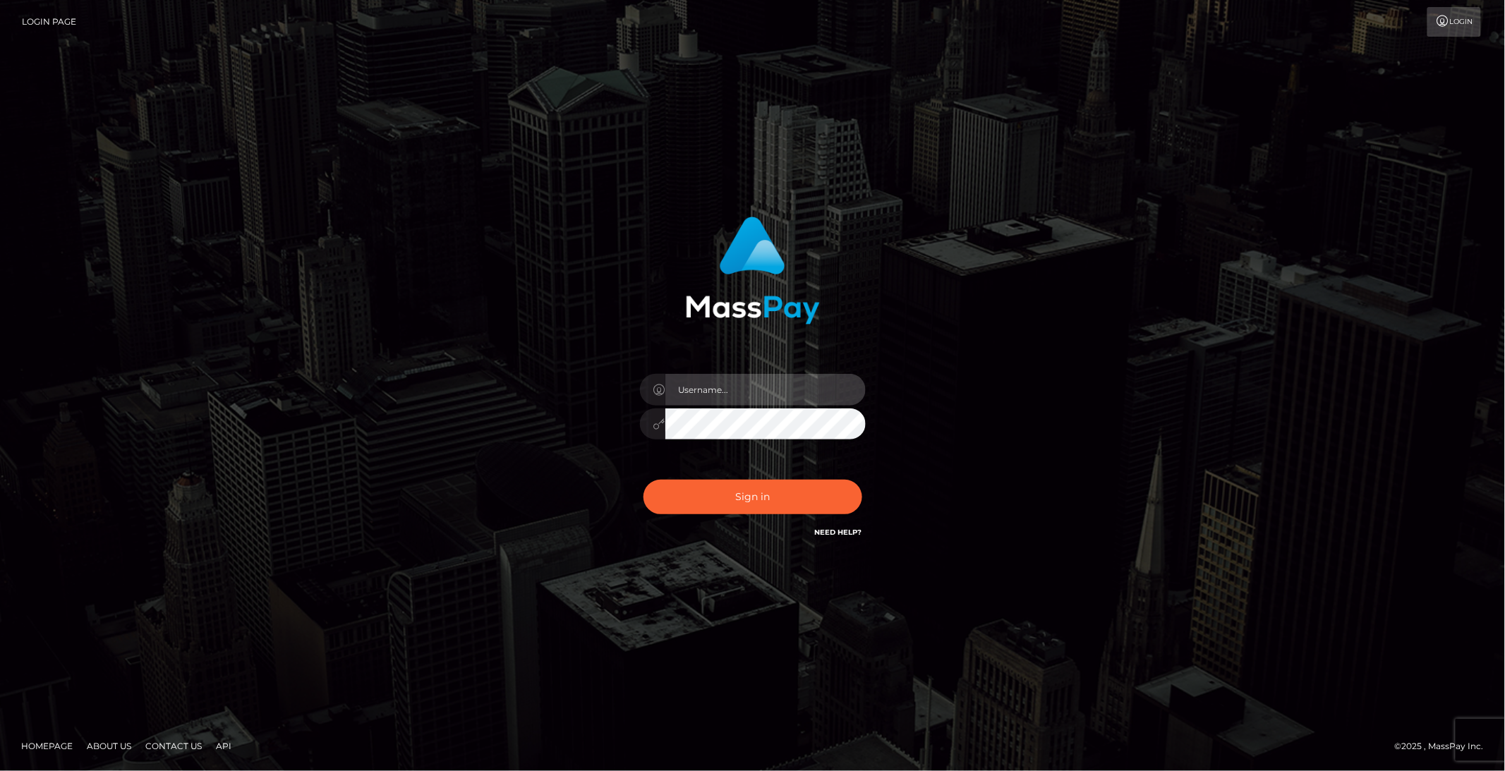
type input "brentg"
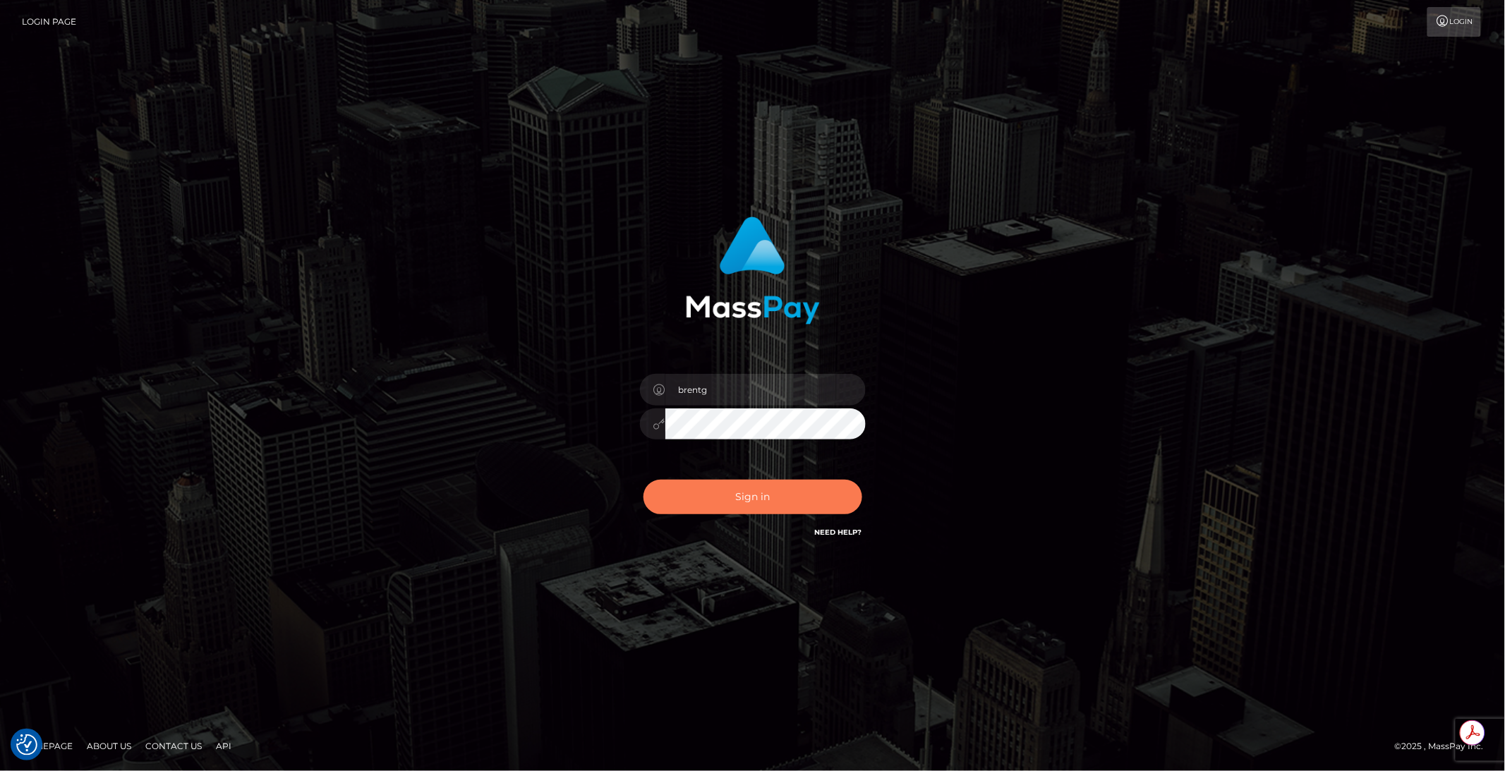
click at [764, 498] on button "Sign in" at bounding box center [753, 497] width 219 height 35
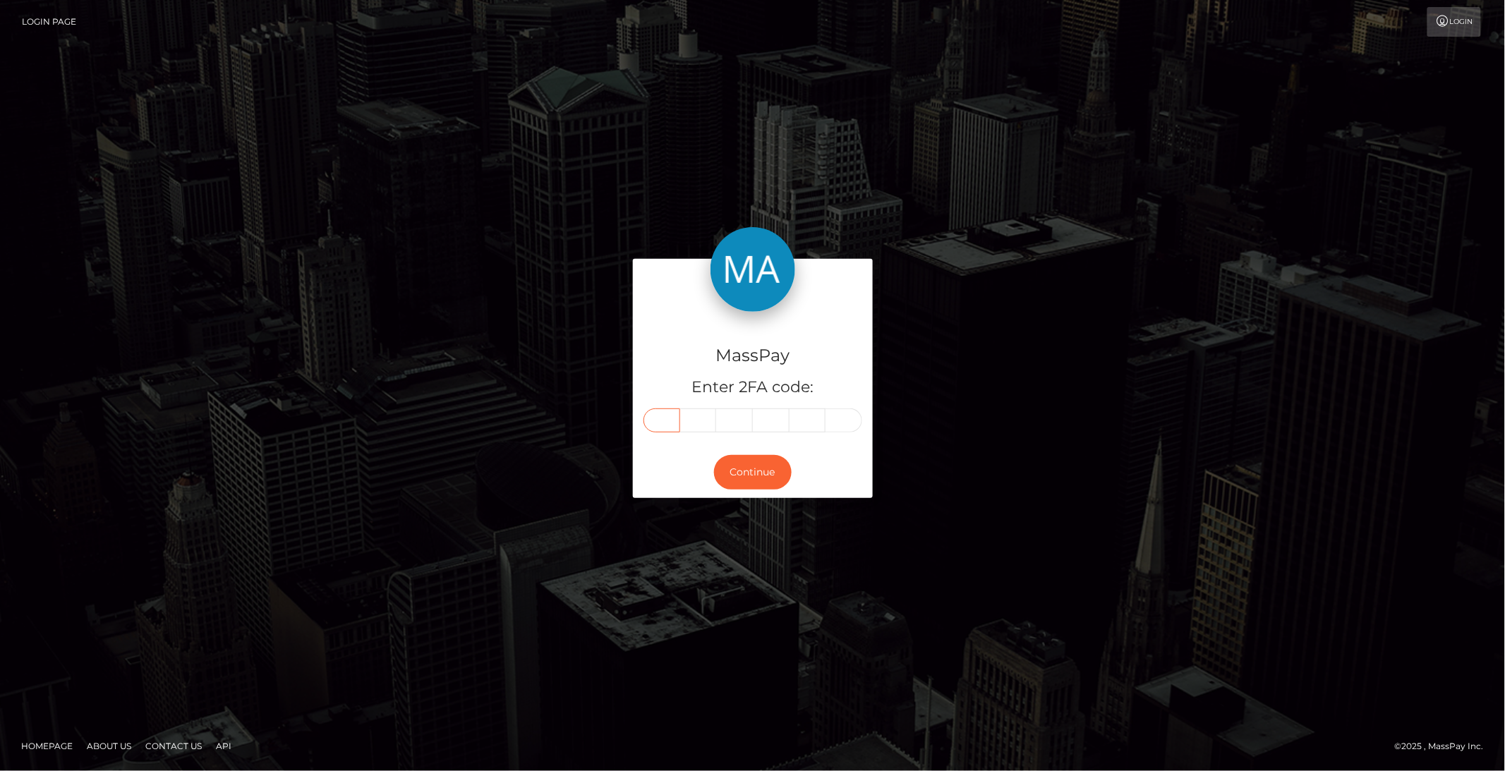
paste input "2"
type input "2"
type input "6"
type input "2"
type input "6"
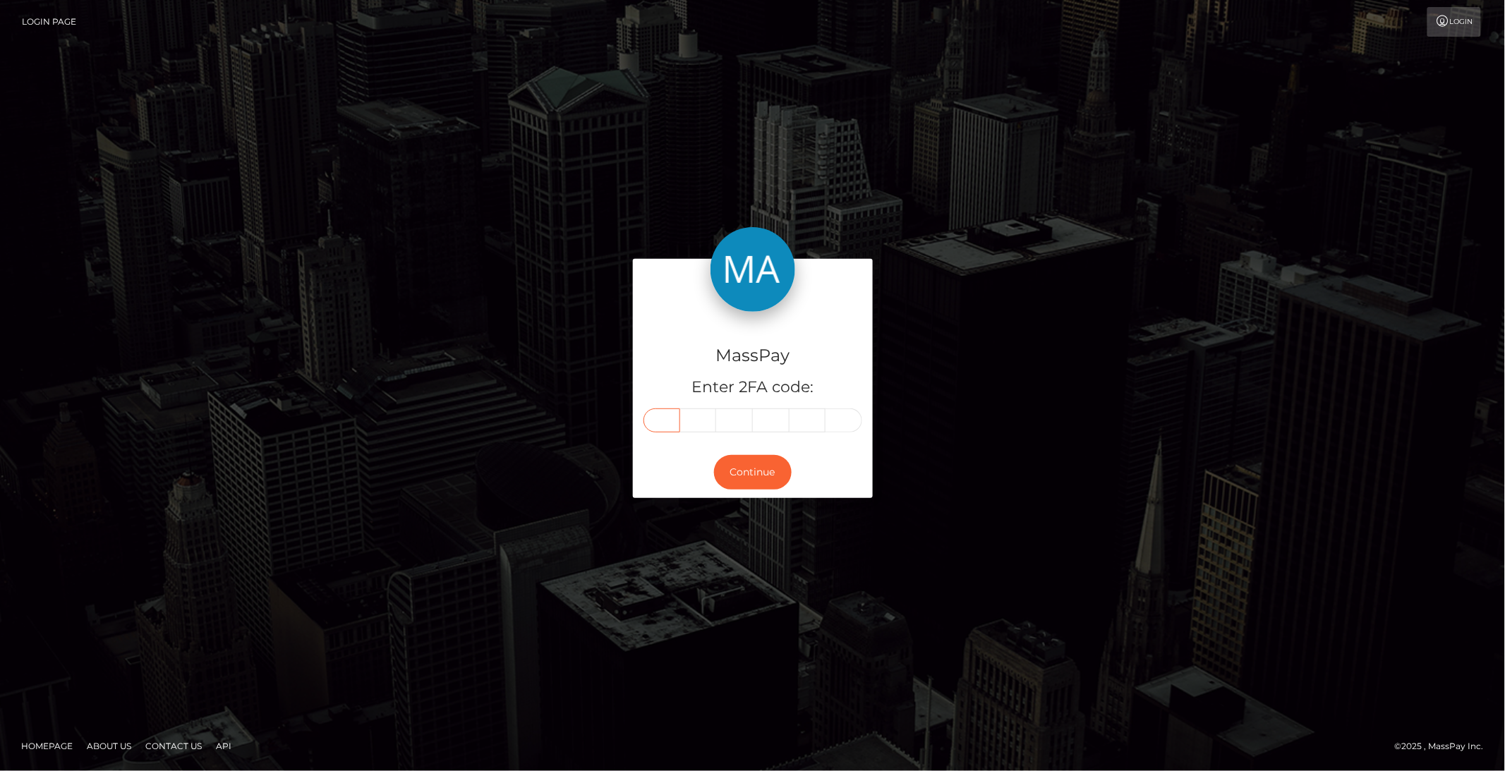
type input "2"
type input "5"
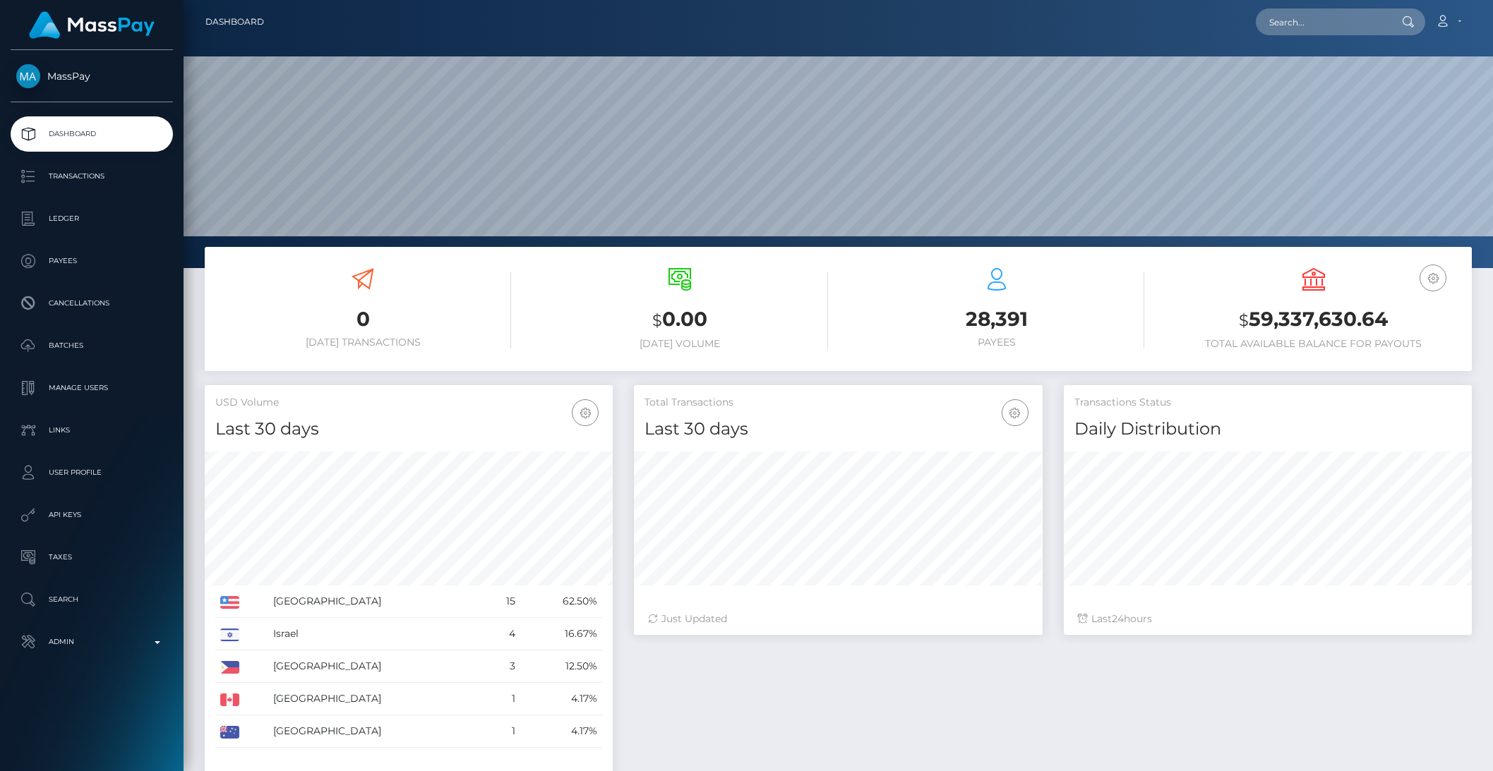
scroll to position [249, 407]
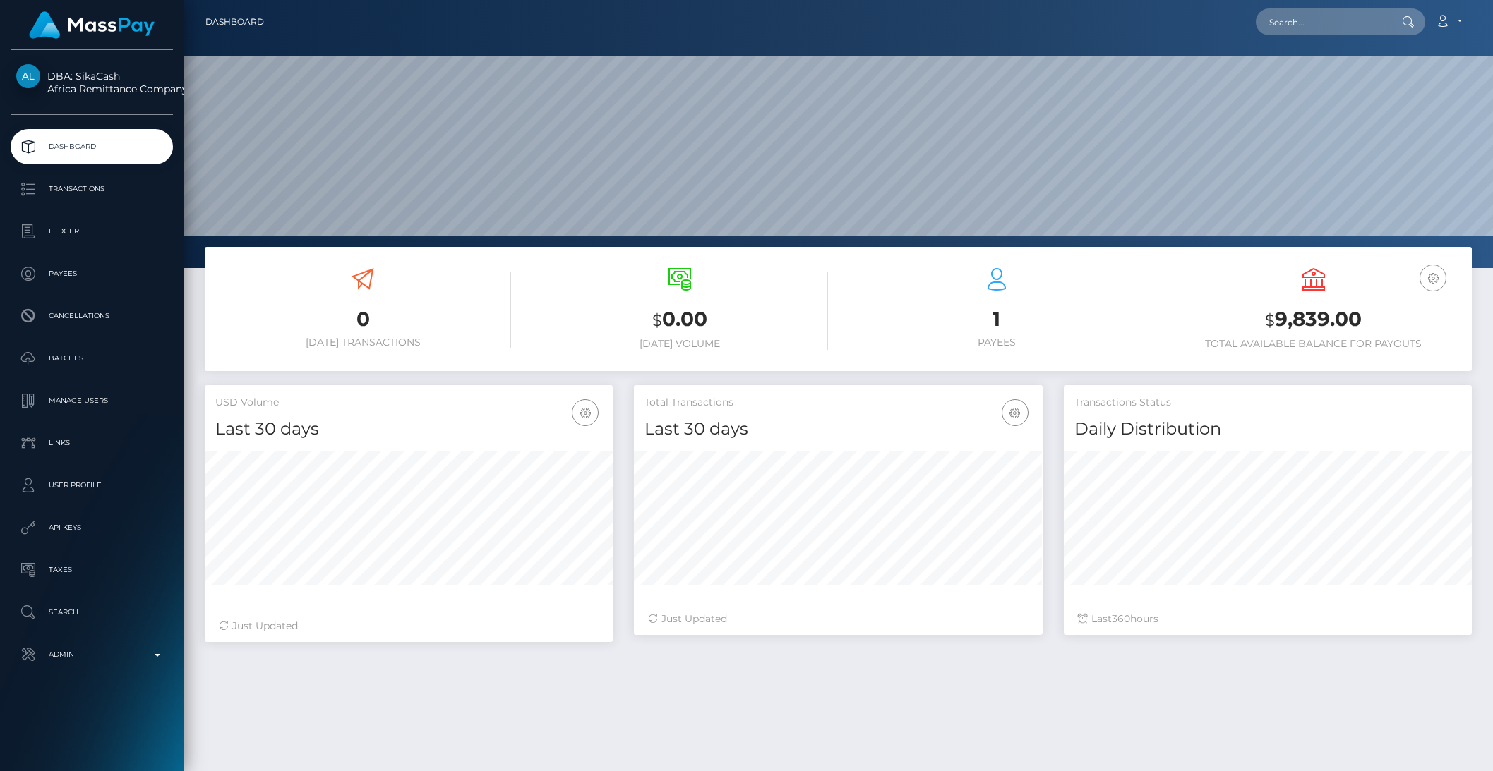
scroll to position [249, 407]
click at [86, 655] on p "Admin" at bounding box center [91, 654] width 151 height 21
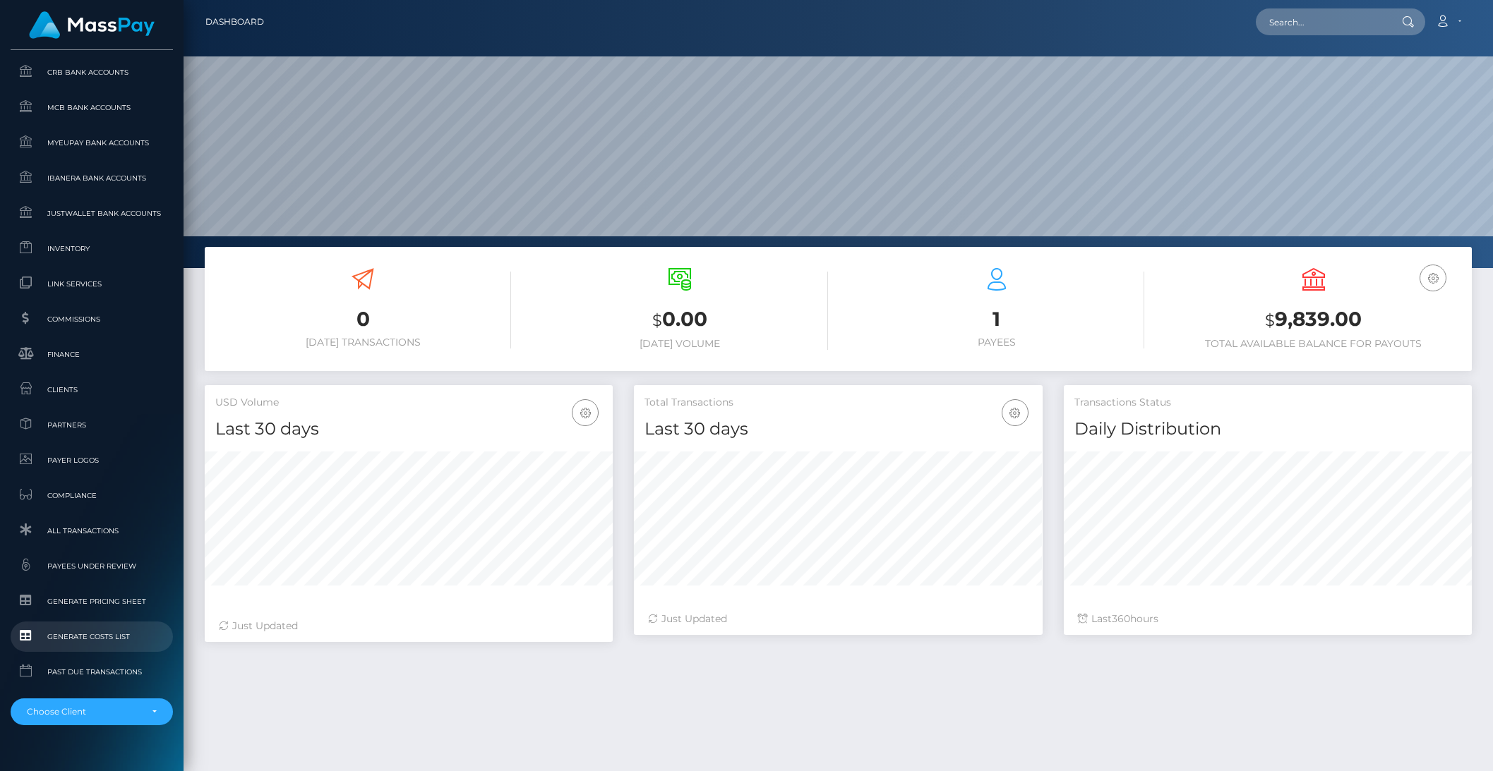
scroll to position [775, 0]
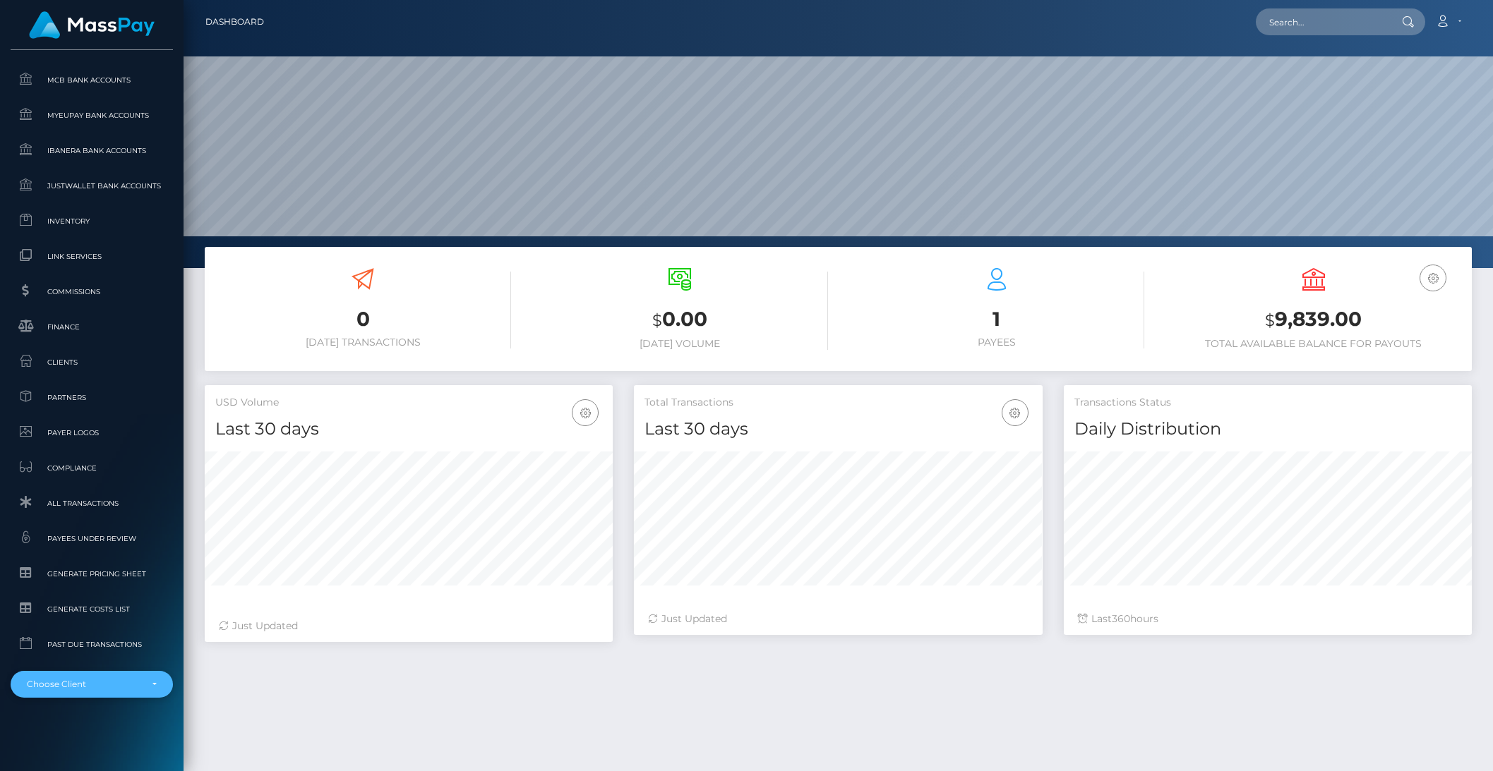
click at [72, 677] on div "Choose Client" at bounding box center [92, 684] width 162 height 27
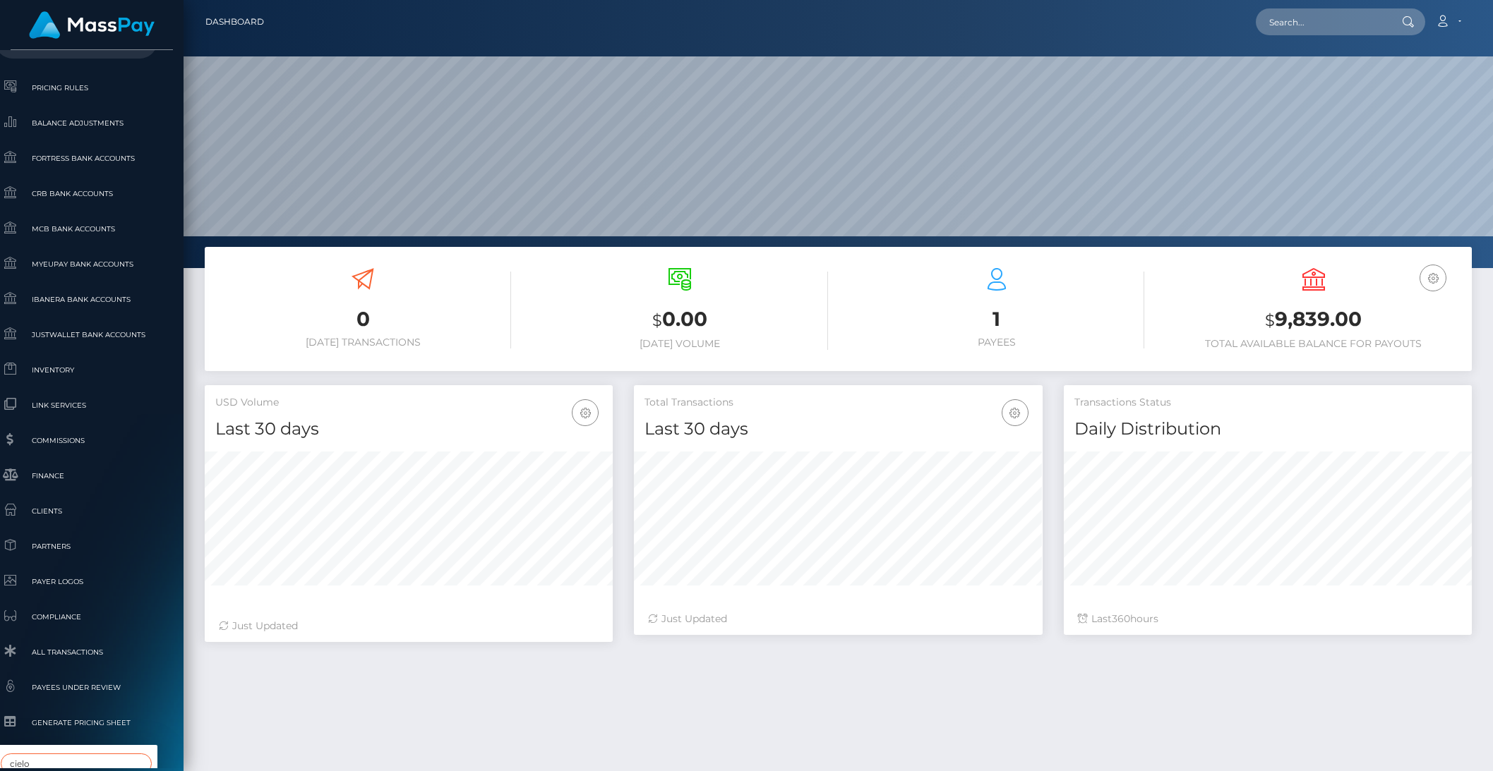
type input "cielo"
select select "31"
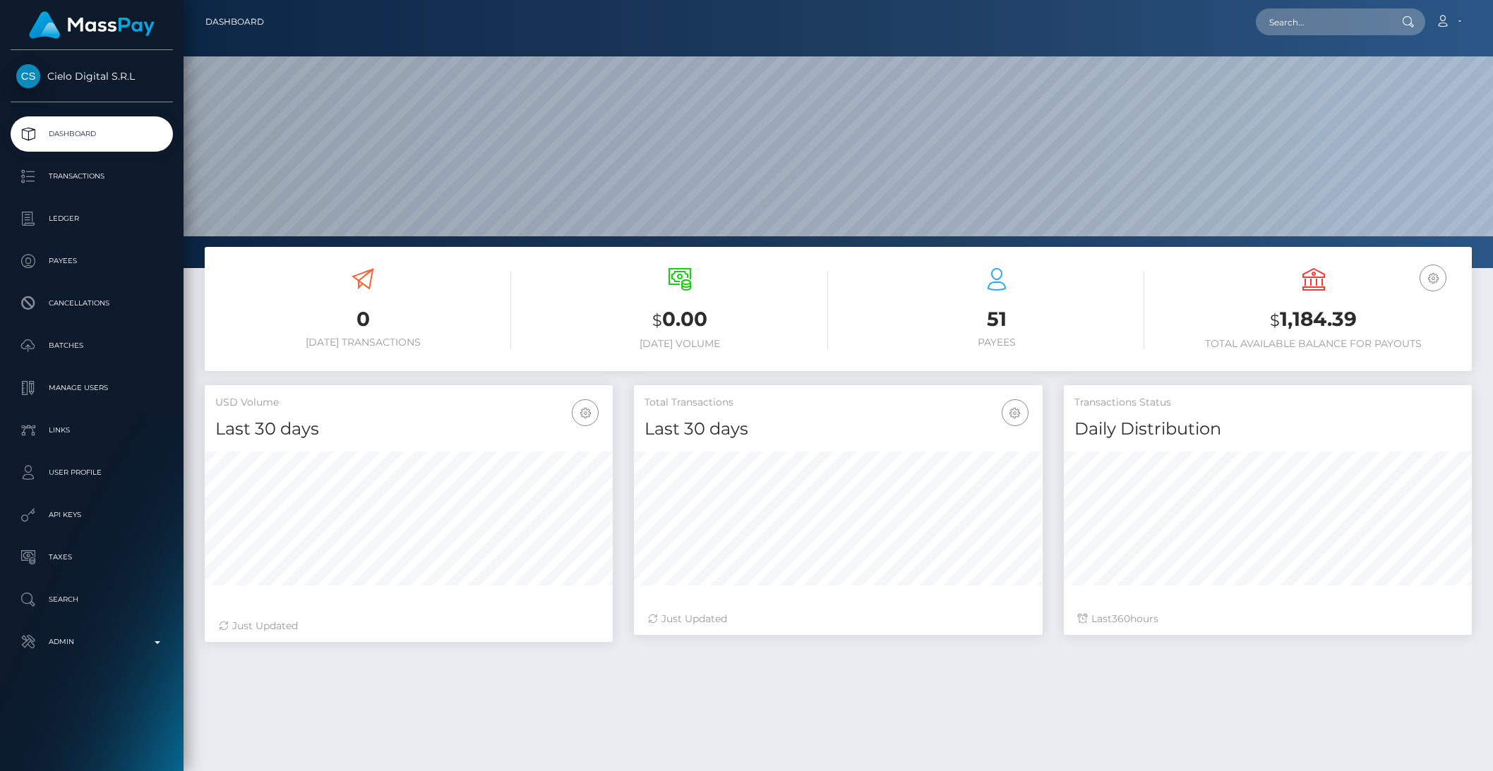
scroll to position [249, 407]
click at [94, 179] on p "Transactions" at bounding box center [91, 176] width 151 height 21
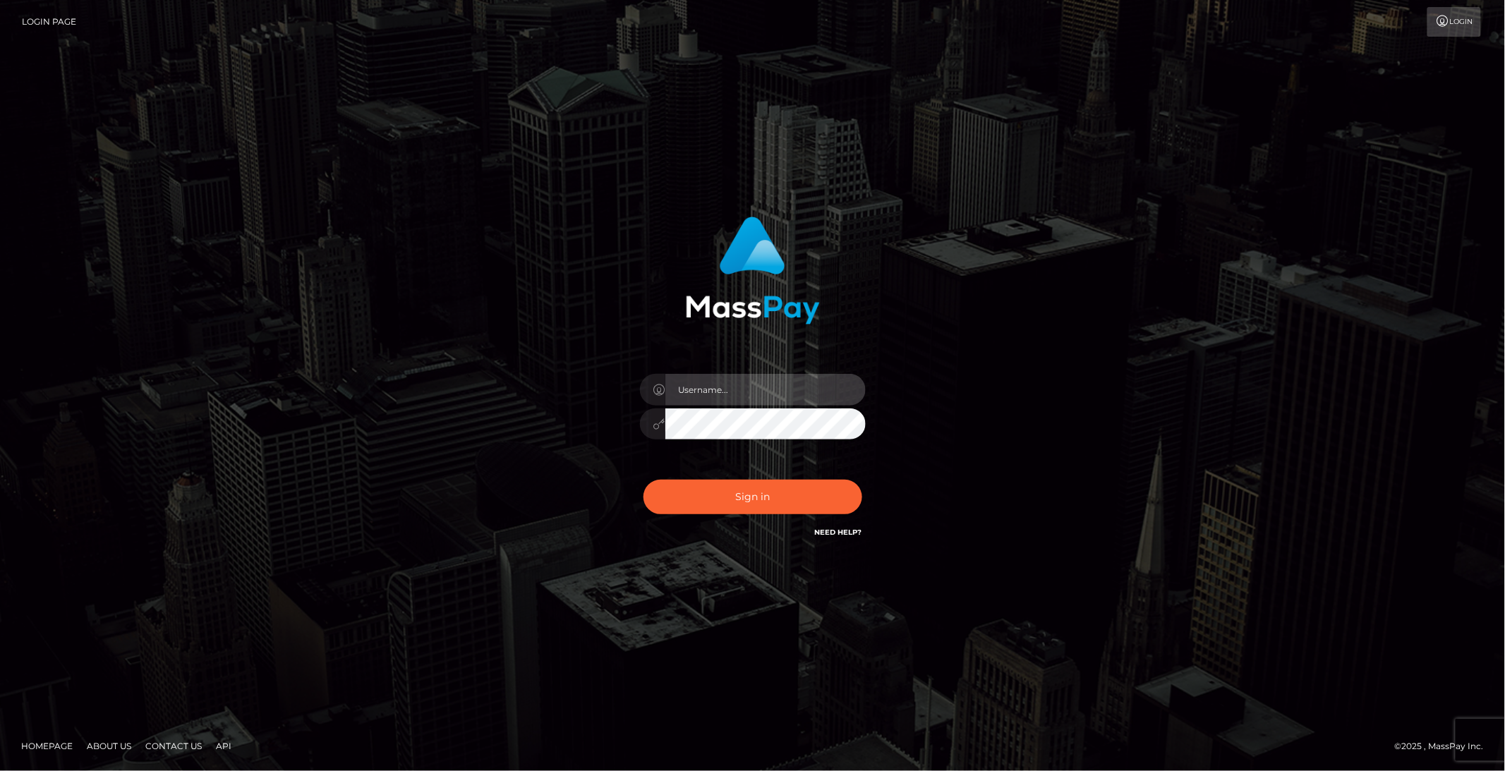
type input "brentg"
